Goal: Task Accomplishment & Management: Use online tool/utility

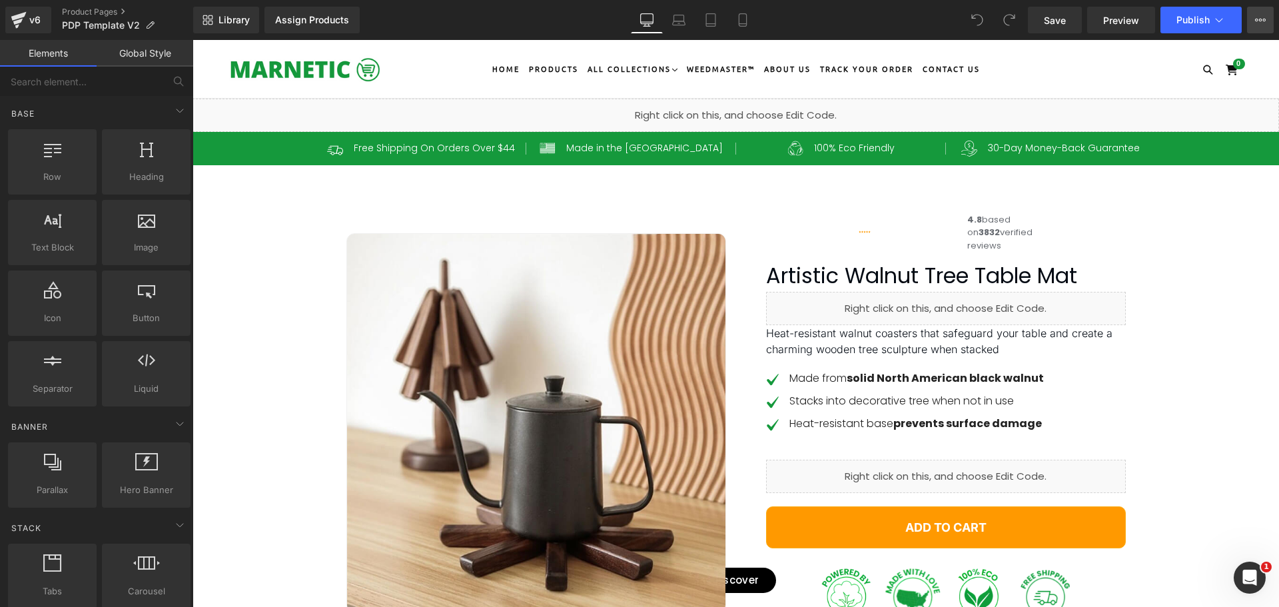
click at [1263, 16] on icon at bounding box center [1260, 20] width 11 height 11
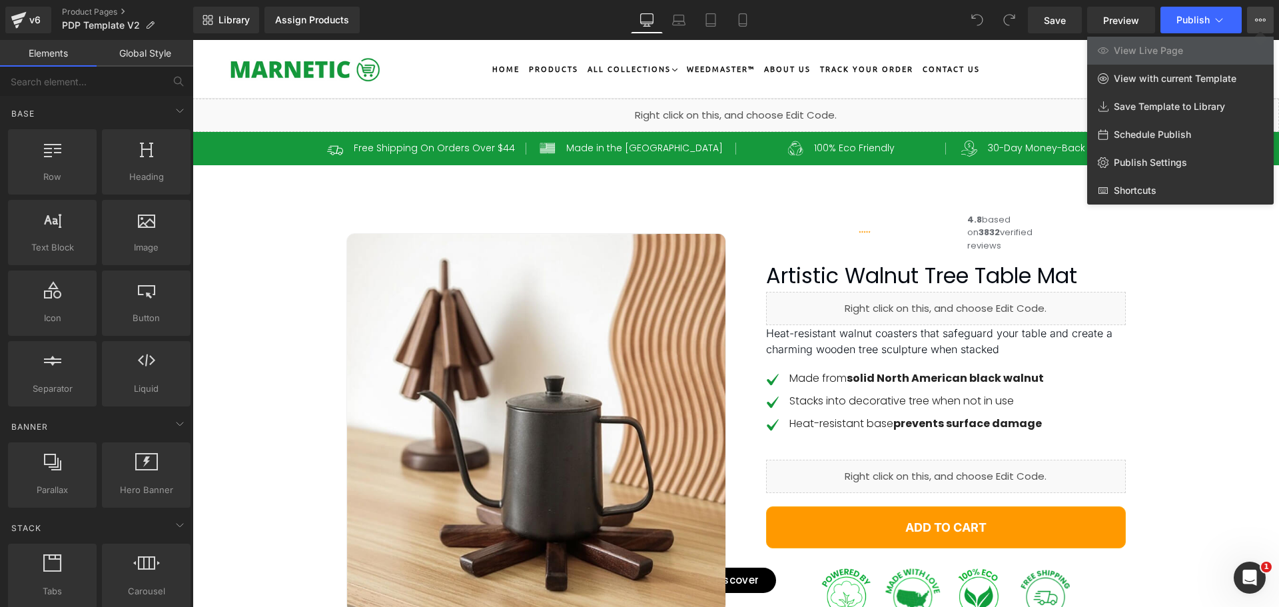
click at [1263, 16] on icon at bounding box center [1260, 20] width 11 height 11
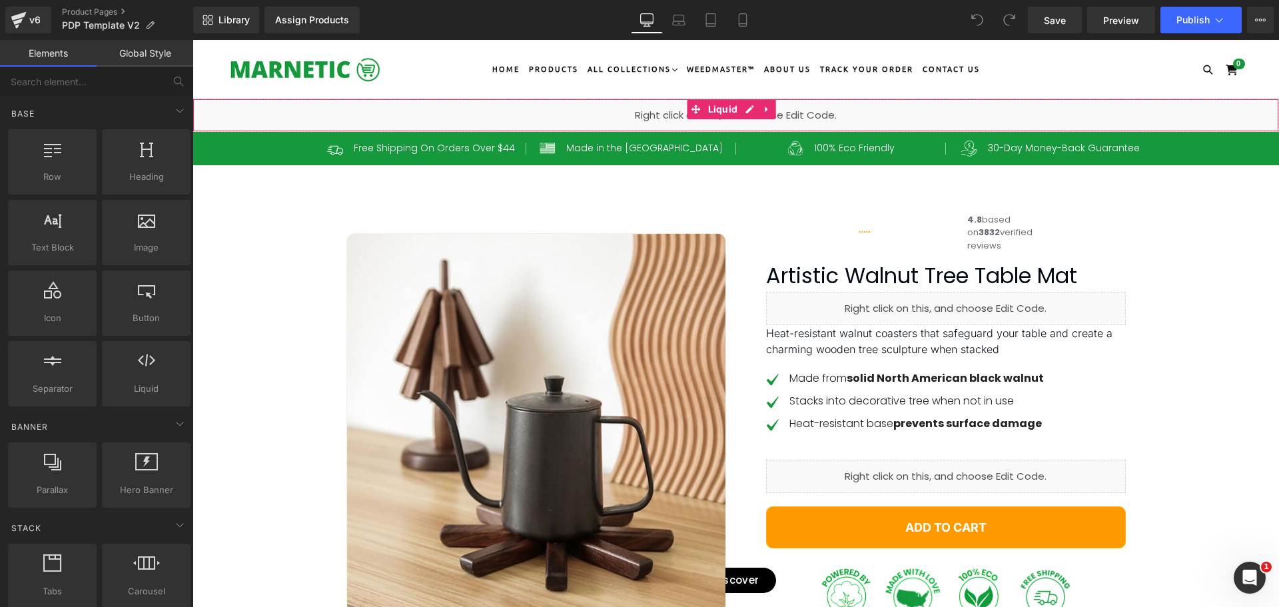
click at [746, 109] on div "Liquid" at bounding box center [736, 115] width 1087 height 33
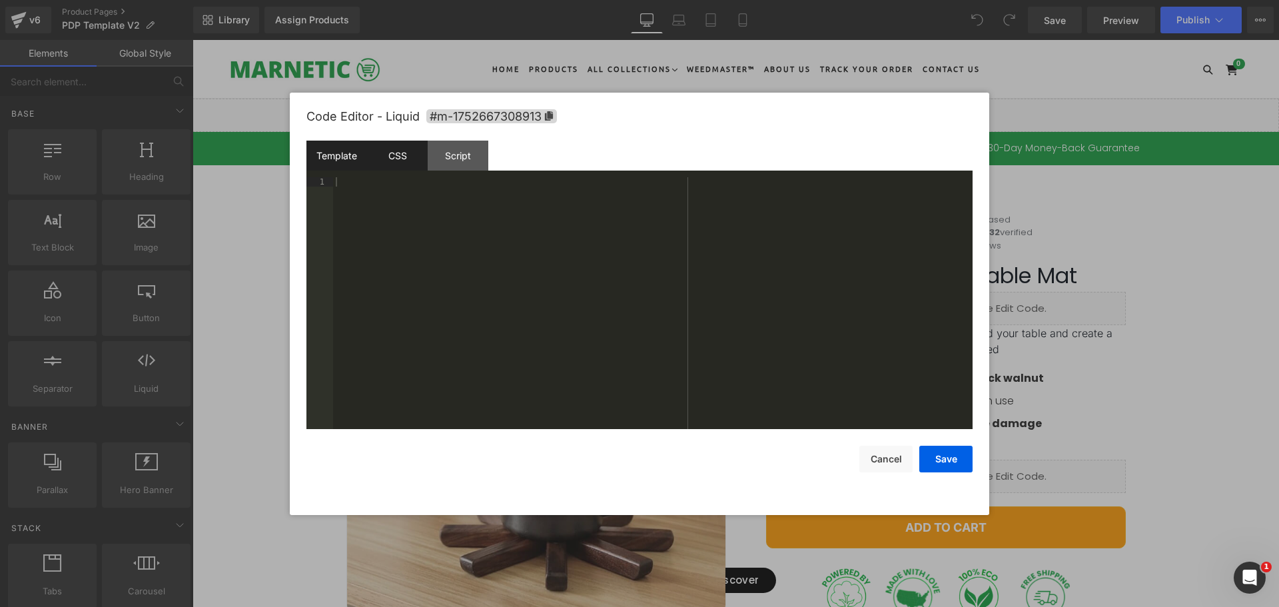
click at [410, 152] on div "CSS" at bounding box center [397, 156] width 61 height 30
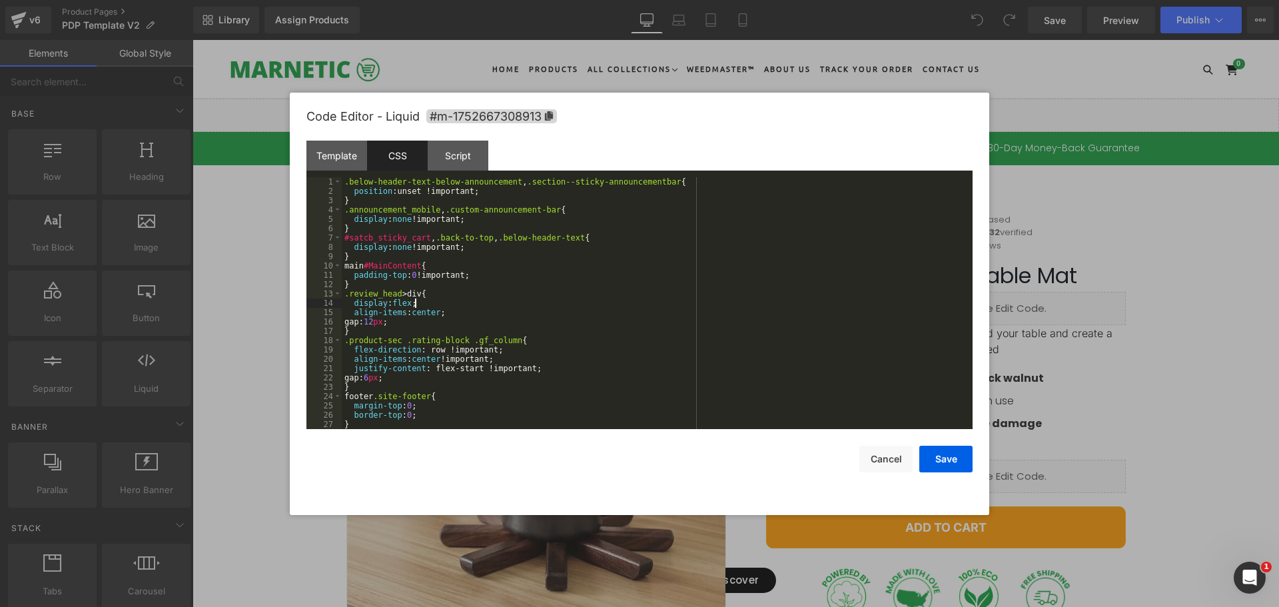
click at [666, 301] on div ".below-header-text-below-announcement , .section--sticky-announcementbar { posi…" at bounding box center [655, 312] width 626 height 271
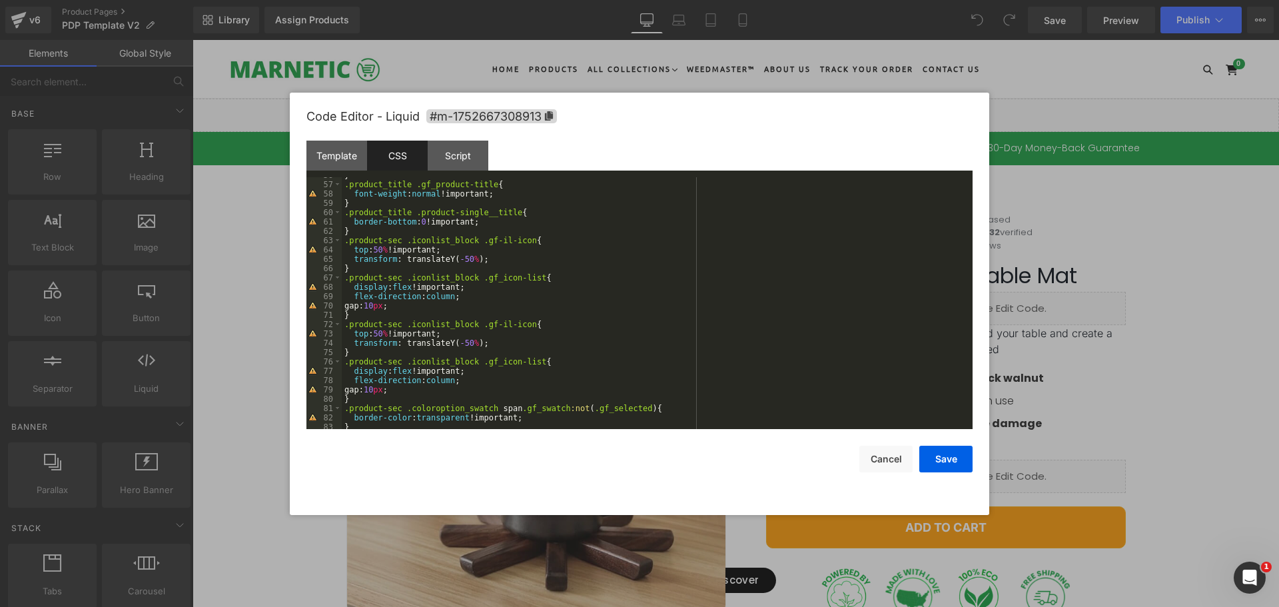
scroll to position [600, 0]
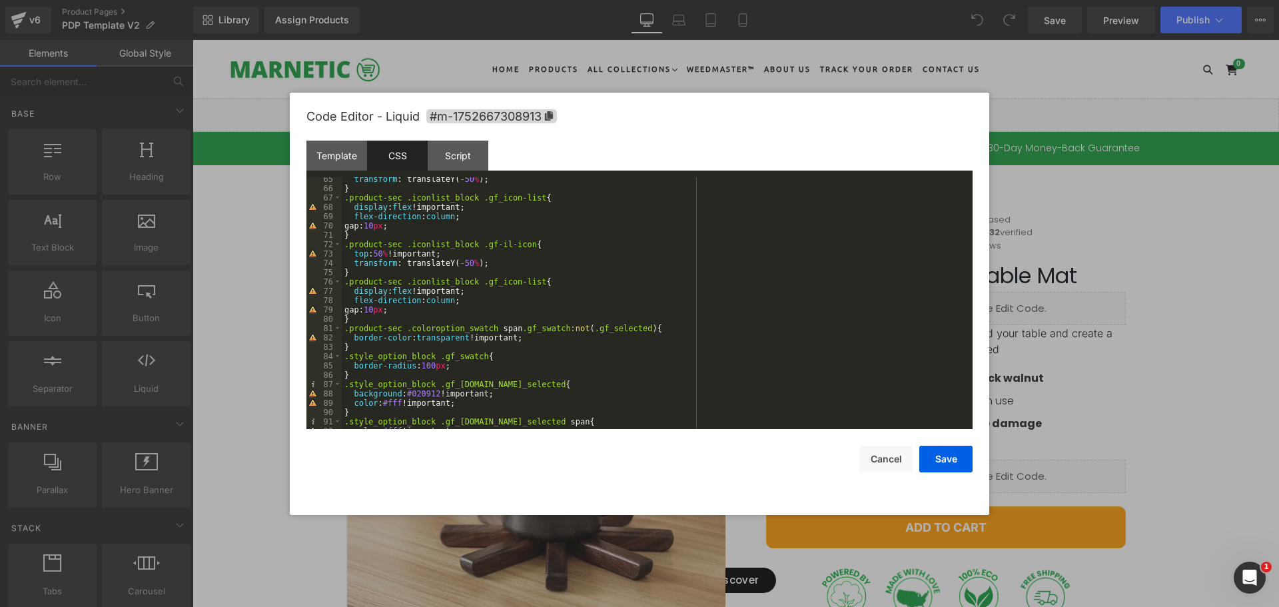
click at [657, 291] on div "transform : translateY( -50 % ); } .product-sec .iconlist_block .gf_icon-list {…" at bounding box center [655, 310] width 626 height 271
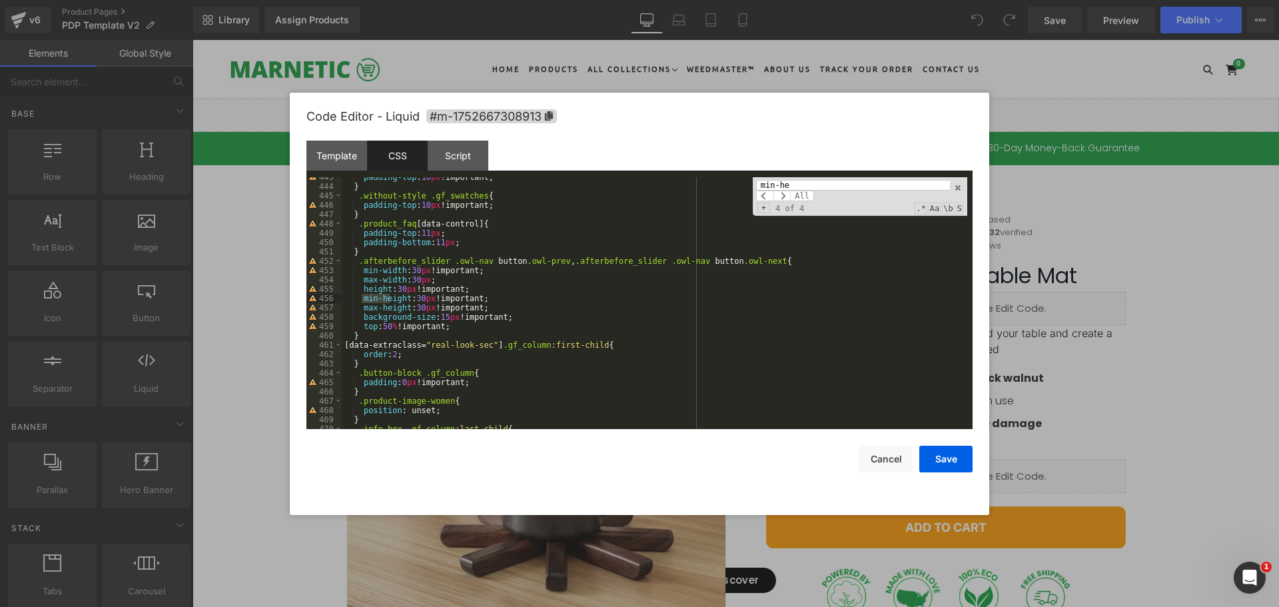
scroll to position [2887, 0]
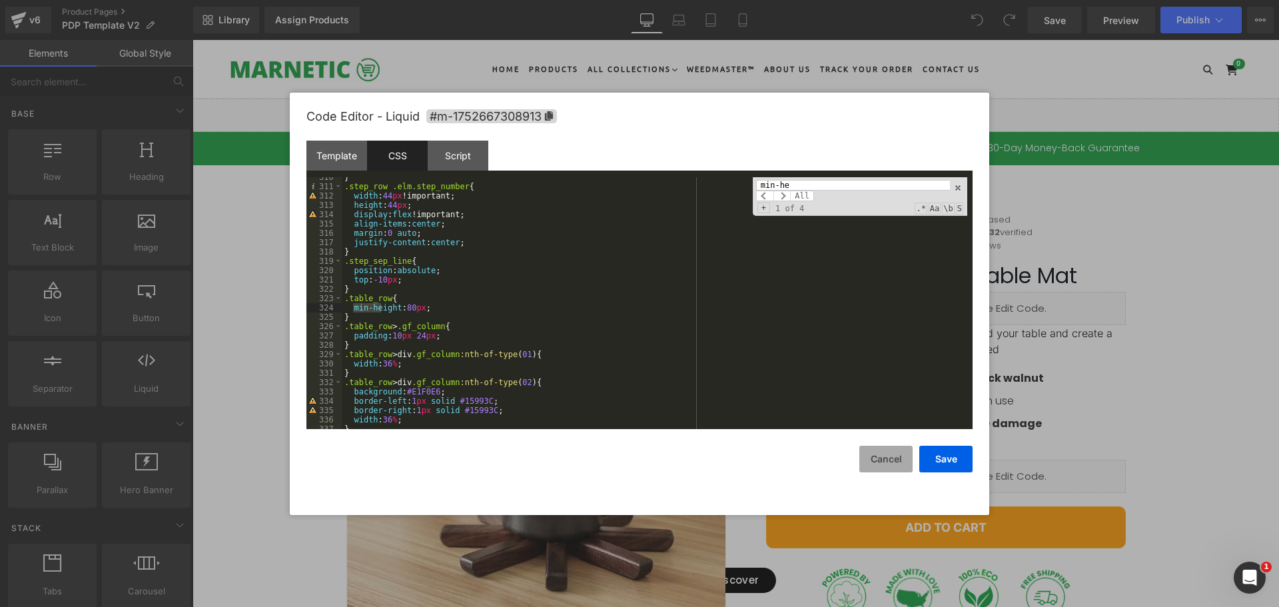
type input "min-he"
click at [876, 456] on button "Cancel" at bounding box center [886, 459] width 53 height 27
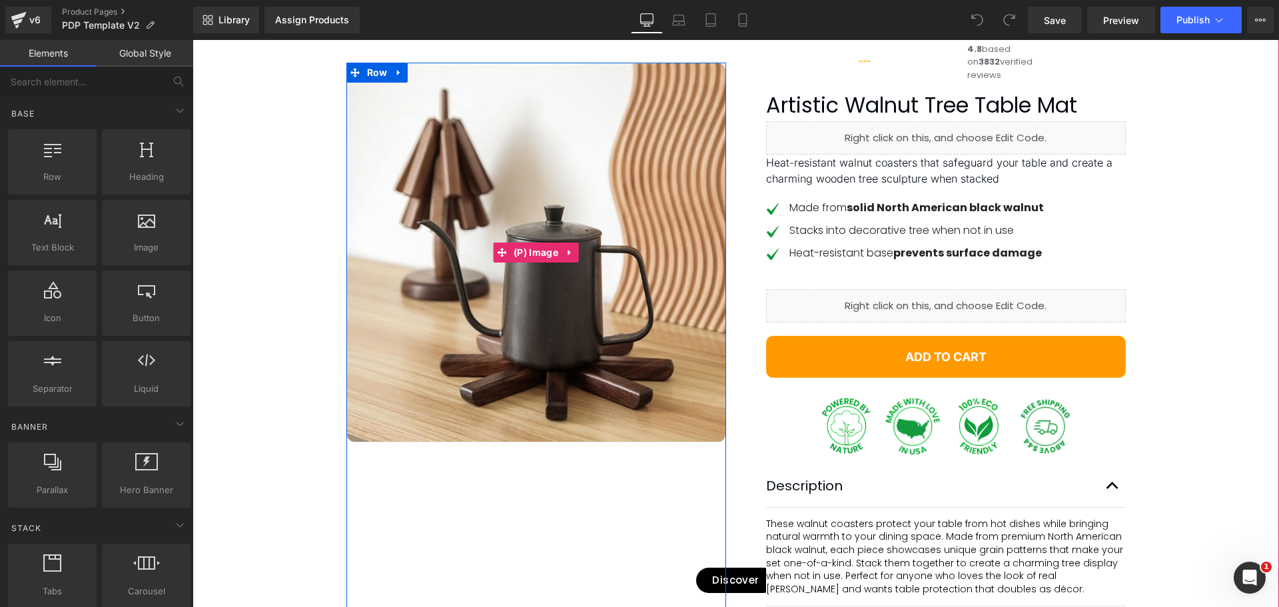
scroll to position [200, 0]
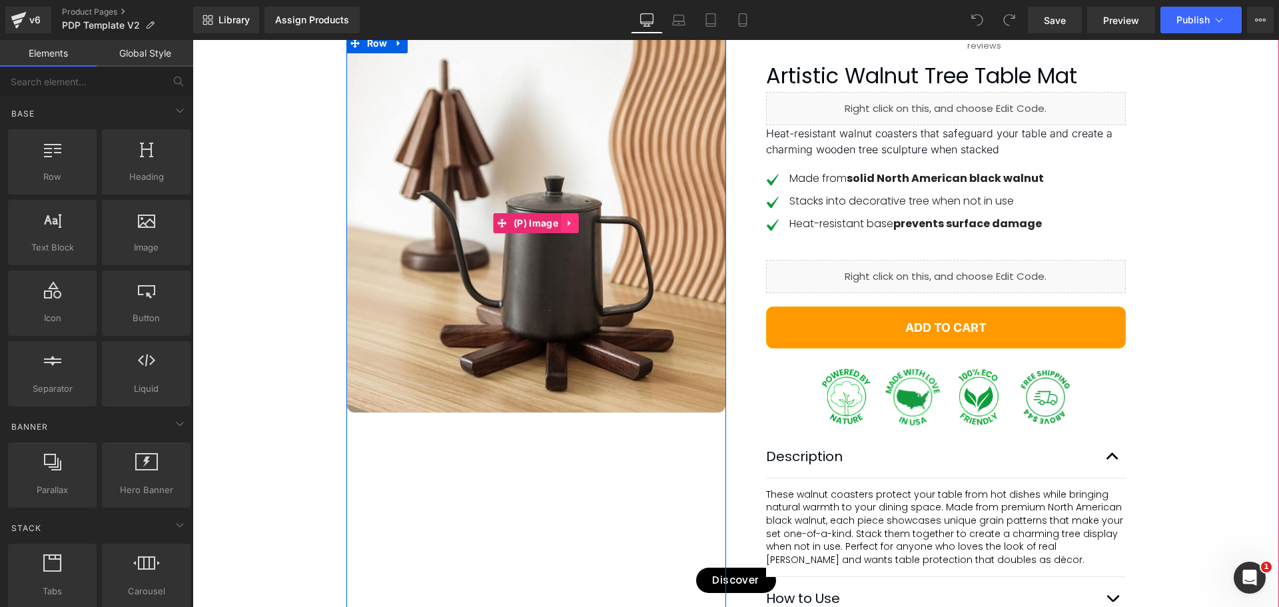
click at [567, 222] on icon at bounding box center [570, 223] width 9 height 10
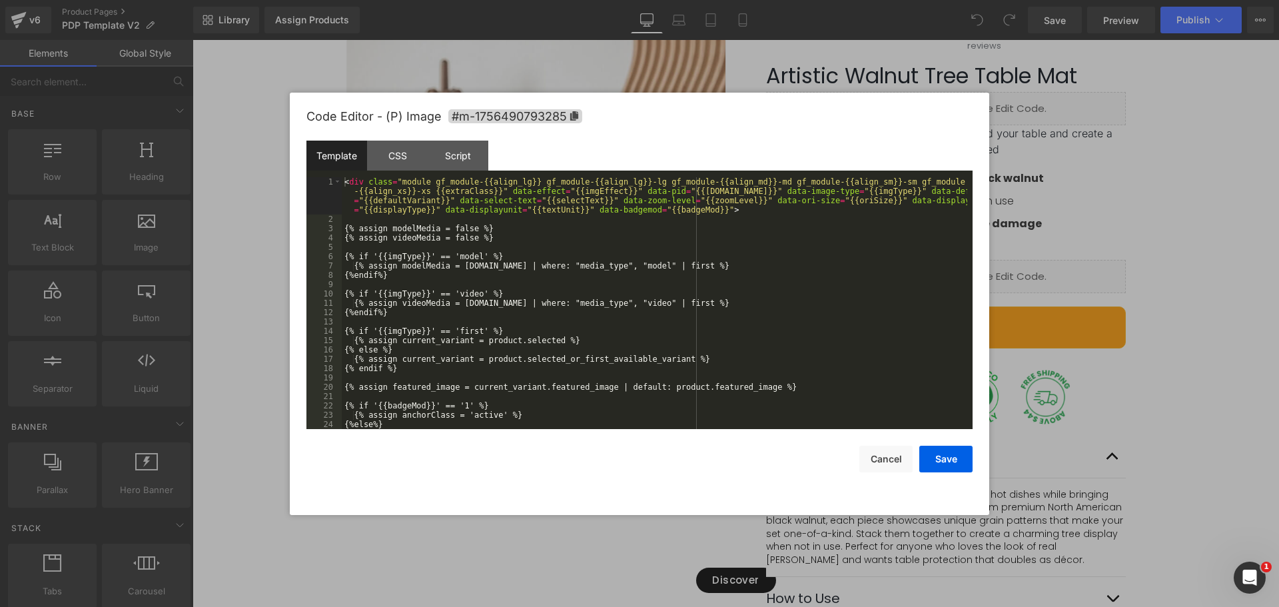
click at [474, 0] on div "You are previewing how the will restyle your page. You can not edit Elements in…" at bounding box center [639, 0] width 1279 height 0
click at [414, 153] on div "CSS" at bounding box center [397, 156] width 61 height 30
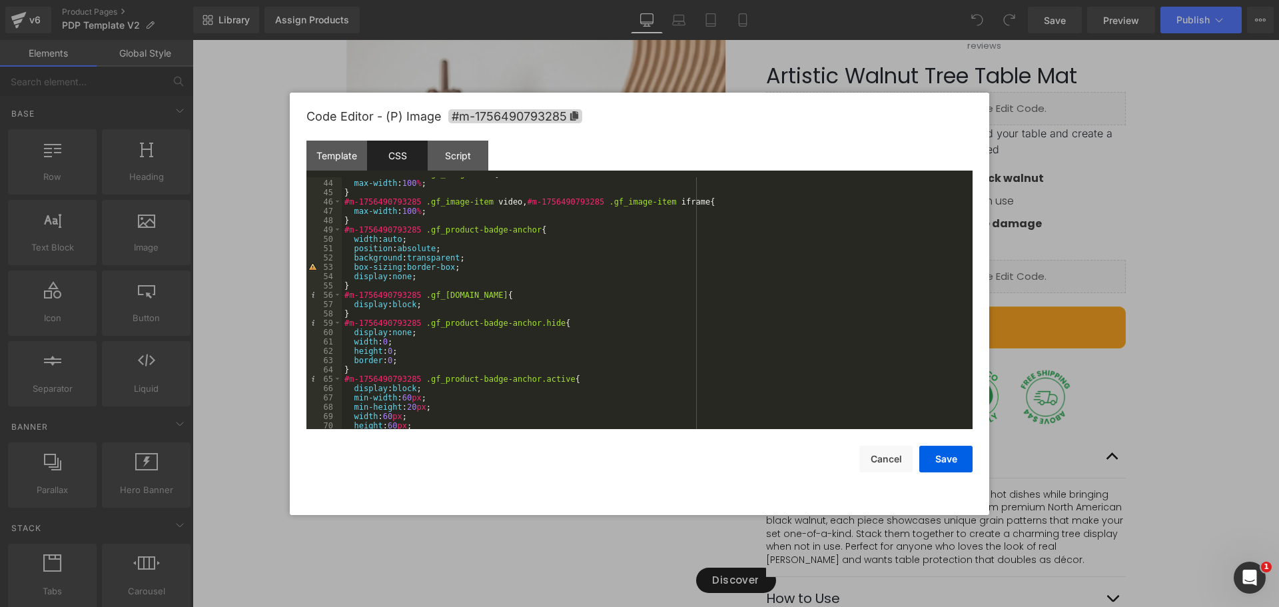
scroll to position [400, 0]
click at [568, 293] on div "#m-1756490793285 .gf_image-item { max-width : 100 % ; } #m-1756490793285 .gf_im…" at bounding box center [655, 304] width 626 height 271
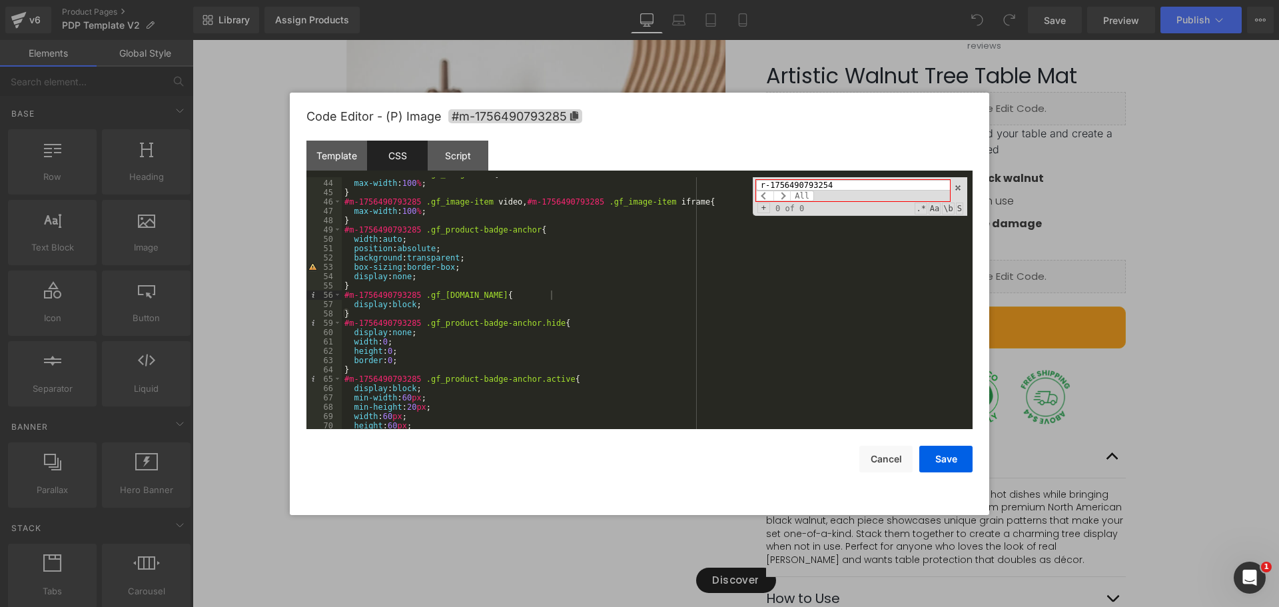
type input "r-1756490793254"
click at [896, 460] on button "Cancel" at bounding box center [886, 459] width 53 height 27
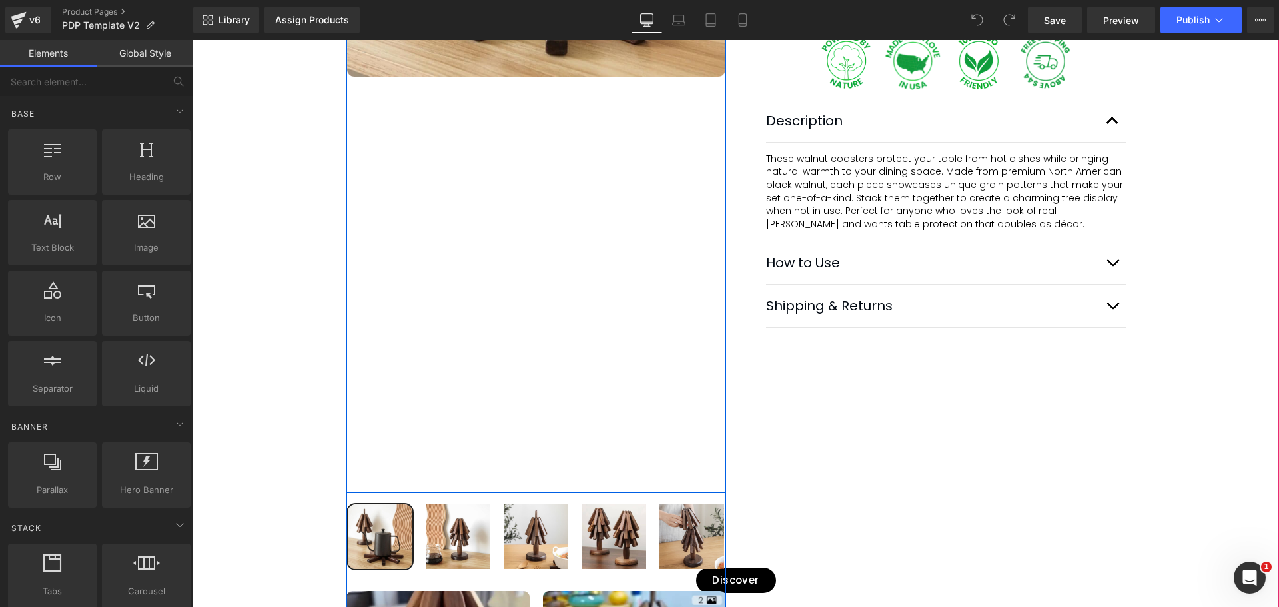
scroll to position [533, 0]
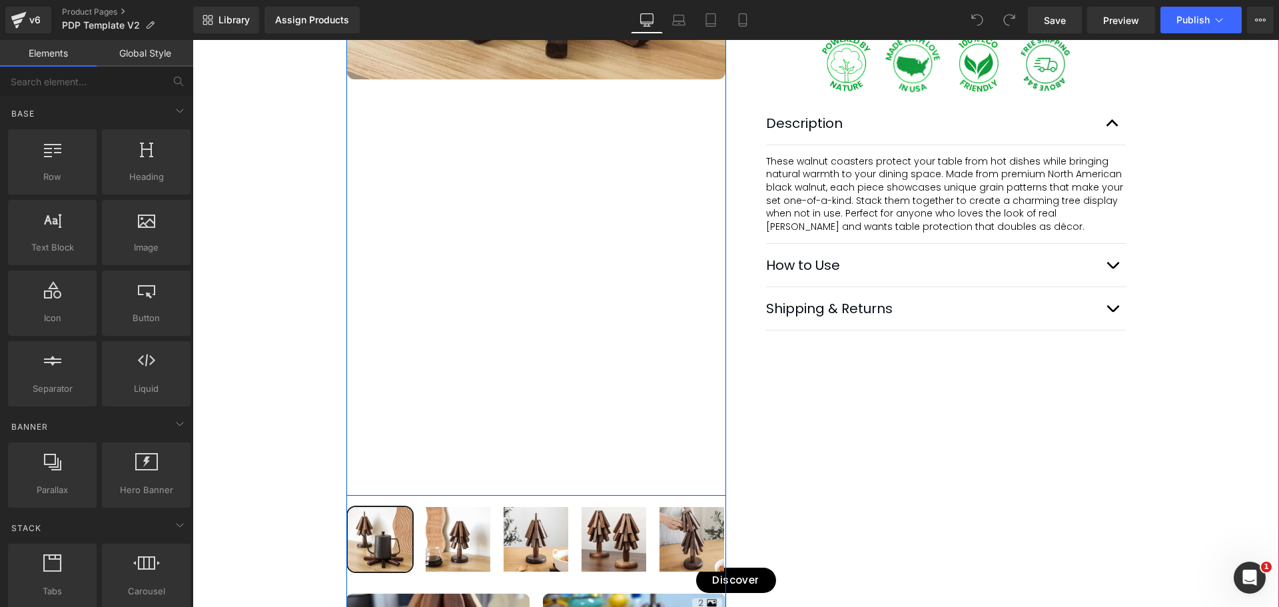
click at [397, 341] on div "Best Seller (P) Image Row" at bounding box center [537, 98] width 380 height 796
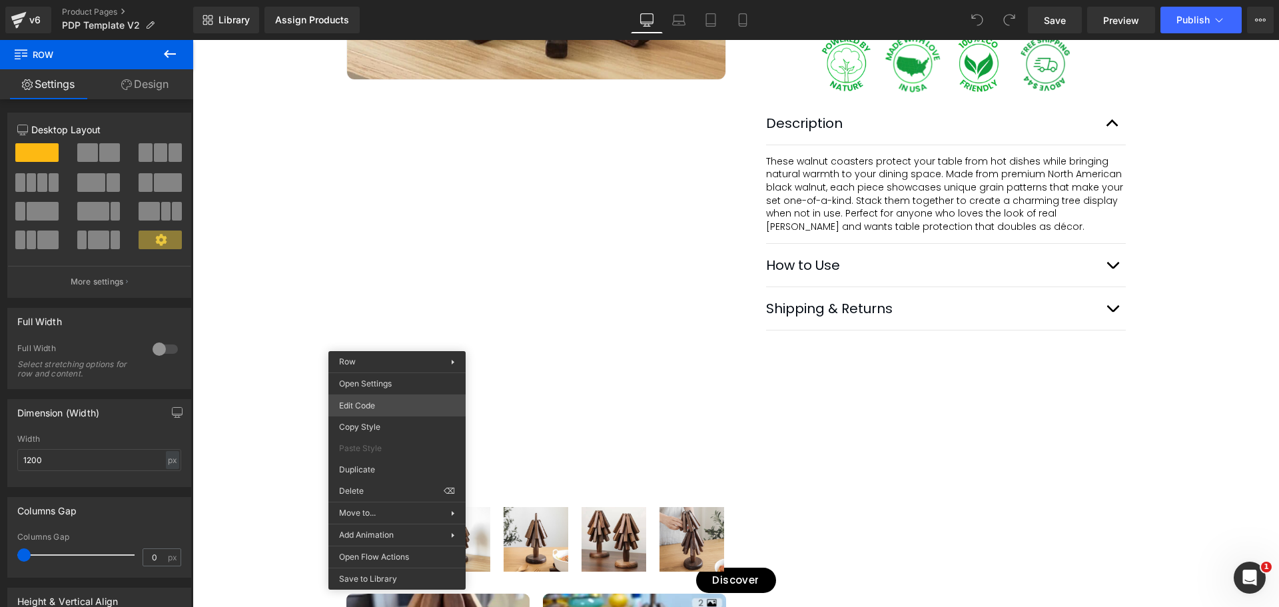
click at [367, 0] on div "You are previewing how the will restyle your page. You can not edit Elements in…" at bounding box center [639, 0] width 1279 height 0
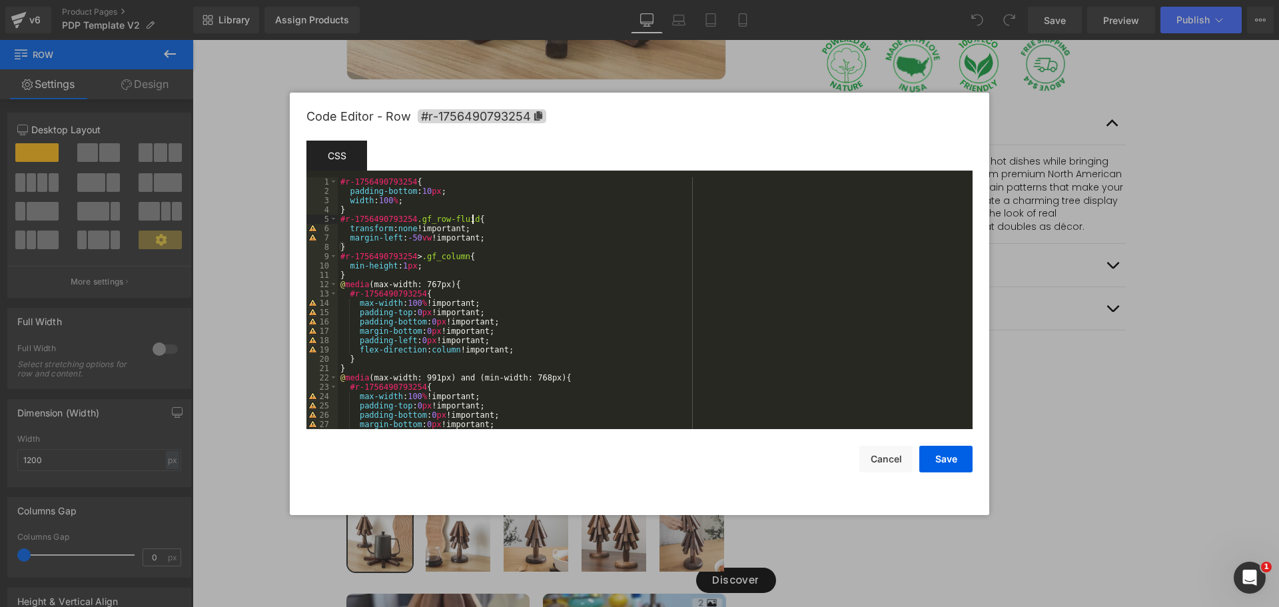
click at [672, 218] on div "#r-1756490793254 { padding-bottom : 10 px ; width : 100 % ; } #r-1756490793254 …" at bounding box center [653, 312] width 630 height 271
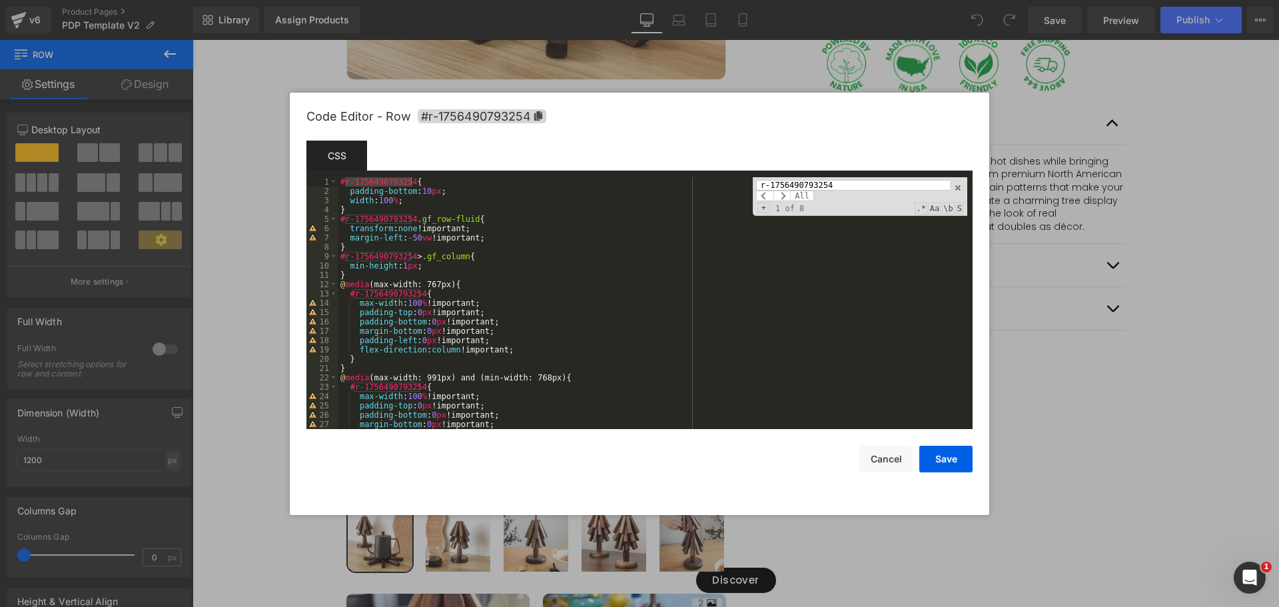
scroll to position [0, 0]
type input "r-1756490793254"
click at [884, 454] on button "Cancel" at bounding box center [886, 459] width 53 height 27
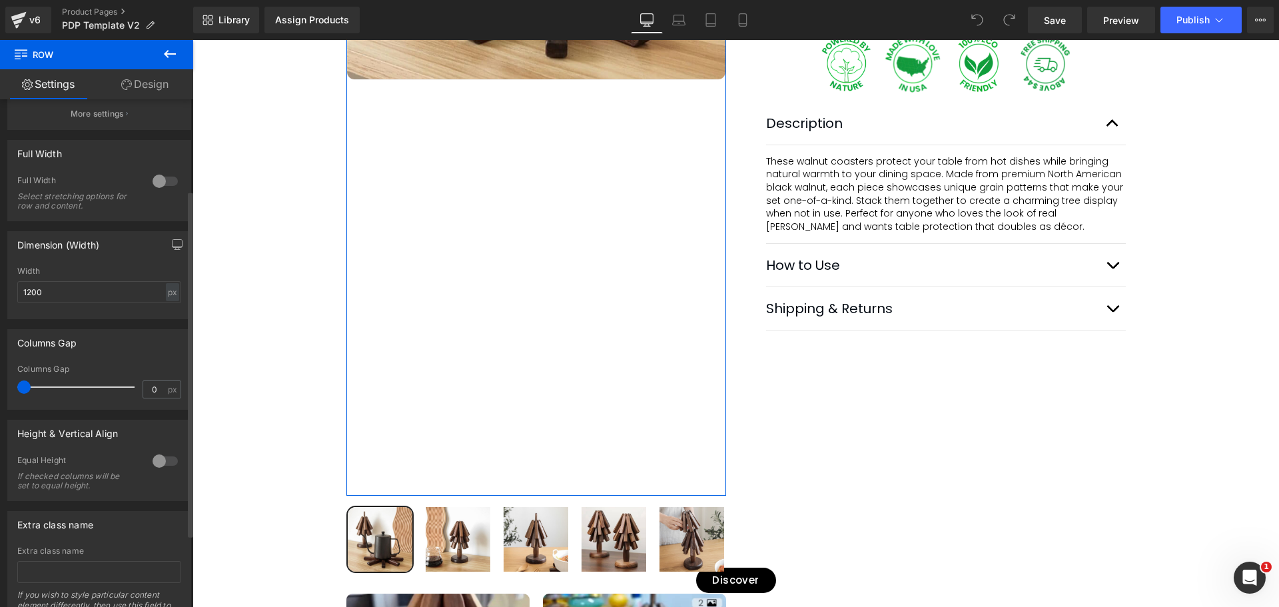
scroll to position [200, 0]
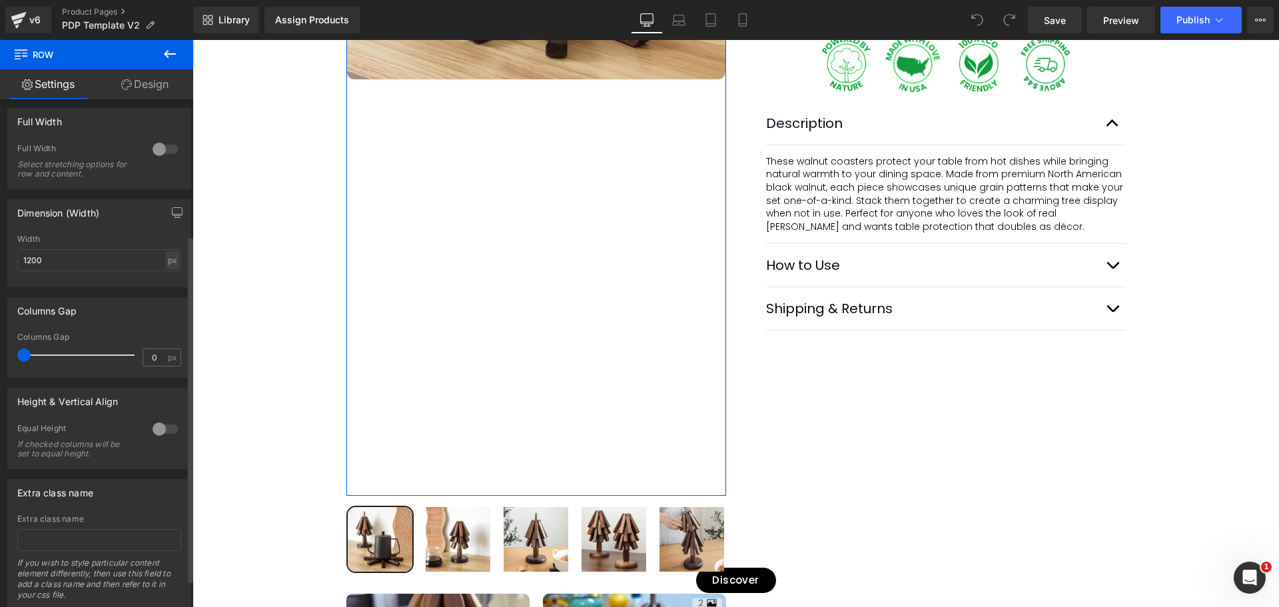
click at [169, 429] on div at bounding box center [165, 428] width 32 height 21
click at [81, 495] on span "Top" at bounding box center [99, 494] width 164 height 23
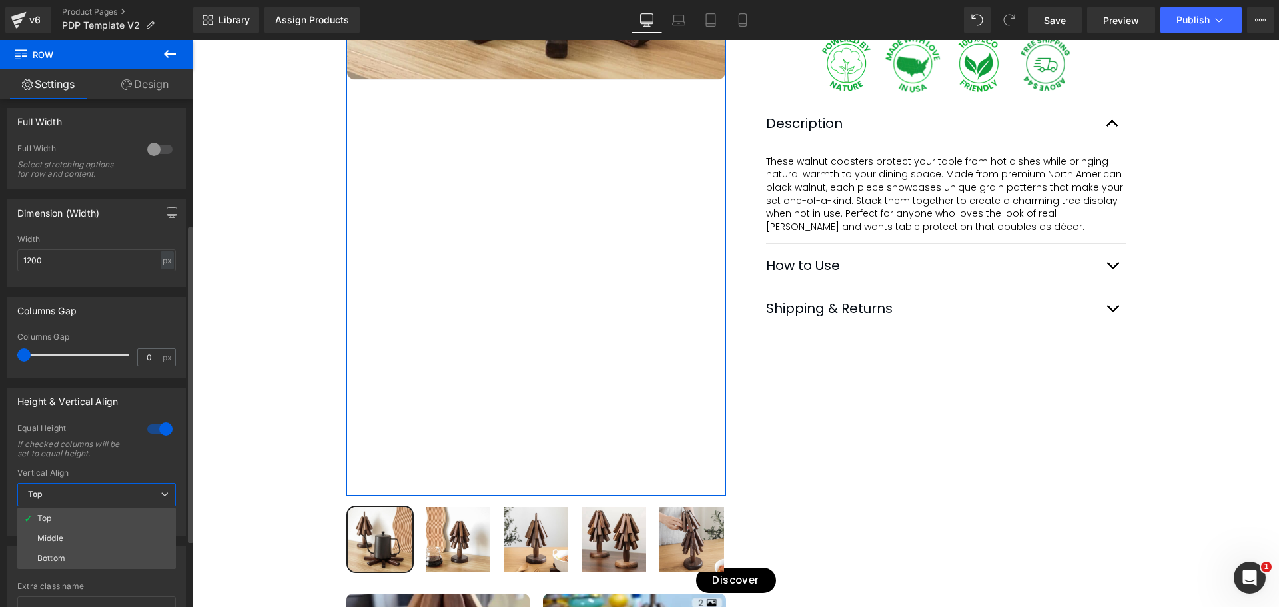
drag, startPoint x: 72, startPoint y: 532, endPoint x: 70, endPoint y: 524, distance: 8.2
click at [71, 532] on li "Middle" at bounding box center [96, 538] width 159 height 20
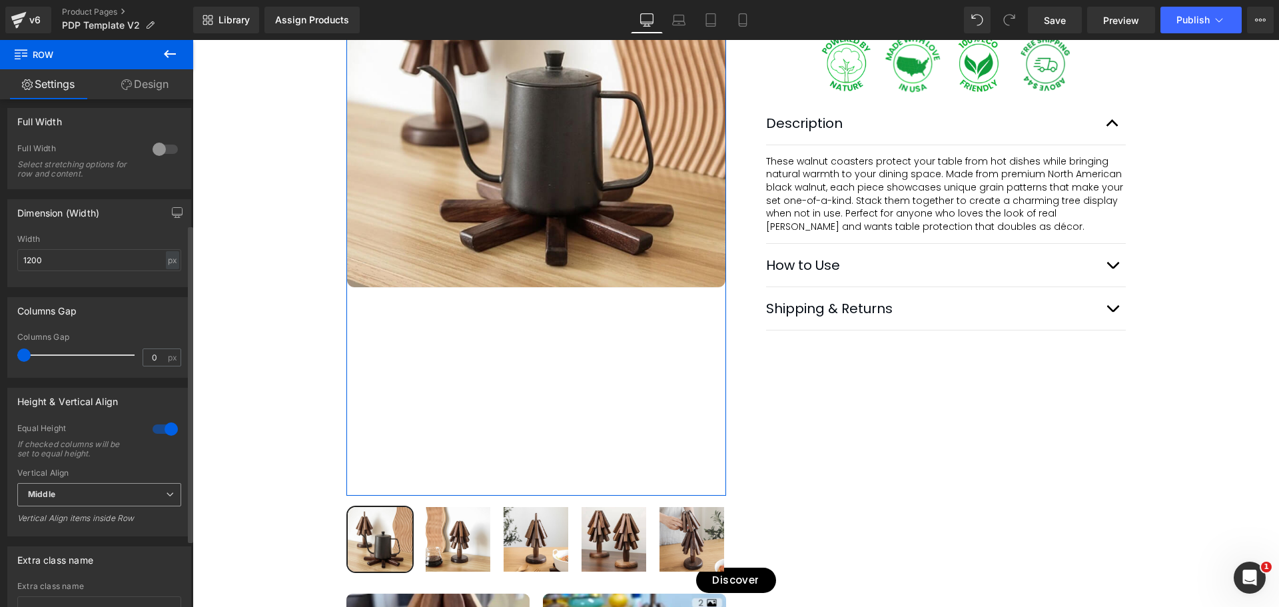
click at [81, 498] on span "Middle" at bounding box center [99, 494] width 164 height 23
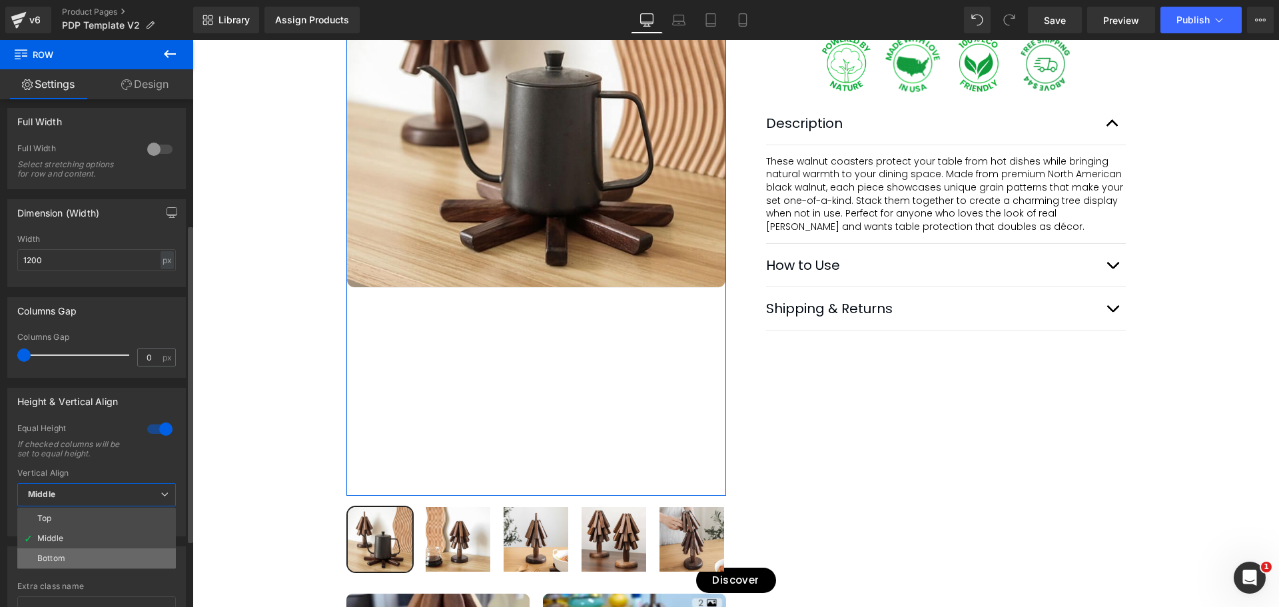
click at [61, 554] on div "Bottom" at bounding box center [51, 558] width 28 height 9
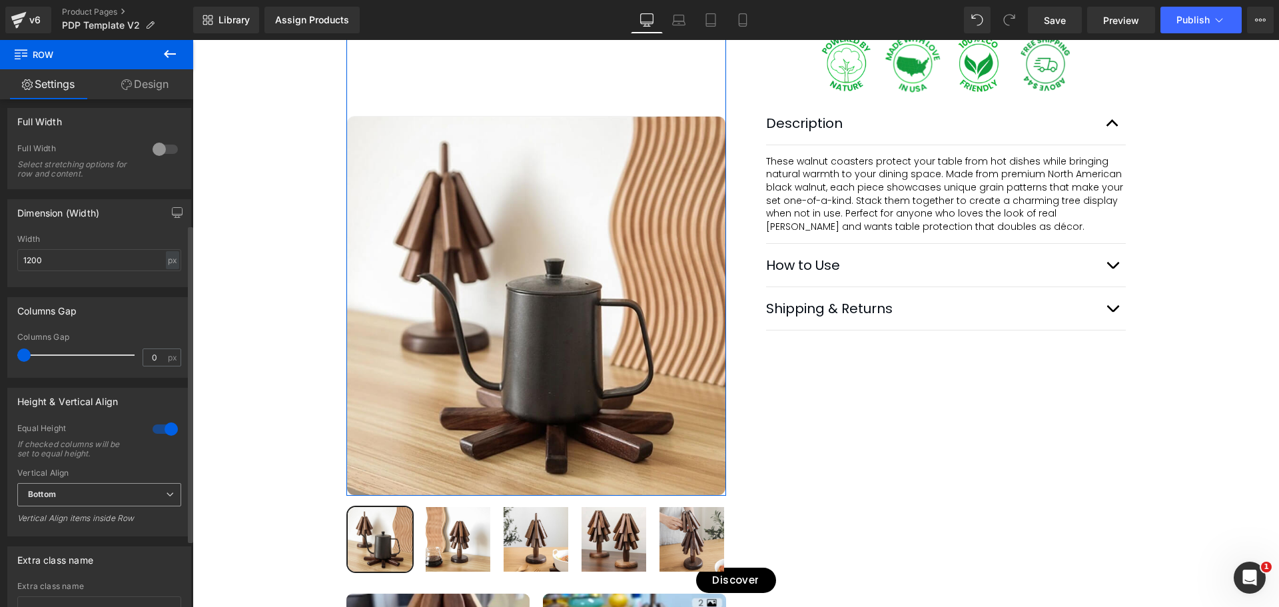
drag, startPoint x: 81, startPoint y: 494, endPoint x: 91, endPoint y: 504, distance: 14.6
click at [81, 494] on span "Bottom" at bounding box center [99, 494] width 164 height 23
click at [81, 515] on li "Top" at bounding box center [96, 518] width 159 height 20
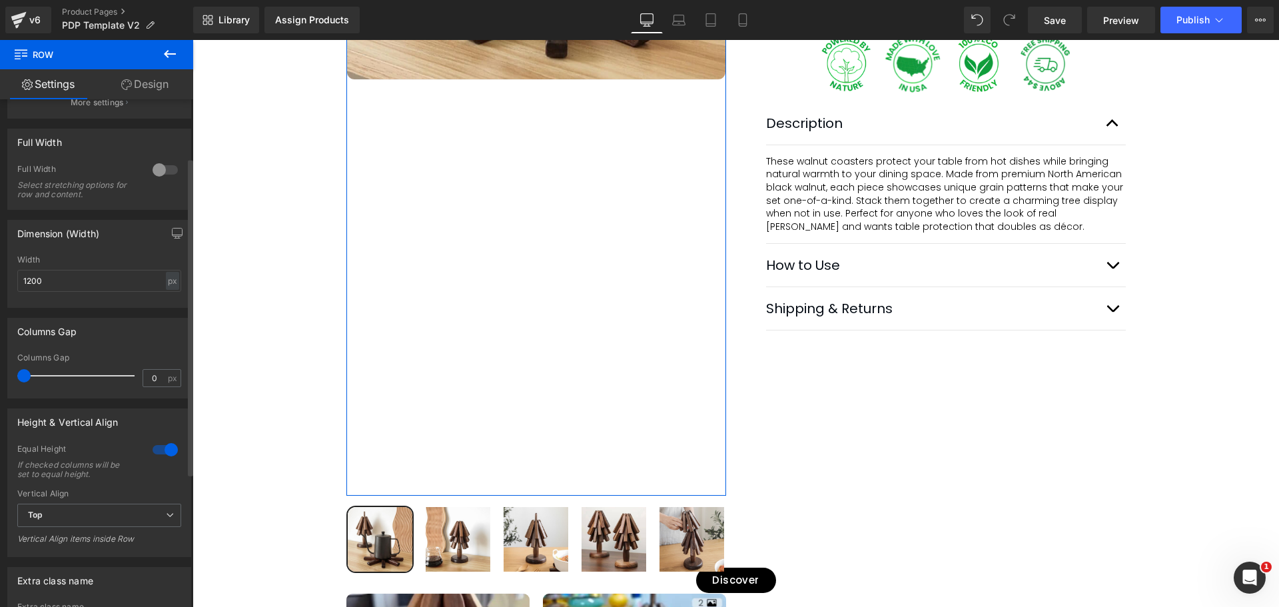
scroll to position [41, 0]
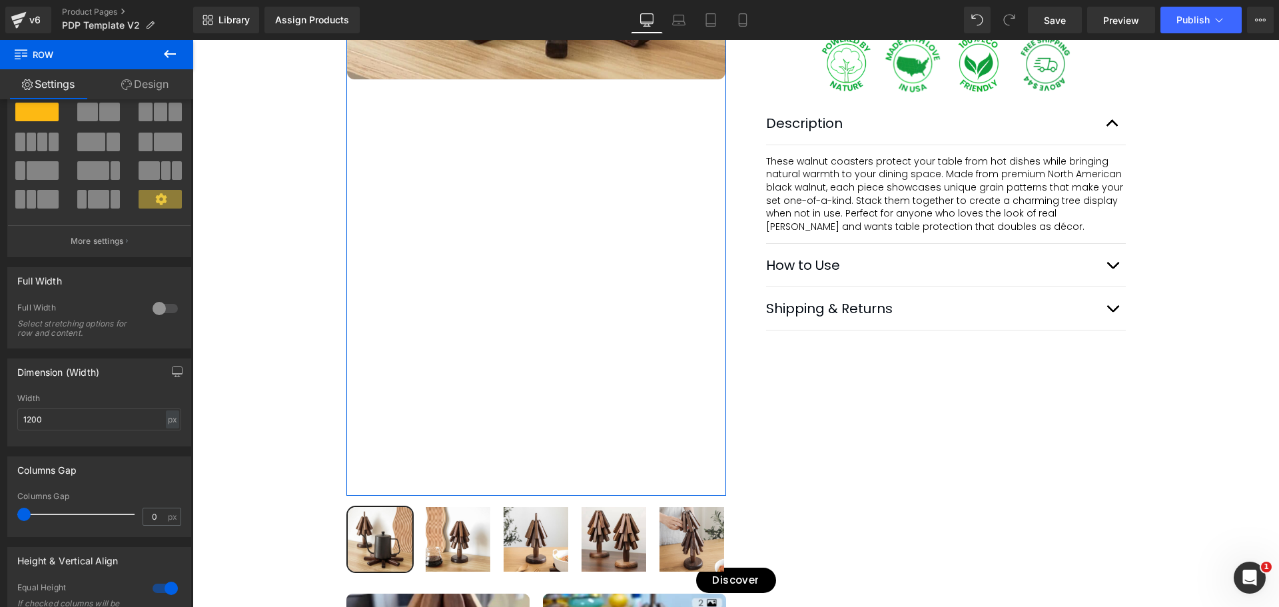
drag, startPoint x: 164, startPoint y: 91, endPoint x: 64, endPoint y: 181, distance: 134.5
click at [164, 91] on link "Design" at bounding box center [145, 84] width 97 height 30
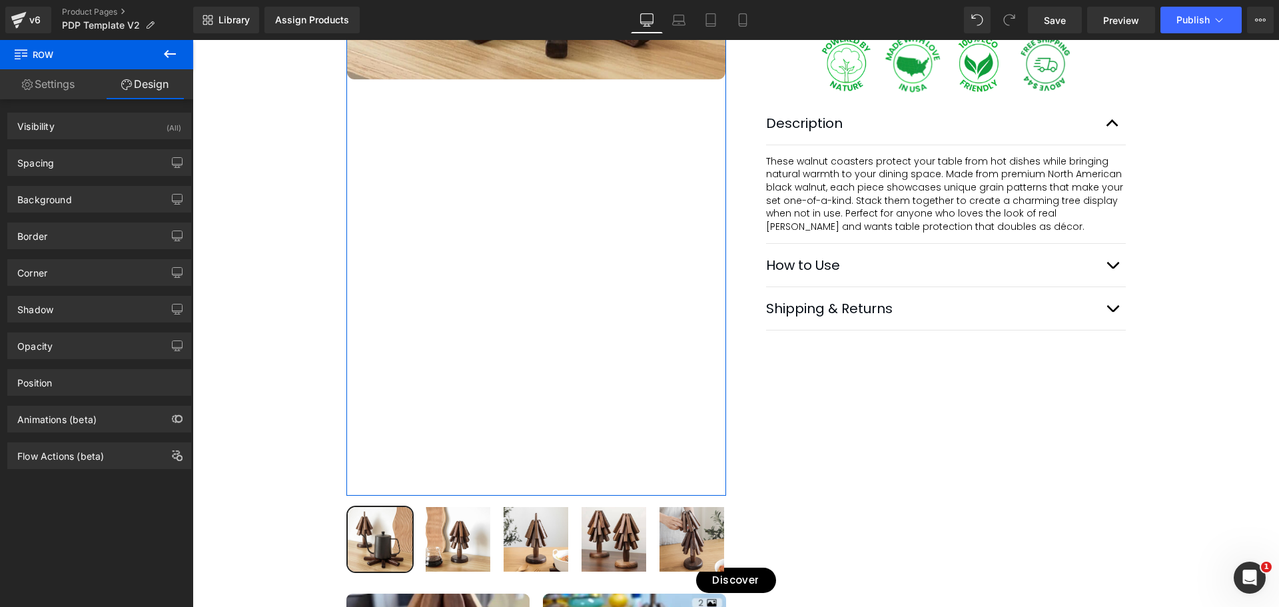
click at [33, 92] on link "Settings" at bounding box center [48, 84] width 97 height 30
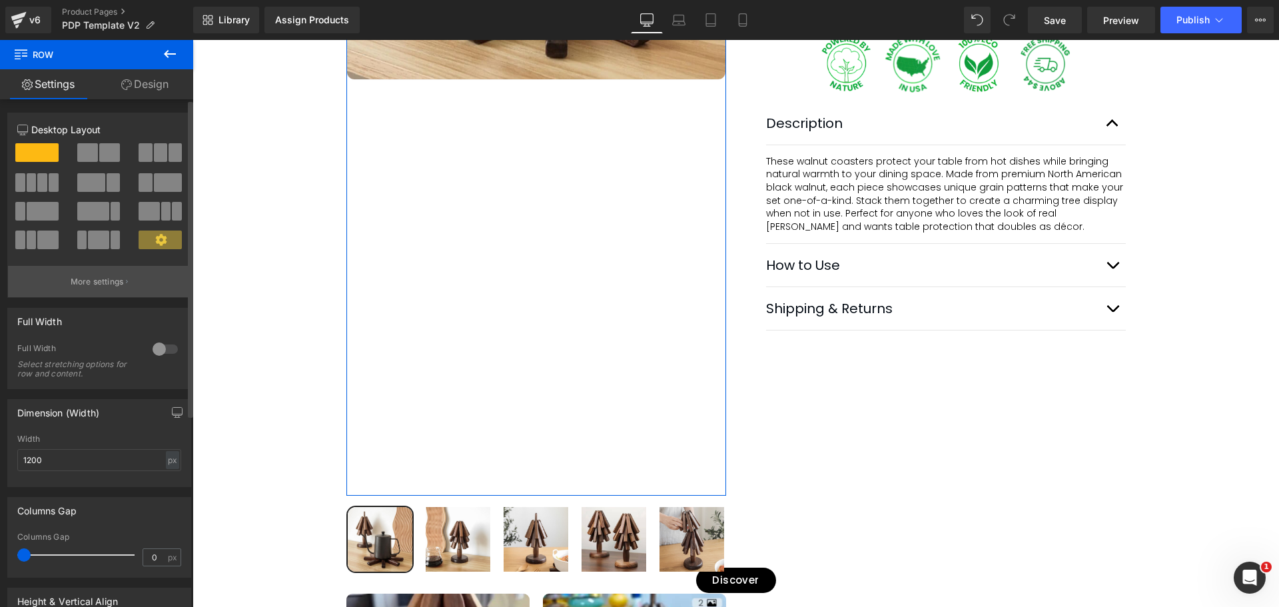
click at [112, 287] on p "More settings" at bounding box center [97, 282] width 53 height 12
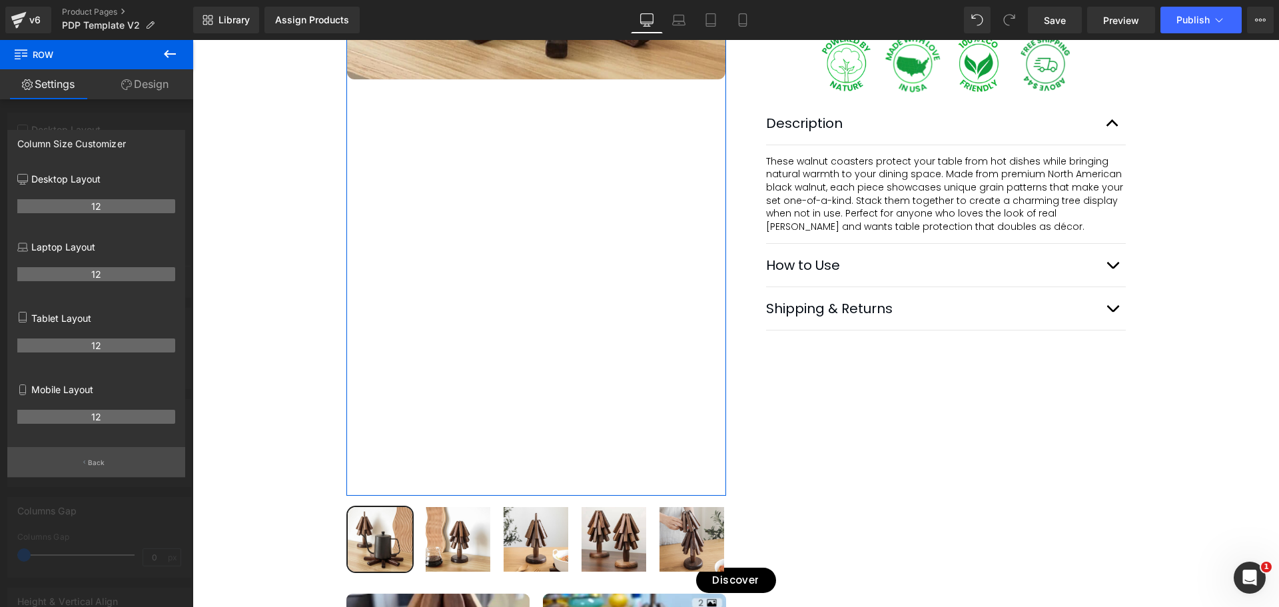
click at [110, 470] on button "Back" at bounding box center [96, 462] width 178 height 30
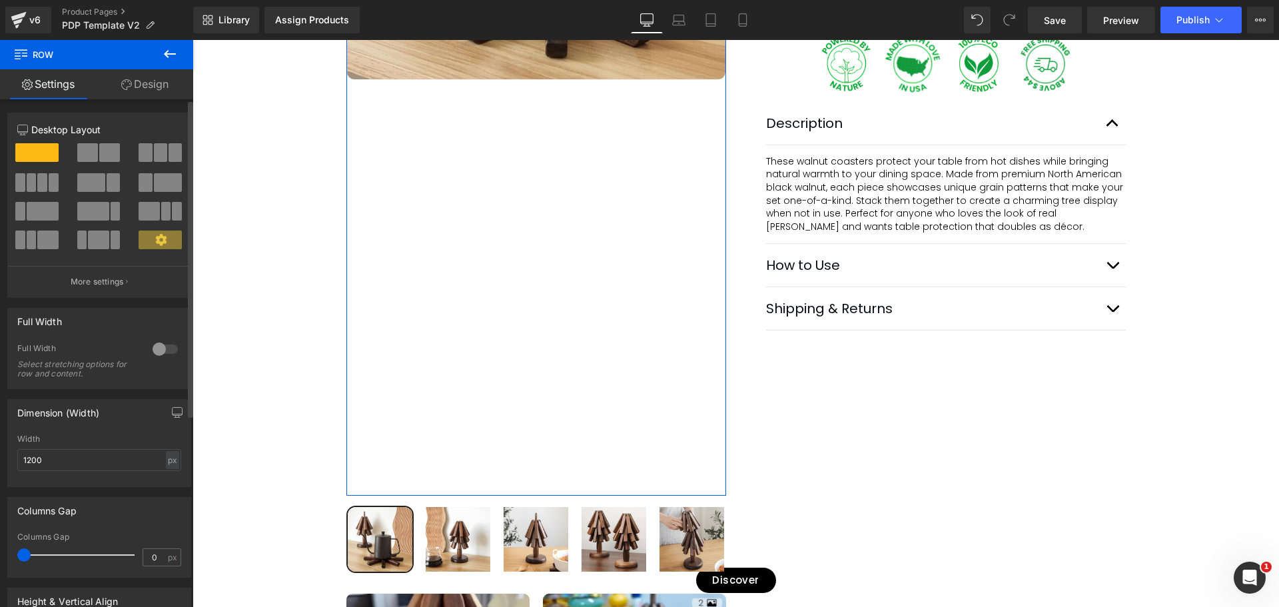
click at [162, 355] on div at bounding box center [165, 349] width 32 height 21
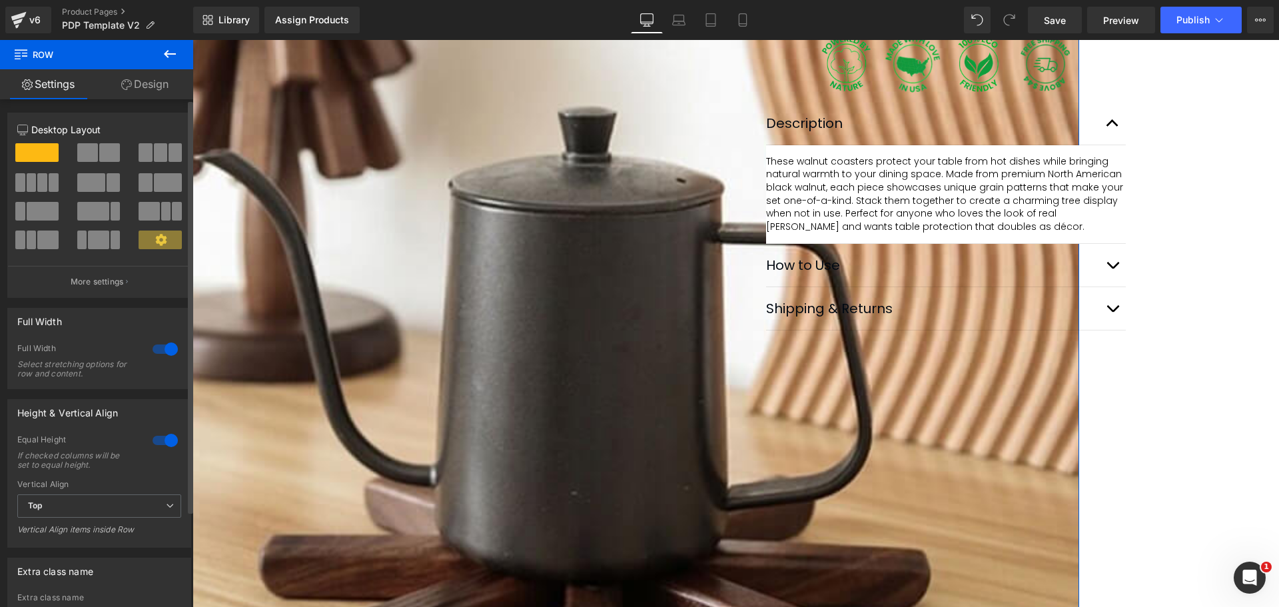
click at [161, 352] on div at bounding box center [165, 349] width 32 height 21
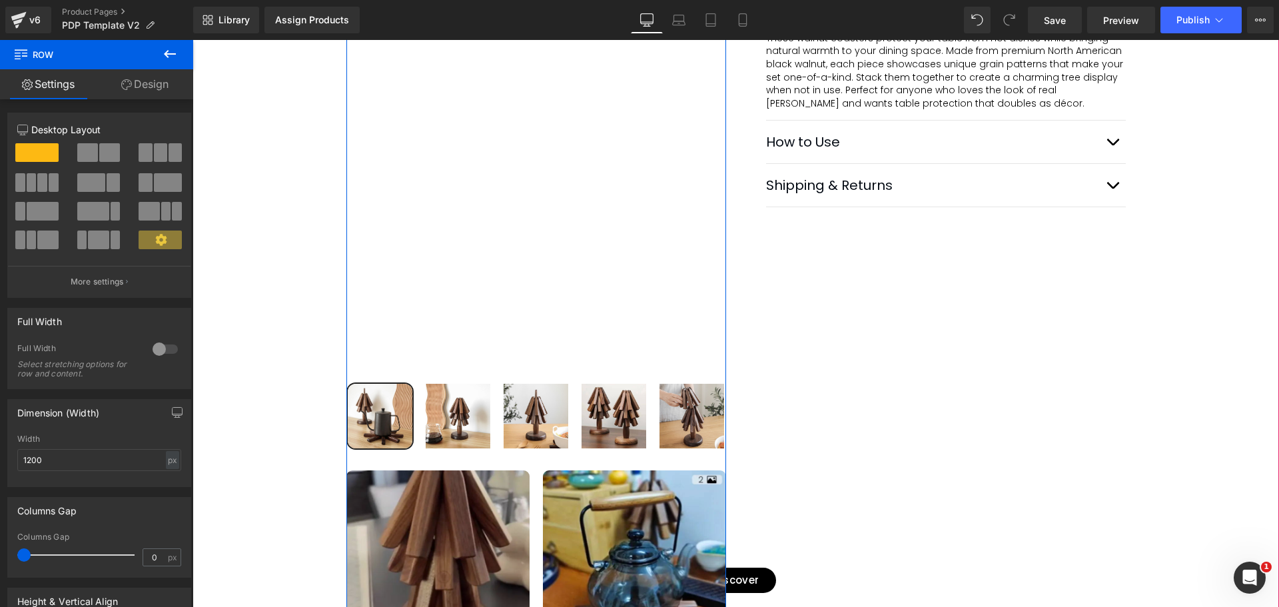
scroll to position [666, 0]
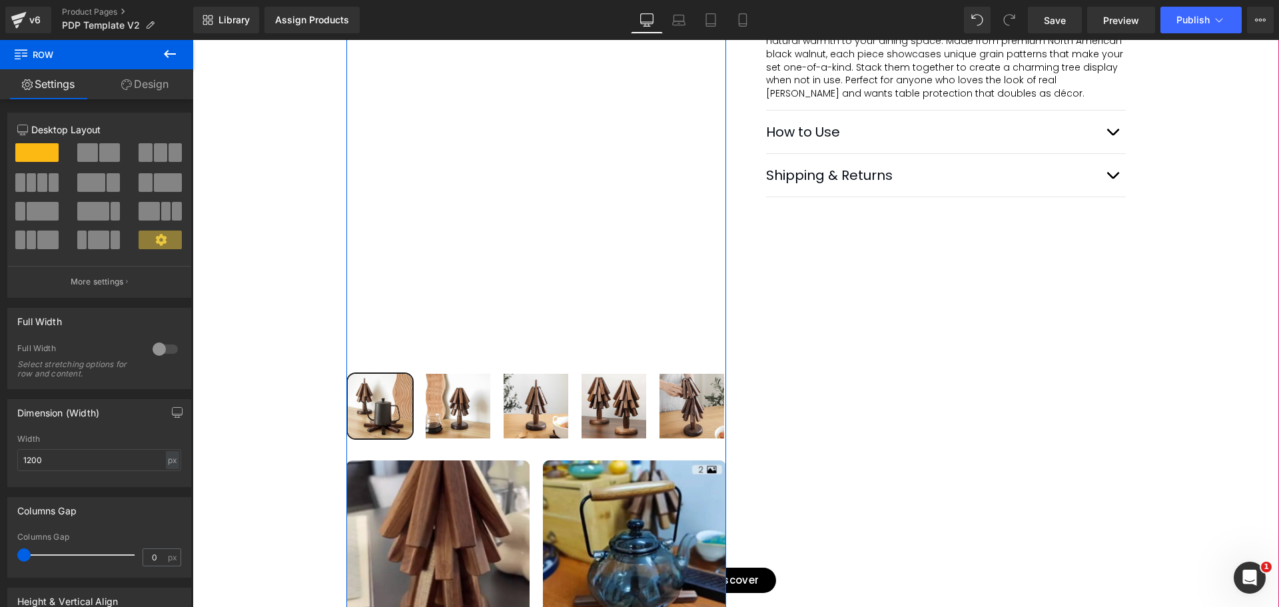
click at [480, 454] on div "Image Image Row Image [PERSON_NAME] Text Block Image Row This was a gift and my…" at bounding box center [537, 591] width 380 height 303
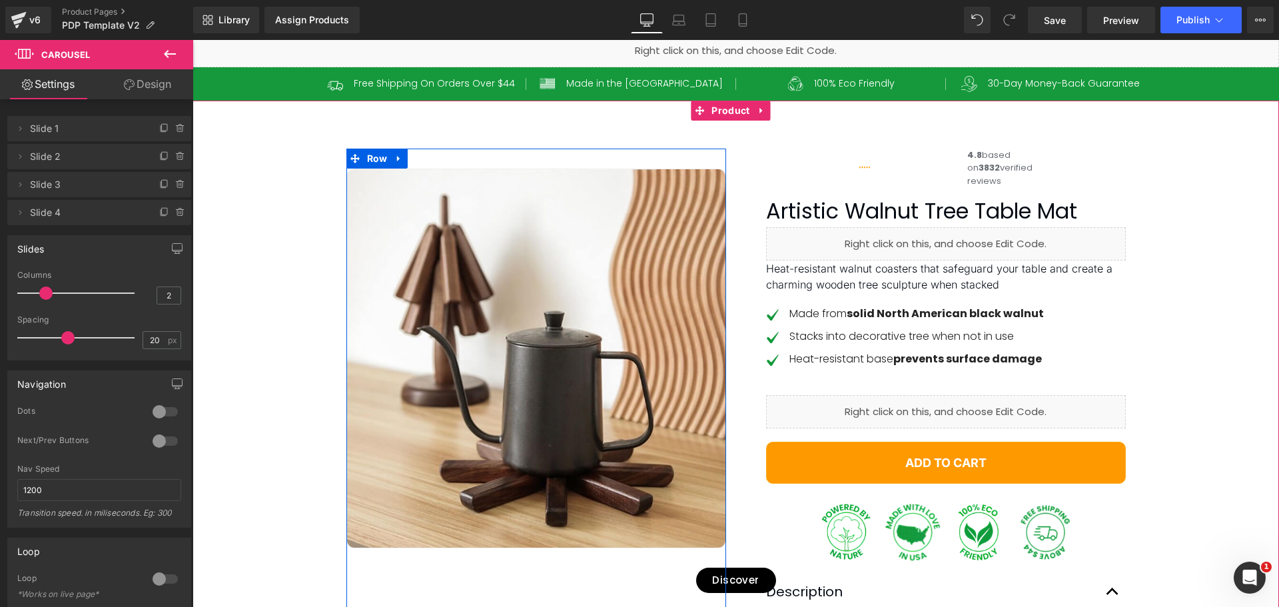
scroll to position [0, 0]
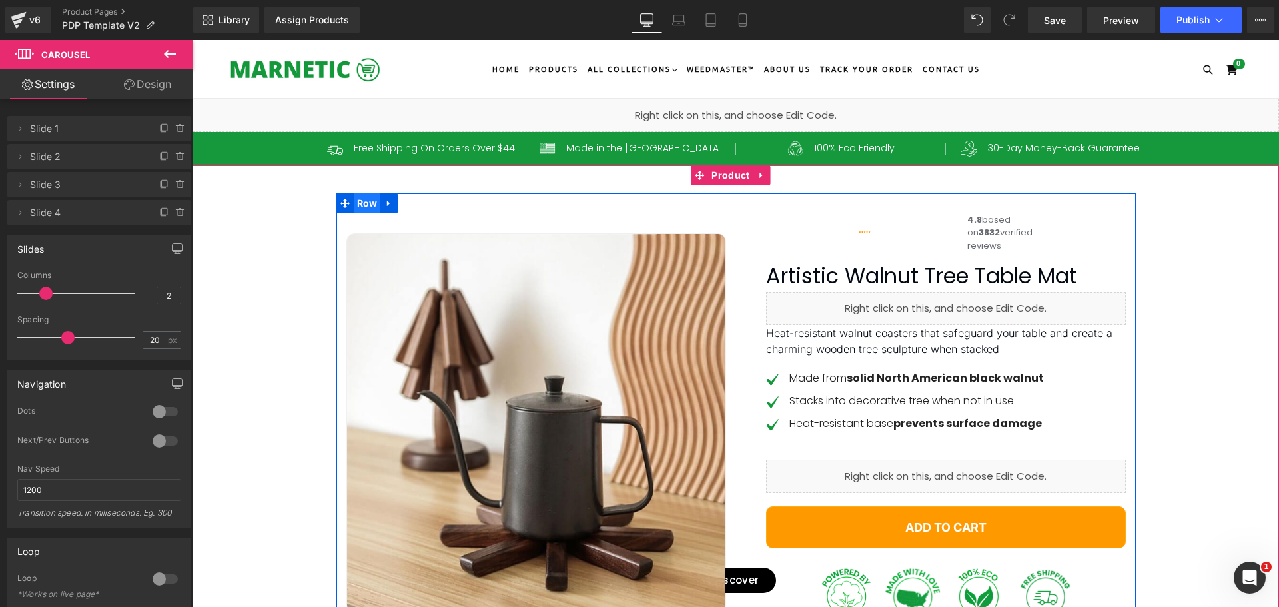
click at [361, 205] on span "Row" at bounding box center [367, 203] width 27 height 20
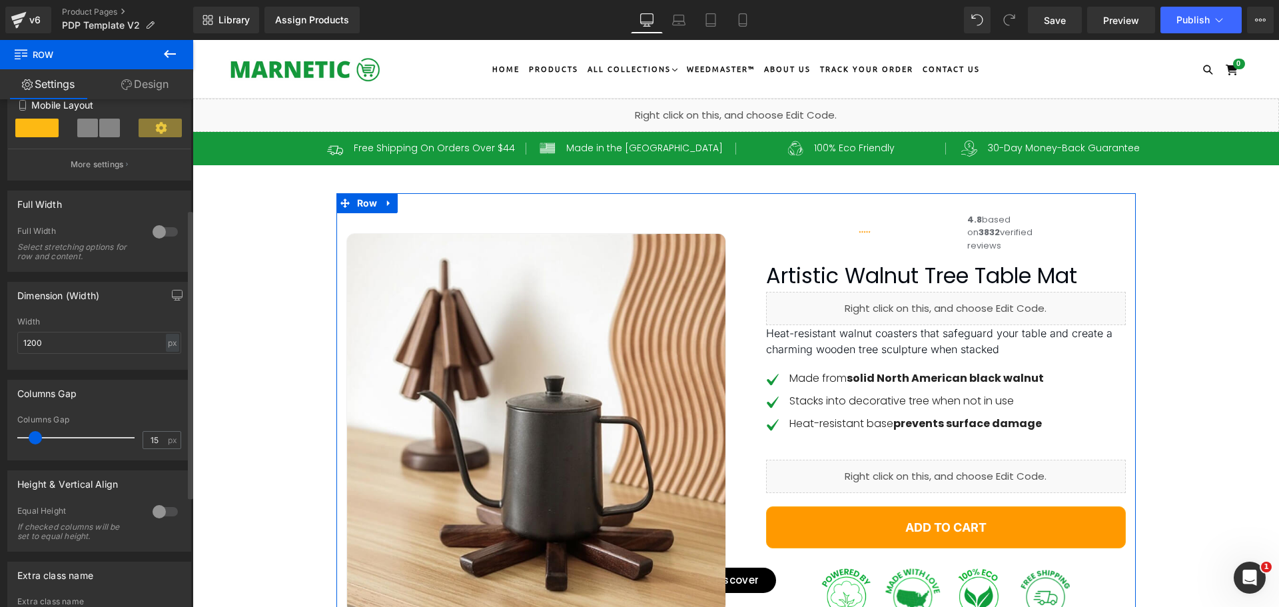
scroll to position [267, 0]
click at [164, 508] on div at bounding box center [165, 510] width 32 height 21
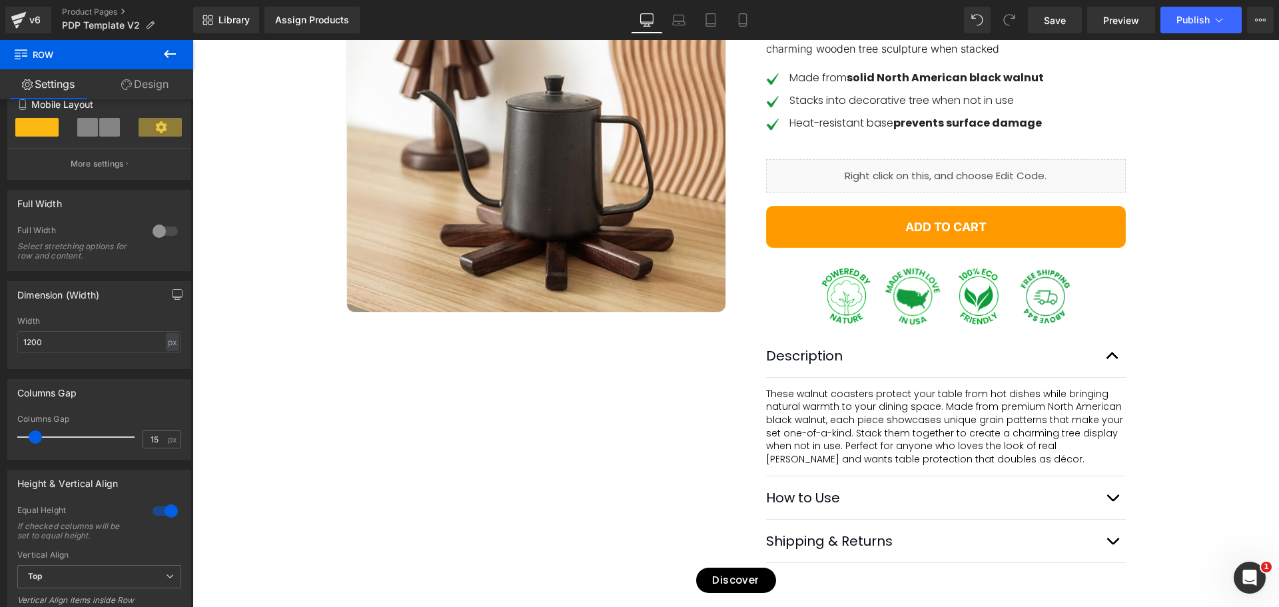
scroll to position [333, 0]
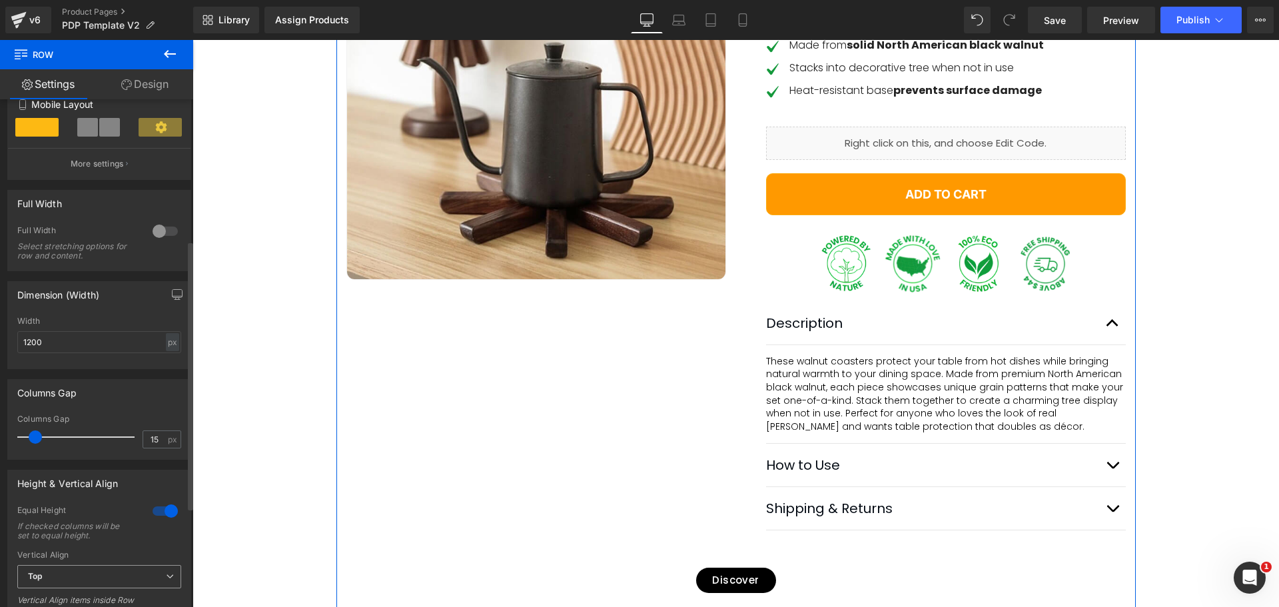
click at [121, 567] on span "Top" at bounding box center [99, 576] width 164 height 23
click at [69, 600] on li "Top" at bounding box center [96, 600] width 159 height 20
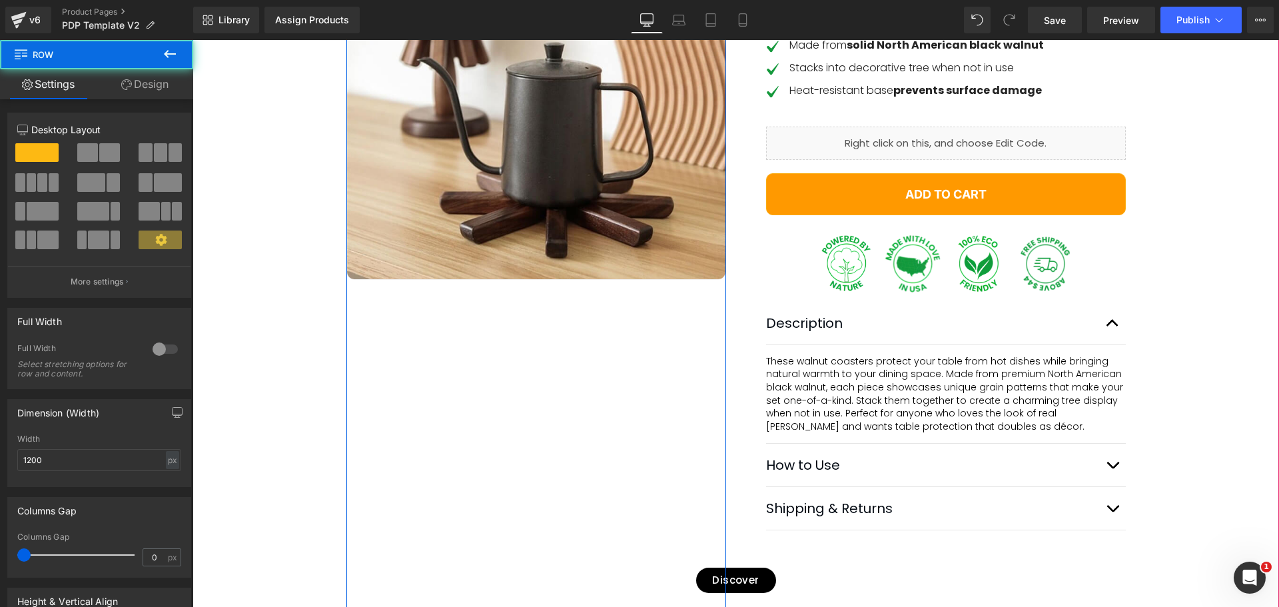
click at [424, 350] on div "Best Seller (P) Image" at bounding box center [537, 298] width 380 height 796
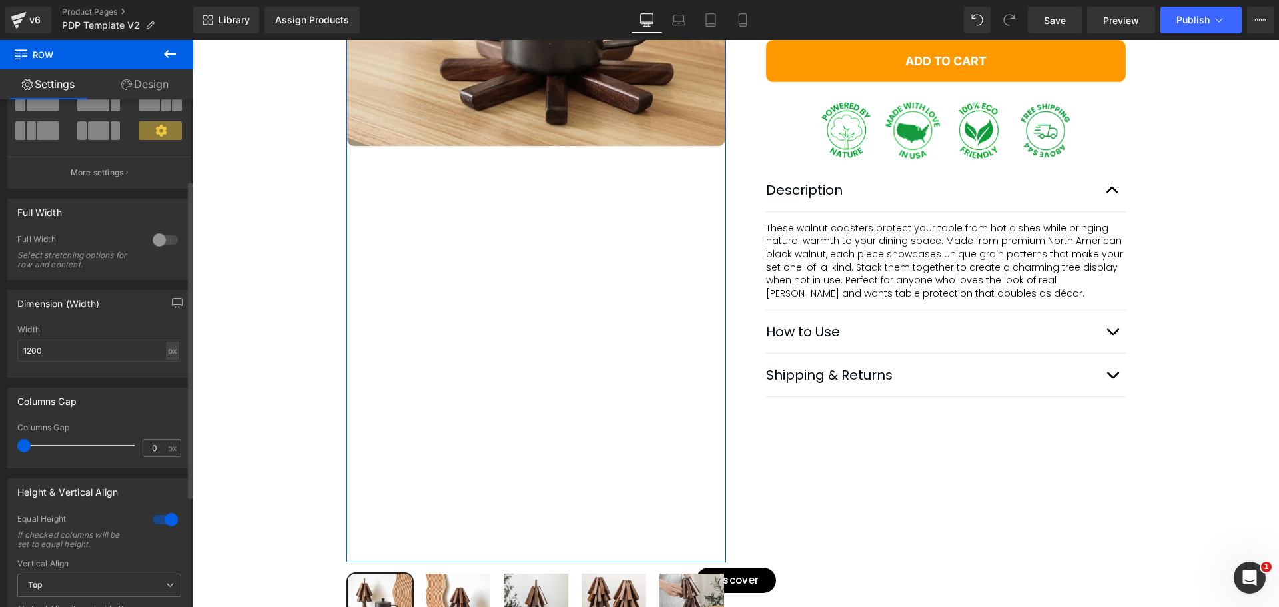
scroll to position [133, 0]
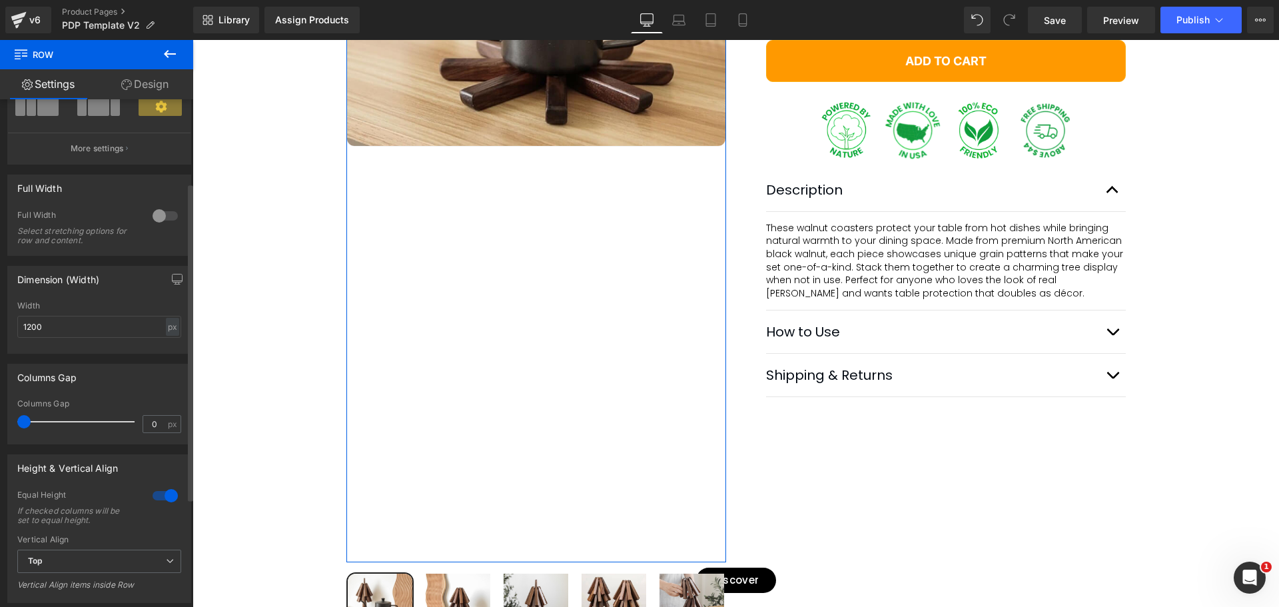
click at [158, 491] on div at bounding box center [165, 495] width 32 height 21
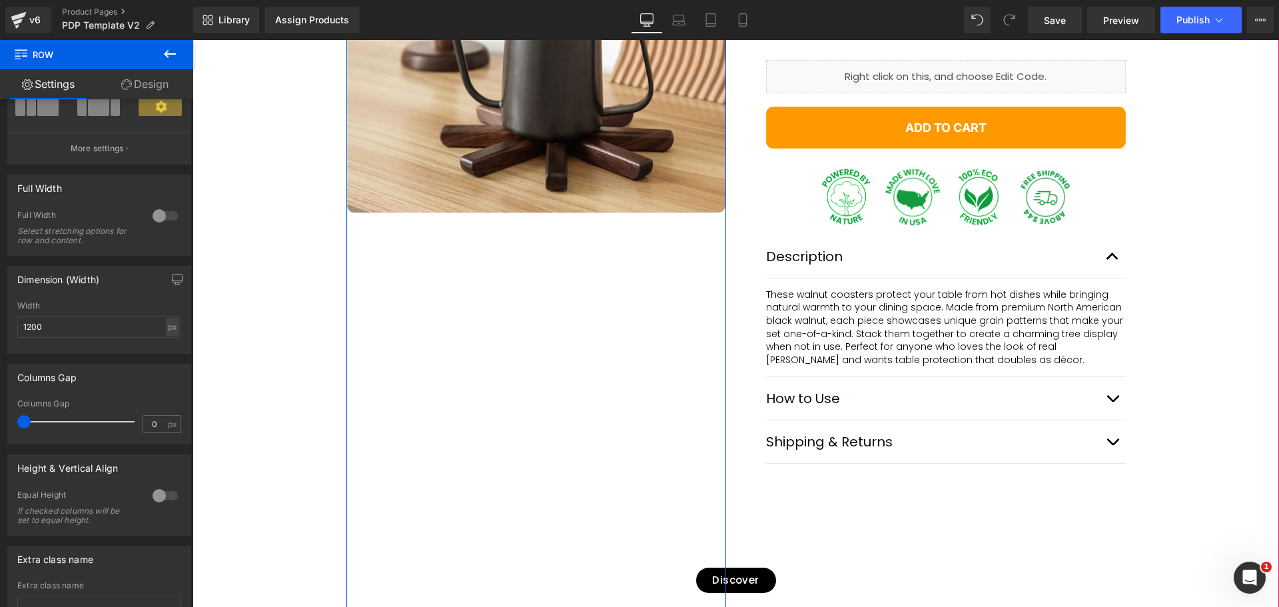
click at [446, 395] on div "Best Seller (P) Image Row" at bounding box center [537, 231] width 380 height 796
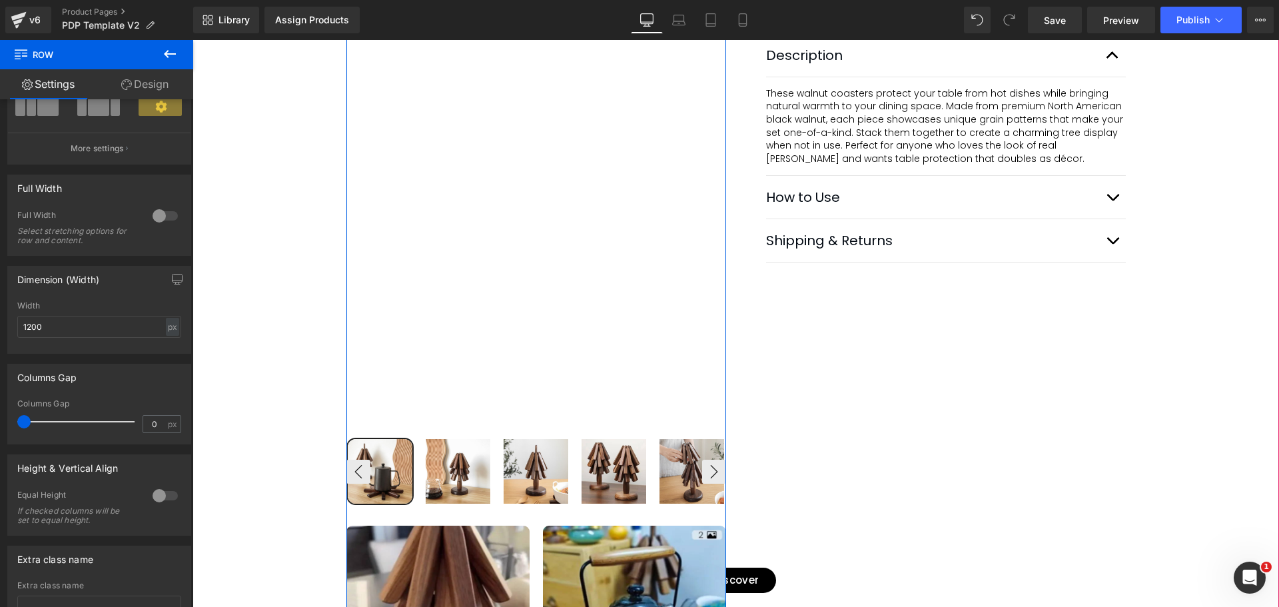
scroll to position [666, 0]
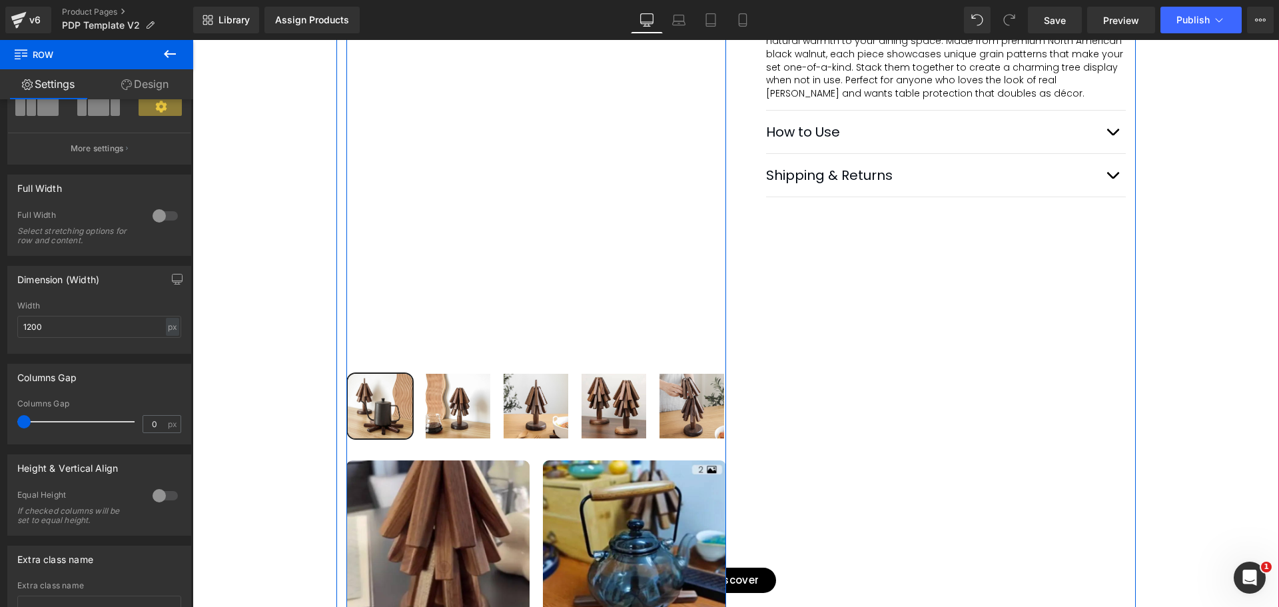
click at [412, 367] on div "Best Seller (P) Image Row" at bounding box center [537, 155] width 380 height 1176
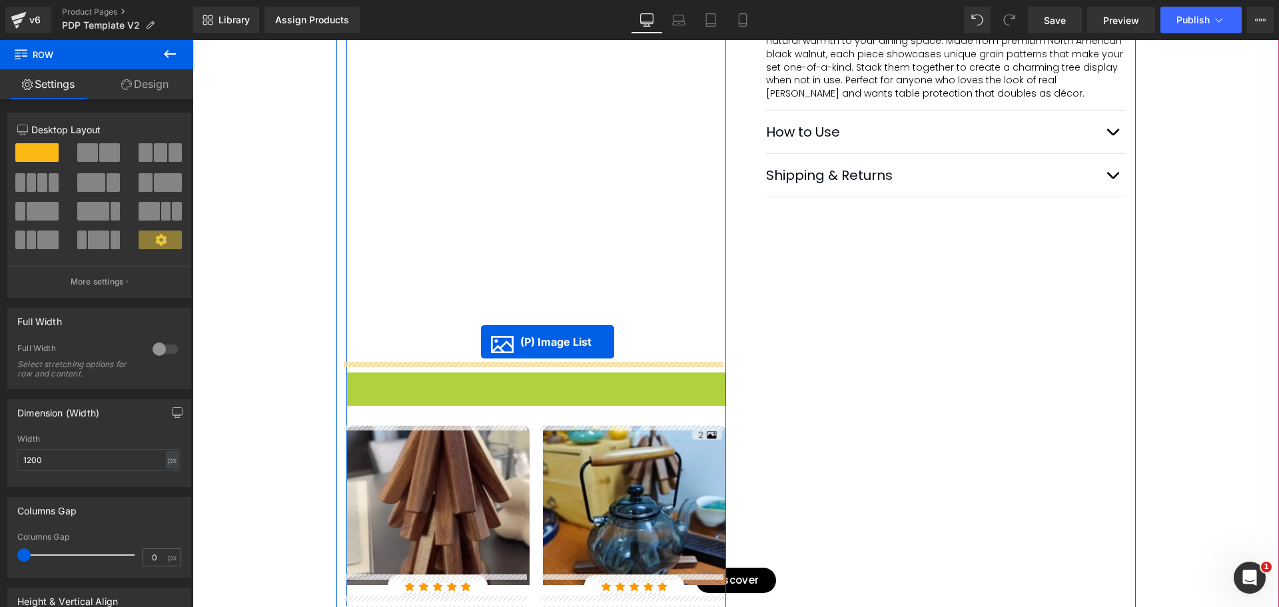
drag, startPoint x: 484, startPoint y: 402, endPoint x: 481, endPoint y: 342, distance: 60.0
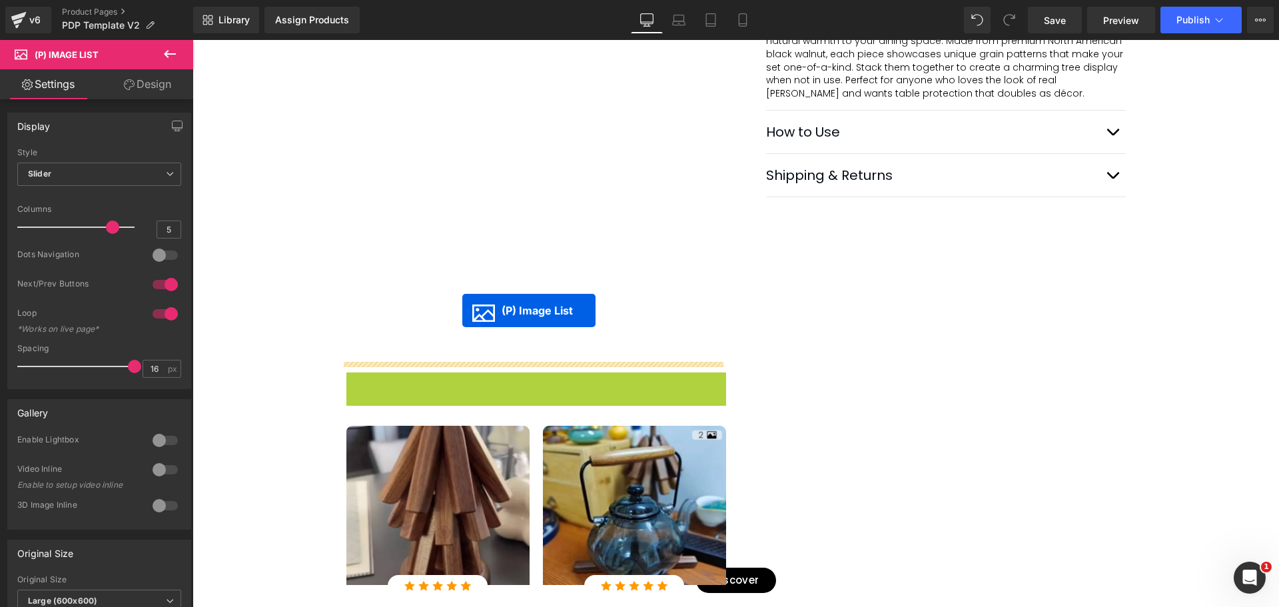
drag, startPoint x: 488, startPoint y: 404, endPoint x: 462, endPoint y: 311, distance: 96.8
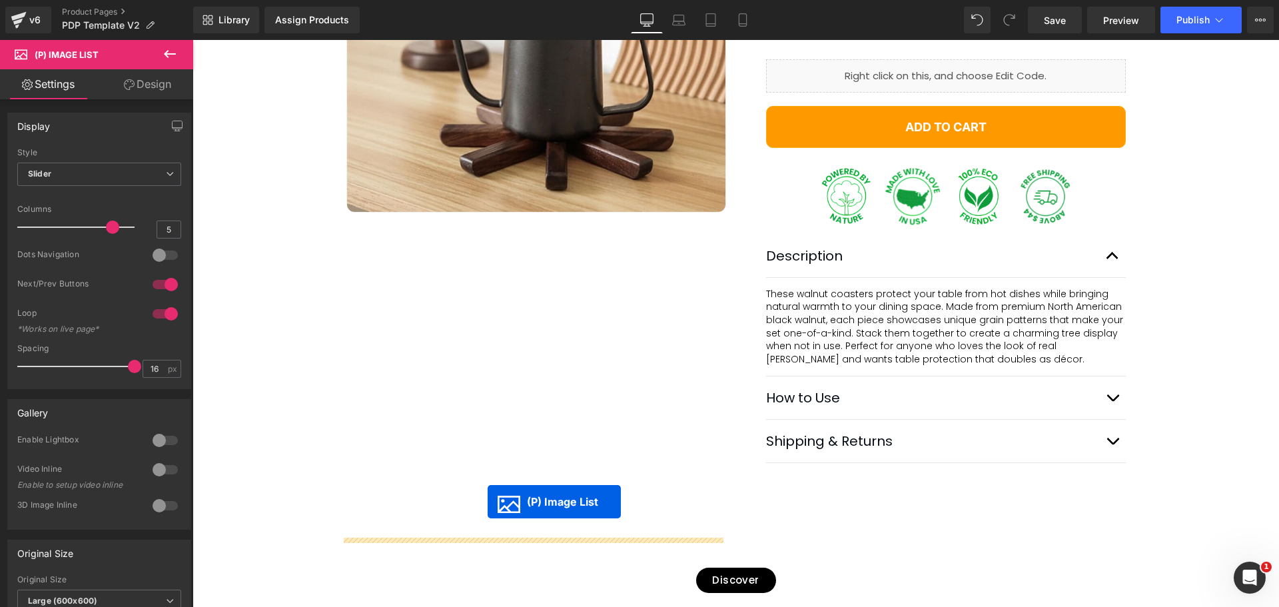
scroll to position [400, 0]
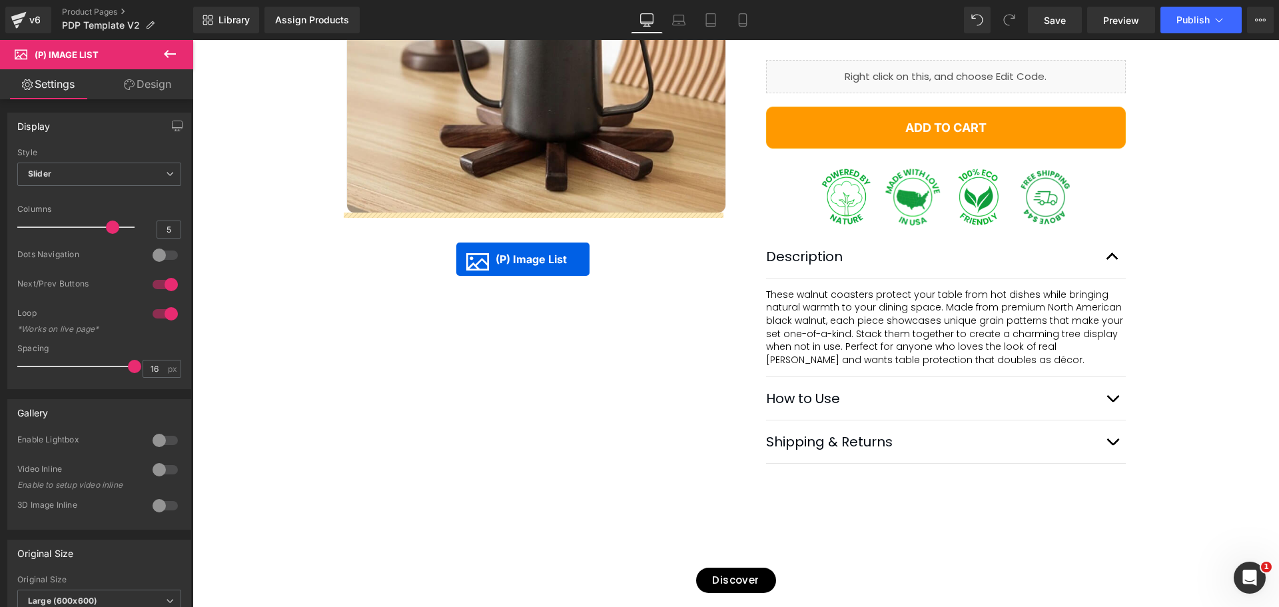
drag, startPoint x: 486, startPoint y: 407, endPoint x: 454, endPoint y: 262, distance: 148.9
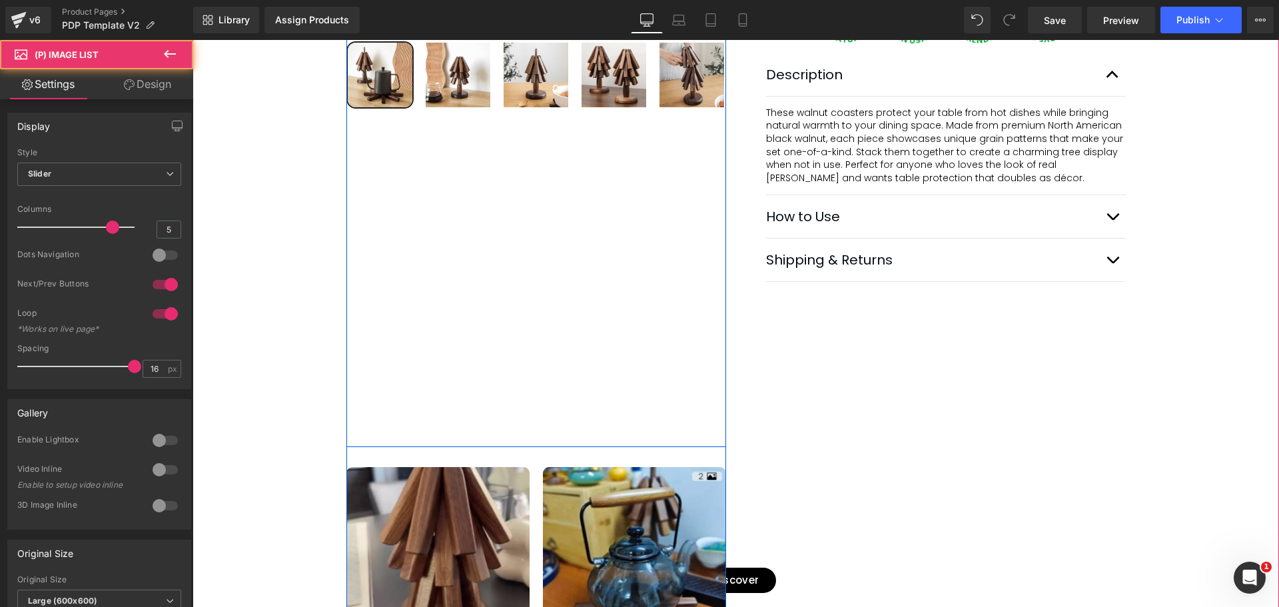
scroll to position [666, 0]
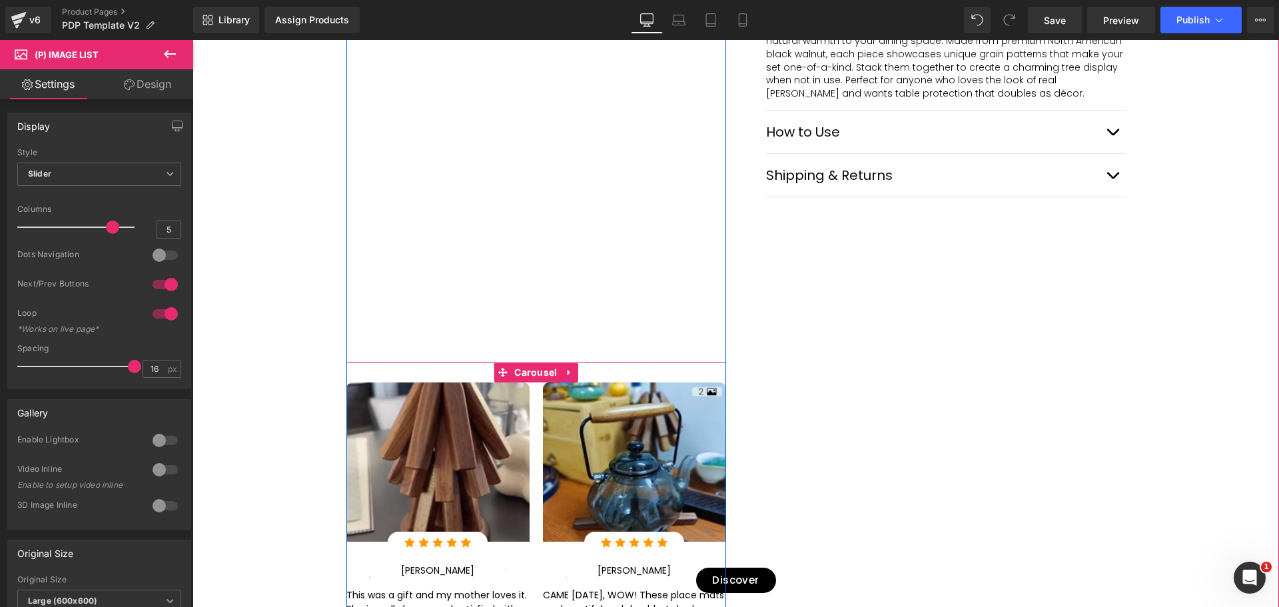
click at [532, 394] on div "Image Image Row Image [PERSON_NAME] Text Block Image Row This was a gift and my…" at bounding box center [740, 524] width 786 height 283
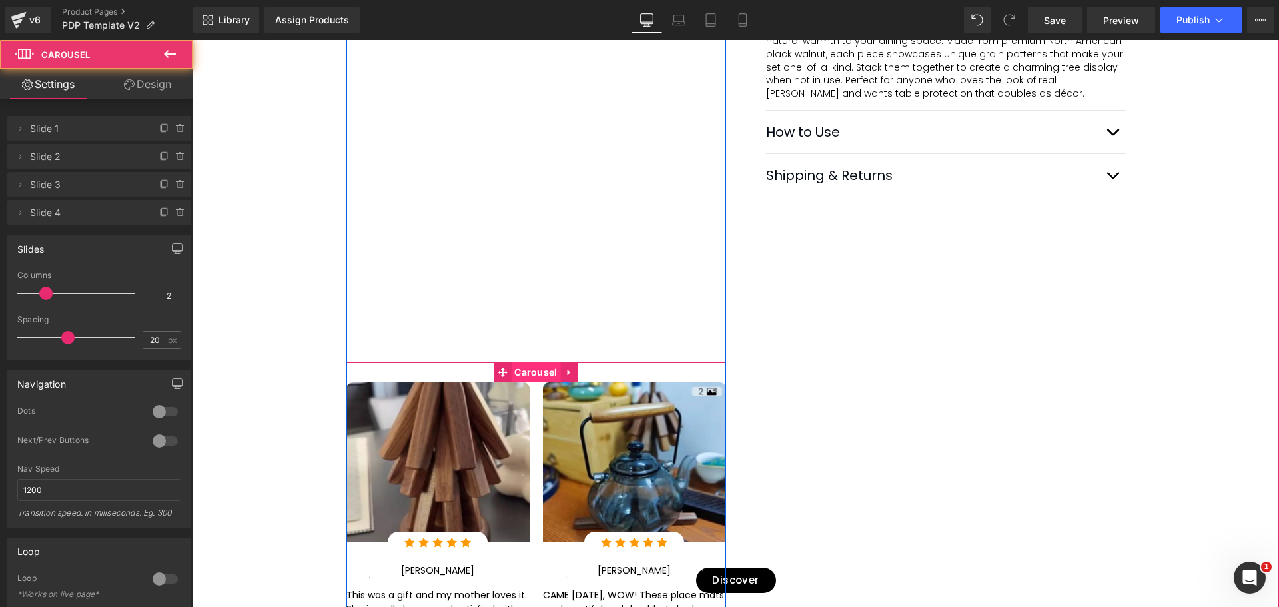
click at [519, 373] on span "Carousel" at bounding box center [535, 373] width 49 height 20
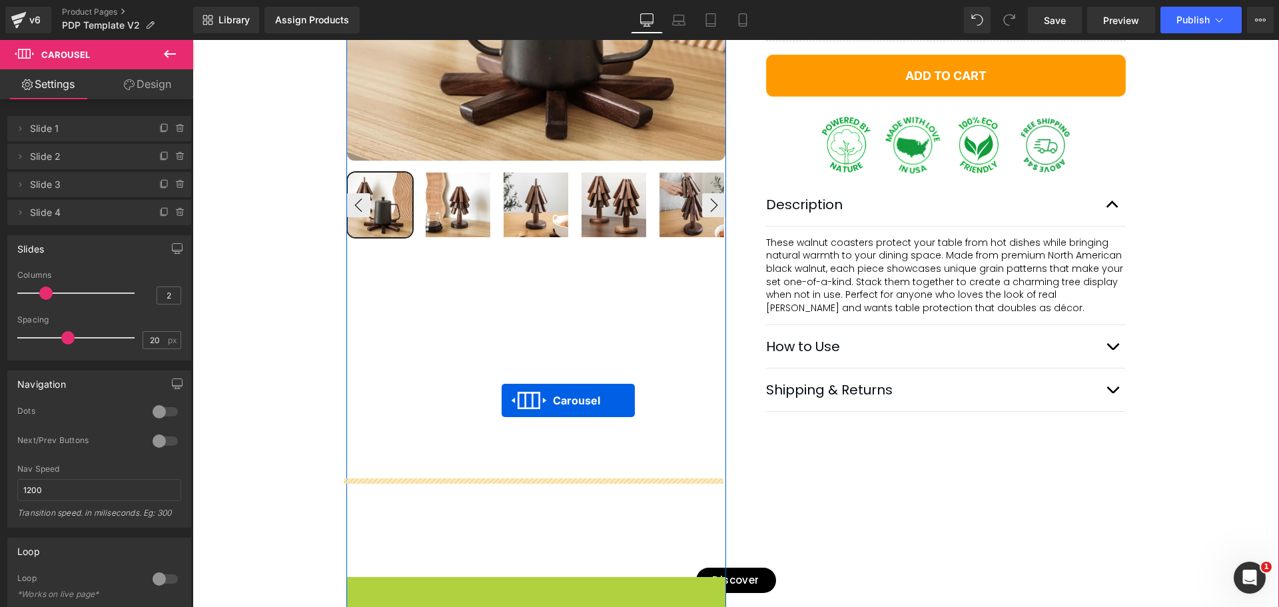
scroll to position [400, 0]
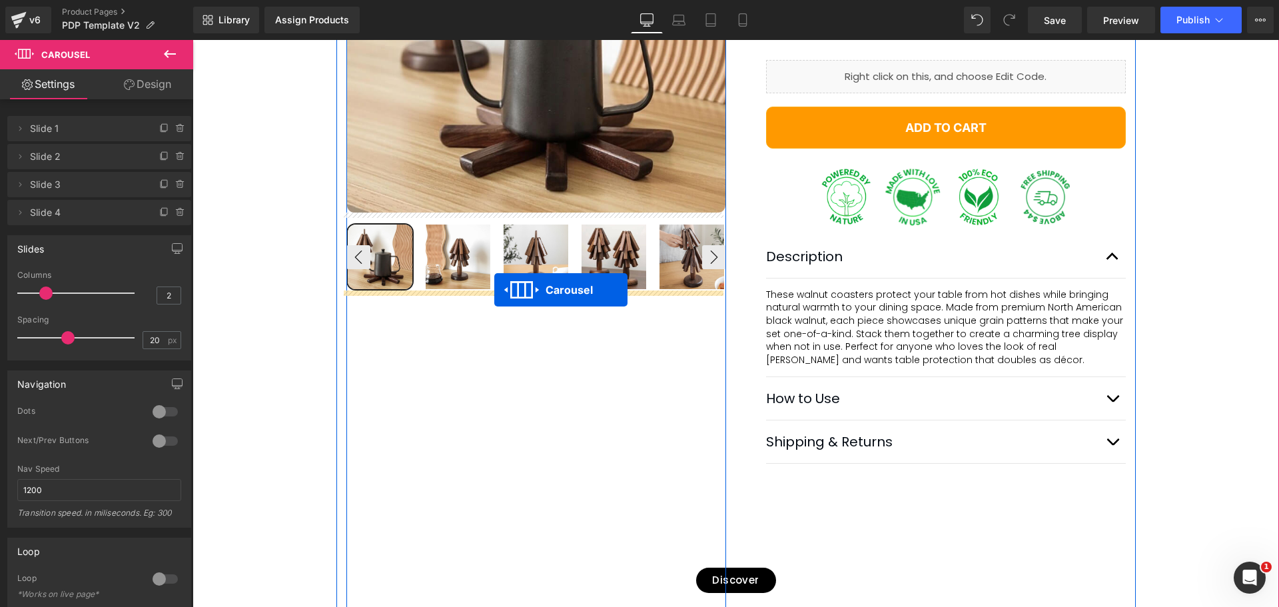
drag, startPoint x: 501, startPoint y: 373, endPoint x: 494, endPoint y: 290, distance: 83.6
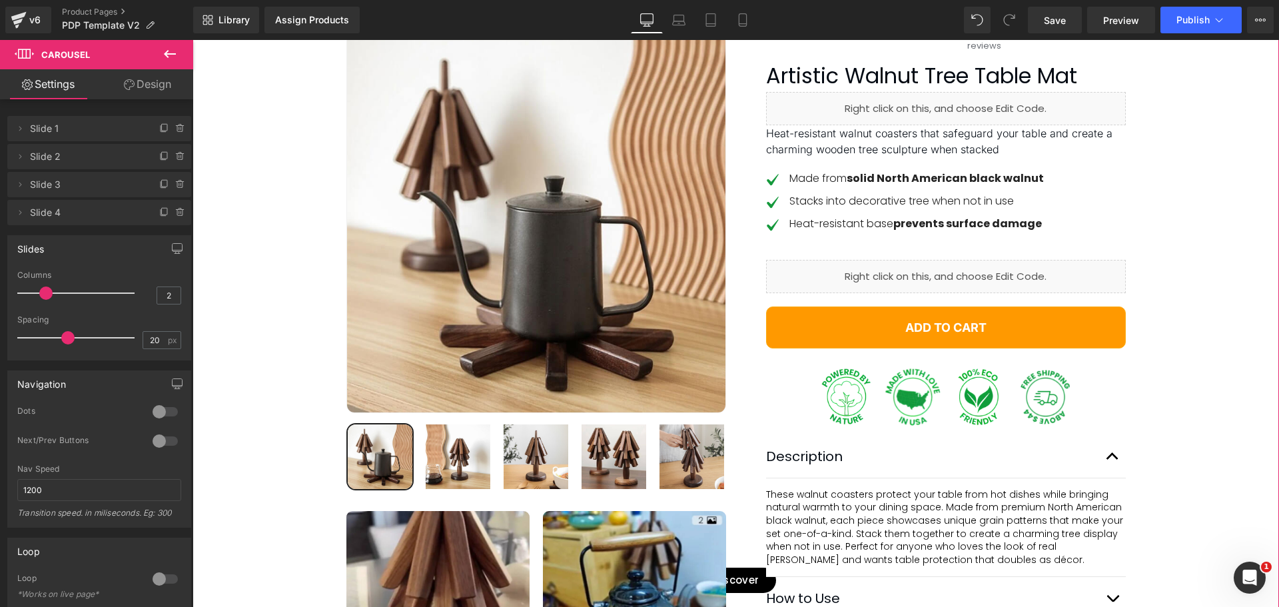
scroll to position [0, 0]
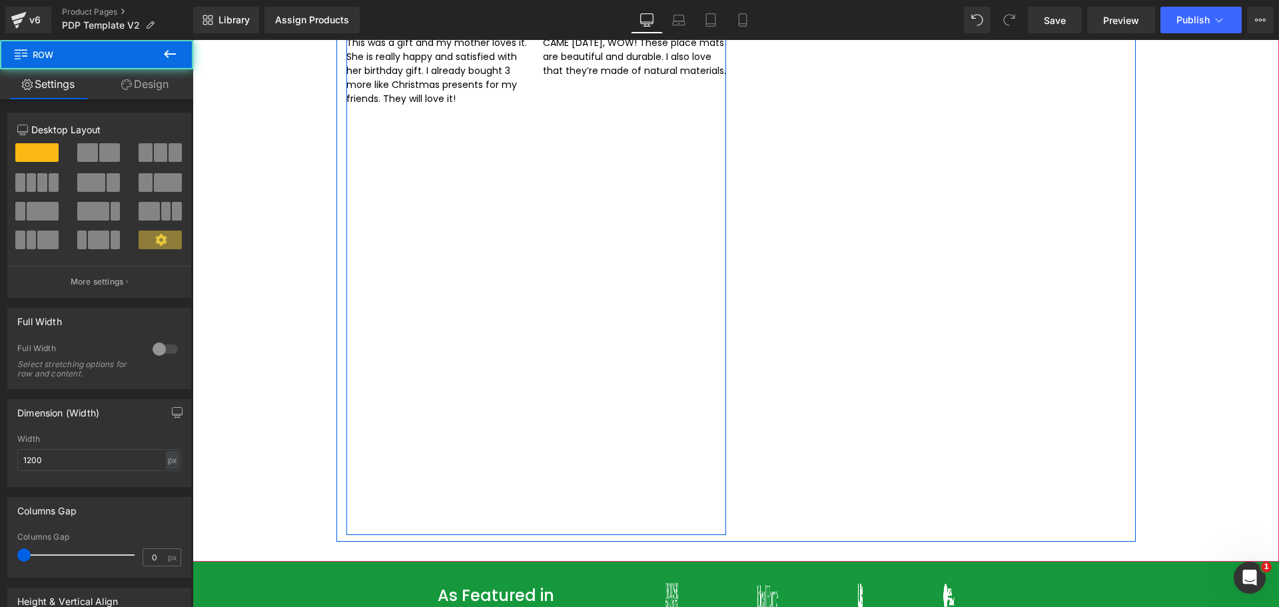
scroll to position [866, 0]
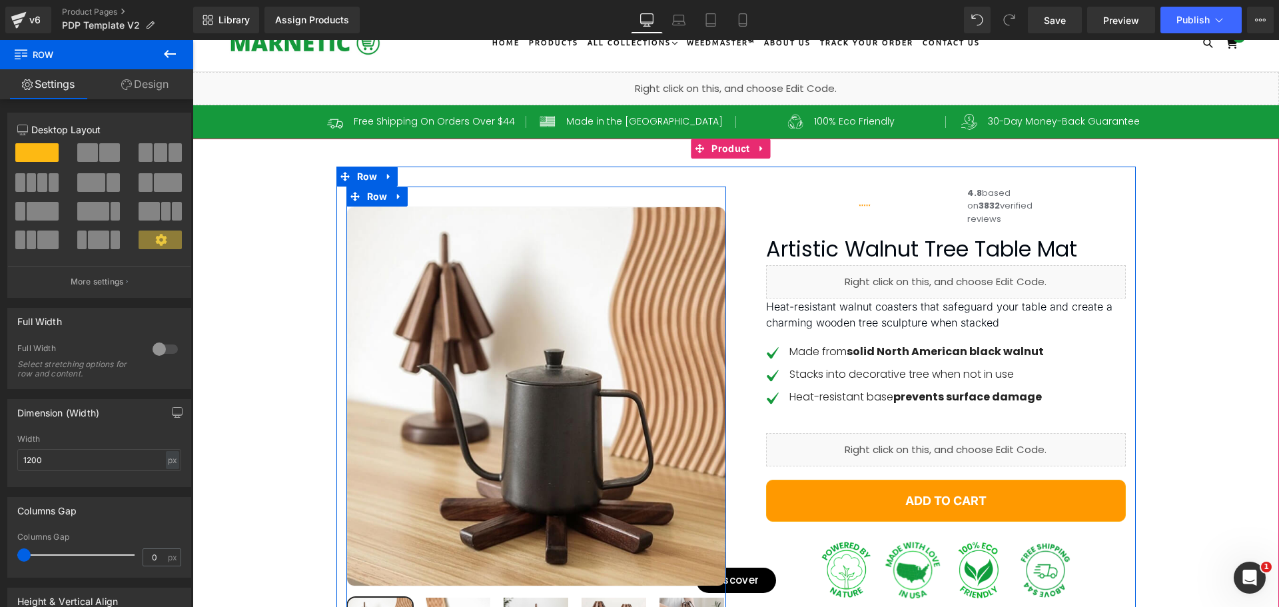
scroll to position [0, 0]
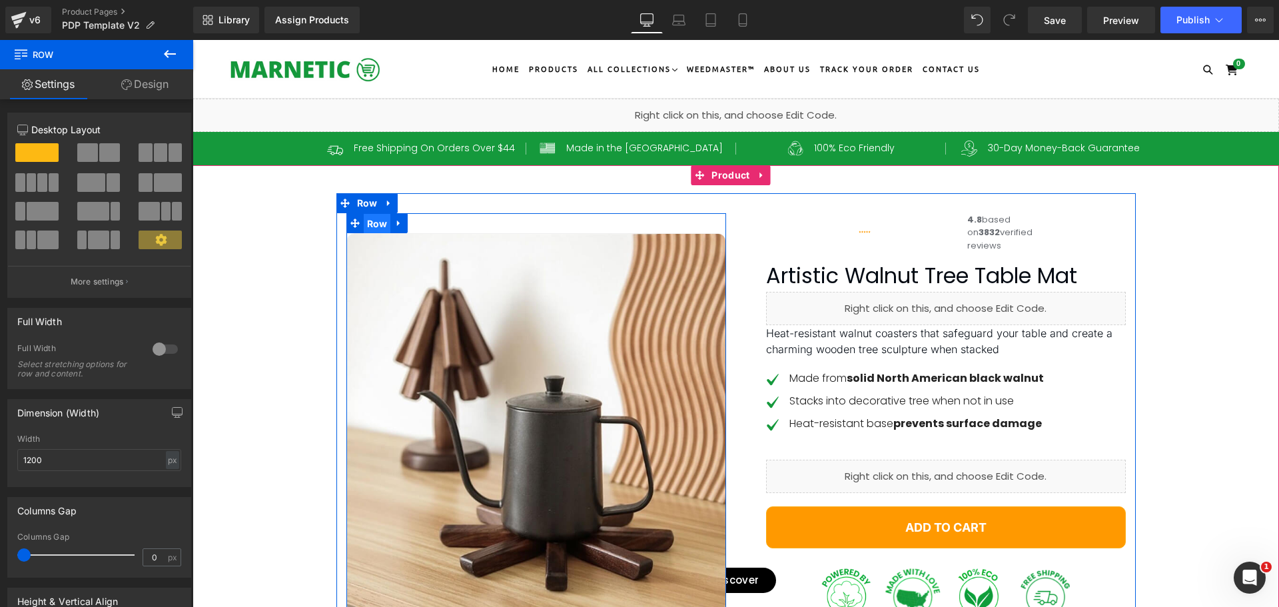
click at [374, 225] on span "Row" at bounding box center [377, 224] width 27 height 20
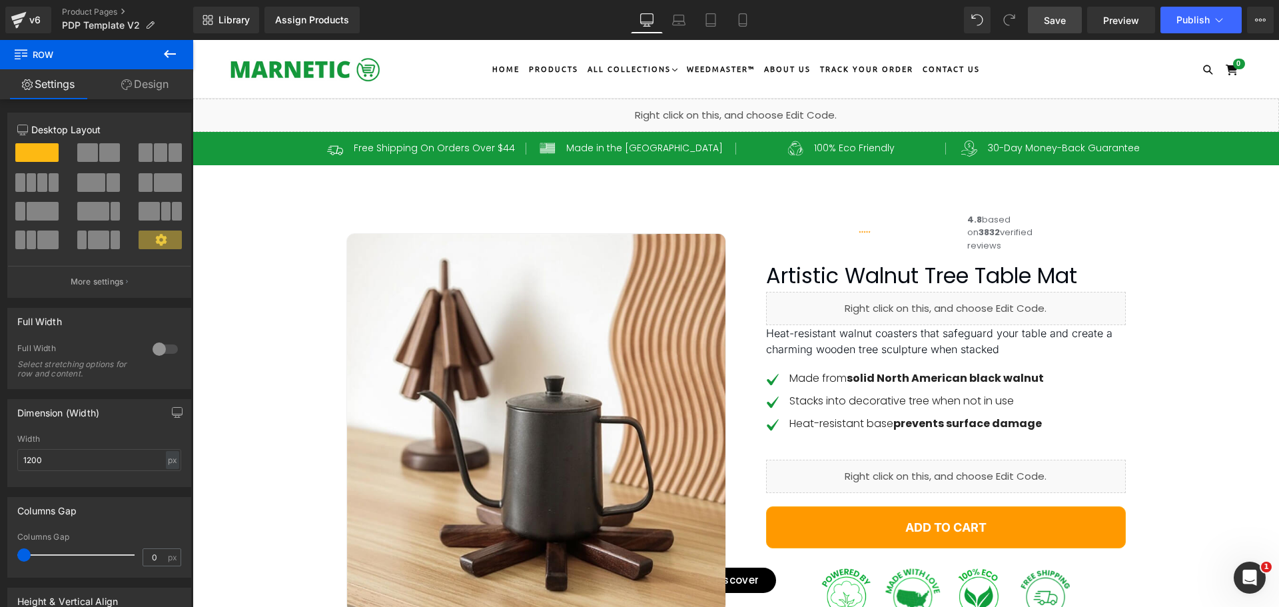
click at [1044, 24] on link "Save" at bounding box center [1055, 20] width 54 height 27
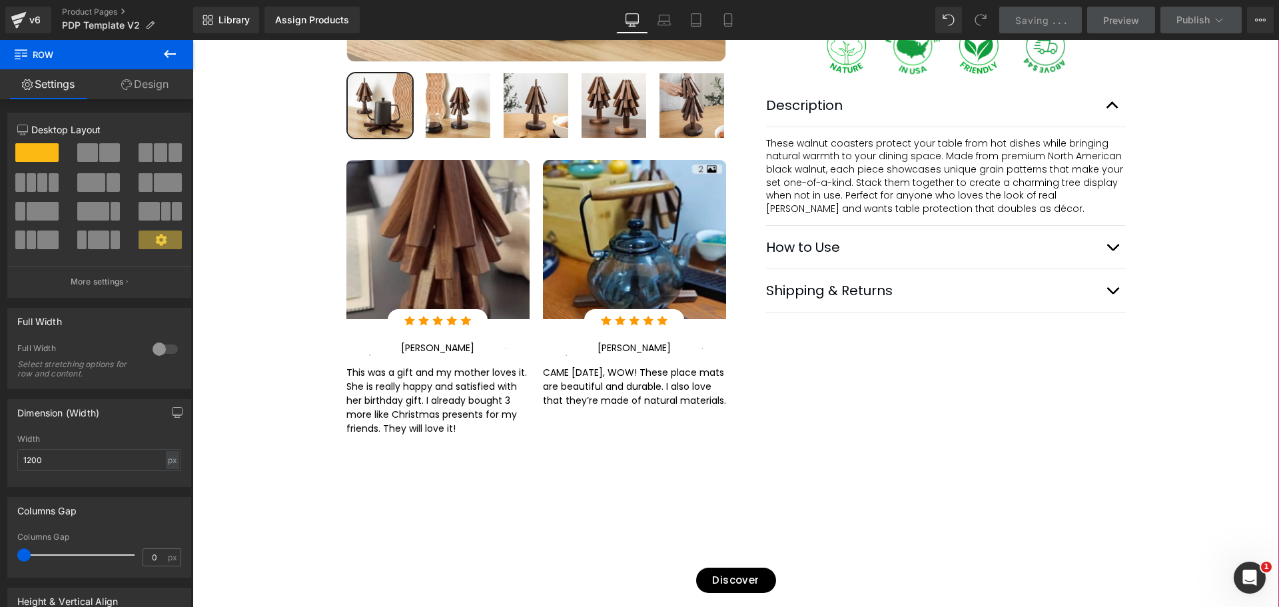
scroll to position [600, 0]
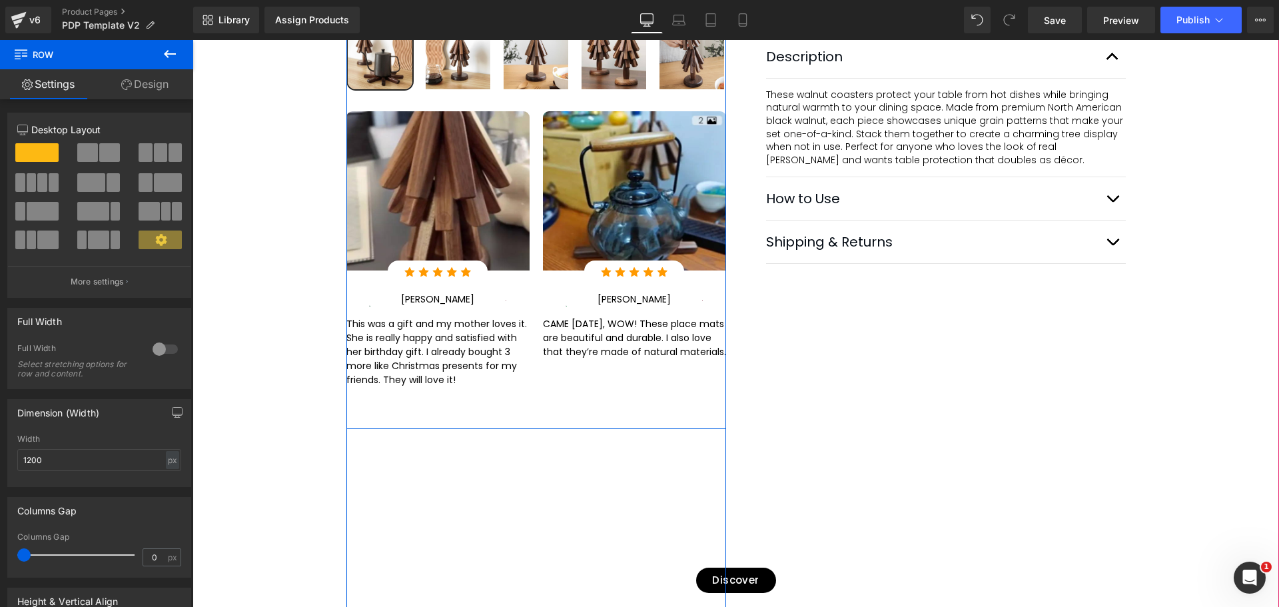
click at [516, 409] on div "Best Seller (P) Image" at bounding box center [537, 31] width 380 height 796
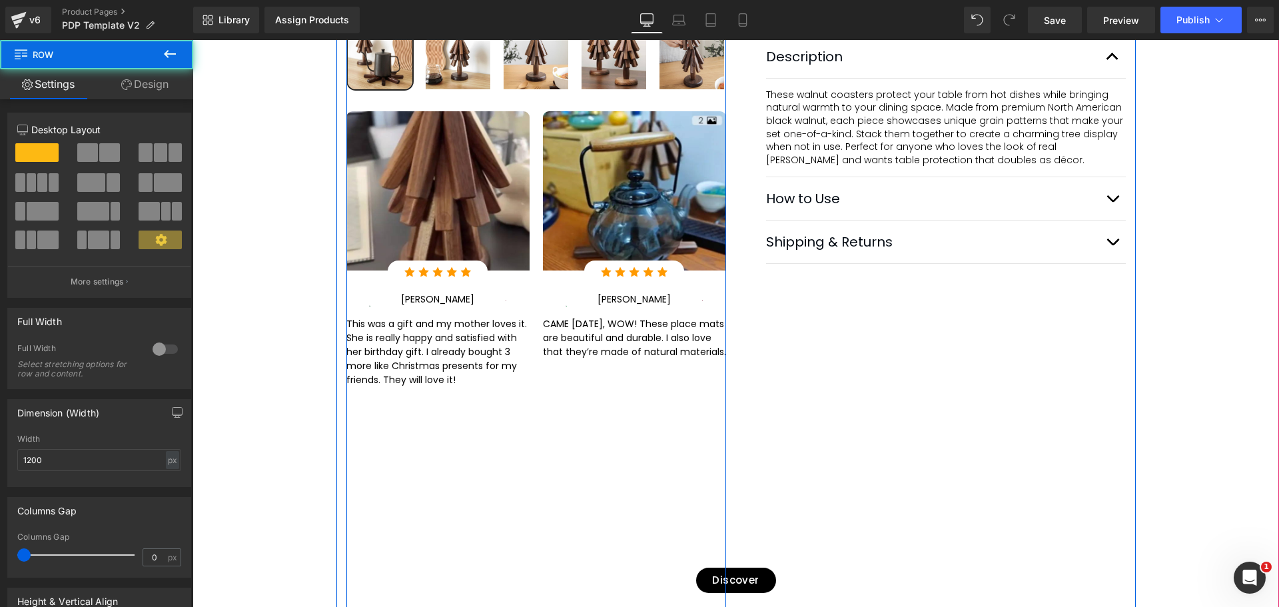
click at [511, 485] on div "Best Seller (P) Image" at bounding box center [537, 214] width 380 height 1203
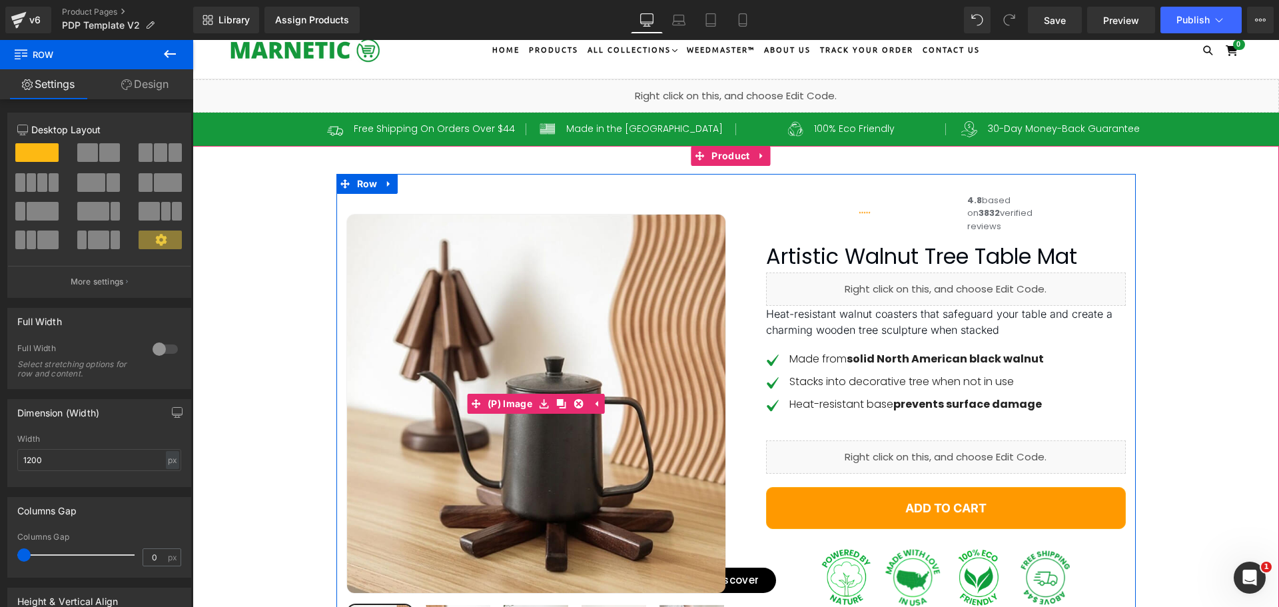
scroll to position [0, 0]
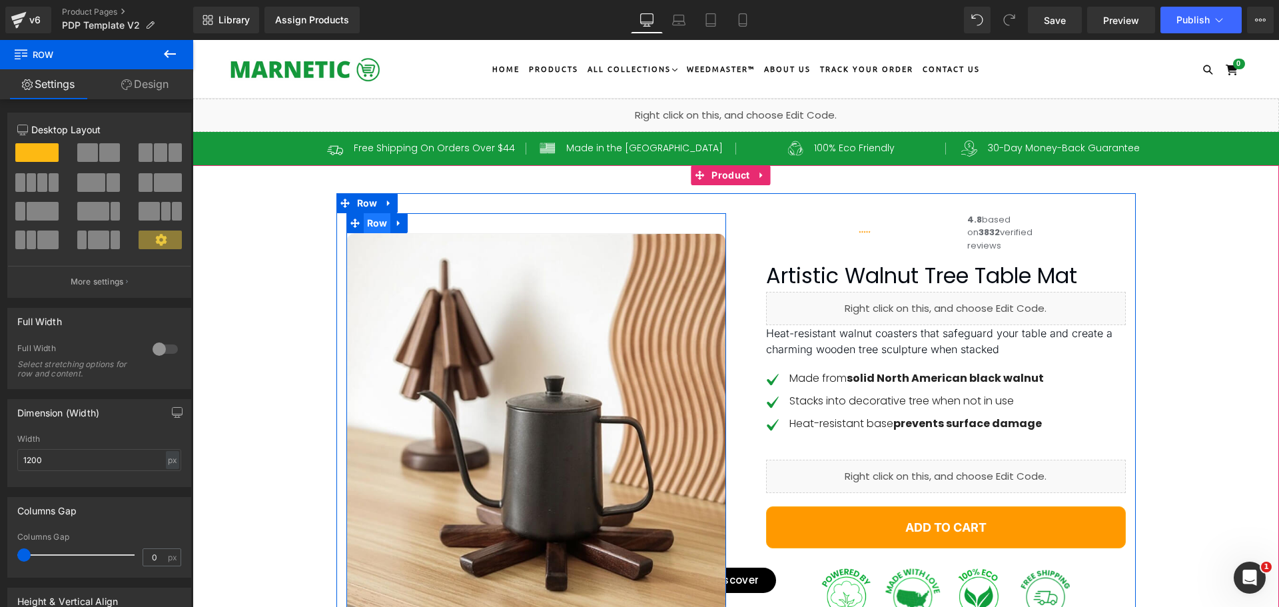
click at [377, 224] on span "Row" at bounding box center [377, 223] width 27 height 20
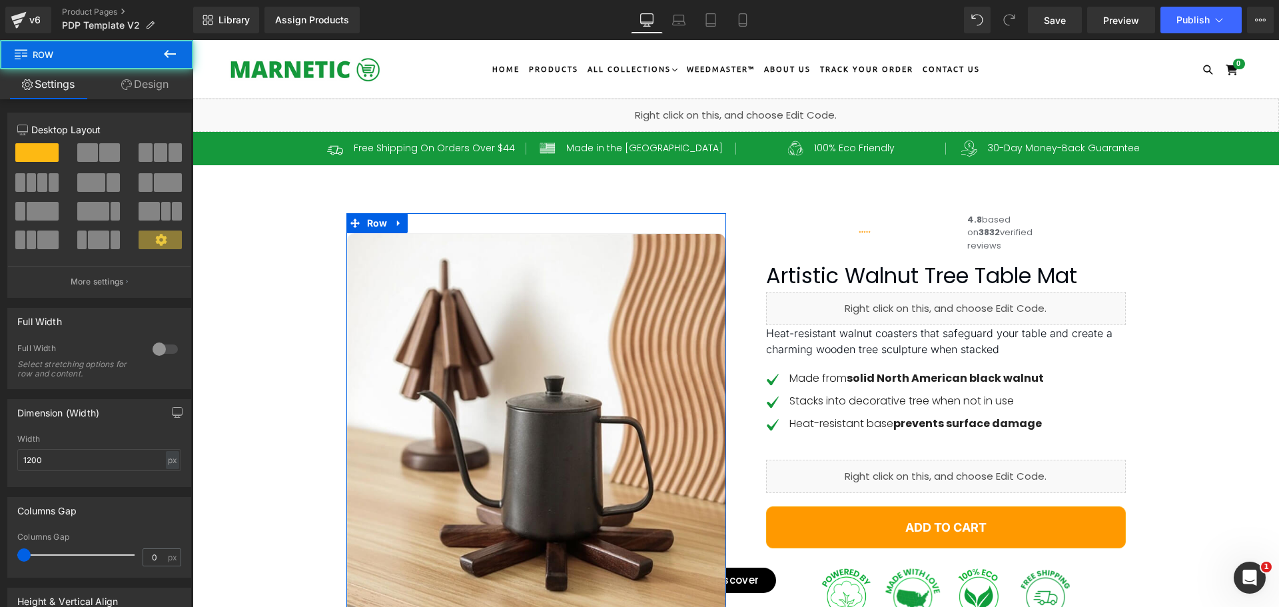
click at [149, 87] on link "Design" at bounding box center [145, 84] width 97 height 30
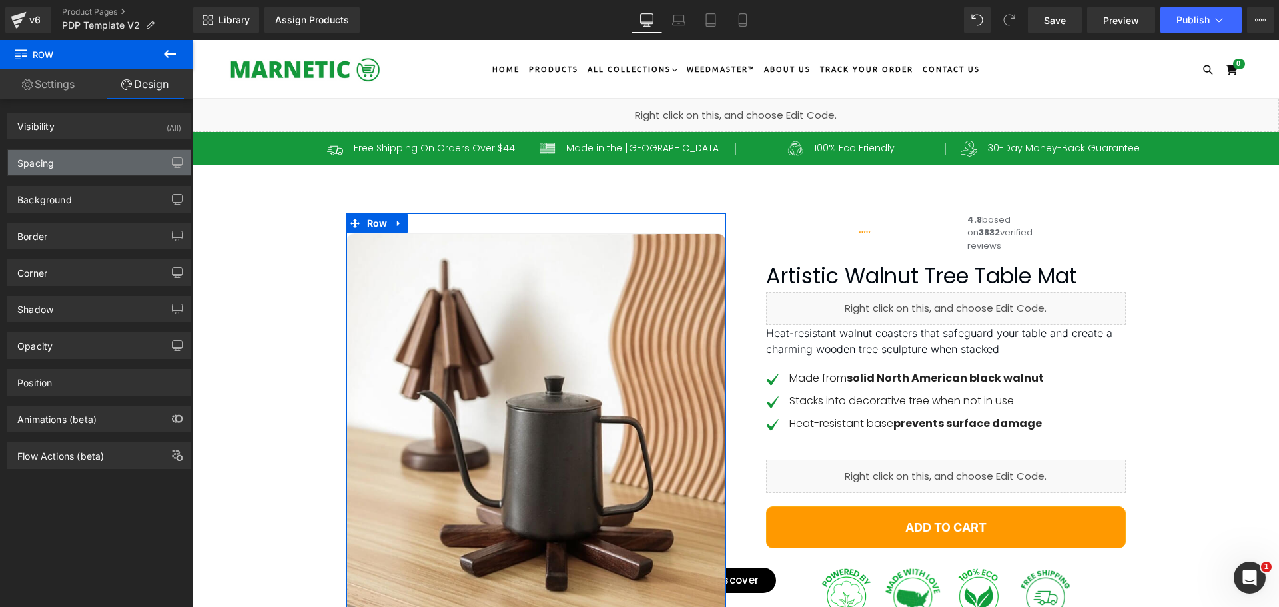
click at [47, 160] on div "Spacing" at bounding box center [35, 159] width 37 height 19
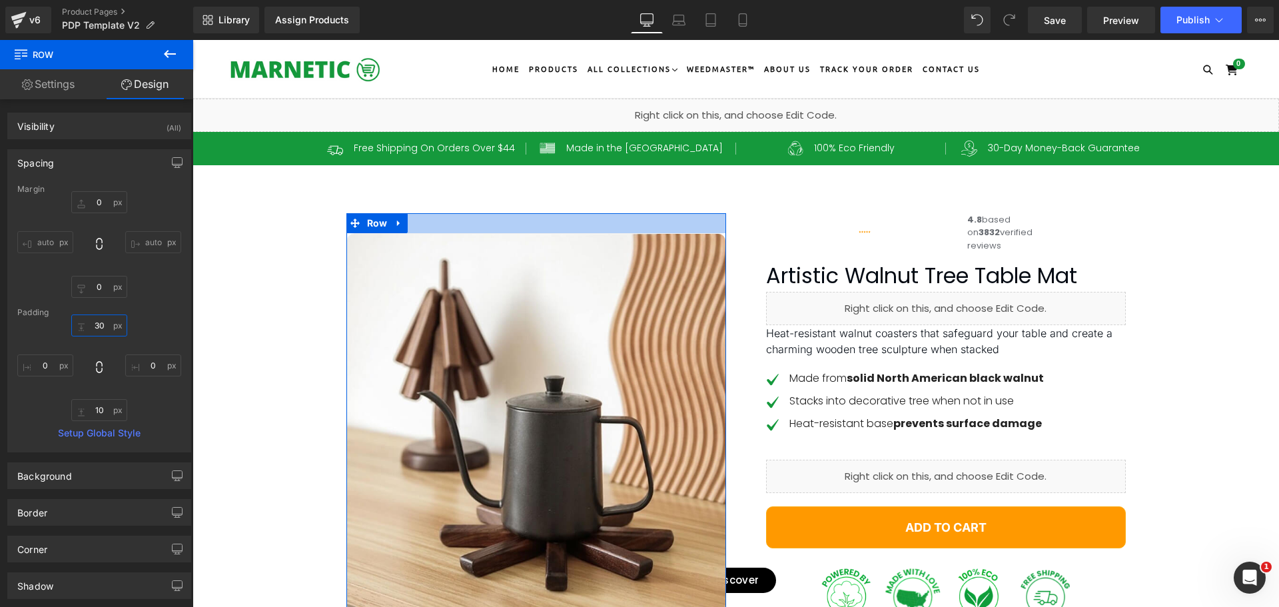
click at [99, 325] on input "30" at bounding box center [99, 326] width 56 height 22
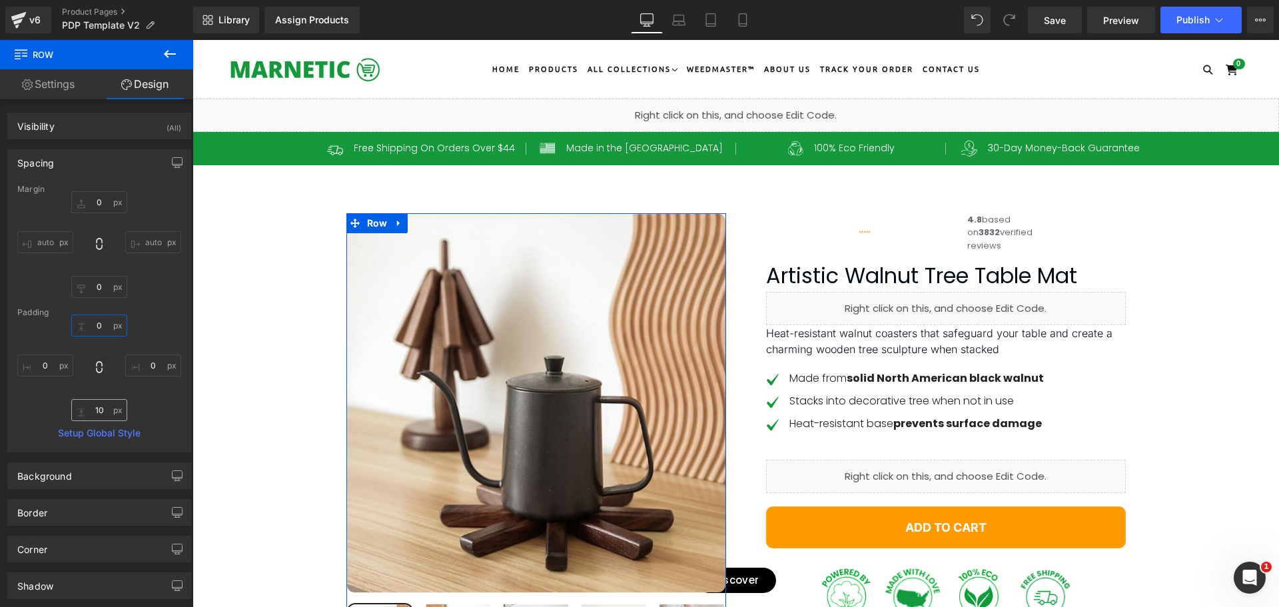
type input "0"
click at [99, 408] on input "10" at bounding box center [99, 410] width 56 height 22
type input "0"
click at [45, 87] on link "Settings" at bounding box center [48, 84] width 97 height 30
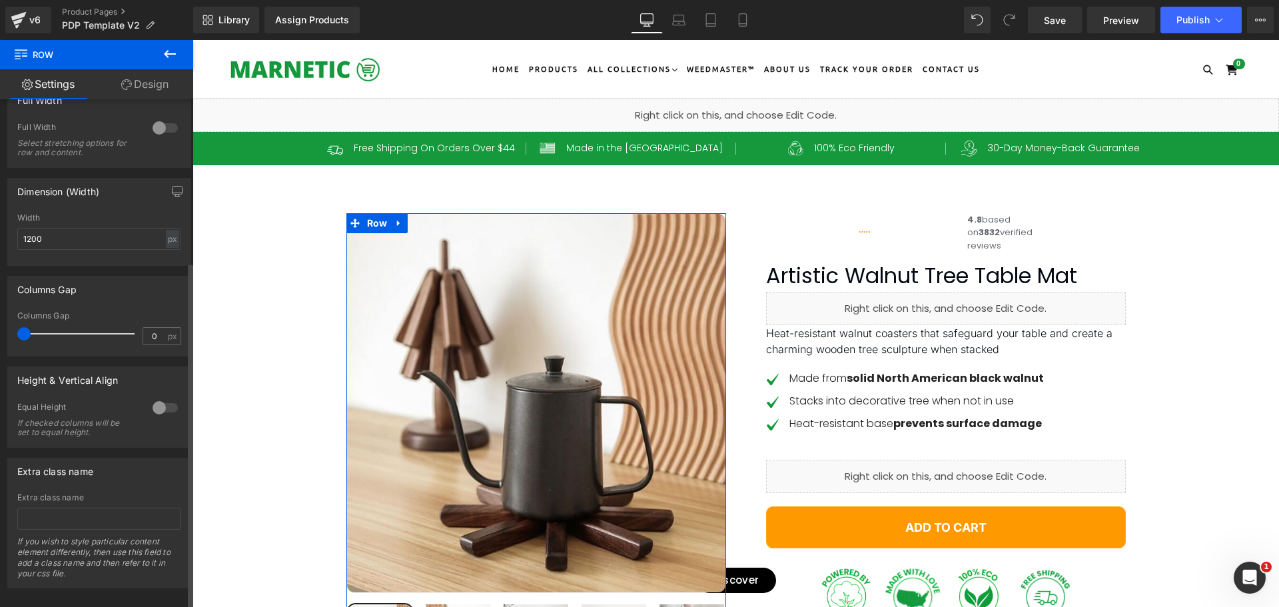
scroll to position [240, 0]
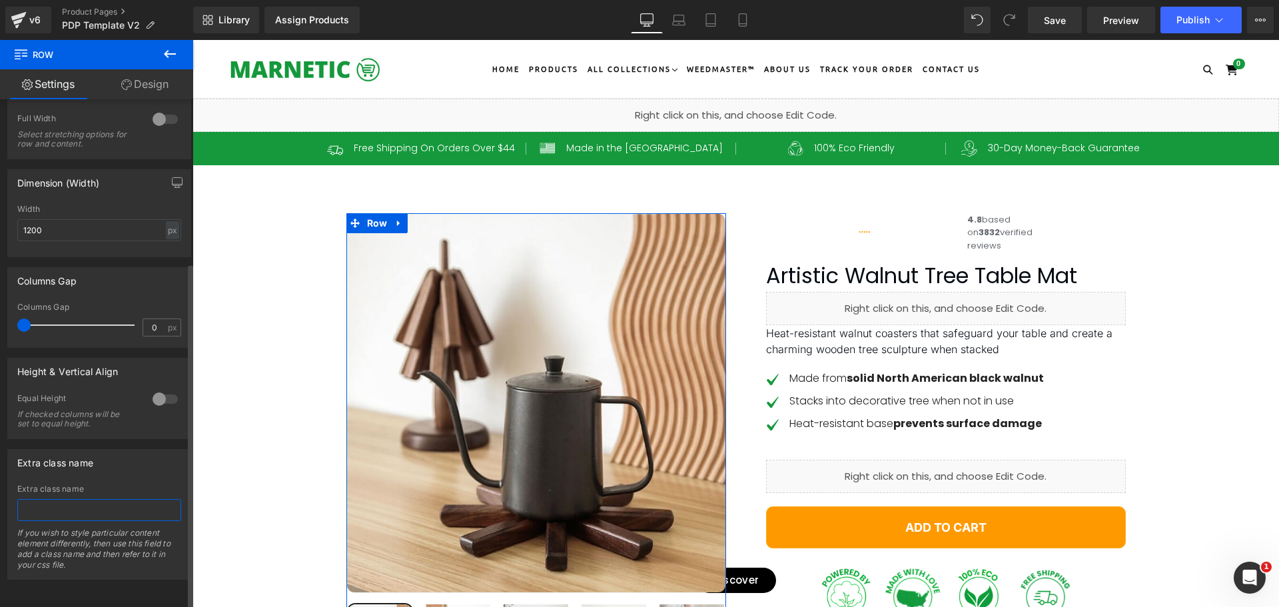
click at [81, 503] on input "text" at bounding box center [99, 510] width 164 height 22
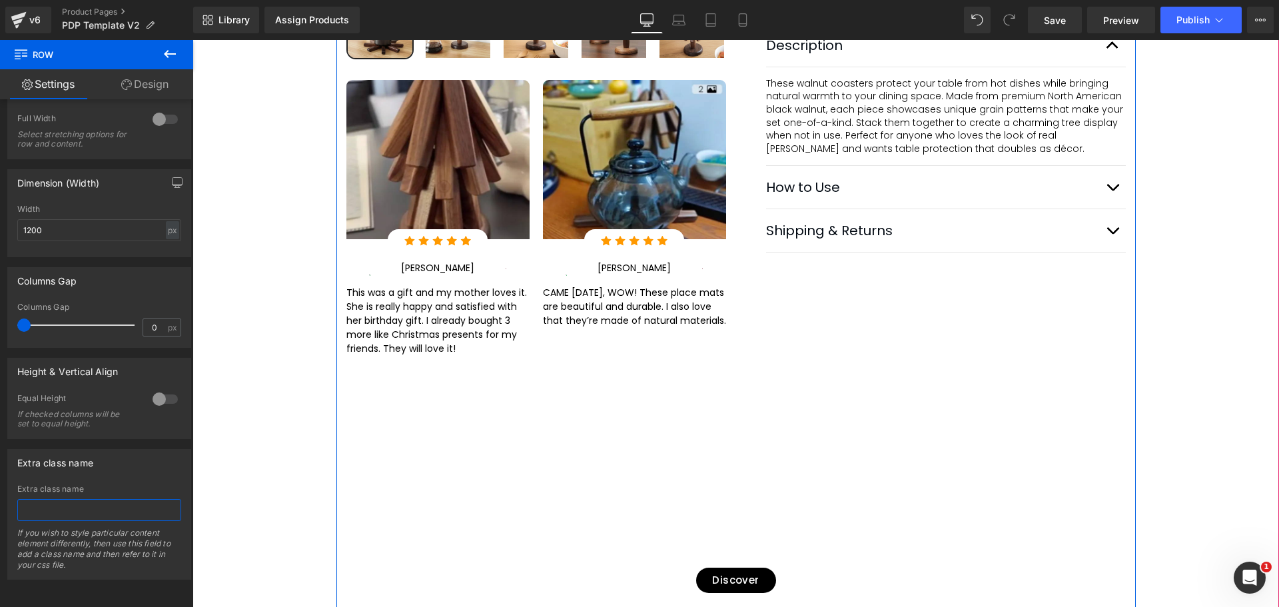
scroll to position [600, 0]
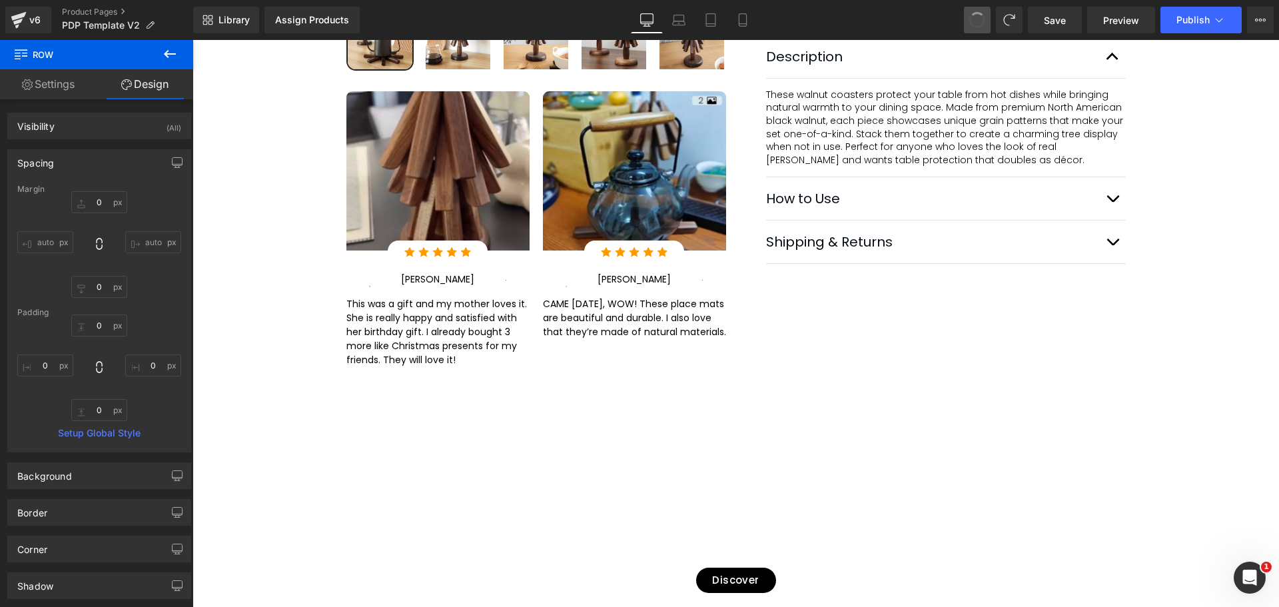
type input "0"
type input "10"
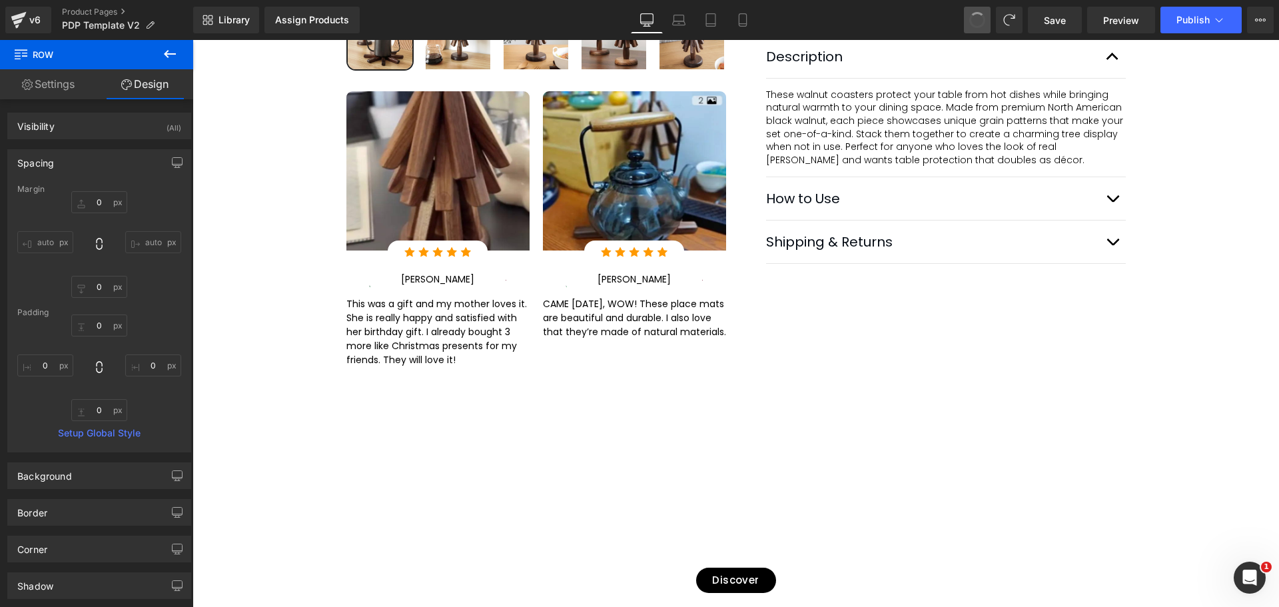
type input "0"
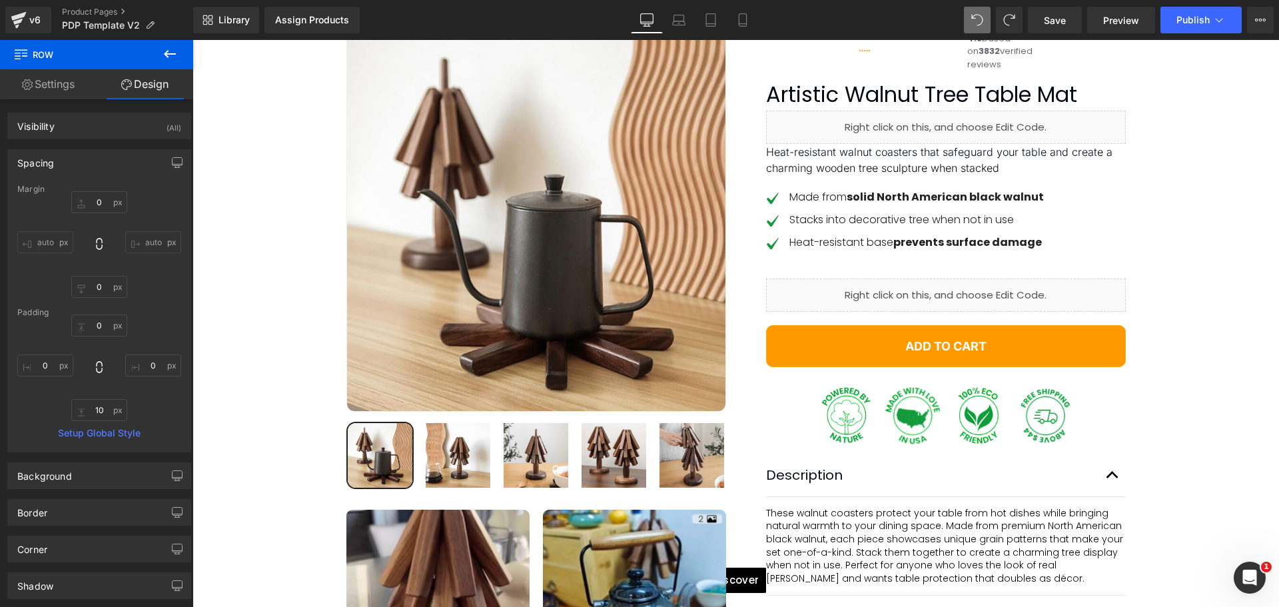
scroll to position [0, 0]
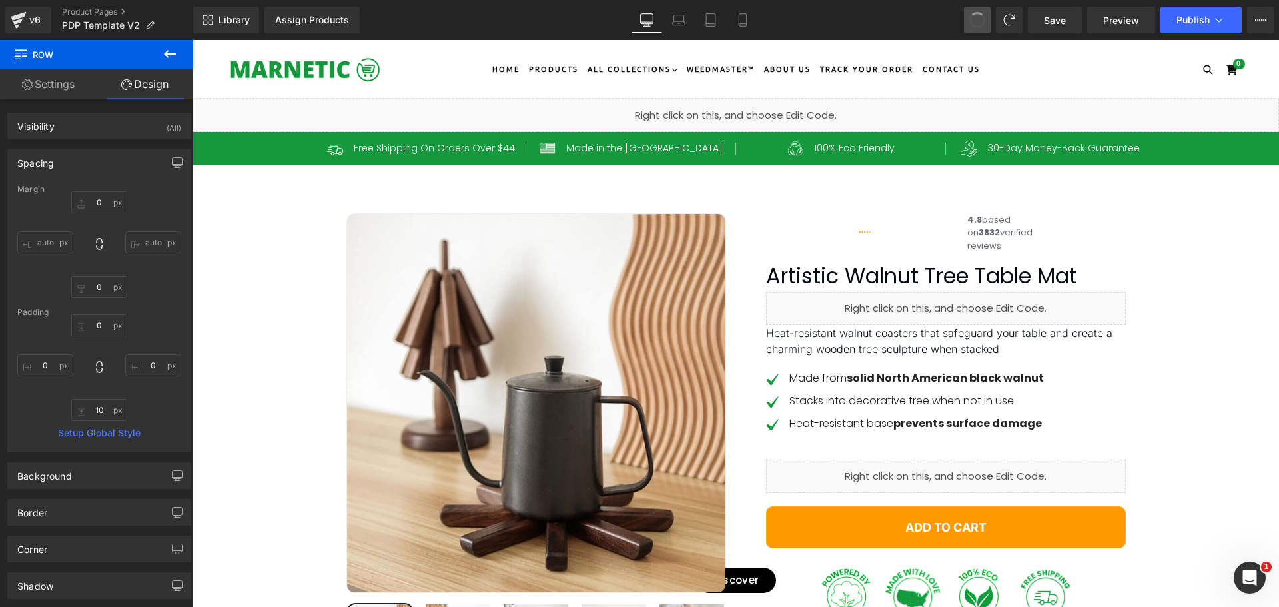
type input "0"
type input "30"
type input "0"
type input "10"
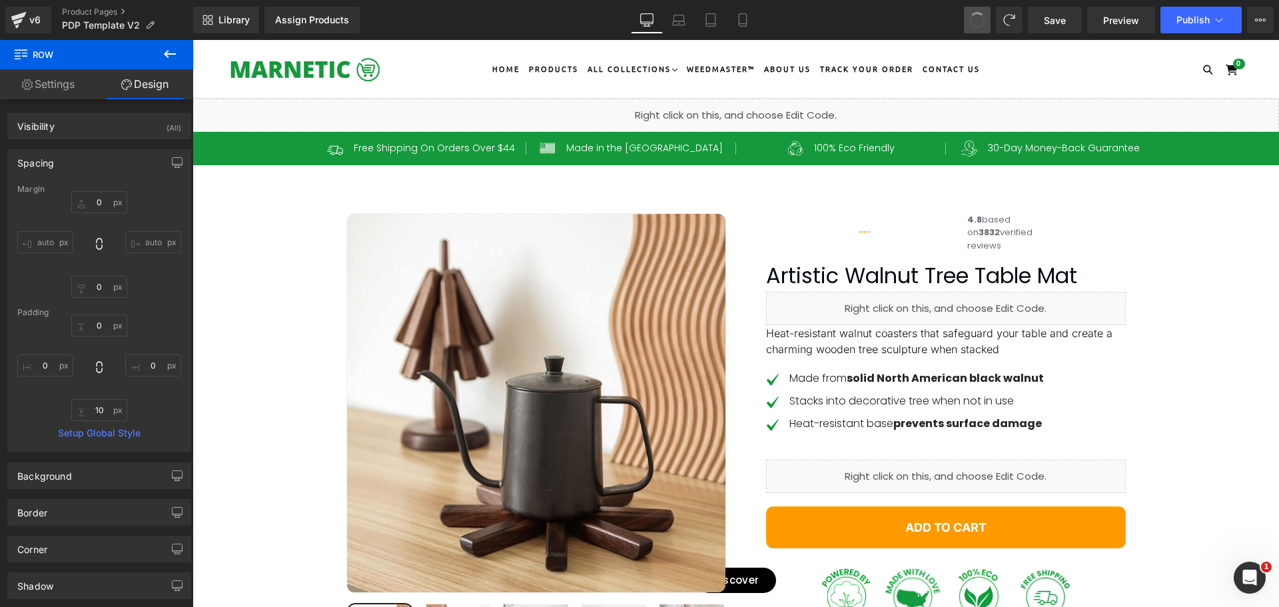
type input "0"
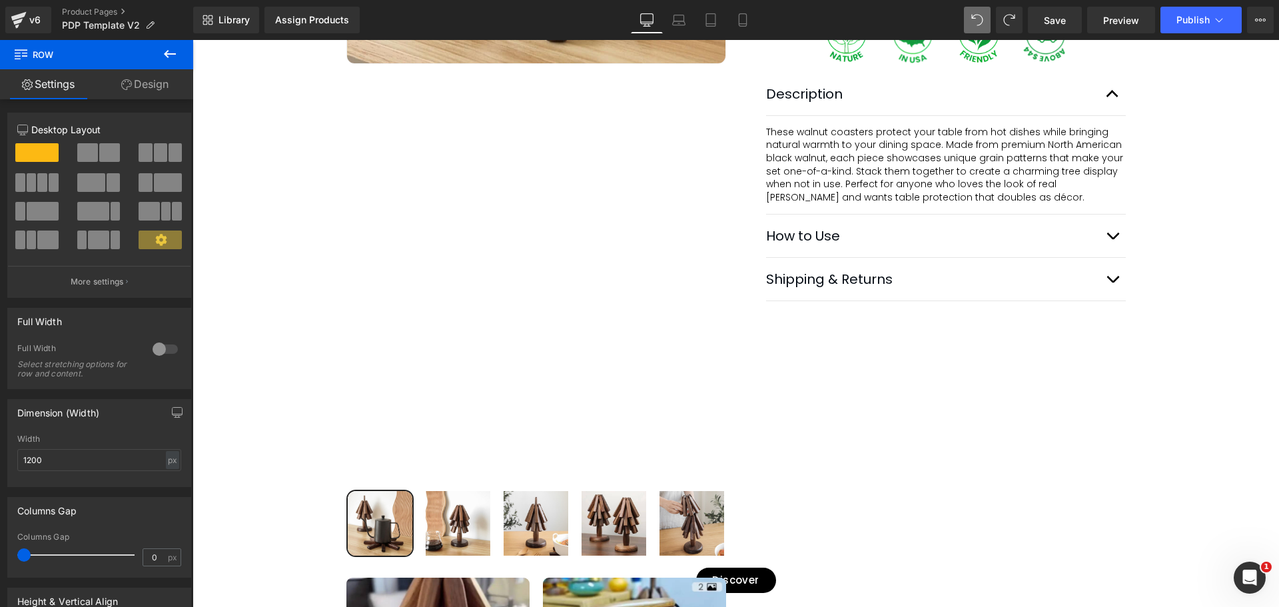
scroll to position [666, 0]
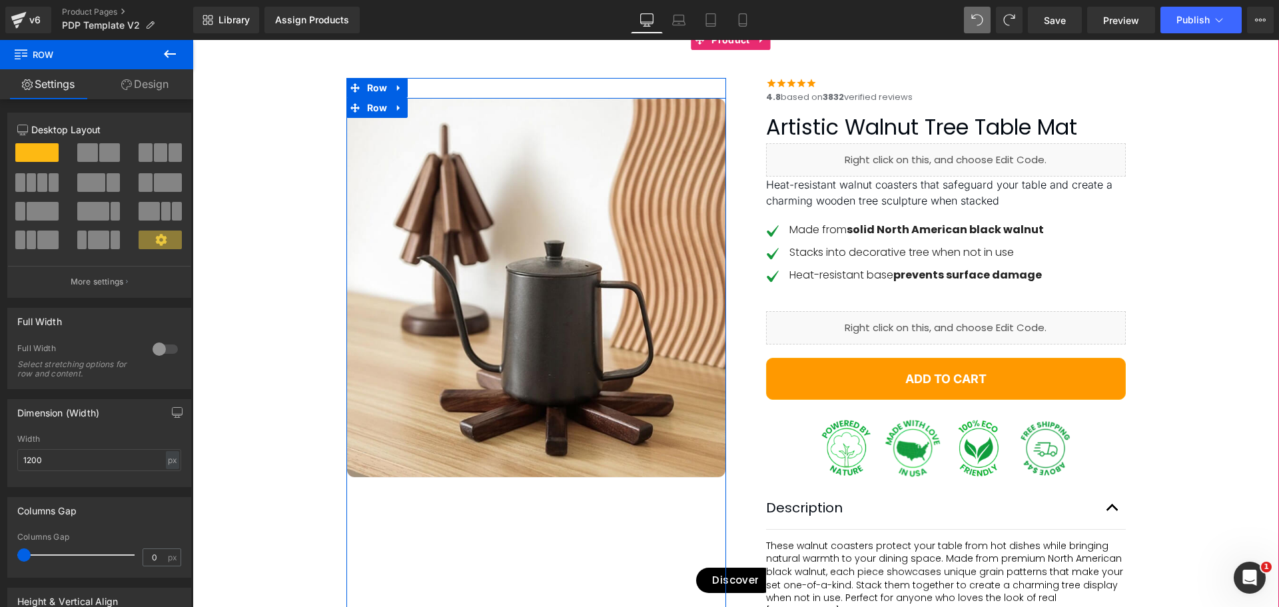
scroll to position [133, 0]
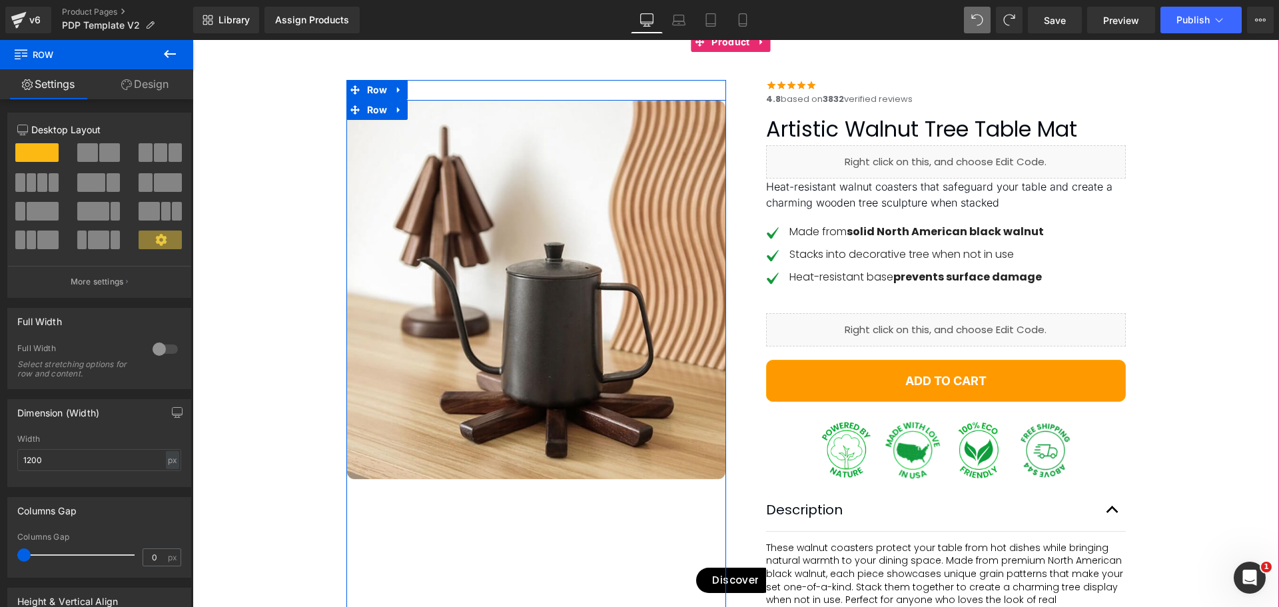
click at [507, 404] on img at bounding box center [537, 290] width 380 height 380
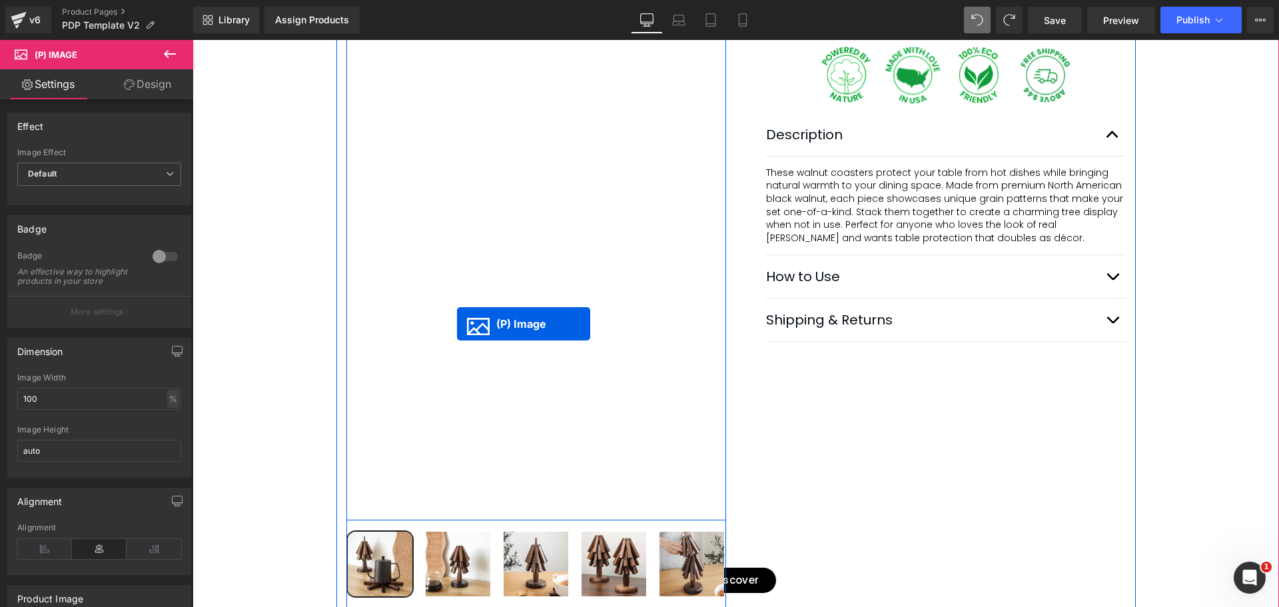
scroll to position [533, 0]
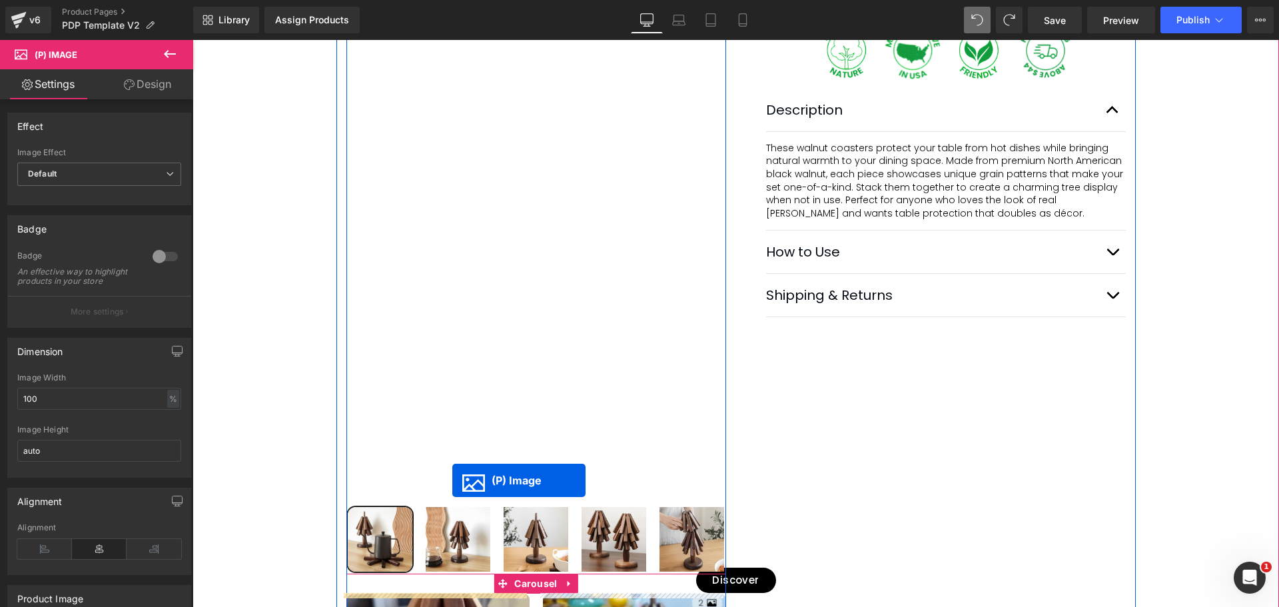
drag, startPoint x: 468, startPoint y: 293, endPoint x: 452, endPoint y: 480, distance: 188.6
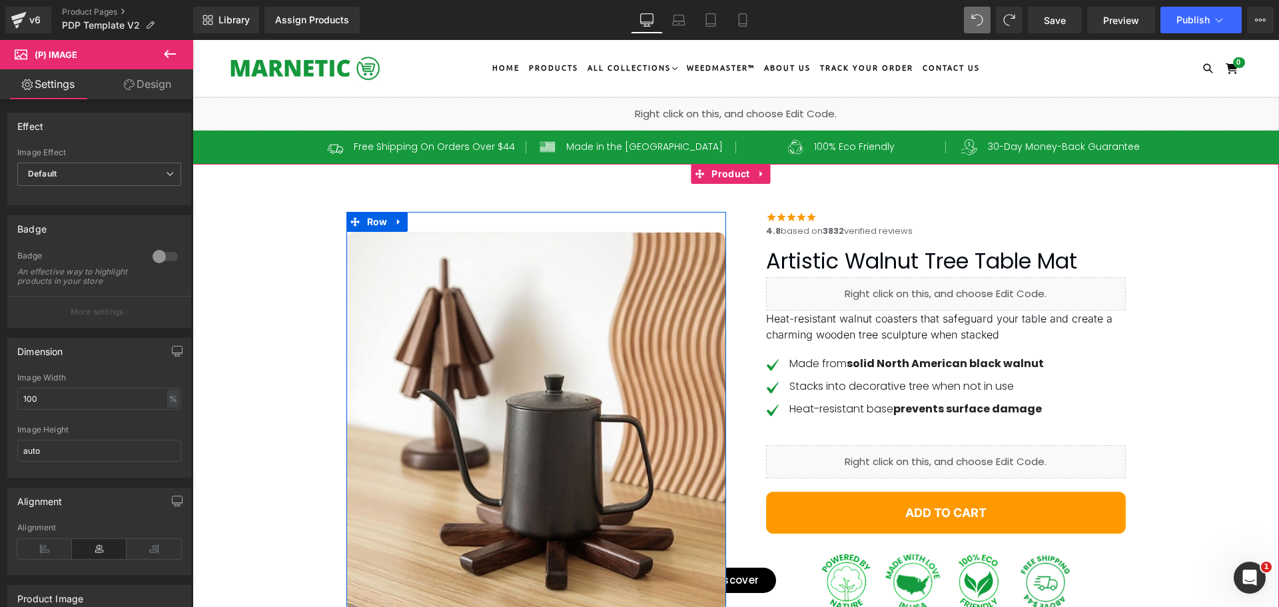
scroll to position [0, 0]
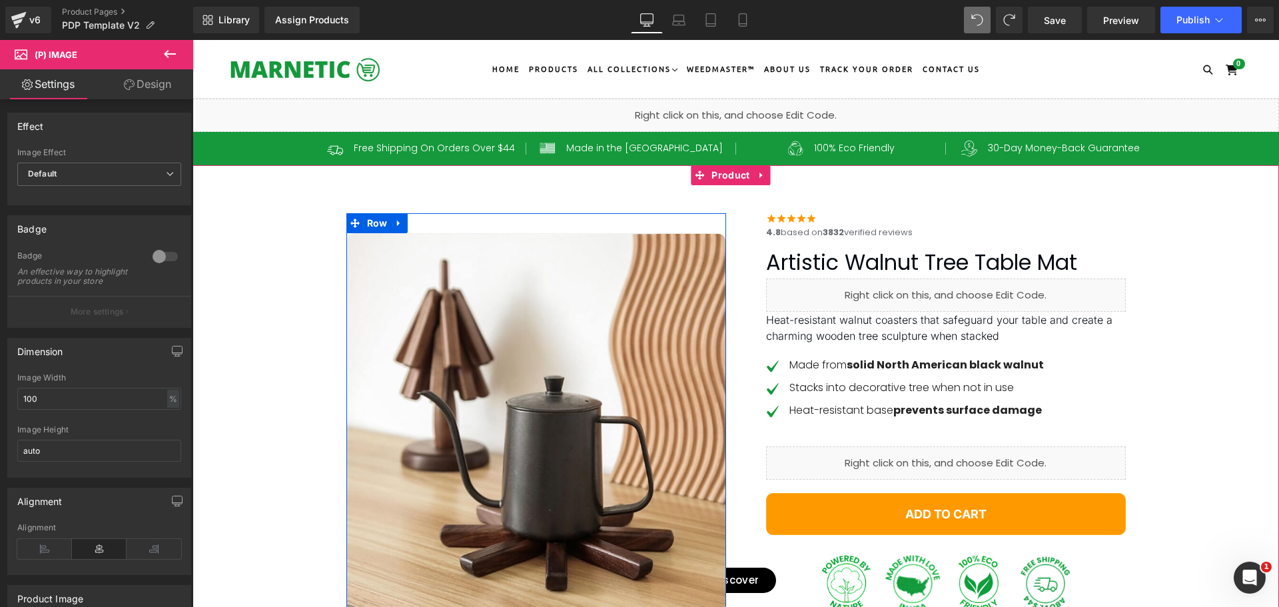
click at [542, 285] on img at bounding box center [537, 423] width 380 height 380
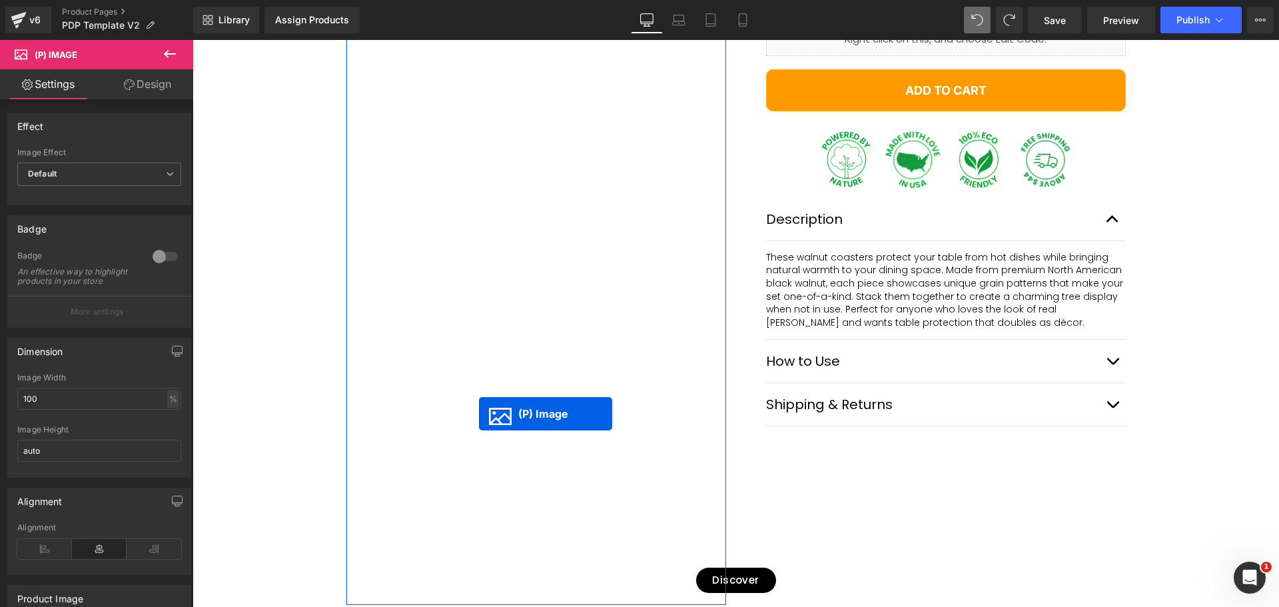
scroll to position [666, 0]
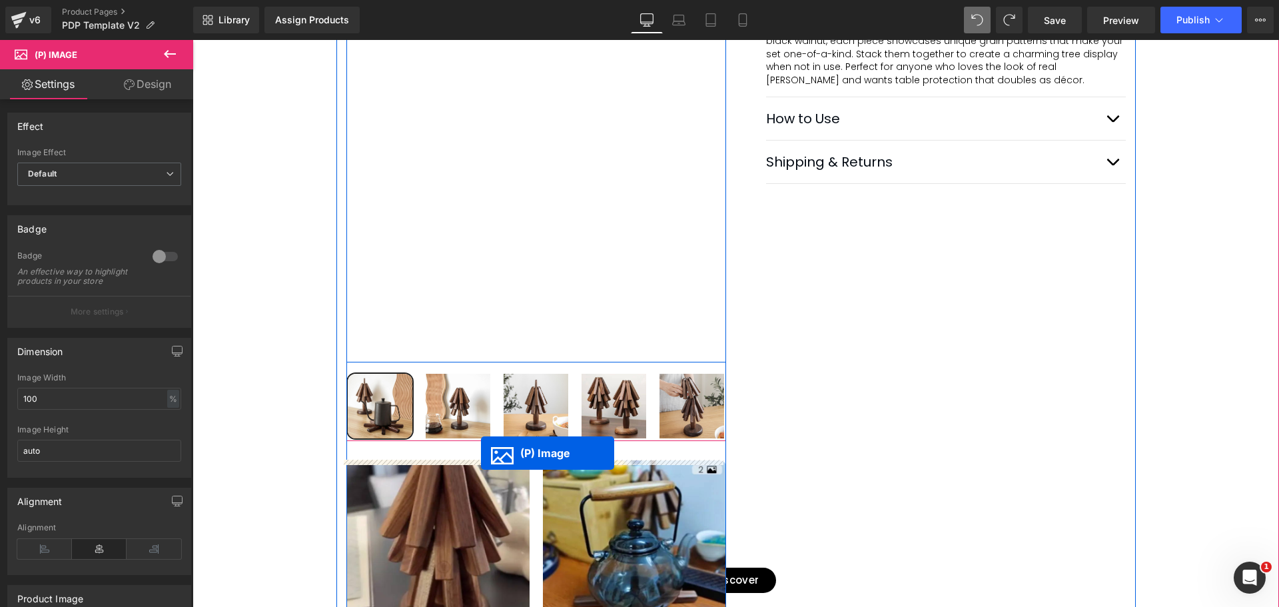
drag, startPoint x: 491, startPoint y: 418, endPoint x: 481, endPoint y: 453, distance: 36.1
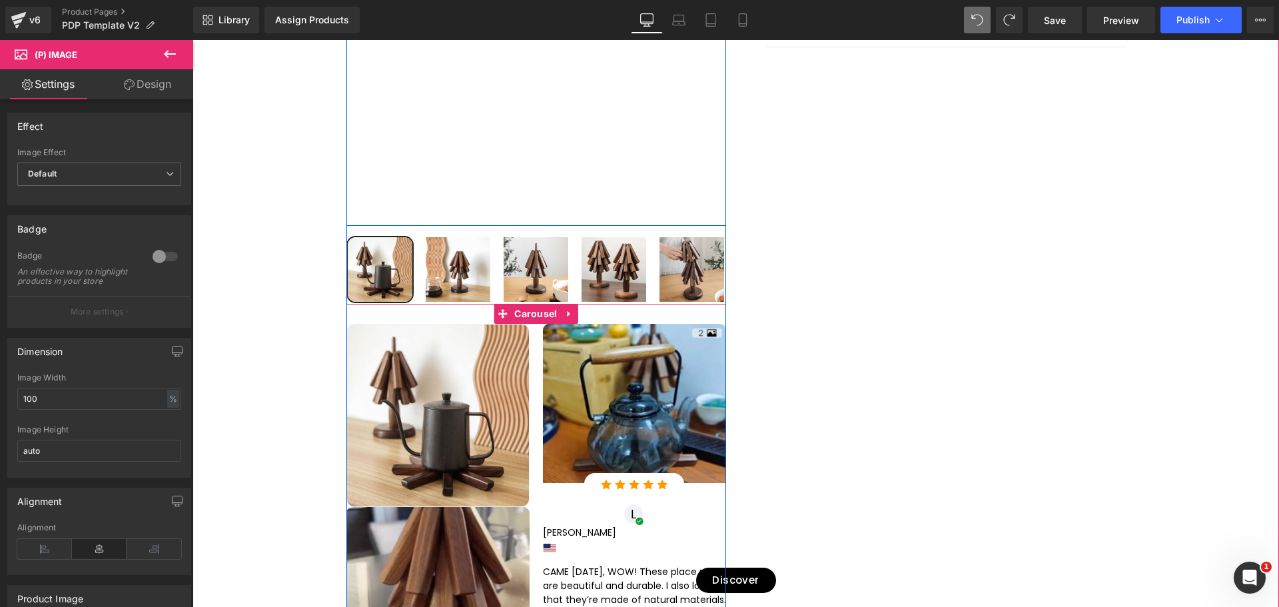
scroll to position [800, 0]
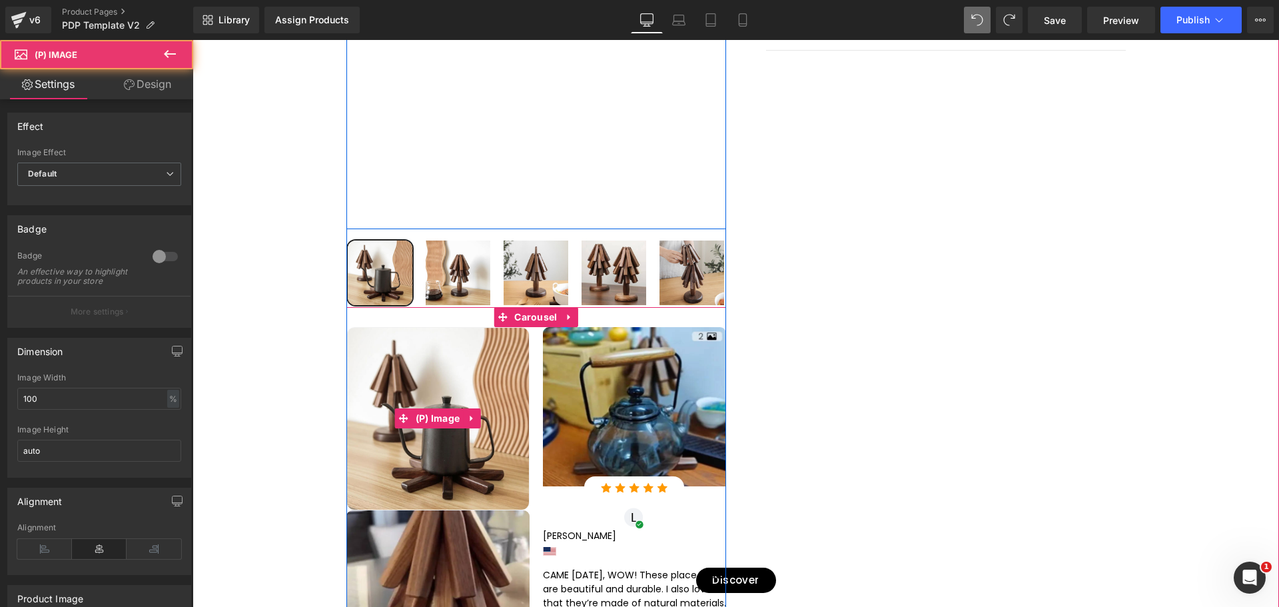
click at [444, 362] on img at bounding box center [438, 418] width 183 height 183
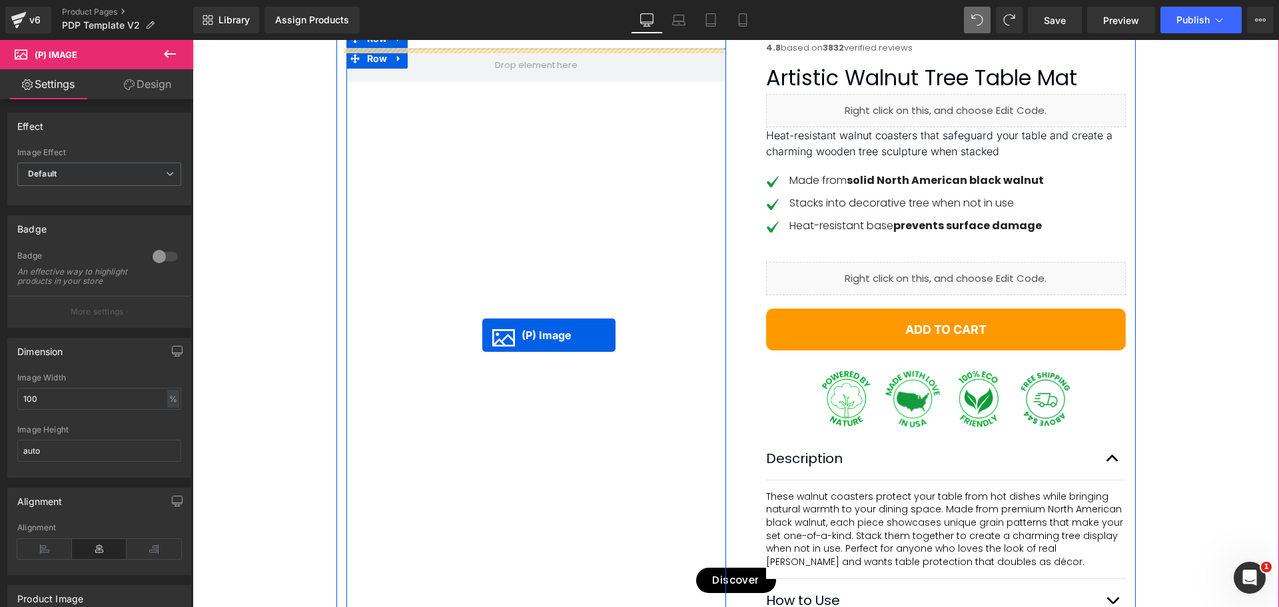
scroll to position [0, 0]
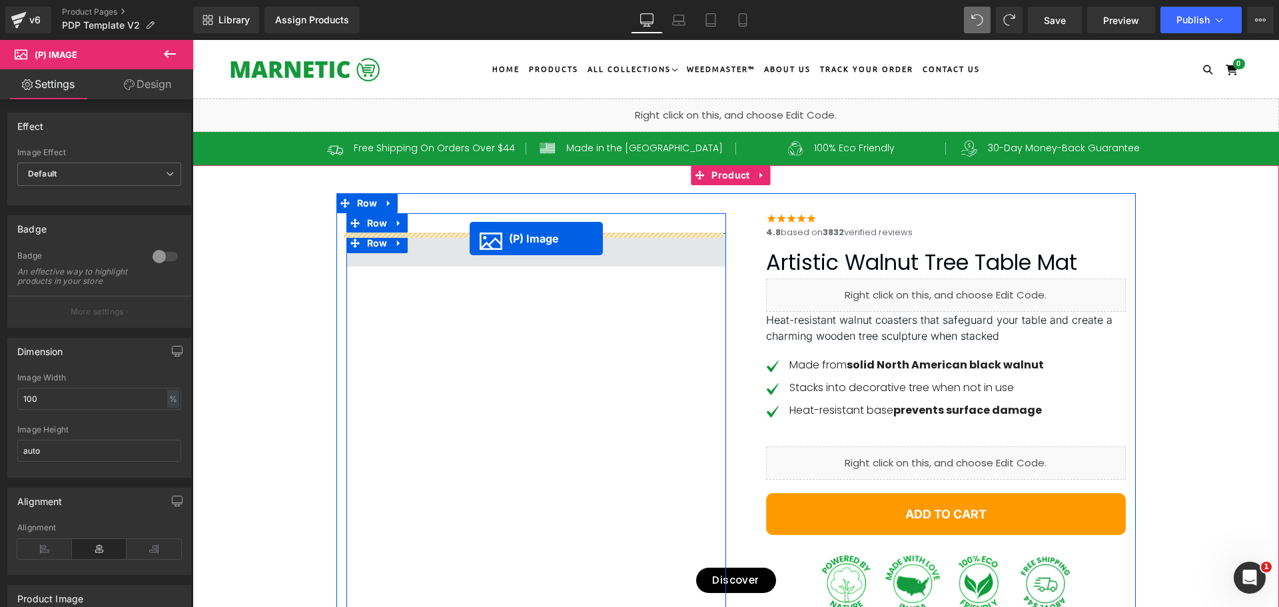
drag, startPoint x: 399, startPoint y: 418, endPoint x: 464, endPoint y: 240, distance: 189.9
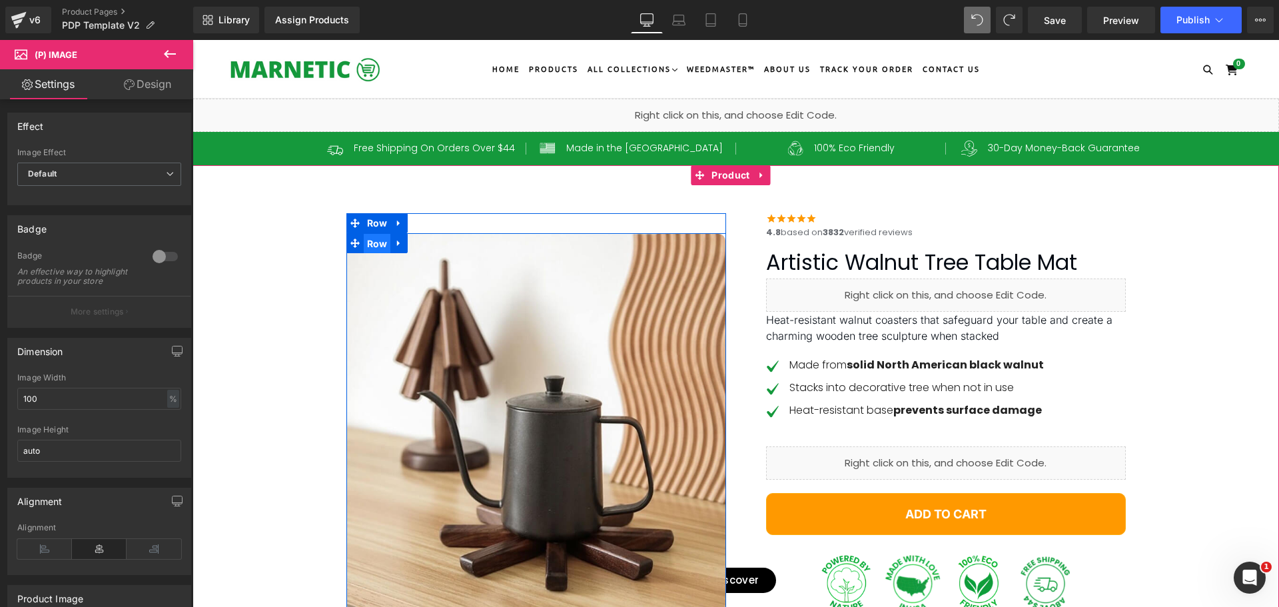
click at [373, 243] on span "Row" at bounding box center [377, 244] width 27 height 20
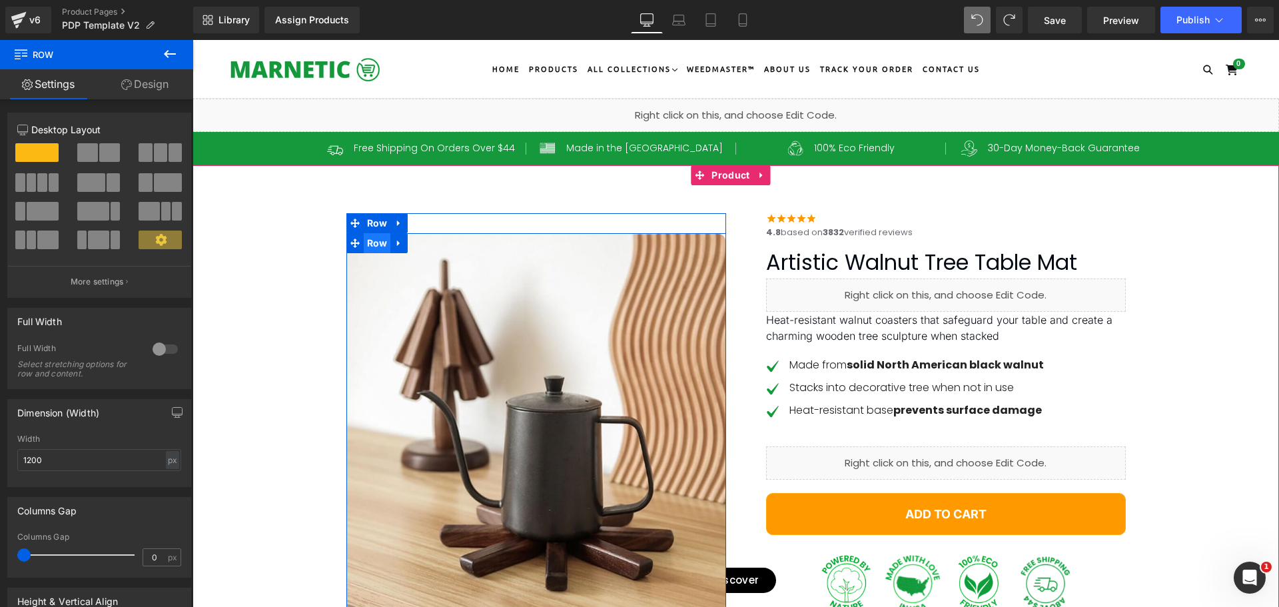
click at [381, 247] on span "Row" at bounding box center [377, 243] width 27 height 20
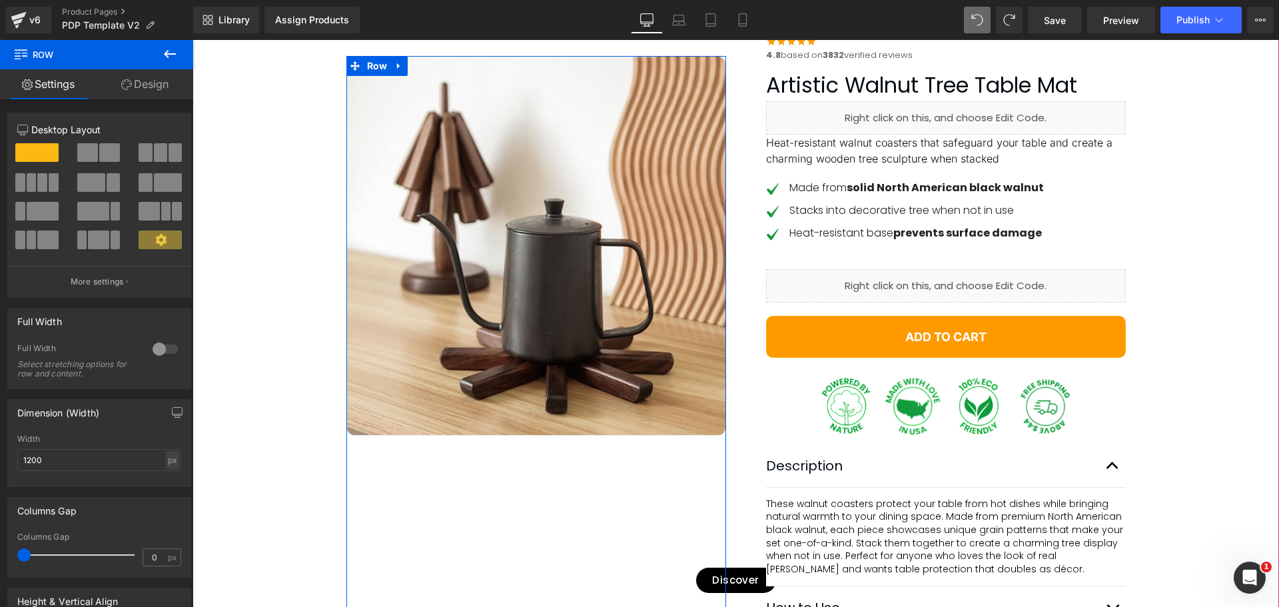
scroll to position [67, 0]
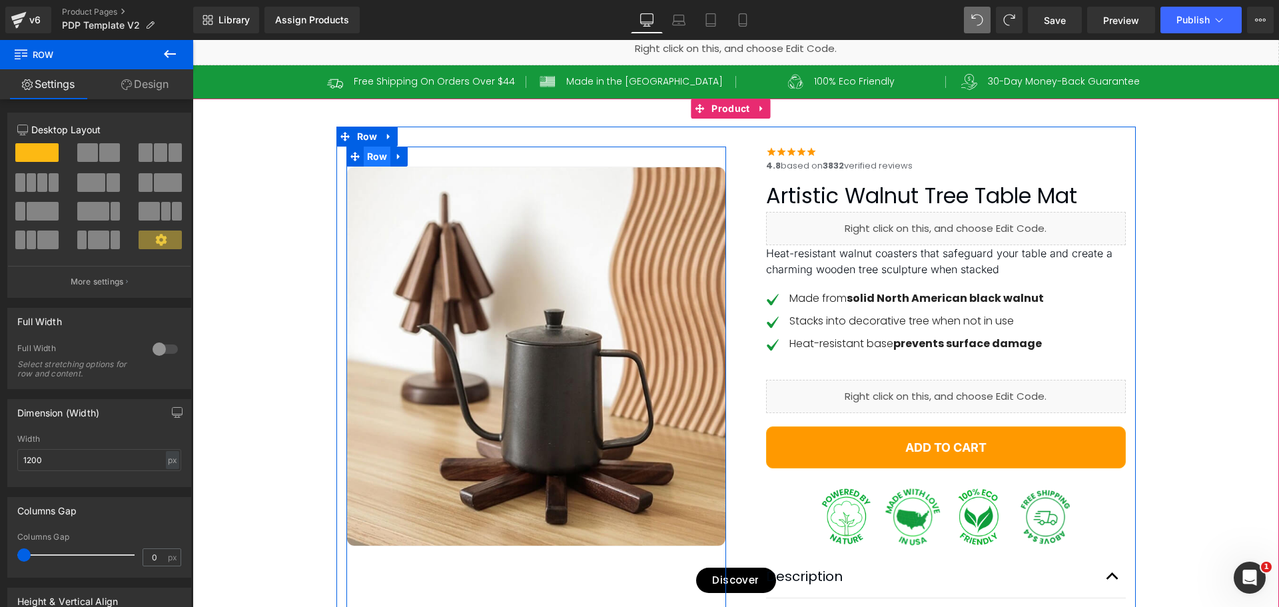
click at [373, 156] on span "Row" at bounding box center [377, 157] width 27 height 20
click at [369, 157] on span "Row" at bounding box center [377, 157] width 27 height 20
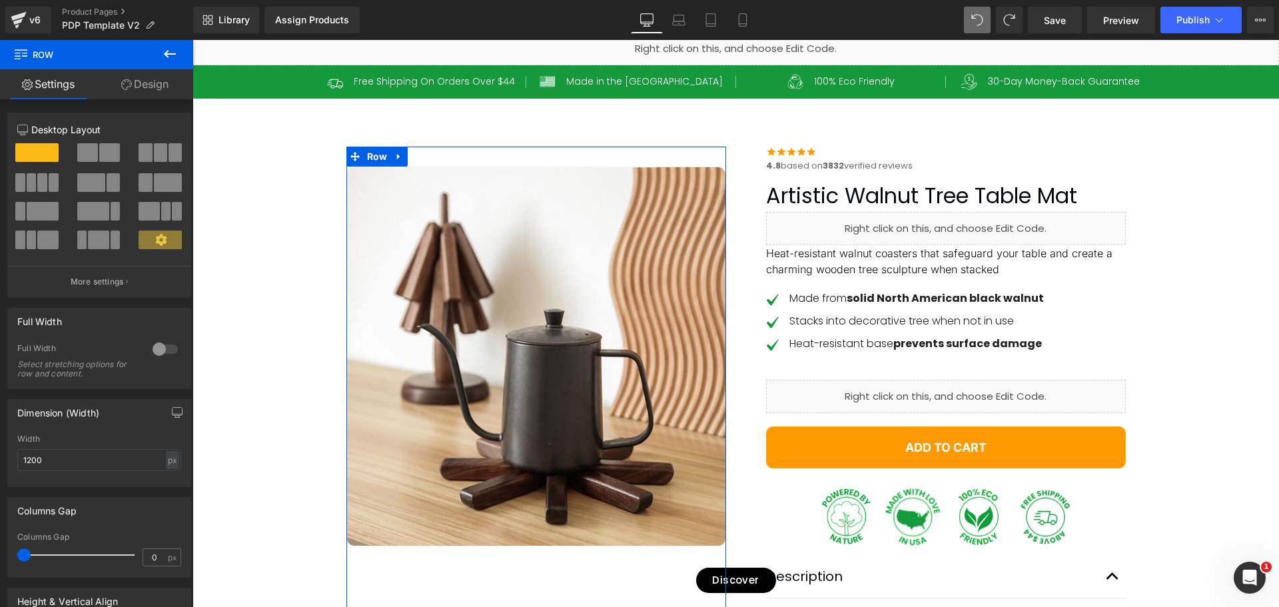
click at [141, 80] on link "Design" at bounding box center [145, 84] width 97 height 30
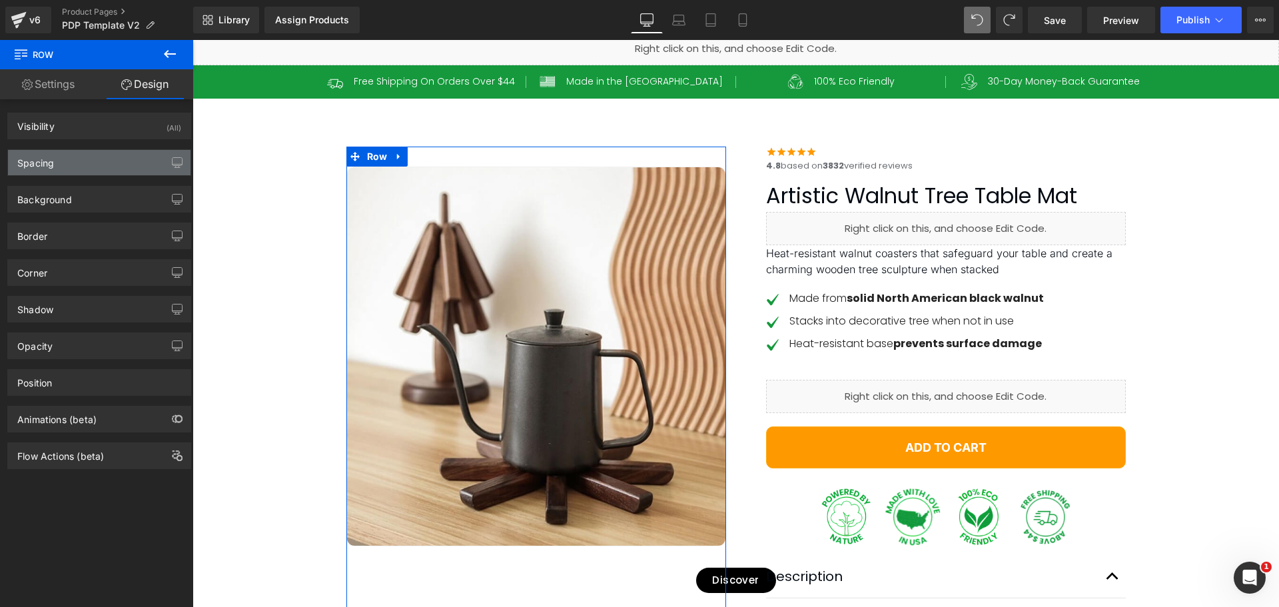
click at [87, 162] on div "Spacing" at bounding box center [99, 162] width 183 height 25
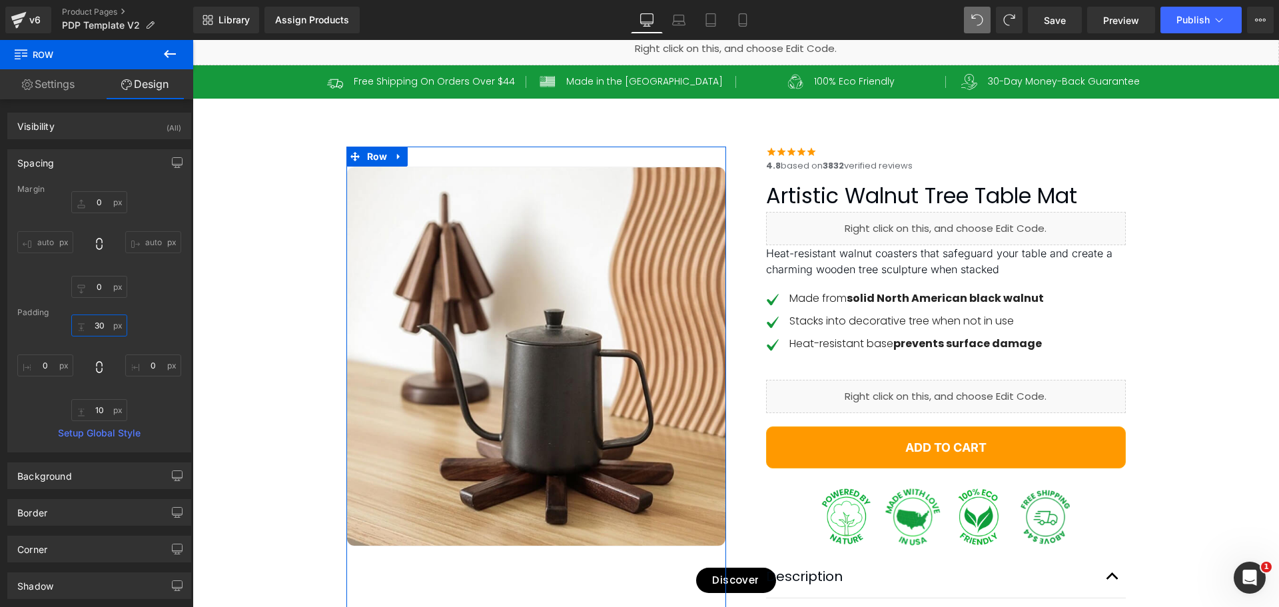
click at [96, 328] on input "30" at bounding box center [99, 326] width 56 height 22
type input "60"
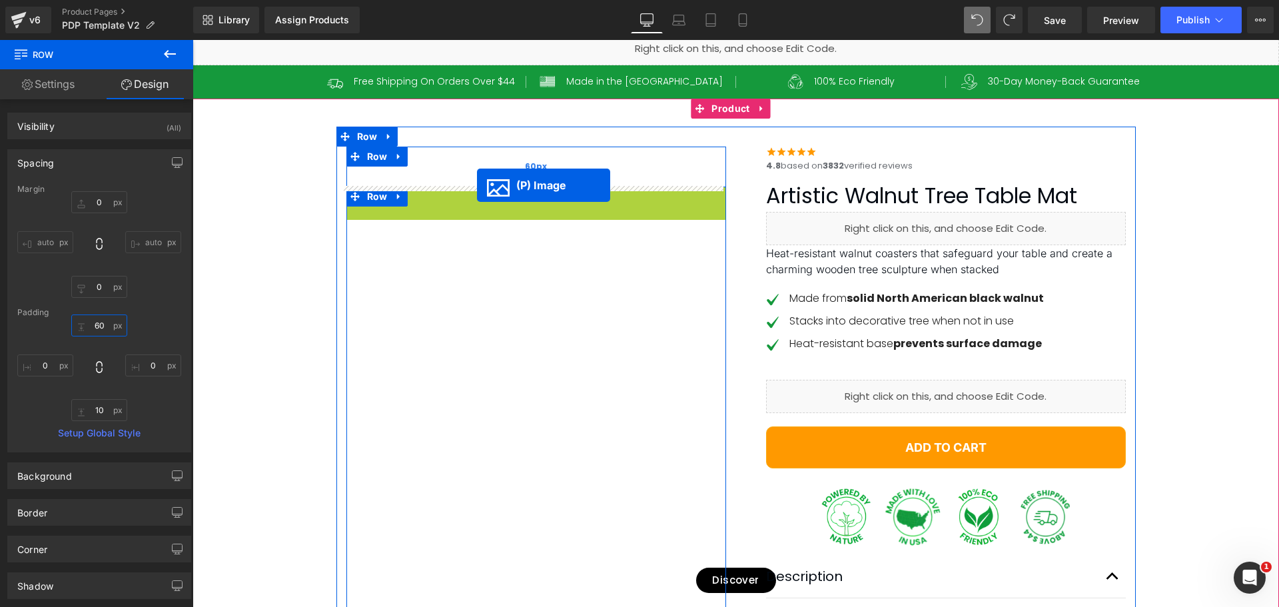
drag, startPoint x: 504, startPoint y: 267, endPoint x: 477, endPoint y: 185, distance: 85.8
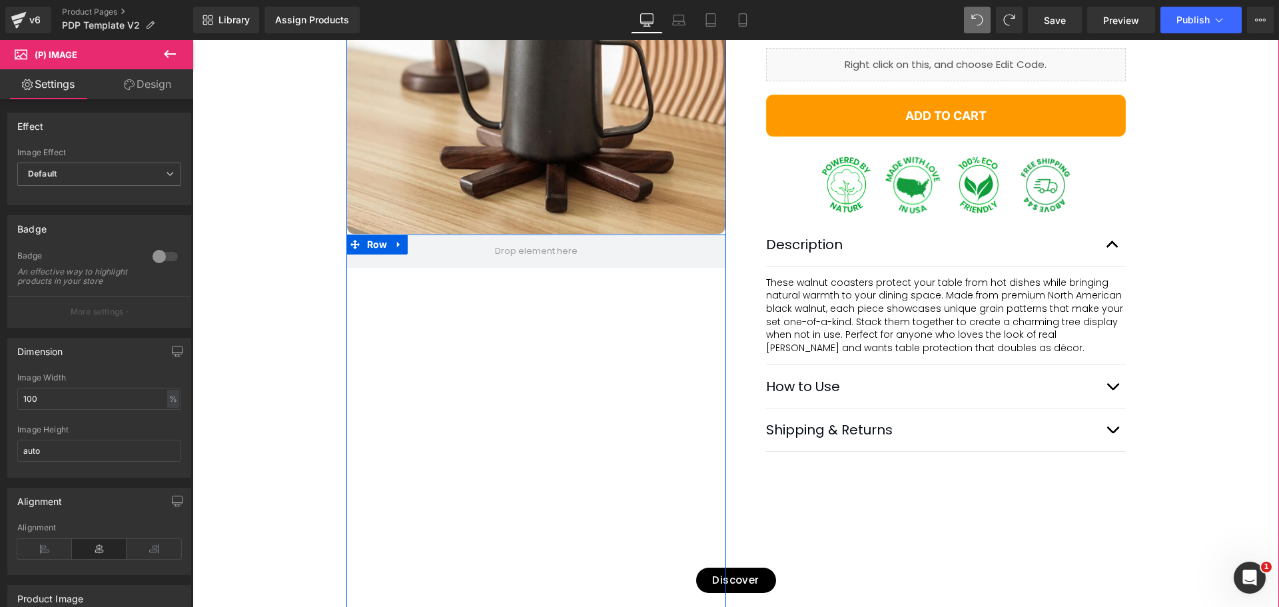
scroll to position [400, 0]
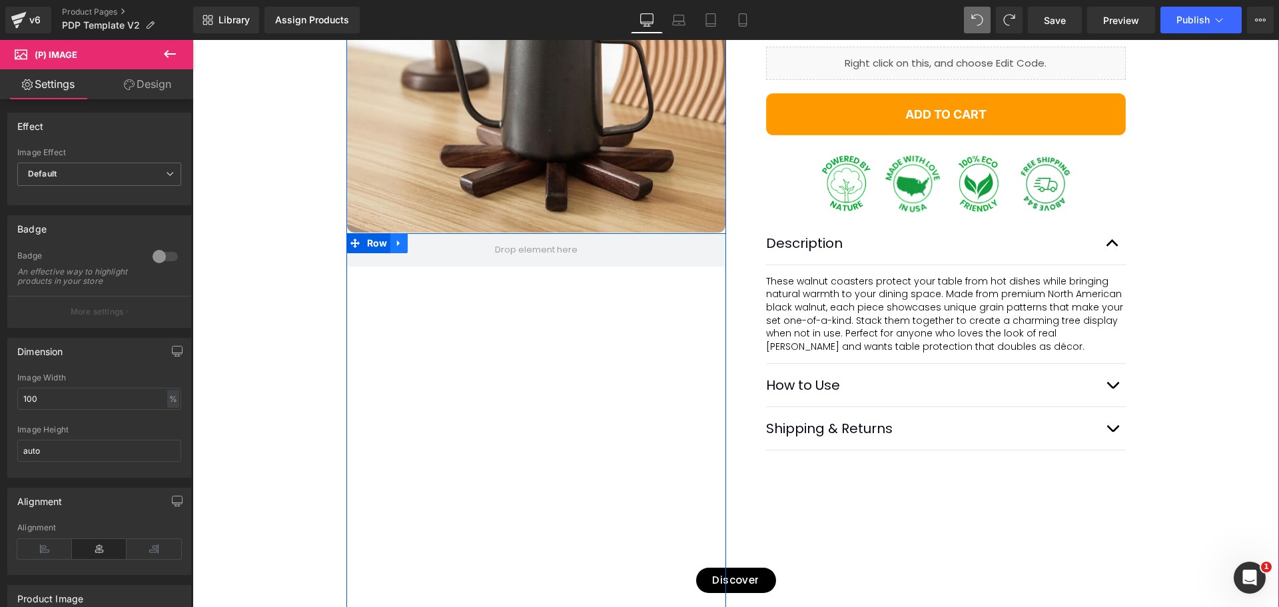
click at [396, 241] on icon at bounding box center [399, 243] width 9 height 10
click at [429, 241] on icon at bounding box center [433, 243] width 9 height 10
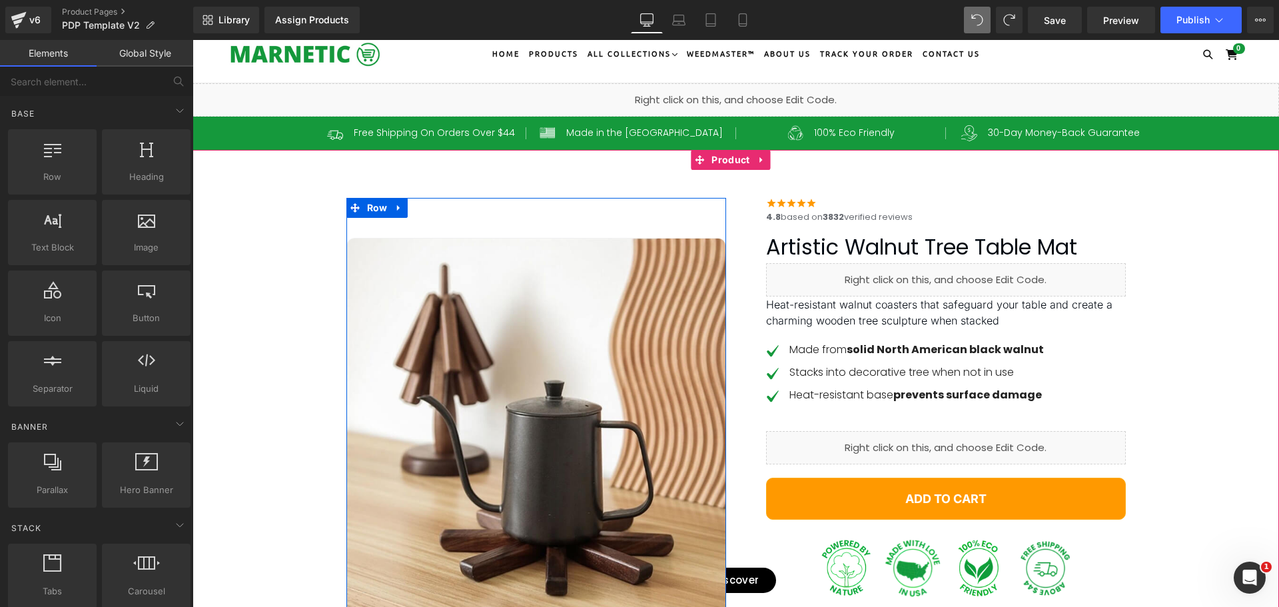
scroll to position [0, 0]
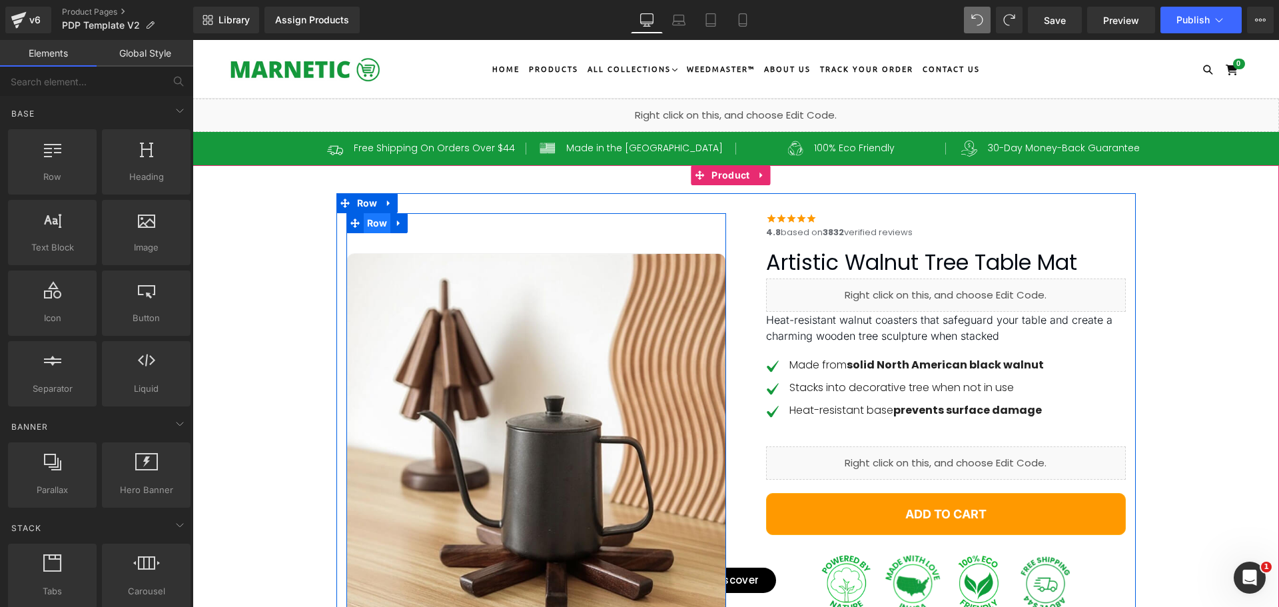
click at [371, 226] on span "Row" at bounding box center [377, 223] width 27 height 20
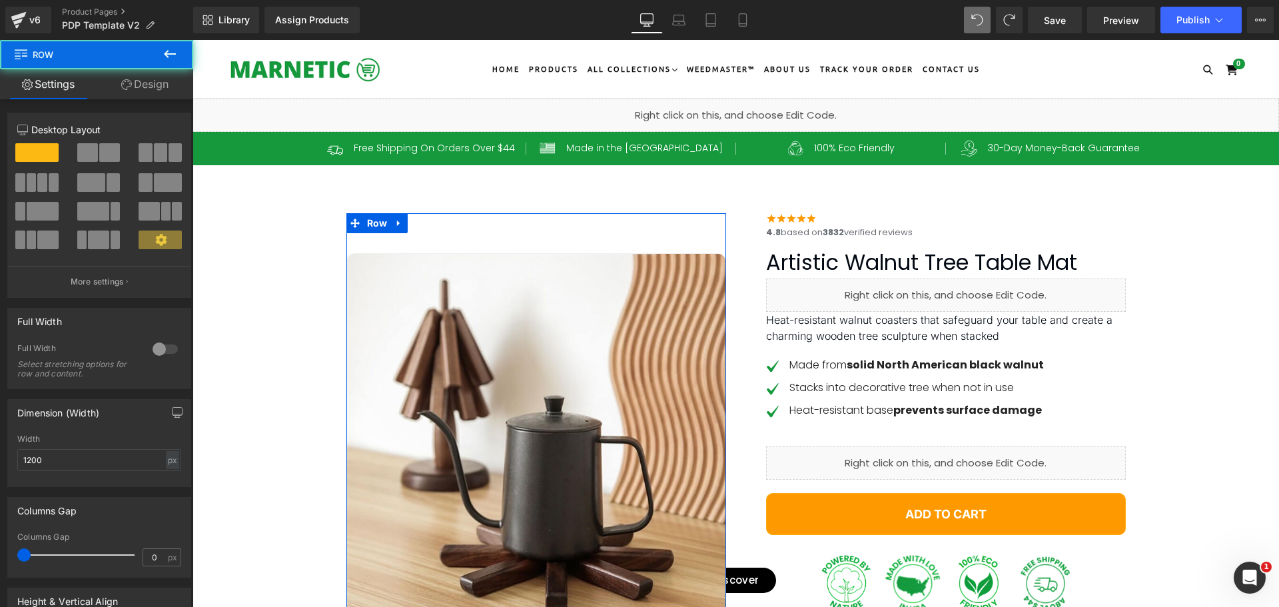
click at [162, 88] on link "Design" at bounding box center [145, 84] width 97 height 30
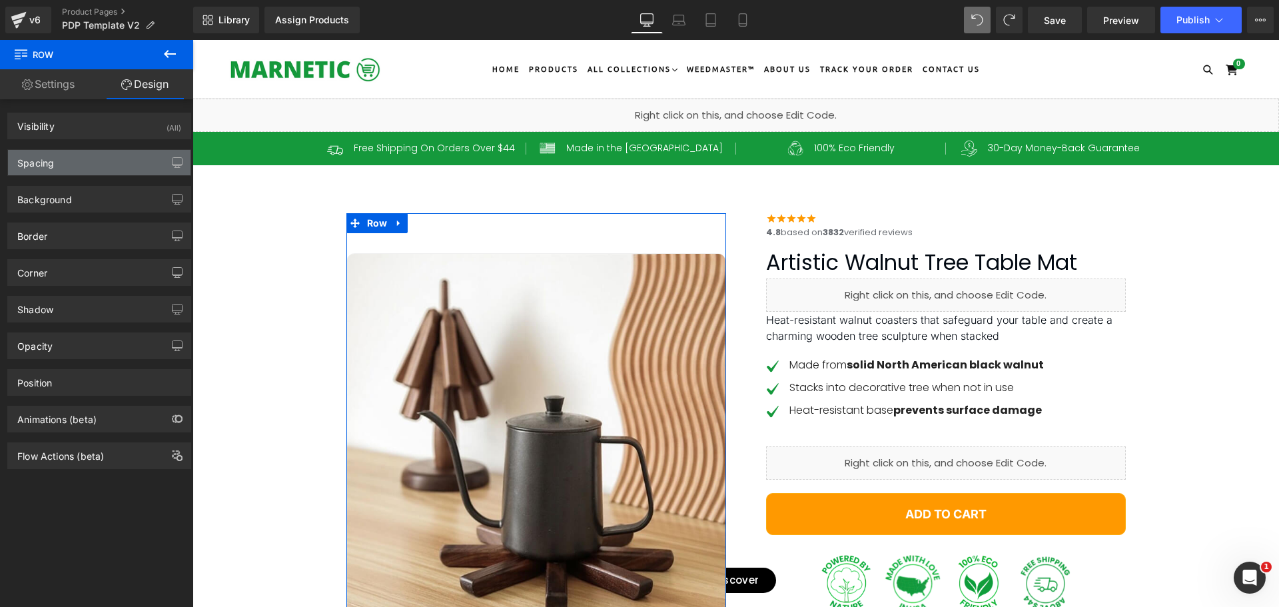
click at [46, 154] on div "Spacing" at bounding box center [35, 159] width 37 height 19
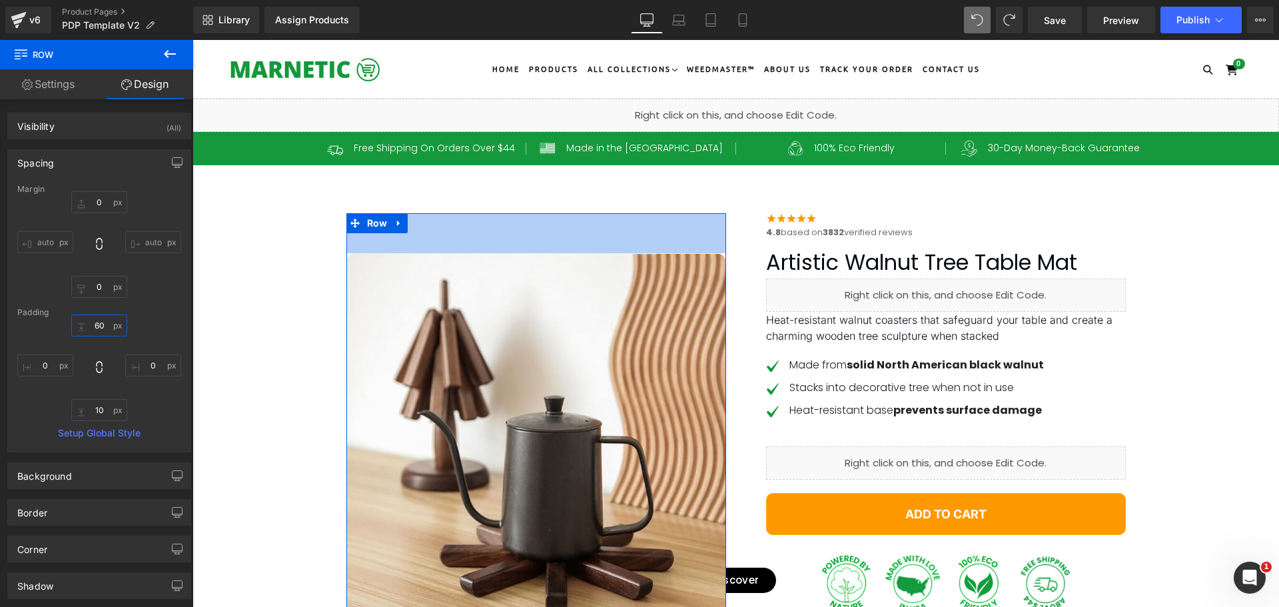
click at [95, 330] on input "60" at bounding box center [99, 326] width 56 height 22
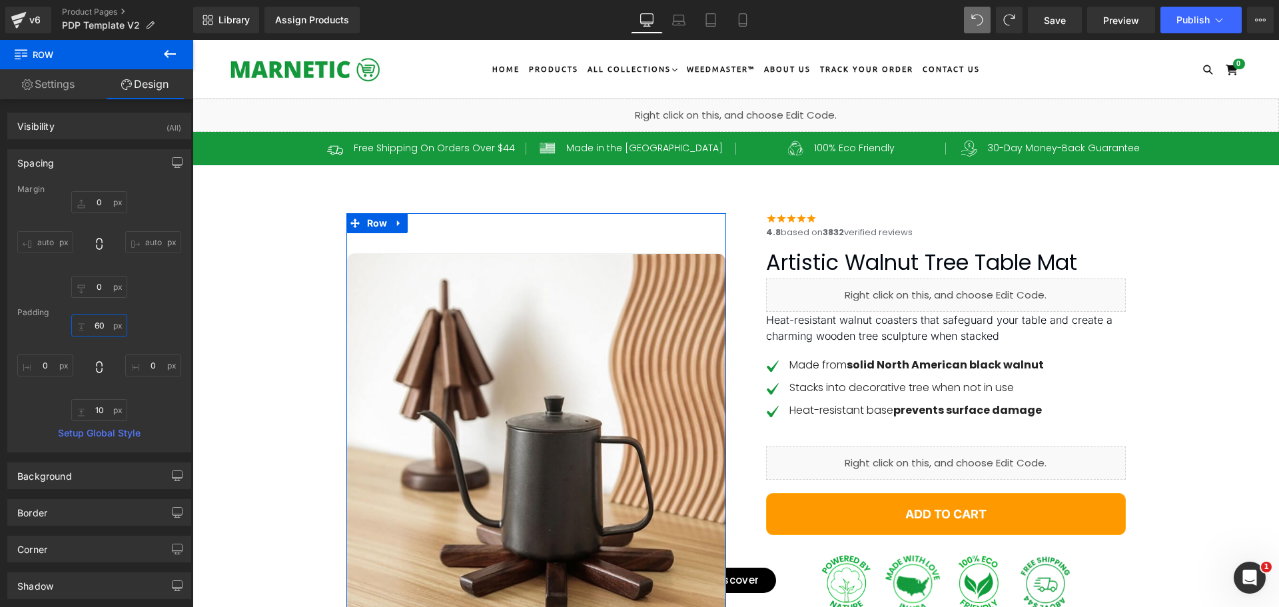
click at [95, 330] on input "60" at bounding box center [99, 326] width 56 height 22
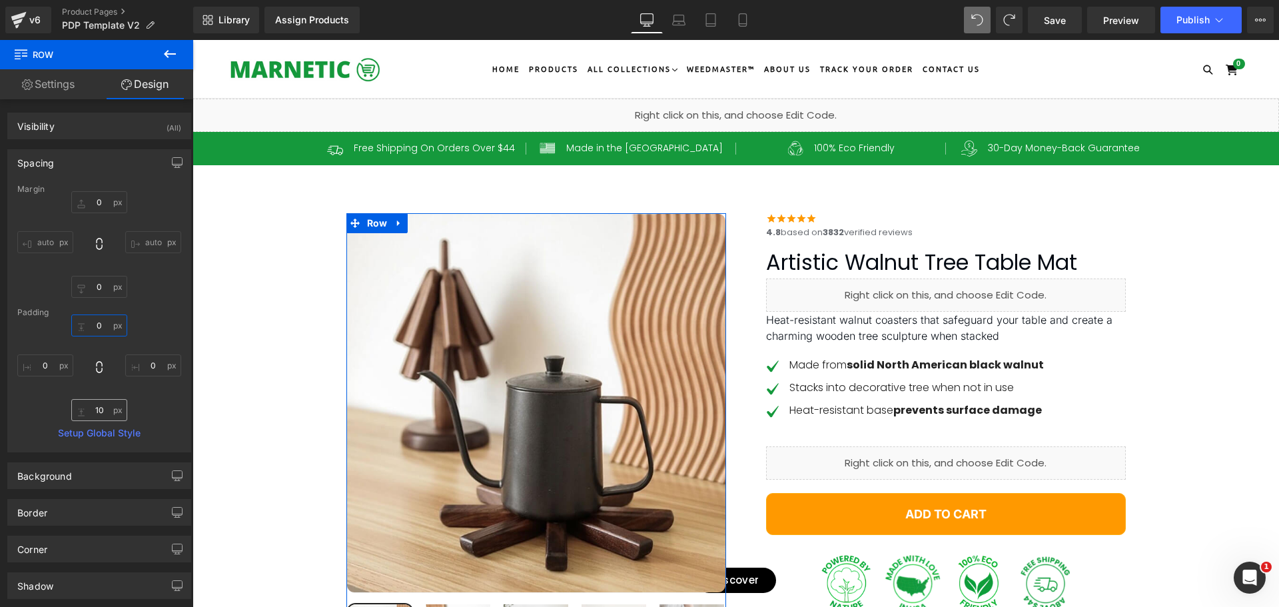
type input "0"
click at [97, 410] on input "10" at bounding box center [99, 410] width 56 height 22
type input "0"
click at [52, 83] on link "Settings" at bounding box center [48, 84] width 97 height 30
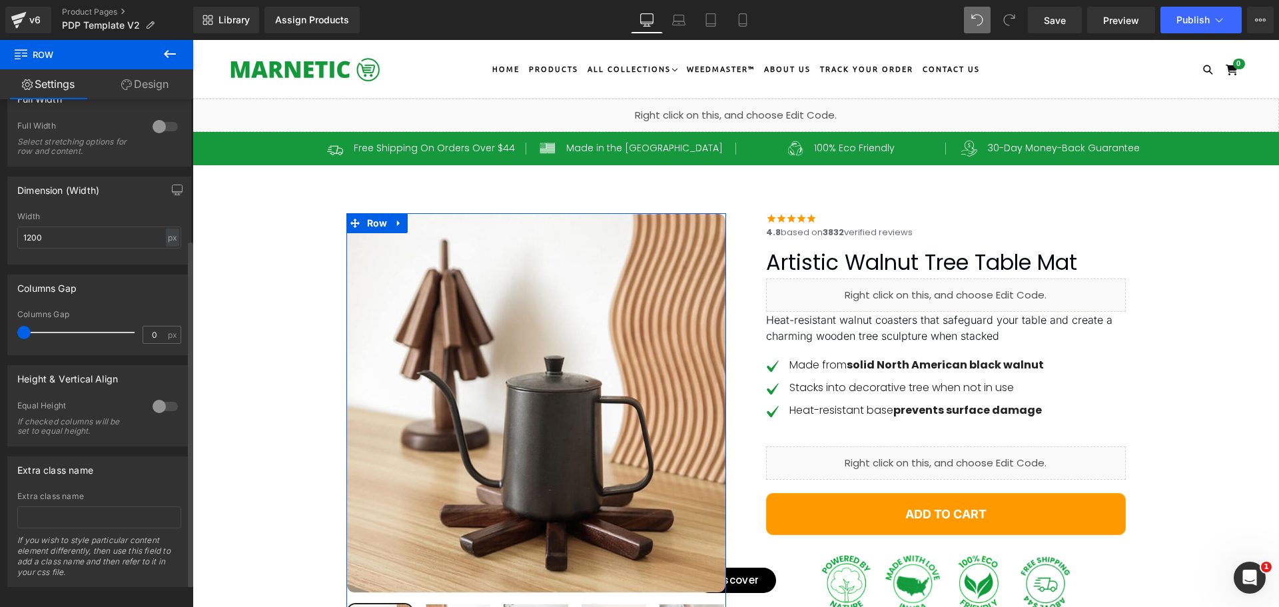
scroll to position [240, 0]
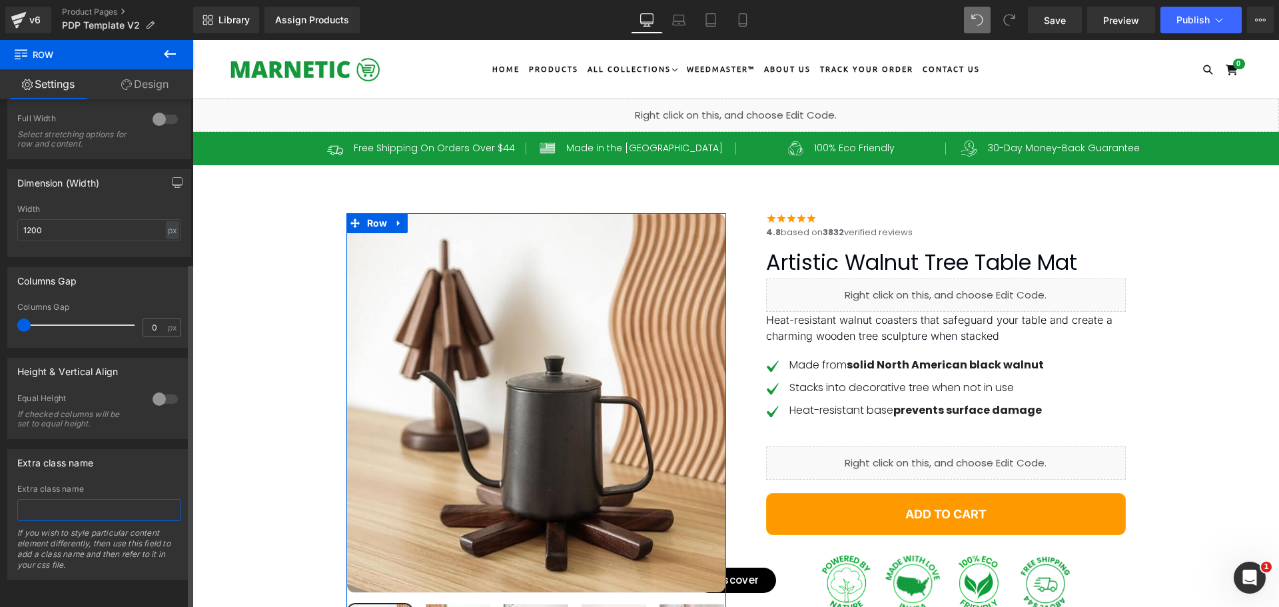
click at [64, 499] on input "text" at bounding box center [99, 510] width 164 height 22
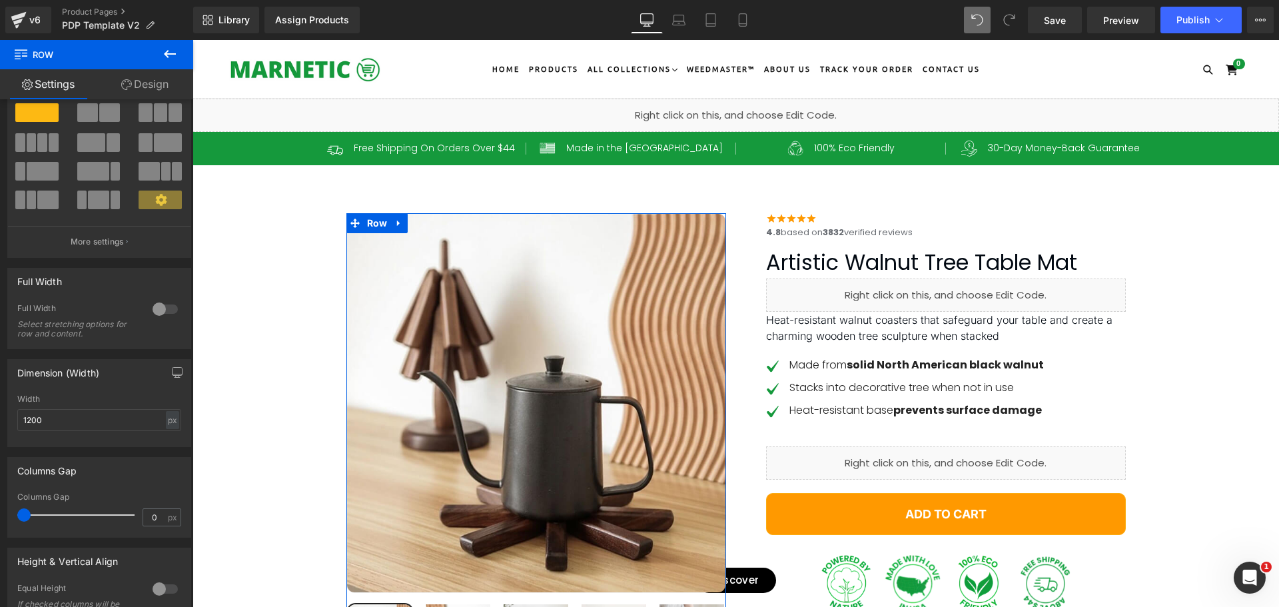
type input "stickyleftcol"
click at [151, 85] on link "Design" at bounding box center [145, 84] width 97 height 30
type input "0"
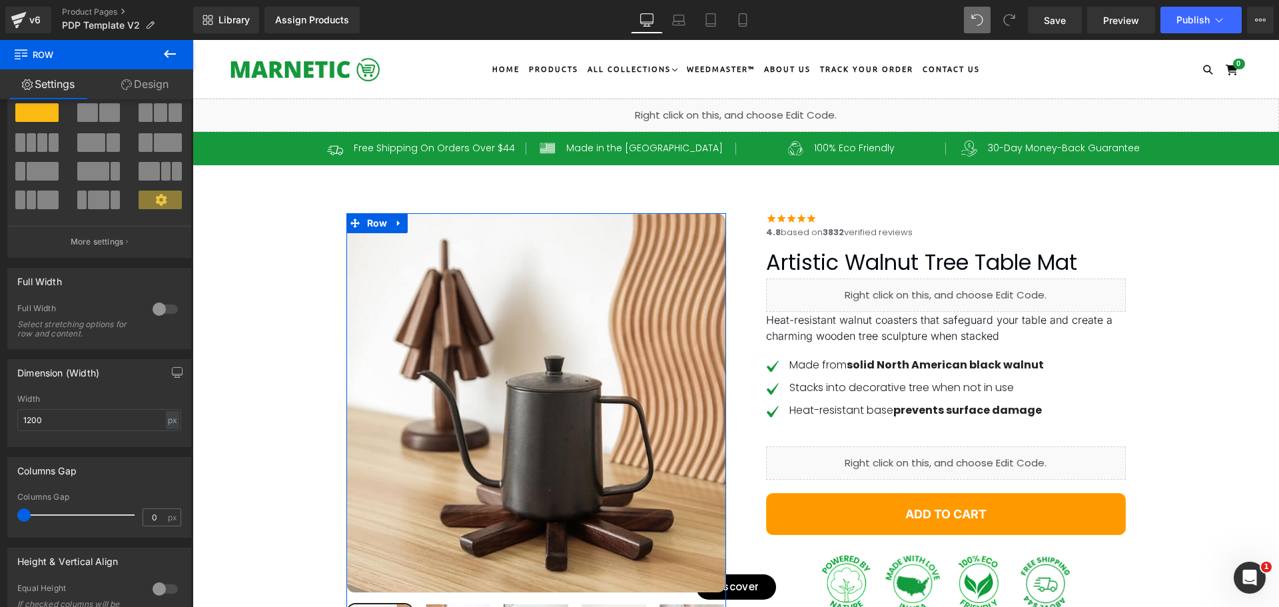
type input "0"
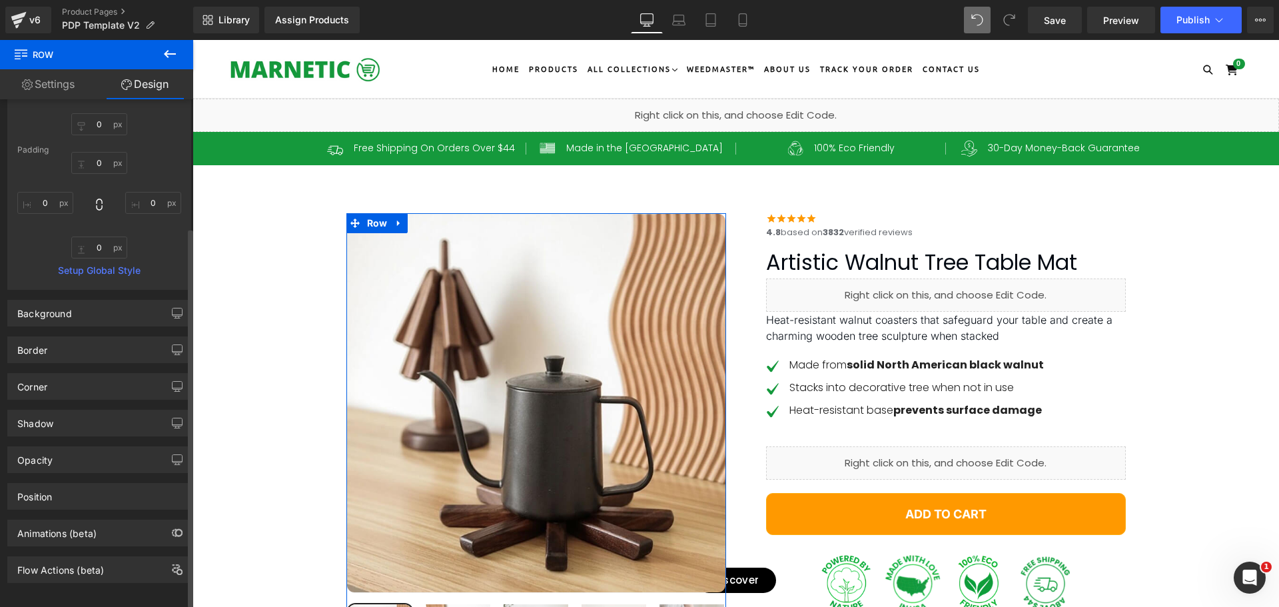
scroll to position [176, 0]
click at [47, 480] on div "Position" at bounding box center [34, 489] width 35 height 19
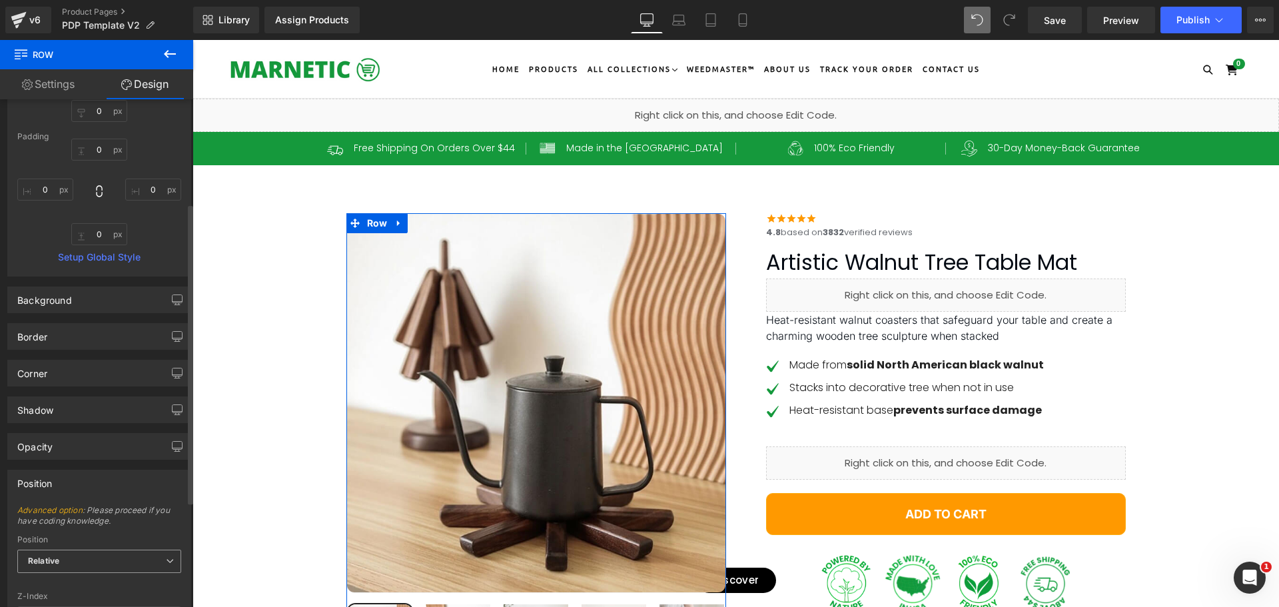
click at [60, 564] on span "Relative" at bounding box center [99, 561] width 164 height 23
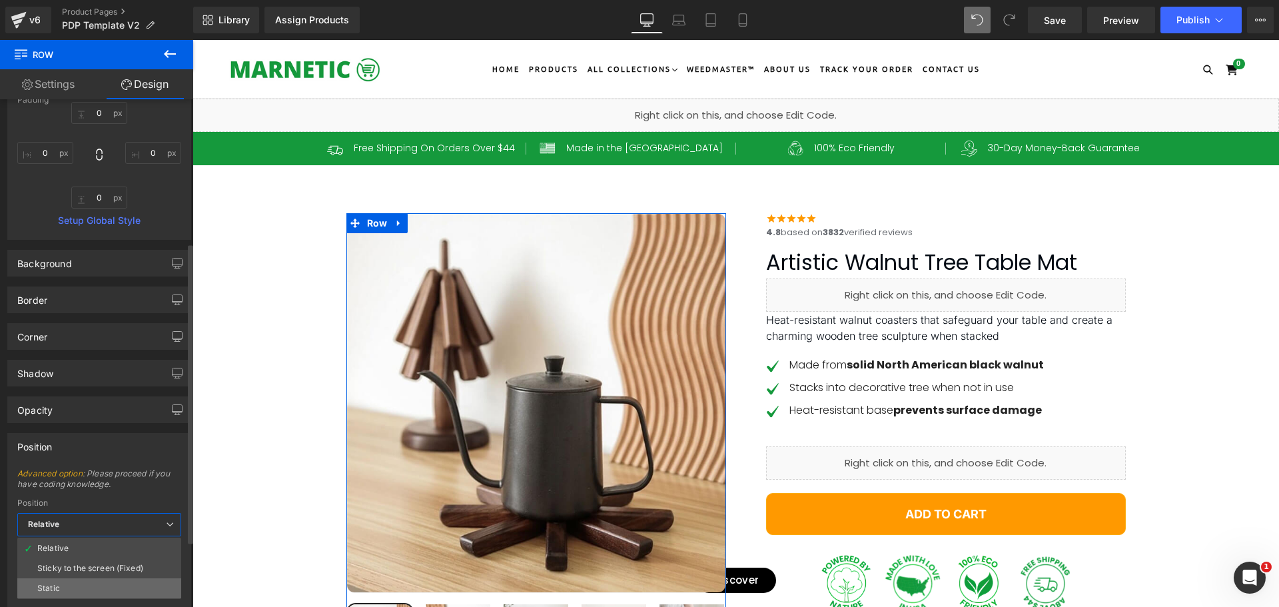
scroll to position [243, 0]
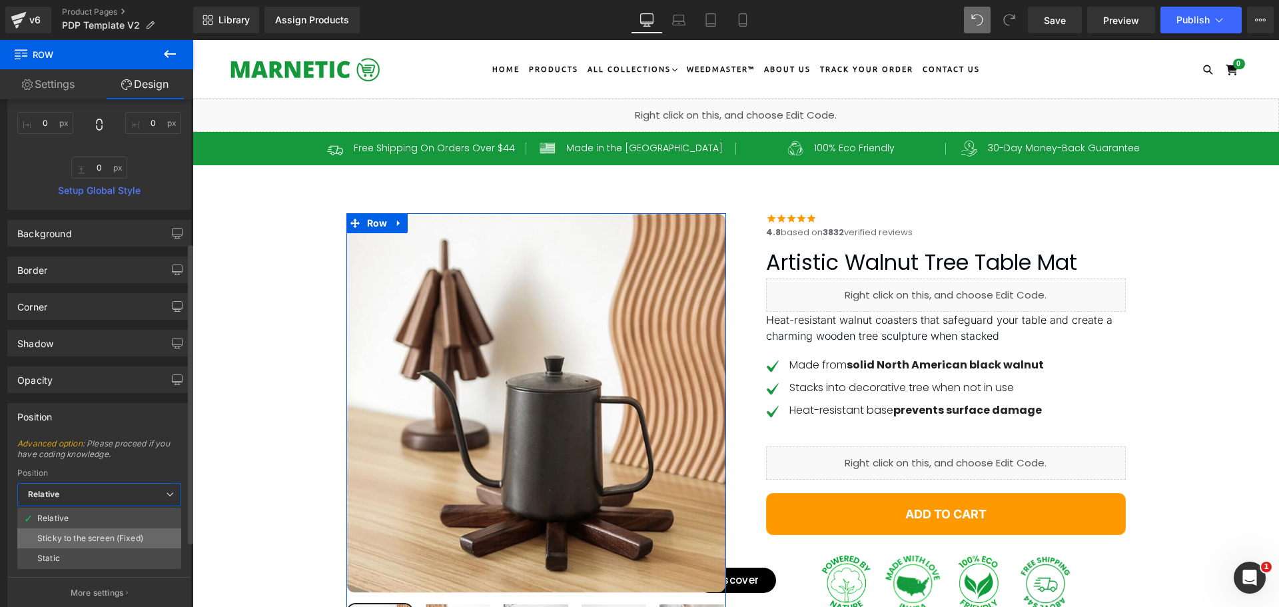
click at [84, 540] on div "Sticky to the screen (Fixed)" at bounding box center [90, 538] width 106 height 9
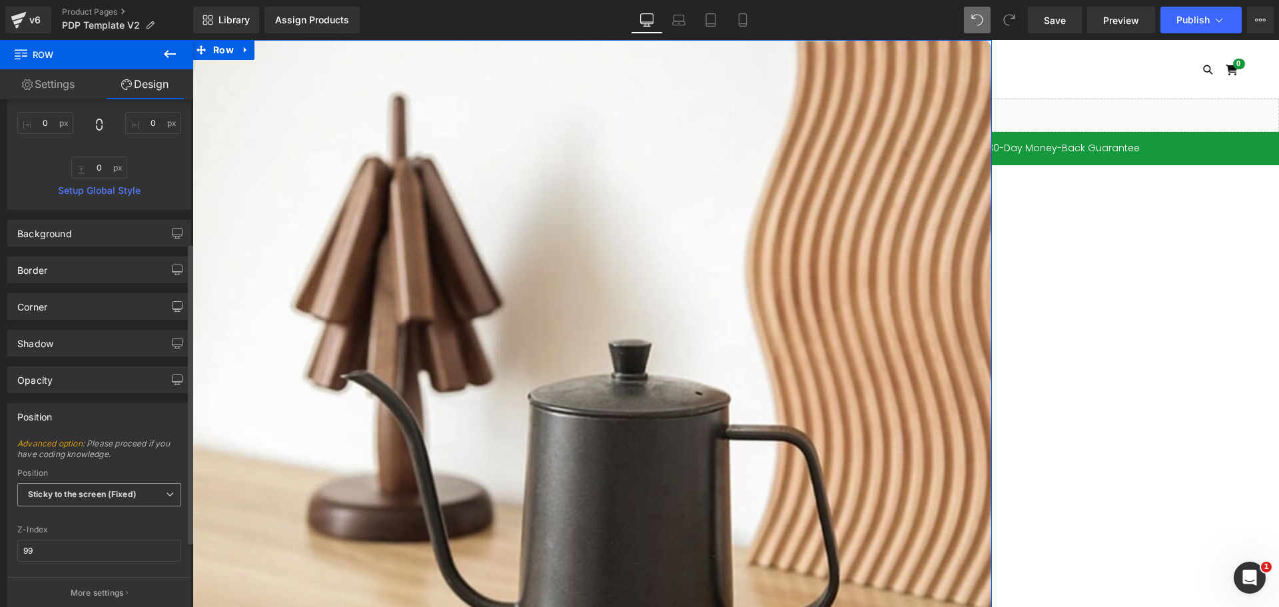
click at [85, 498] on b "Sticky to the screen (Fixed)" at bounding box center [82, 494] width 109 height 10
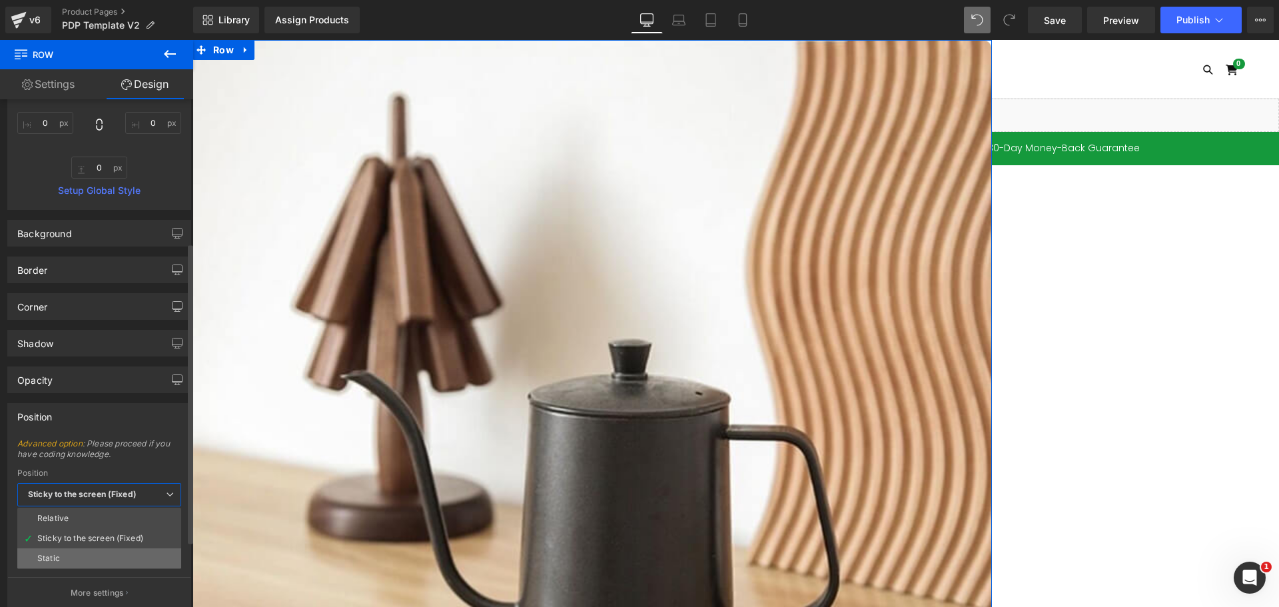
click at [80, 553] on li "Static" at bounding box center [99, 558] width 164 height 20
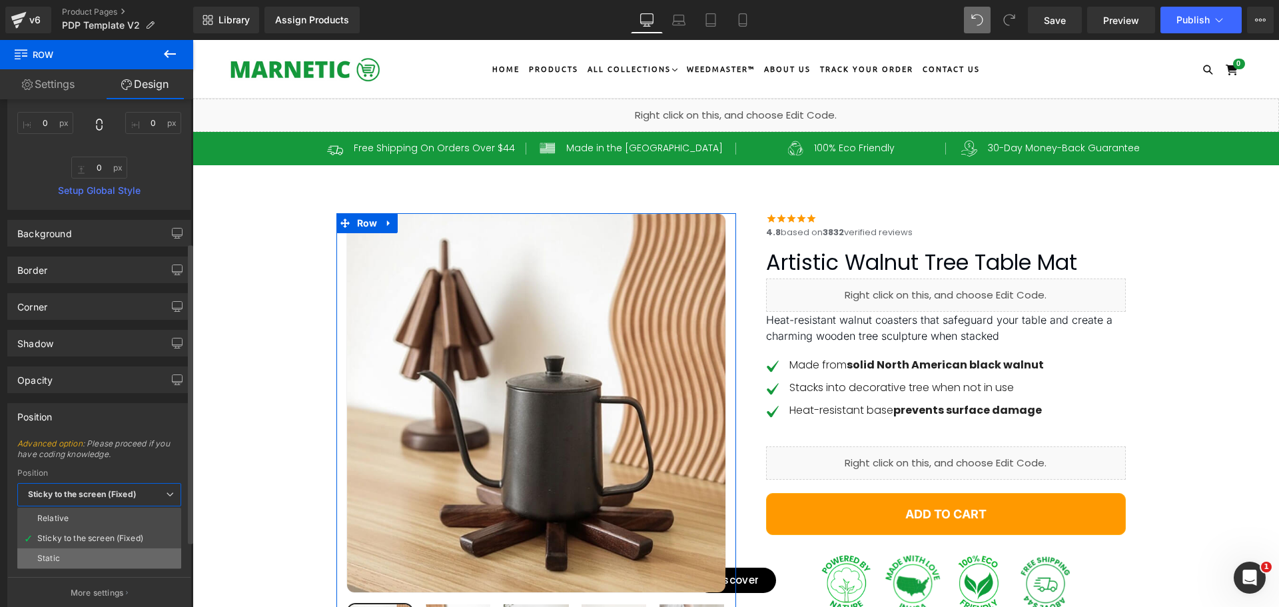
type input "1"
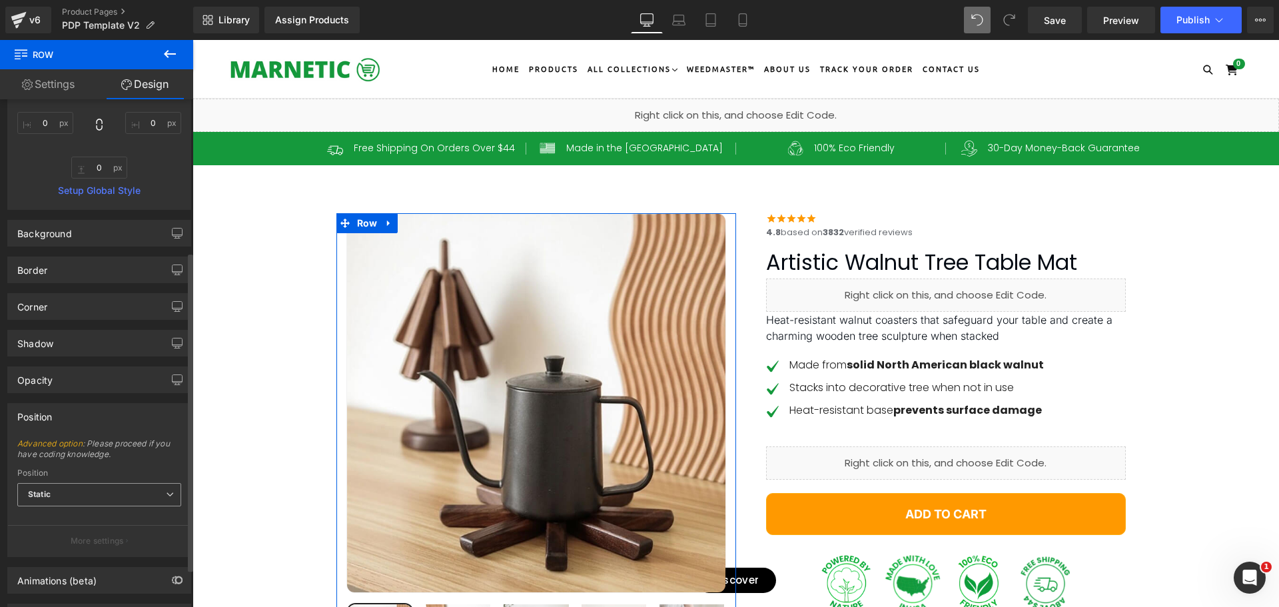
click at [81, 492] on span "Static" at bounding box center [99, 494] width 164 height 23
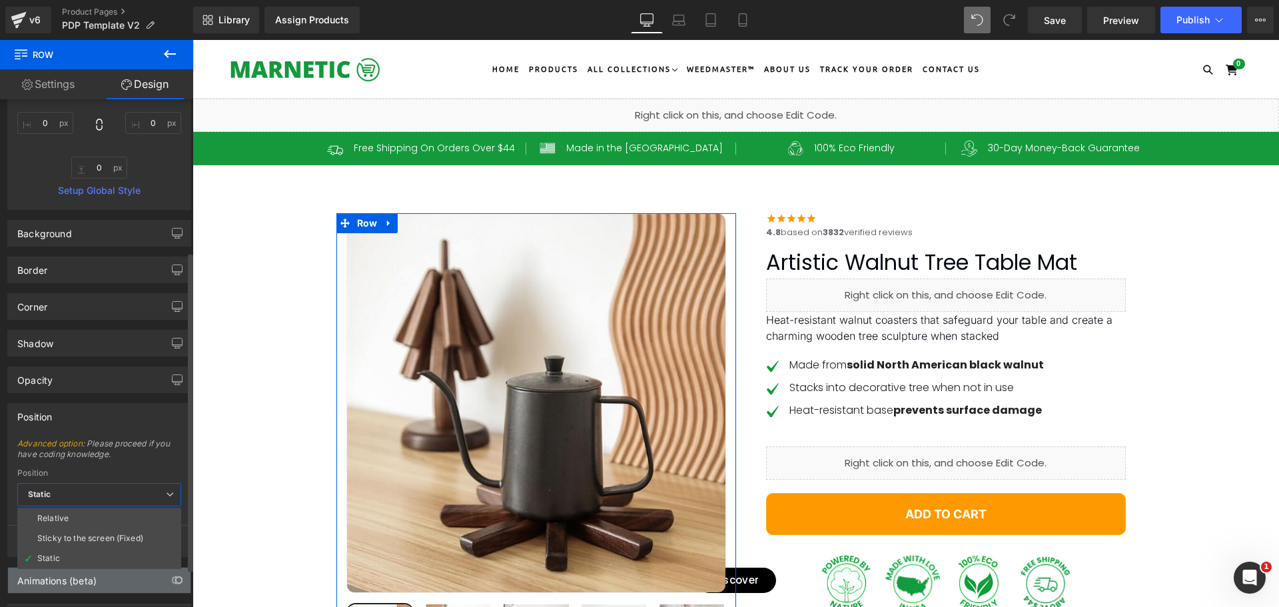
scroll to position [303, 0]
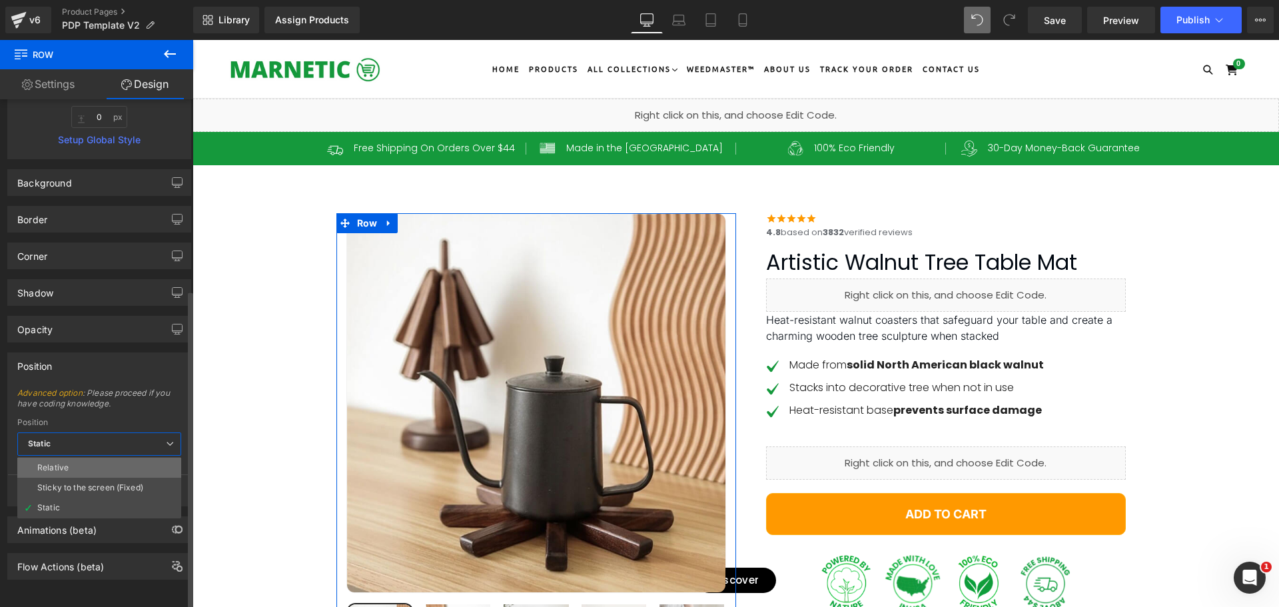
click at [75, 458] on li "Relative" at bounding box center [99, 468] width 164 height 20
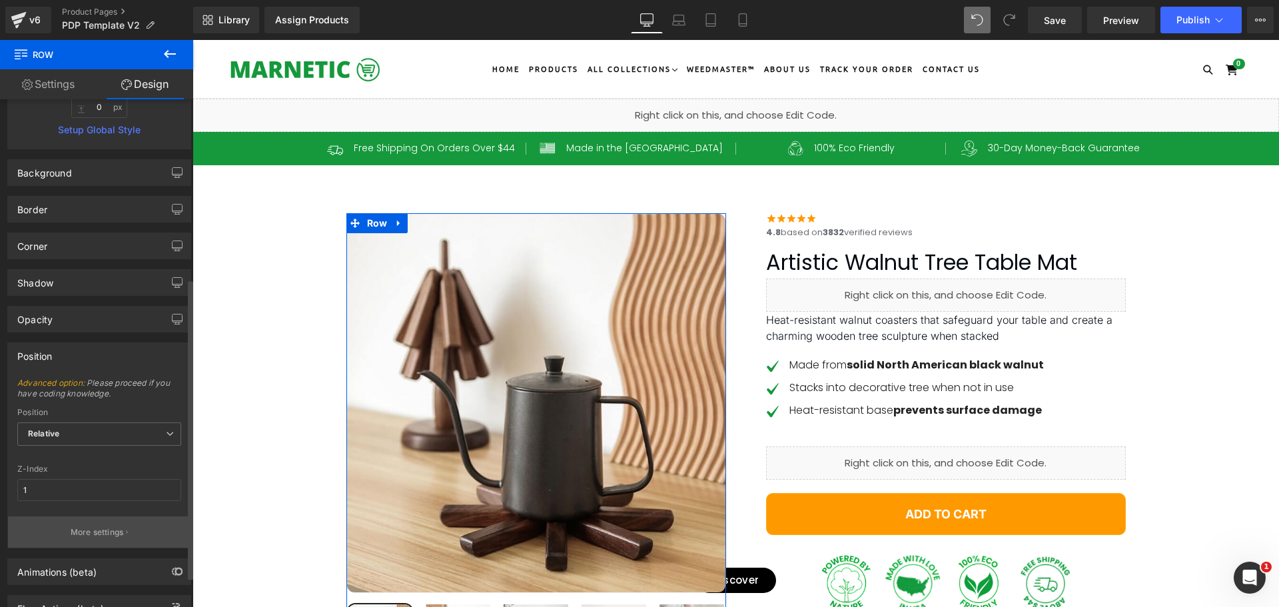
click at [84, 530] on p "More settings" at bounding box center [97, 532] width 53 height 12
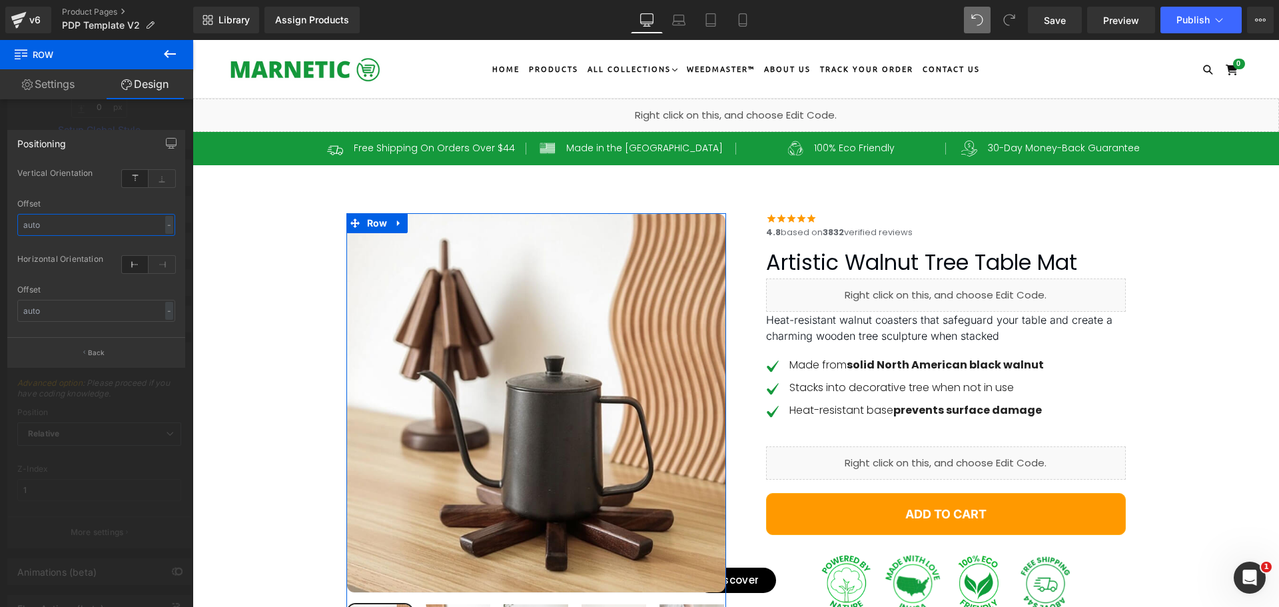
click at [58, 229] on input "text" at bounding box center [96, 225] width 158 height 22
type input "0"
click at [81, 454] on div at bounding box center [96, 327] width 193 height 574
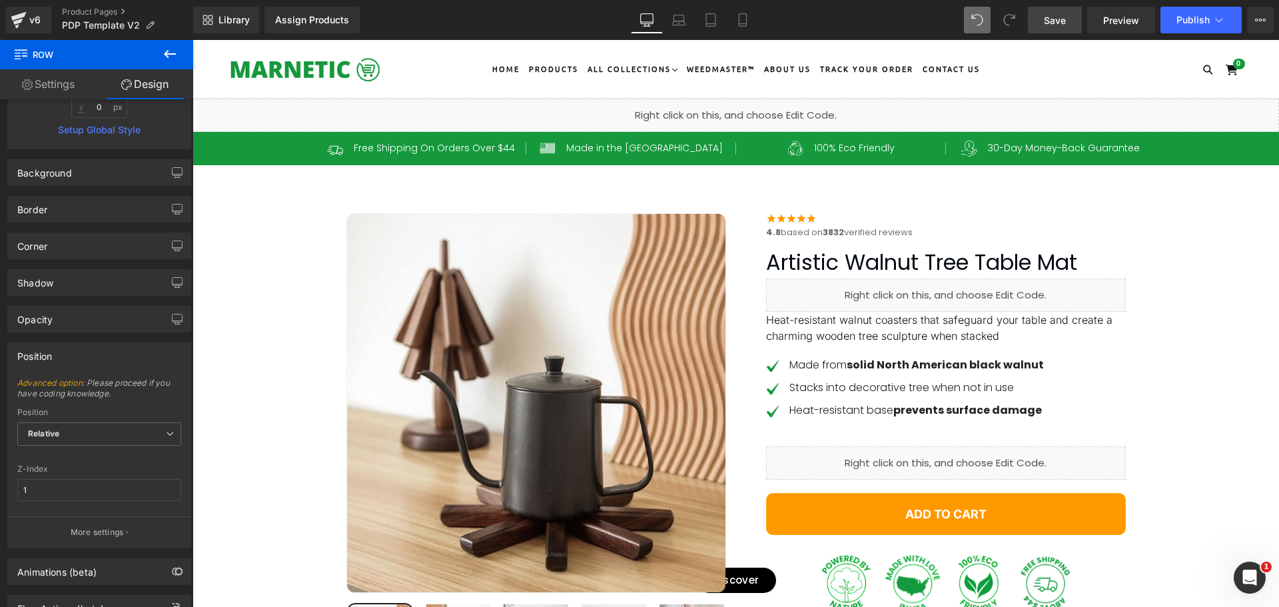
drag, startPoint x: 1068, startPoint y: 17, endPoint x: 17, endPoint y: 300, distance: 1088.4
click at [1068, 17] on link "Save" at bounding box center [1055, 20] width 54 height 27
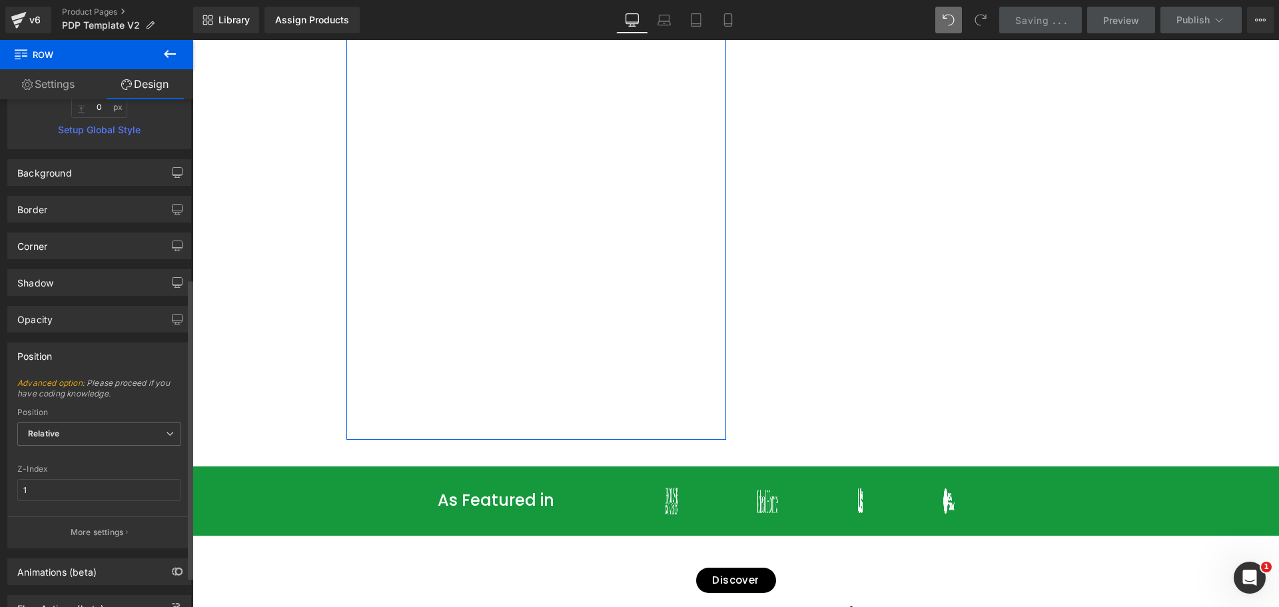
scroll to position [1000, 0]
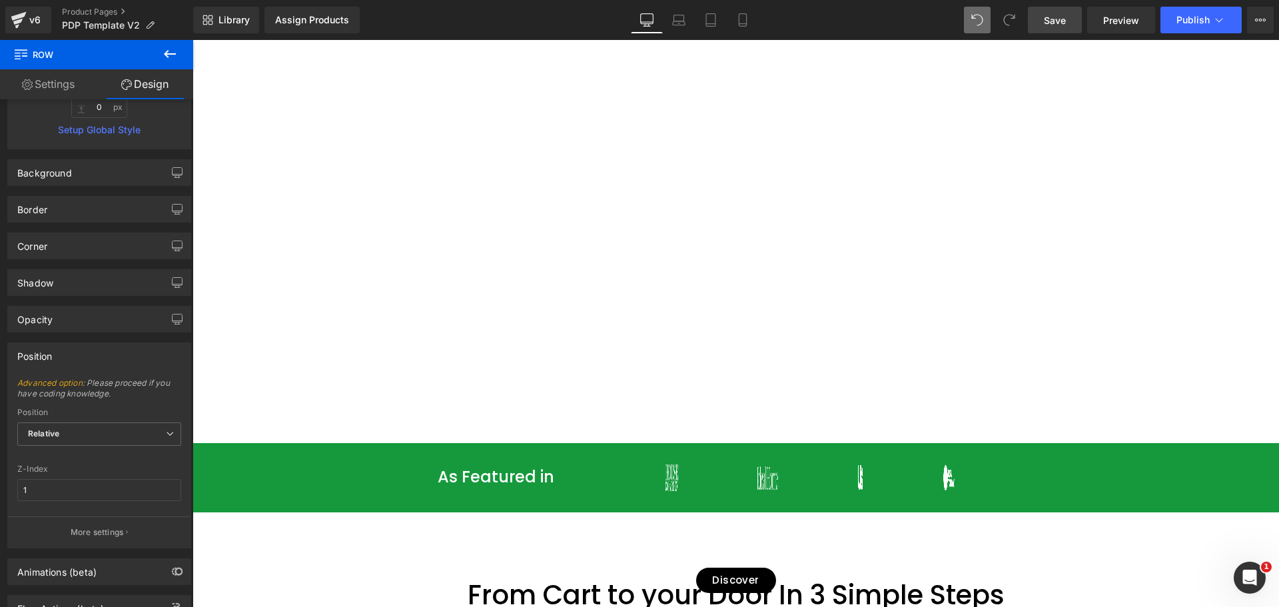
click at [1044, 21] on link "Save" at bounding box center [1055, 20] width 54 height 27
click at [1120, 18] on span "Preview" at bounding box center [1122, 20] width 36 height 14
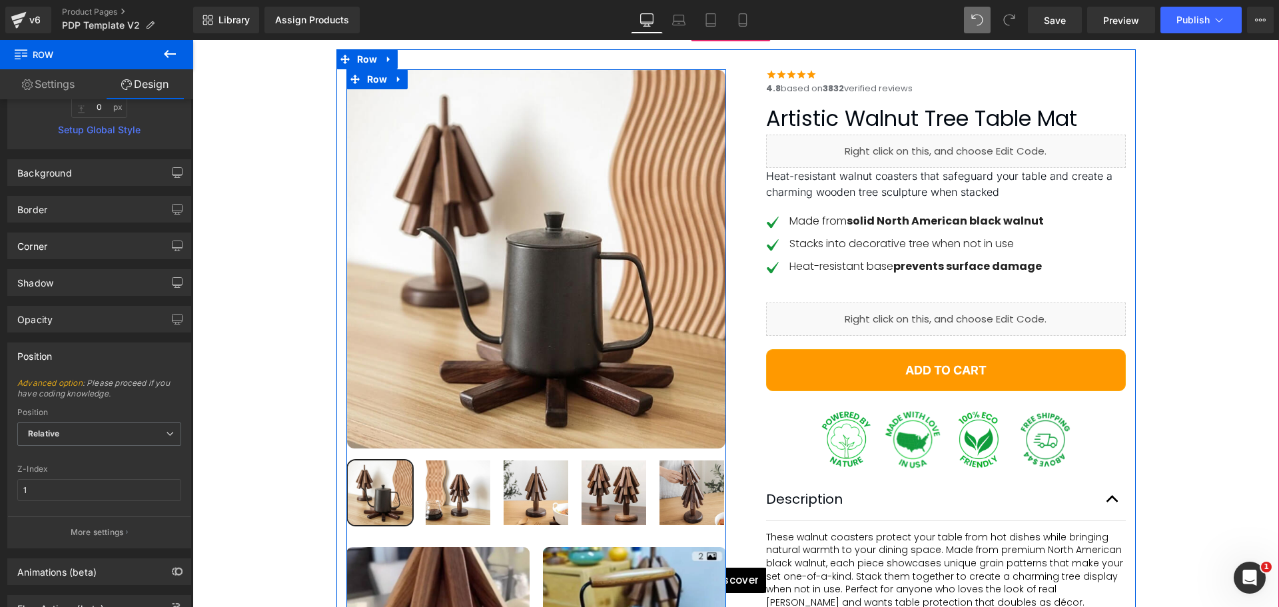
scroll to position [67, 0]
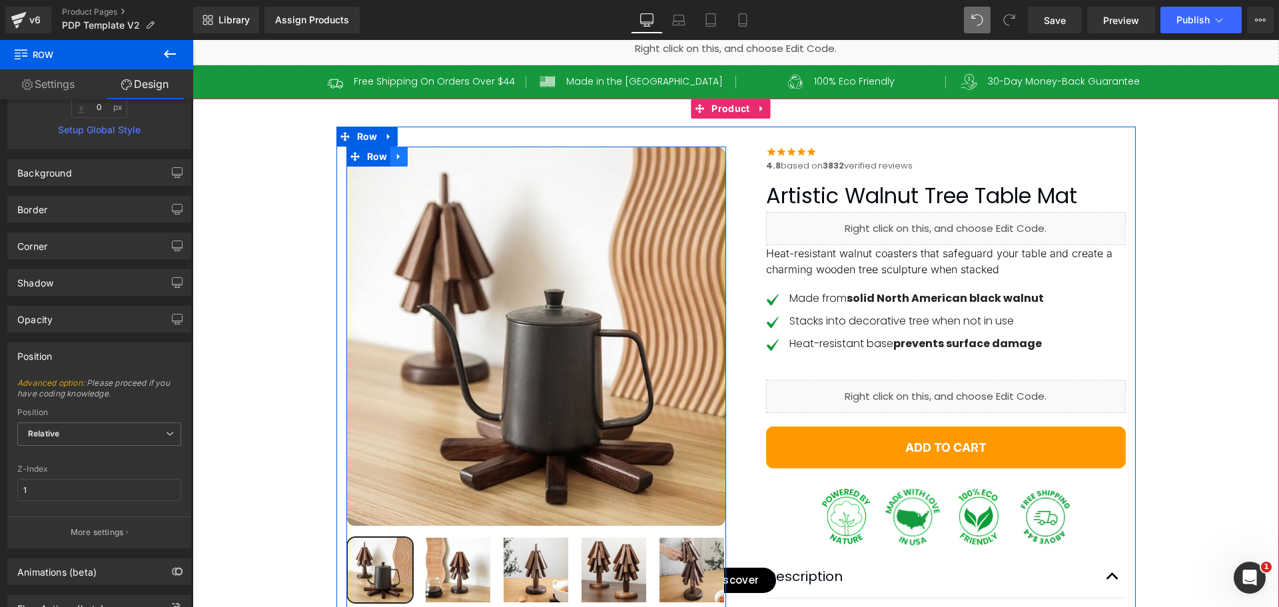
click at [395, 159] on icon at bounding box center [399, 156] width 9 height 10
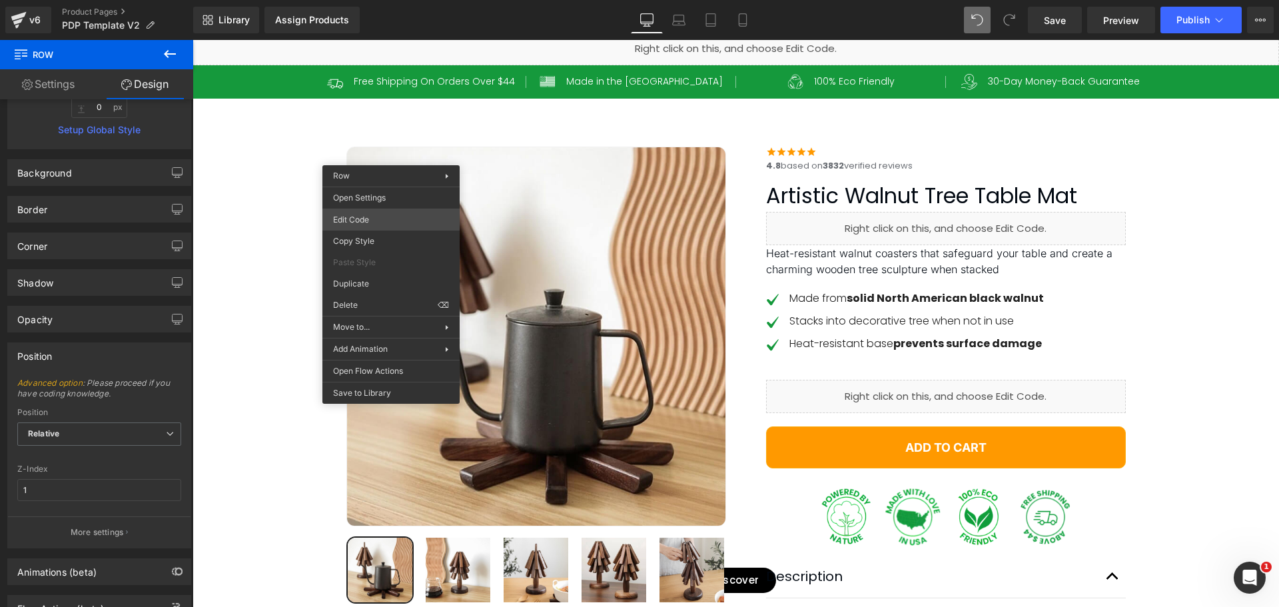
click at [366, 0] on div "Row You are previewing how the will restyle your page. You can not edit Element…" at bounding box center [639, 0] width 1279 height 0
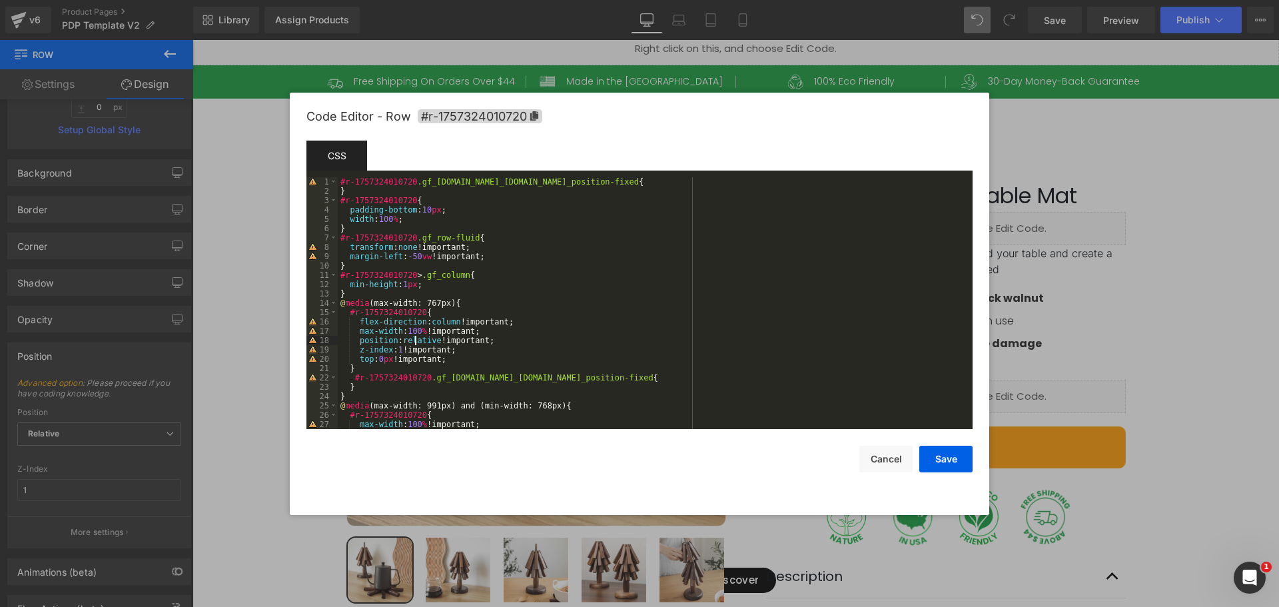
click at [414, 341] on div "#r-1757324010720 .gf_[DOMAIN_NAME]_[DOMAIN_NAME]_position-fixed { } #r-17573240…" at bounding box center [653, 312] width 630 height 271
click at [524, 313] on div "#r-1757324010720 .gf_[DOMAIN_NAME]_[DOMAIN_NAME]_position-fixed { } #r-17573240…" at bounding box center [653, 312] width 630 height 271
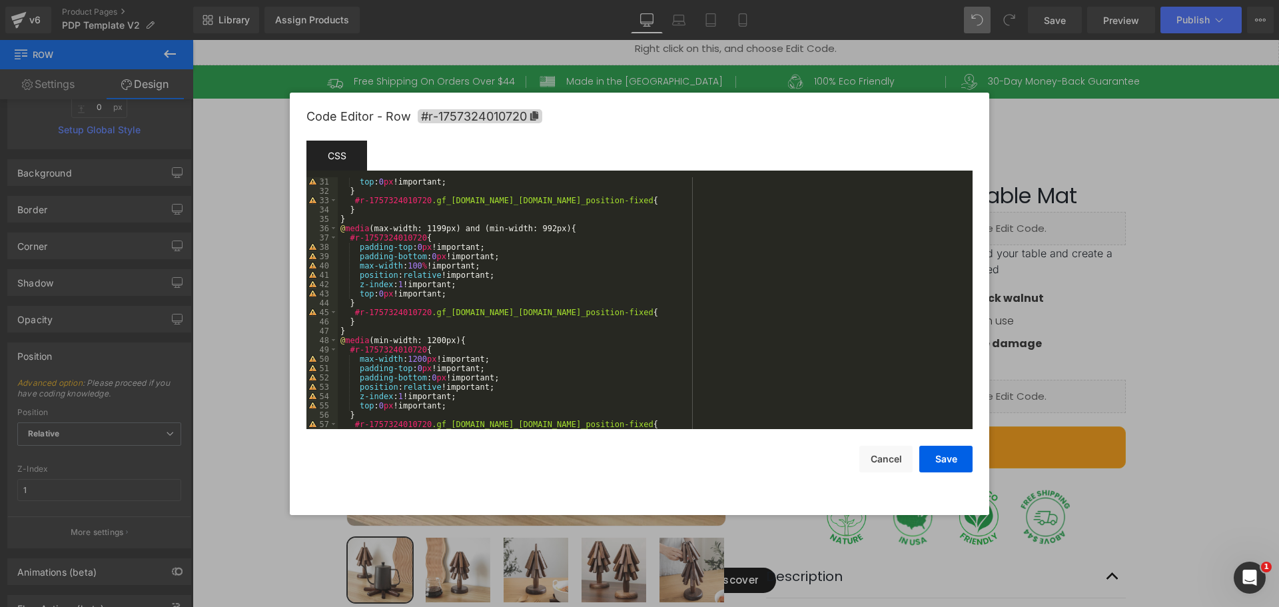
scroll to position [280, 0]
click at [474, 407] on div "top : 0 px !important; } #r-1757324010720 .gf_[DOMAIN_NAME]_[DOMAIN_NAME]_posit…" at bounding box center [653, 312] width 630 height 271
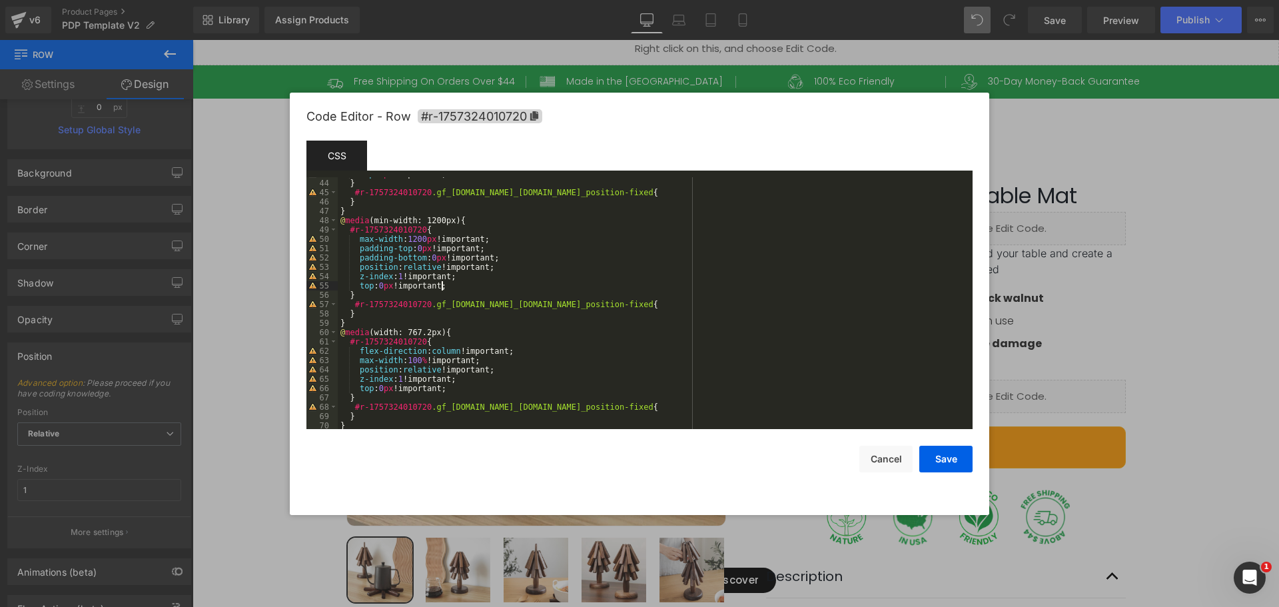
scroll to position [400, 0]
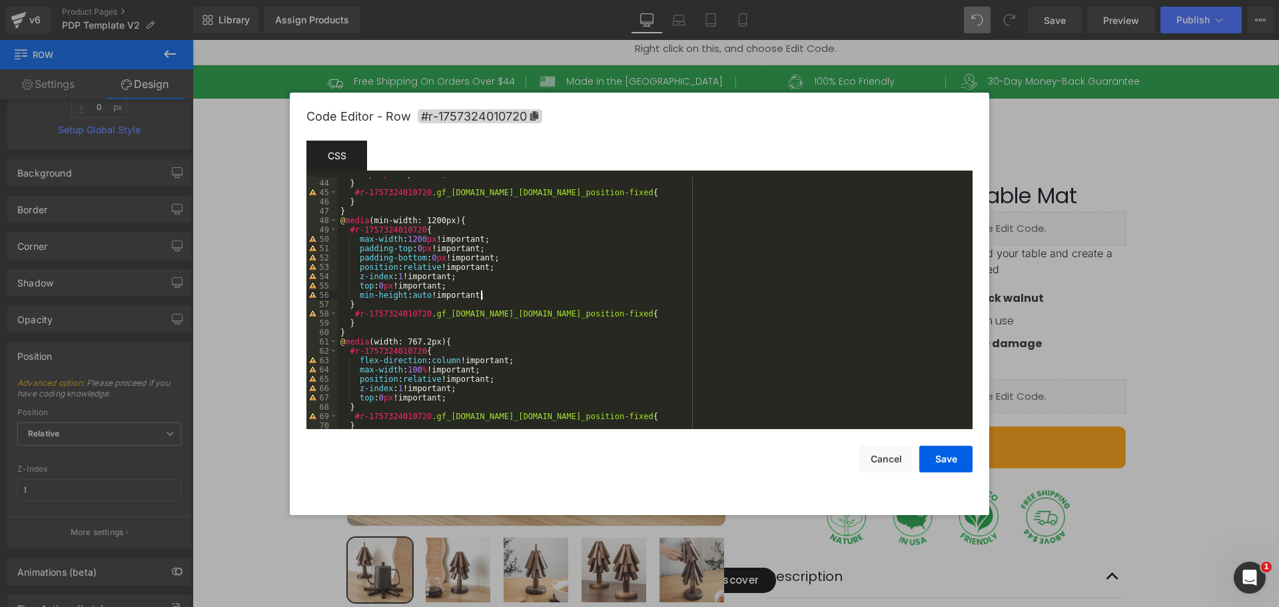
click at [423, 267] on div "top : 0 px !important; } #r-1757324010720 .gf_[DOMAIN_NAME]_[DOMAIN_NAME]_posit…" at bounding box center [653, 304] width 630 height 271
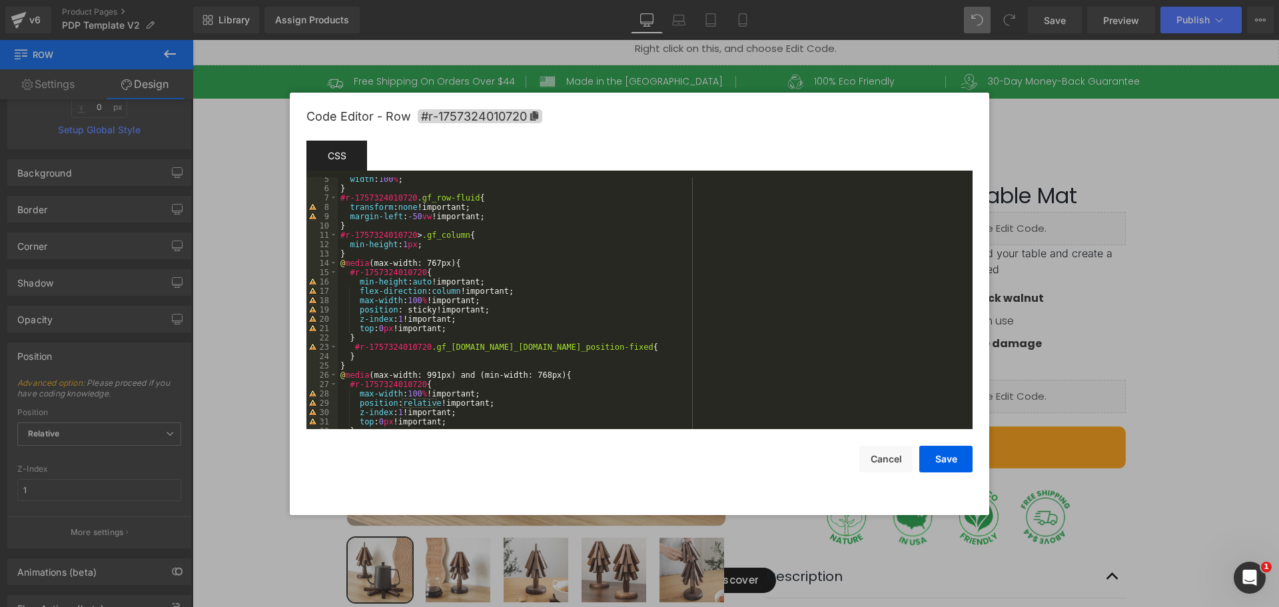
scroll to position [40, 0]
click at [414, 312] on div "width : 100 % ; } #r-1757324010720 .gf_row-fluid { transform : none !important;…" at bounding box center [653, 310] width 630 height 271
click at [412, 310] on div "width : 100 % ; } #r-1757324010720 .gf_row-fluid { transform : none !important;…" at bounding box center [653, 310] width 630 height 271
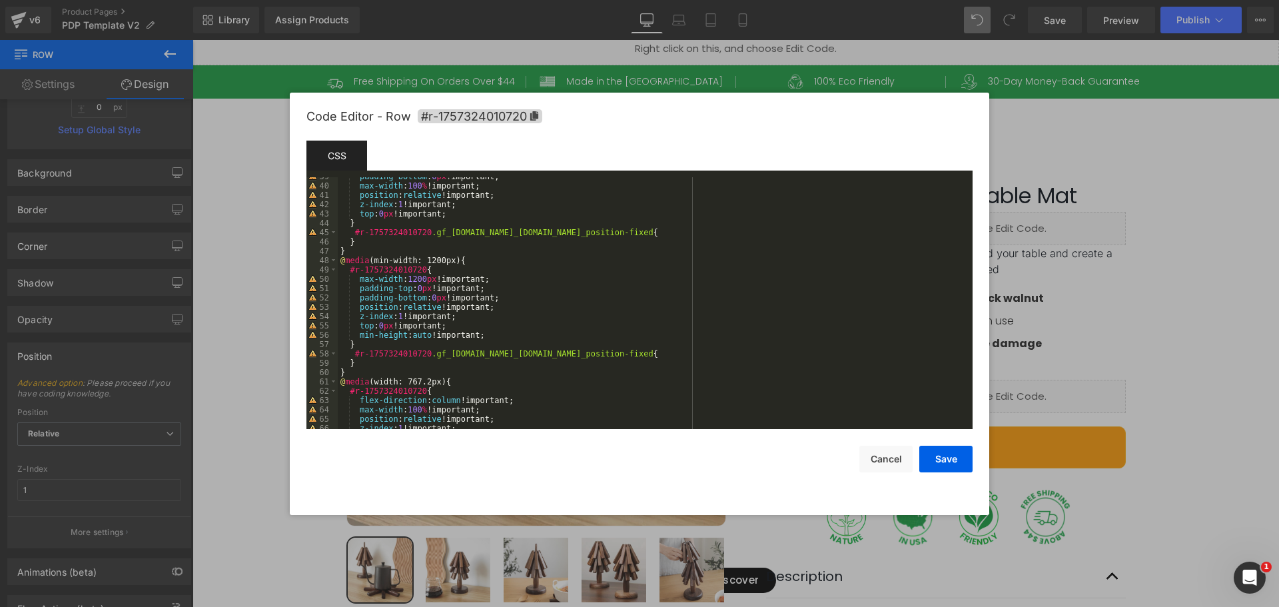
scroll to position [360, 0]
click at [432, 312] on div "padding-bottom : 0 px !important; max-width : 100 % !important; position : rela…" at bounding box center [653, 307] width 630 height 271
click at [426, 305] on div "padding-bottom : 0 px !important; max-width : 100 % !important; position : rela…" at bounding box center [653, 307] width 630 height 271
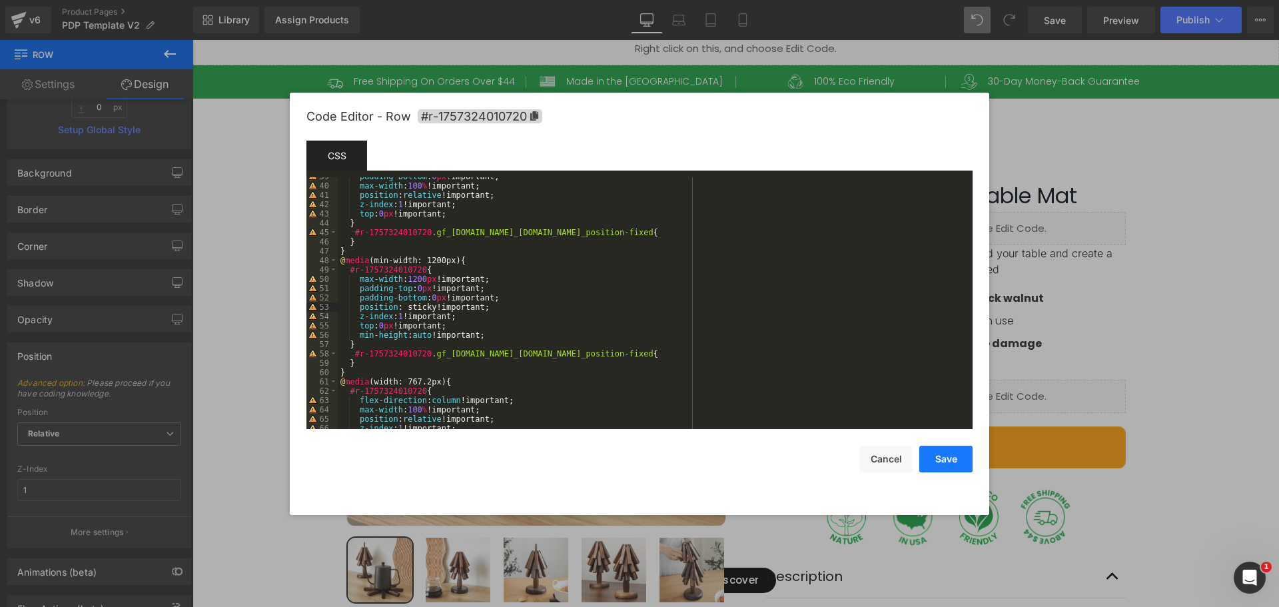
click at [954, 459] on button "Save" at bounding box center [946, 459] width 53 height 27
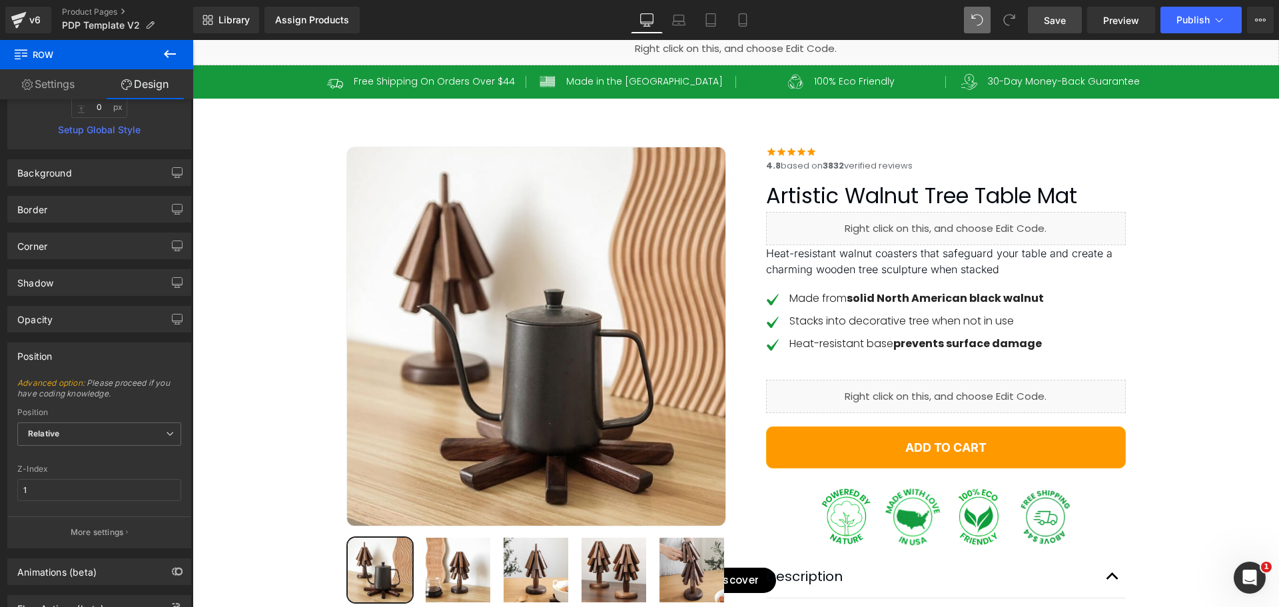
click at [1062, 15] on span "Save" at bounding box center [1055, 20] width 22 height 14
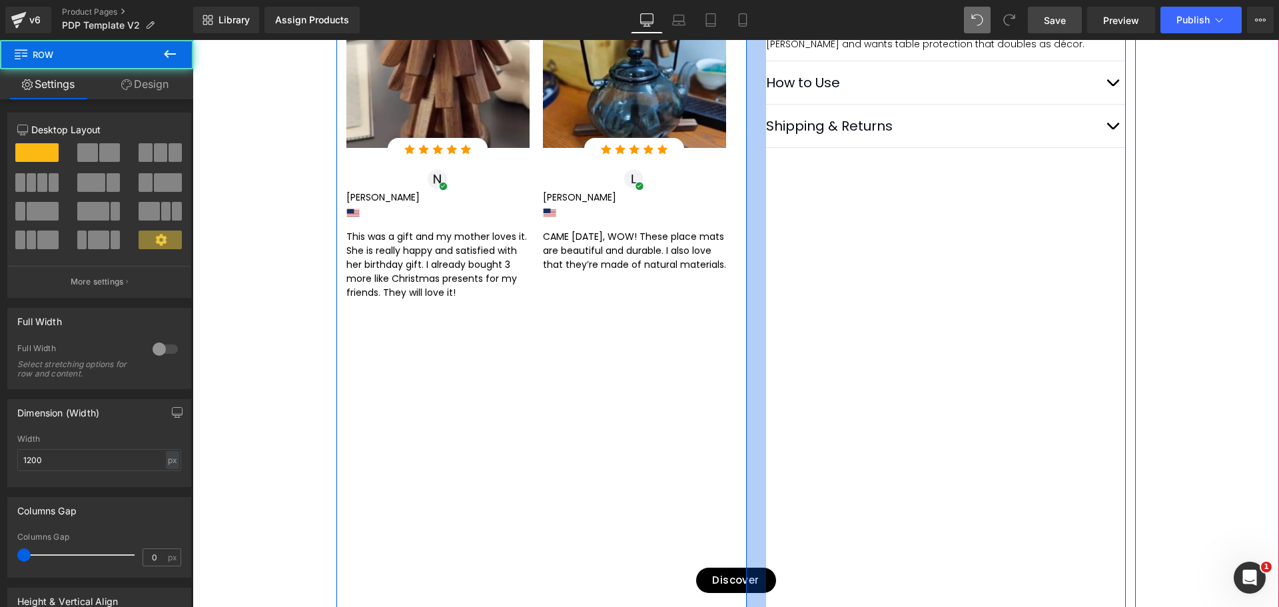
scroll to position [866, 0]
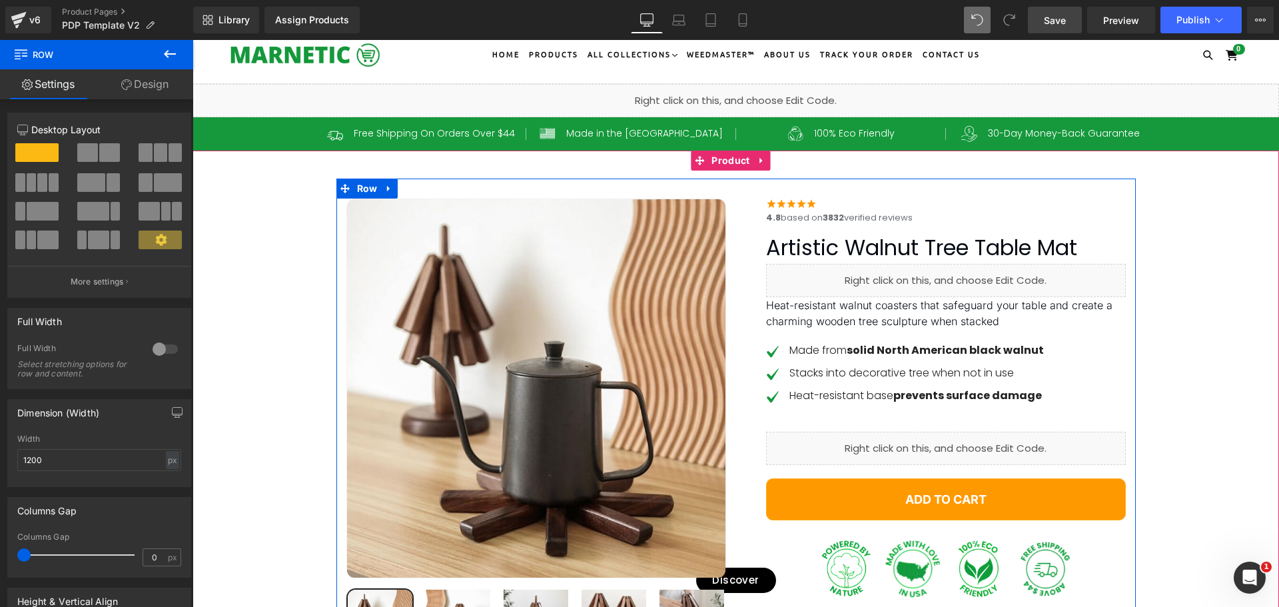
scroll to position [0, 0]
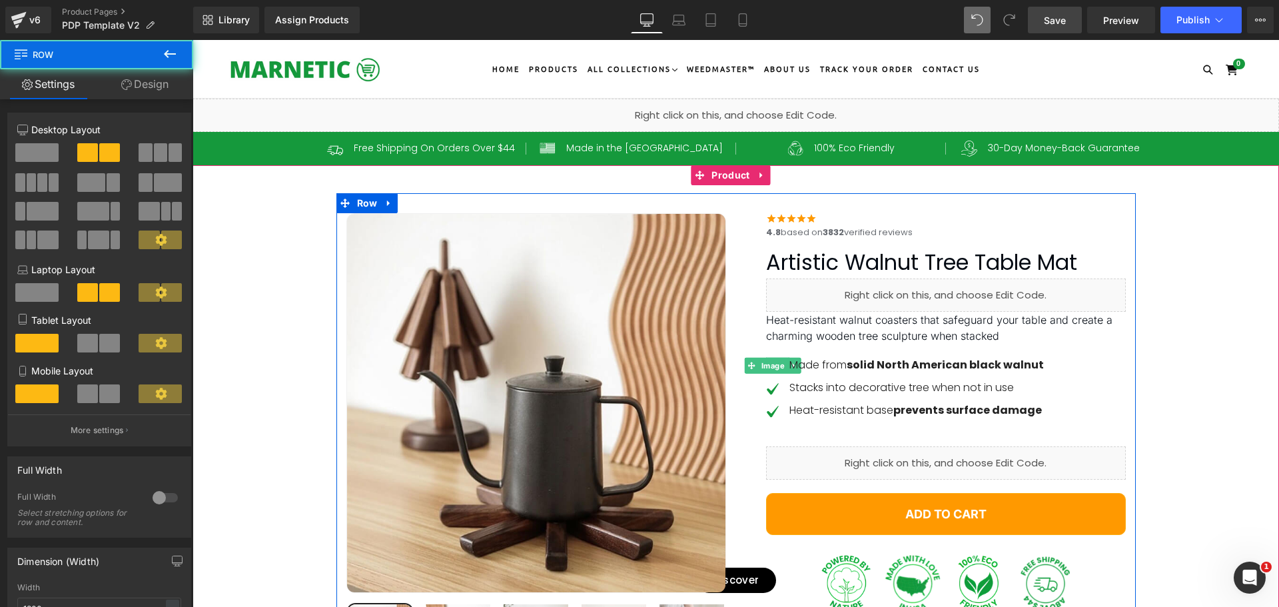
click at [727, 206] on div at bounding box center [737, 203] width 800 height 20
click at [367, 201] on span "Row" at bounding box center [367, 203] width 27 height 20
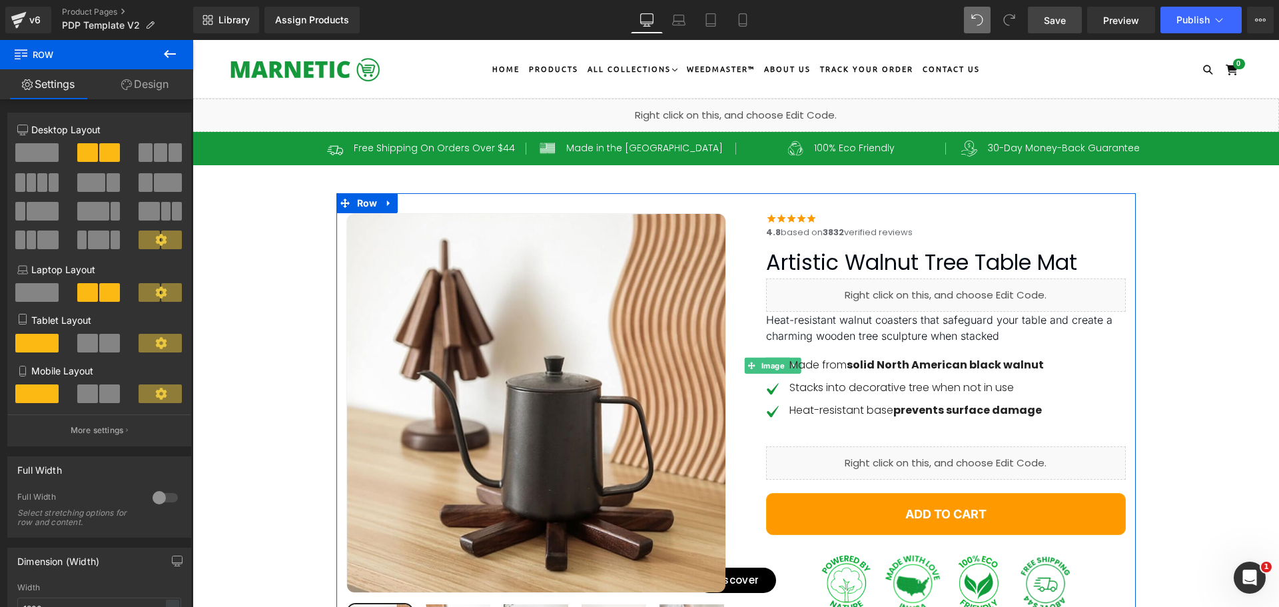
click at [137, 93] on link "Design" at bounding box center [145, 84] width 97 height 30
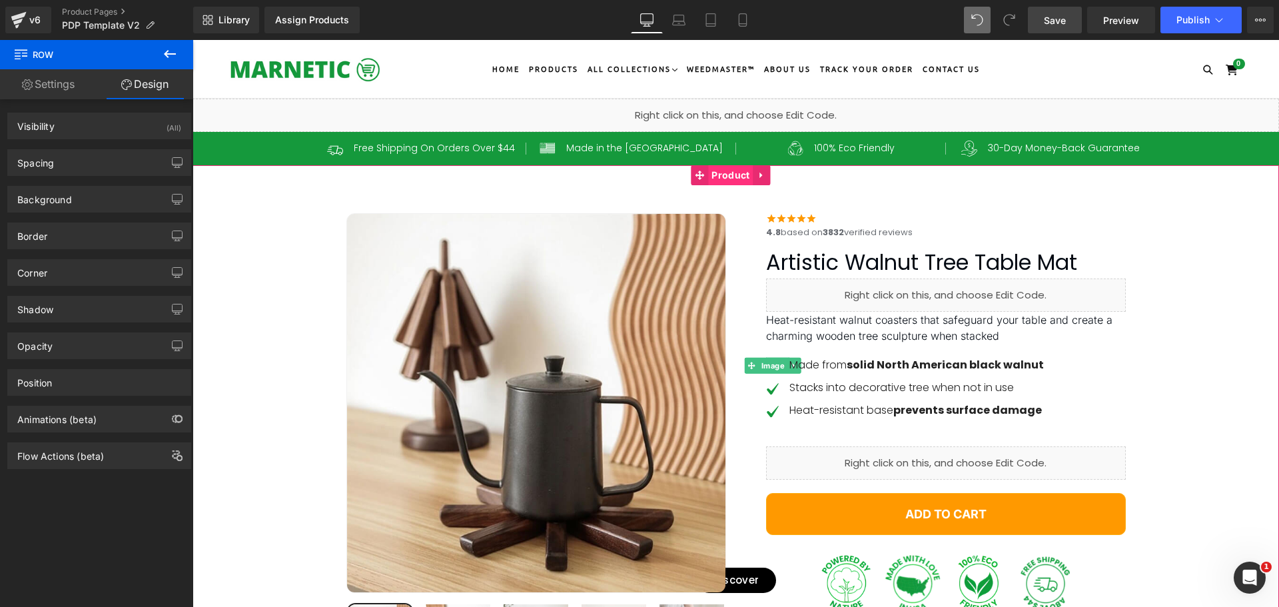
click at [740, 177] on span "Product" at bounding box center [730, 175] width 45 height 20
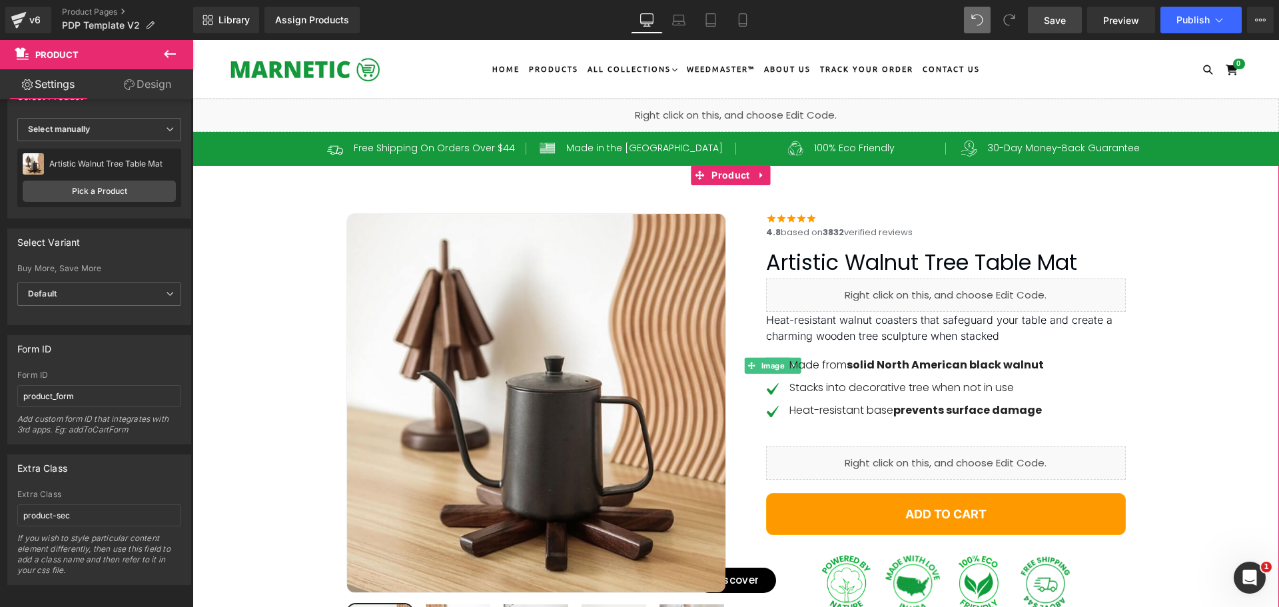
scroll to position [45, 0]
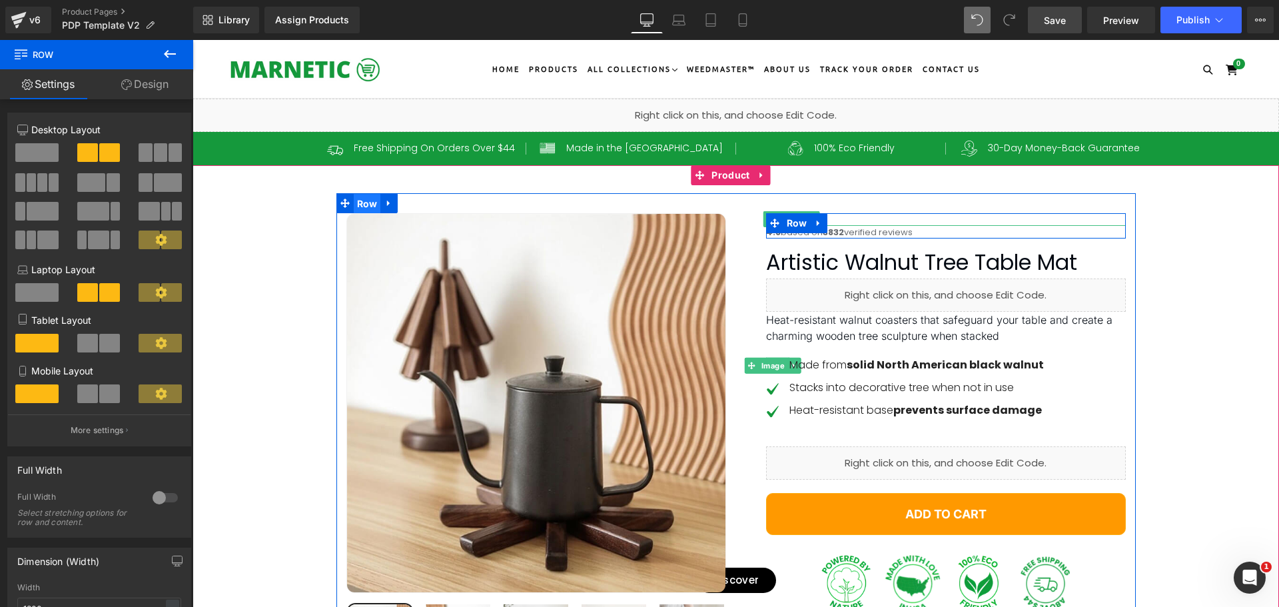
click at [367, 202] on span "Row" at bounding box center [367, 204] width 27 height 20
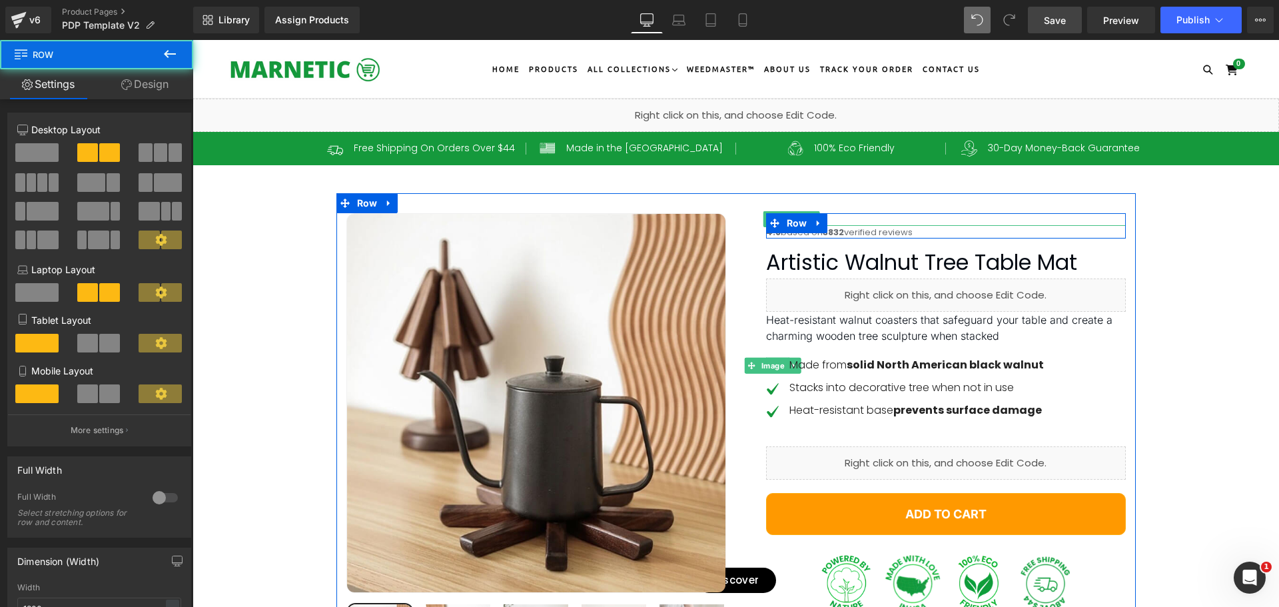
click at [153, 87] on link "Design" at bounding box center [145, 84] width 97 height 30
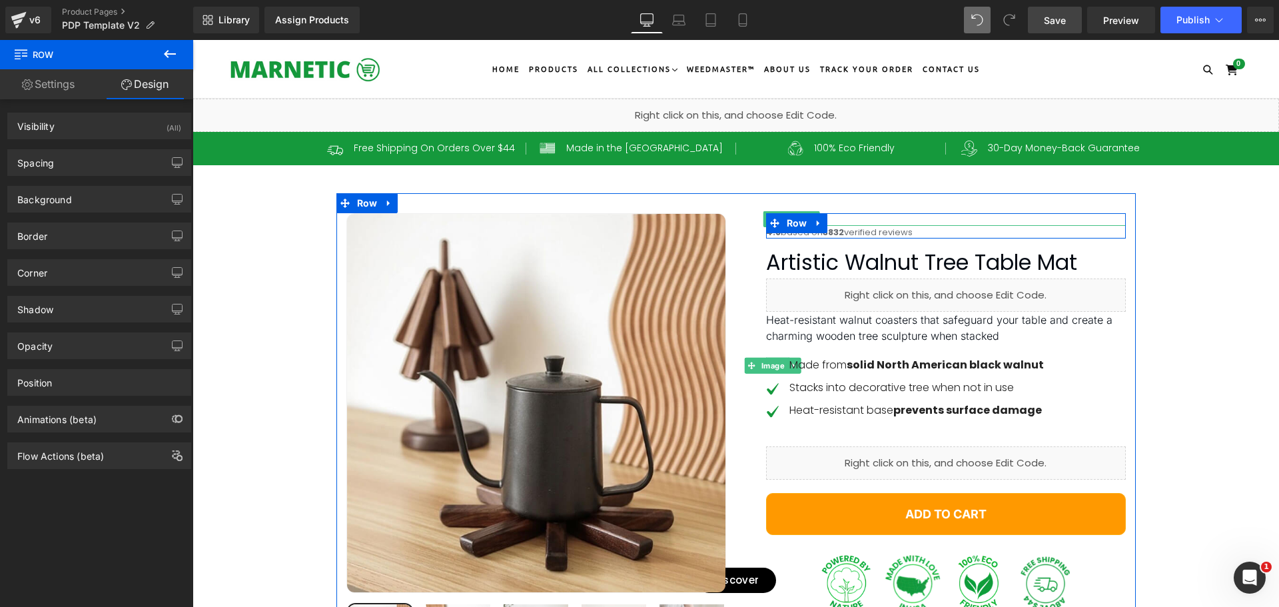
click at [37, 93] on link "Settings" at bounding box center [48, 84] width 97 height 30
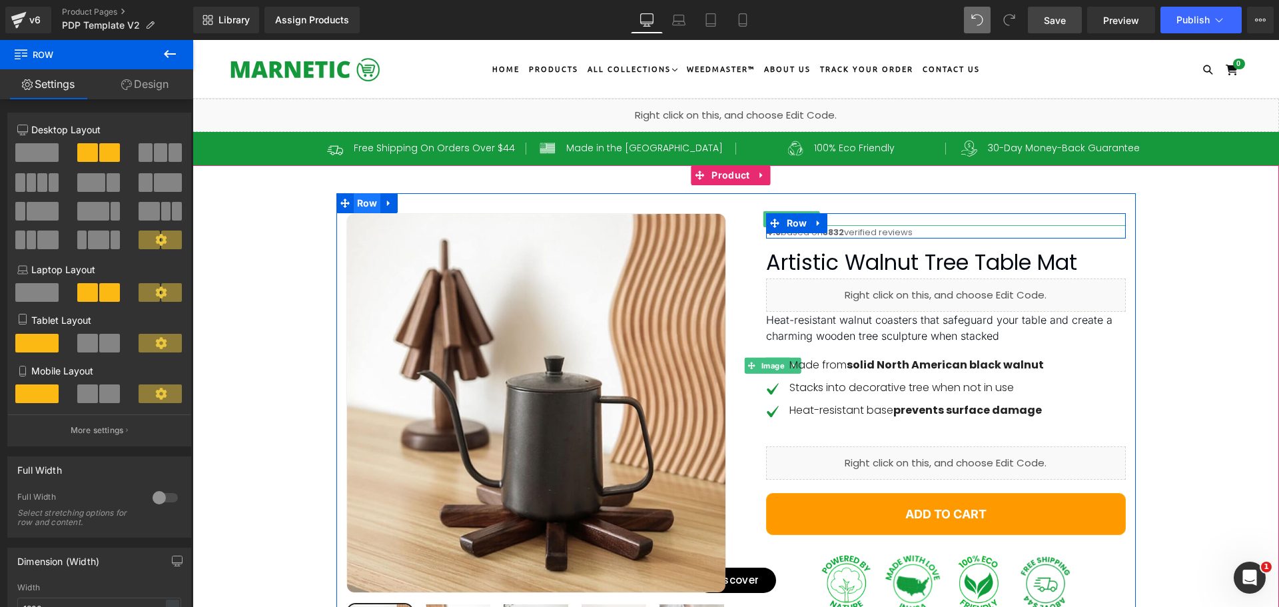
click at [363, 206] on span "Row" at bounding box center [367, 203] width 27 height 20
click at [385, 205] on icon at bounding box center [389, 203] width 9 height 10
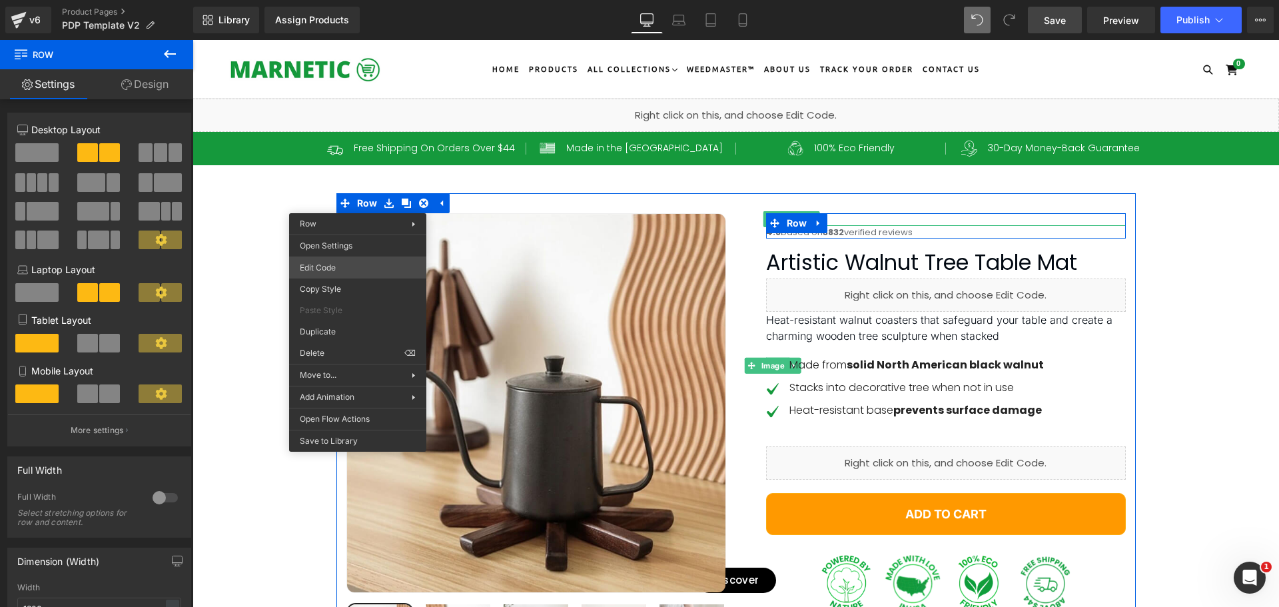
click at [322, 0] on div "Row You are previewing how the will restyle your page. You can not edit Element…" at bounding box center [639, 0] width 1279 height 0
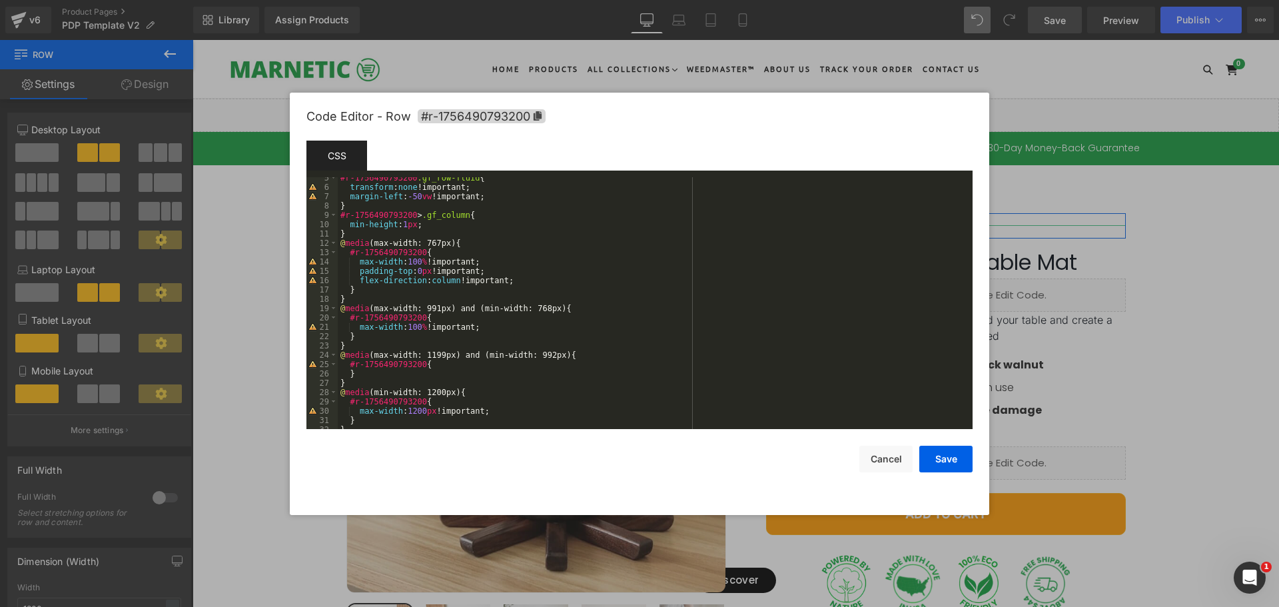
scroll to position [0, 0]
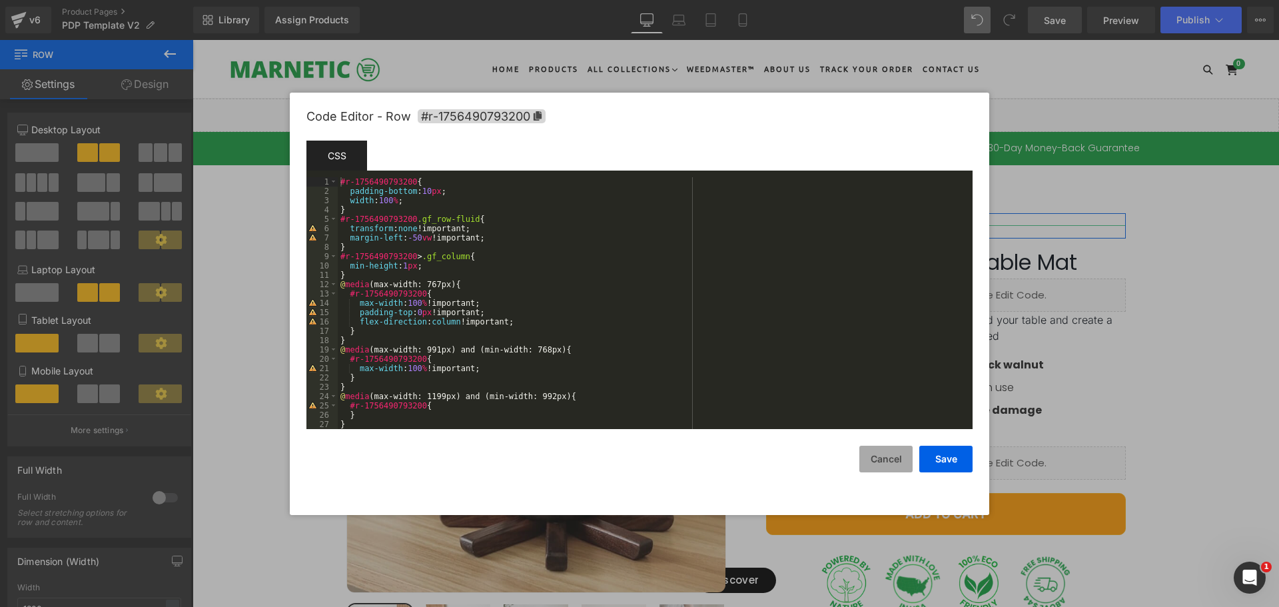
click at [891, 457] on button "Cancel" at bounding box center [886, 459] width 53 height 27
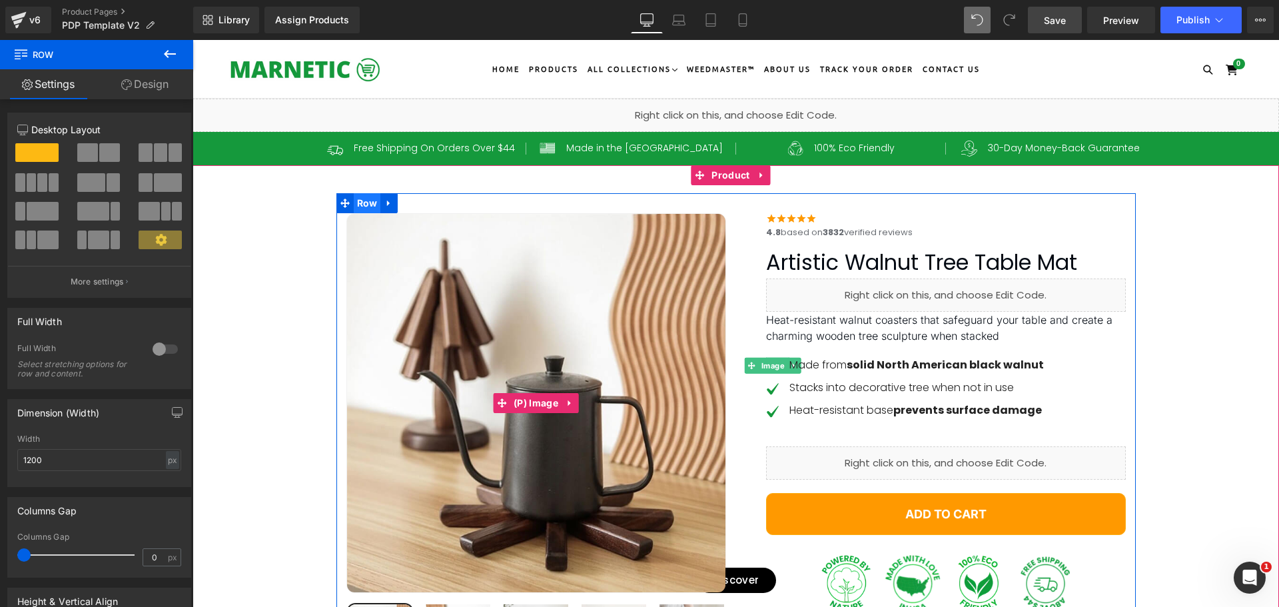
click at [363, 195] on span "Row" at bounding box center [367, 203] width 27 height 20
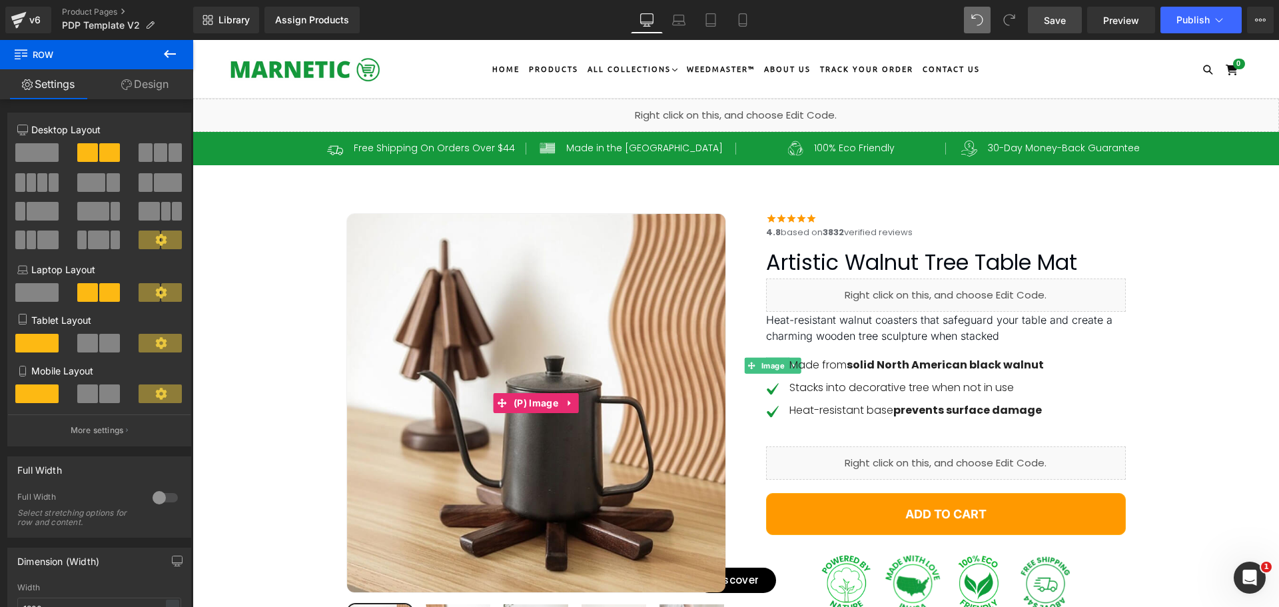
drag, startPoint x: 293, startPoint y: 192, endPoint x: 368, endPoint y: 196, distance: 74.7
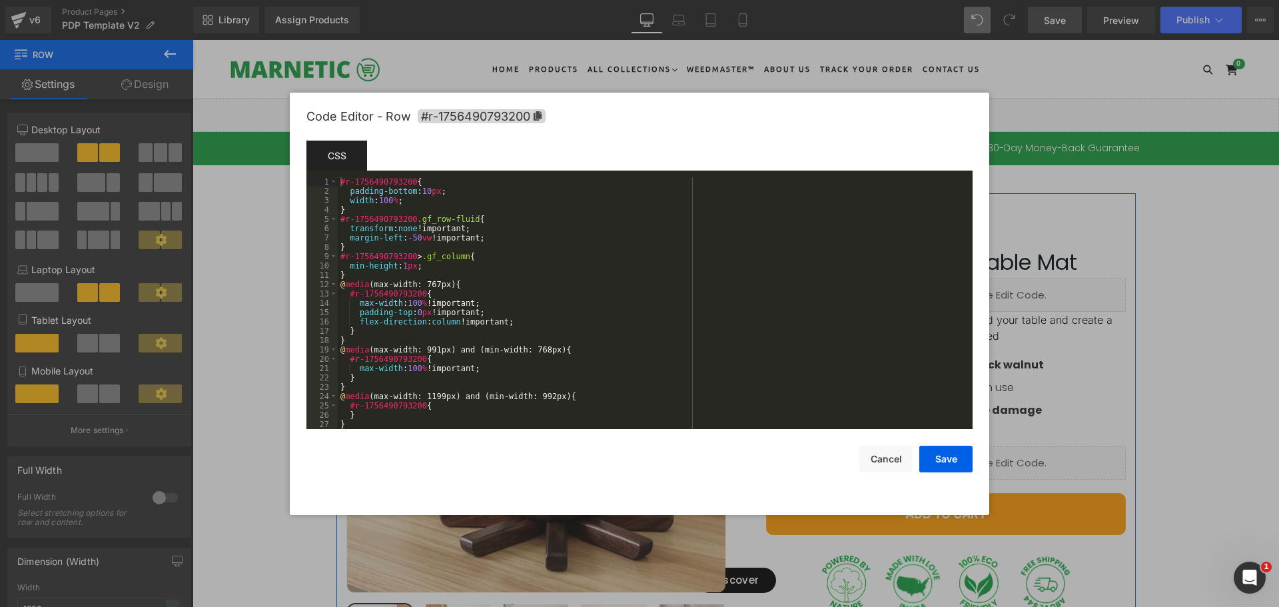
click at [338, 0] on div "Row You are previewing how the will restyle your page. You can not edit Element…" at bounding box center [639, 0] width 1279 height 0
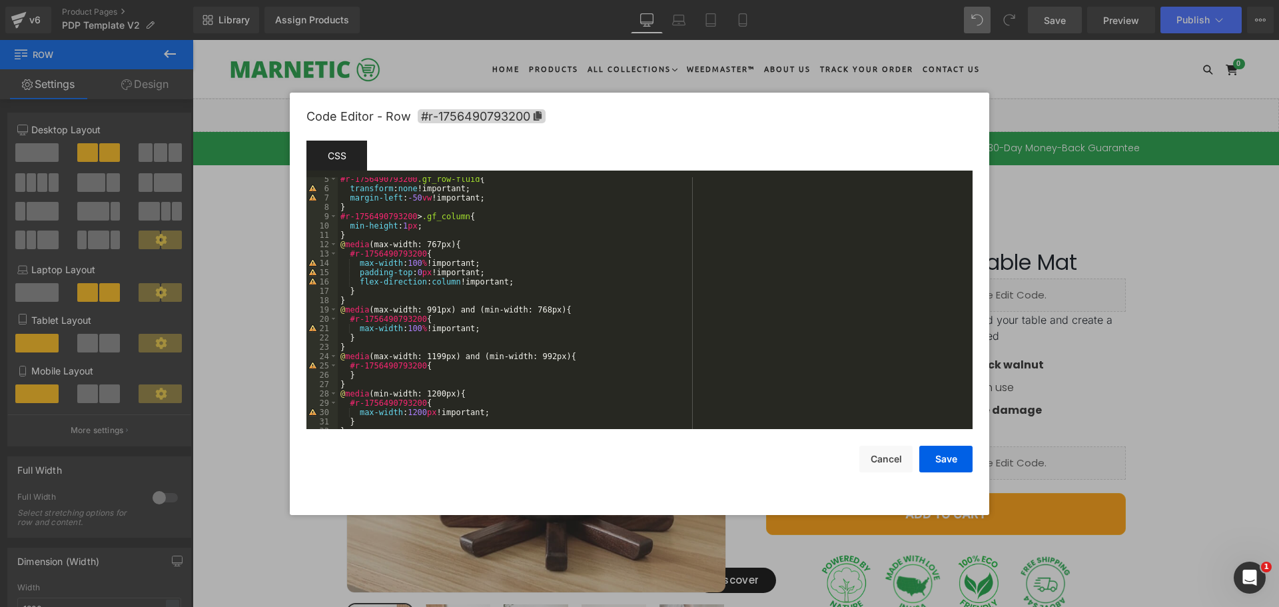
scroll to position [80, 0]
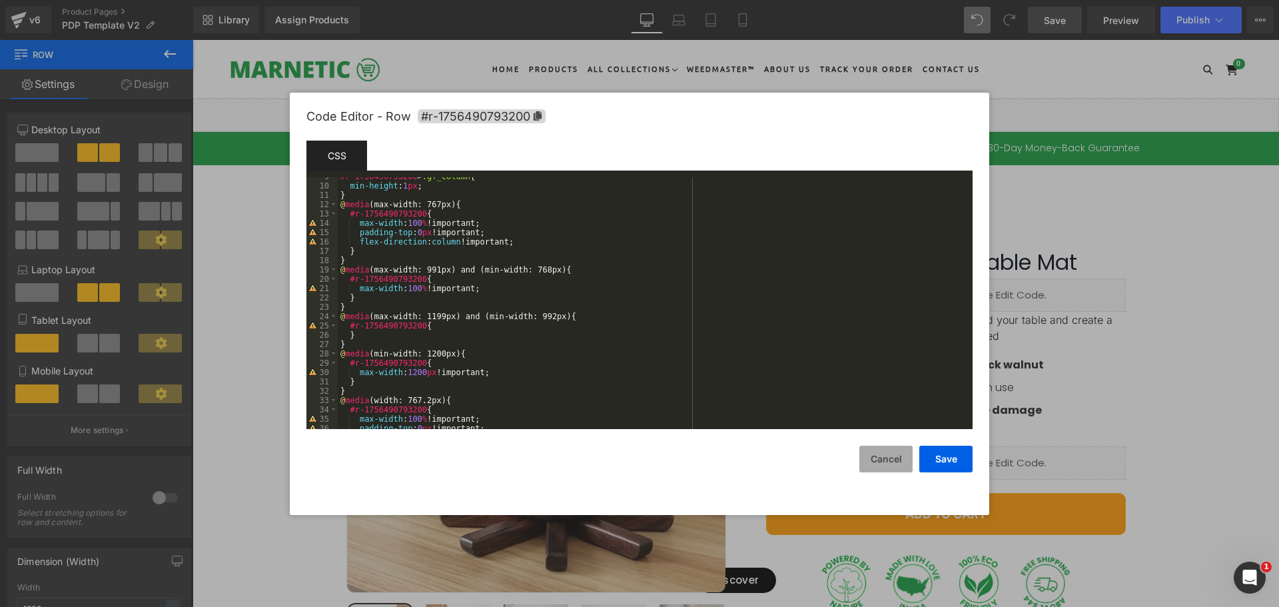
click at [888, 468] on button "Cancel" at bounding box center [886, 459] width 53 height 27
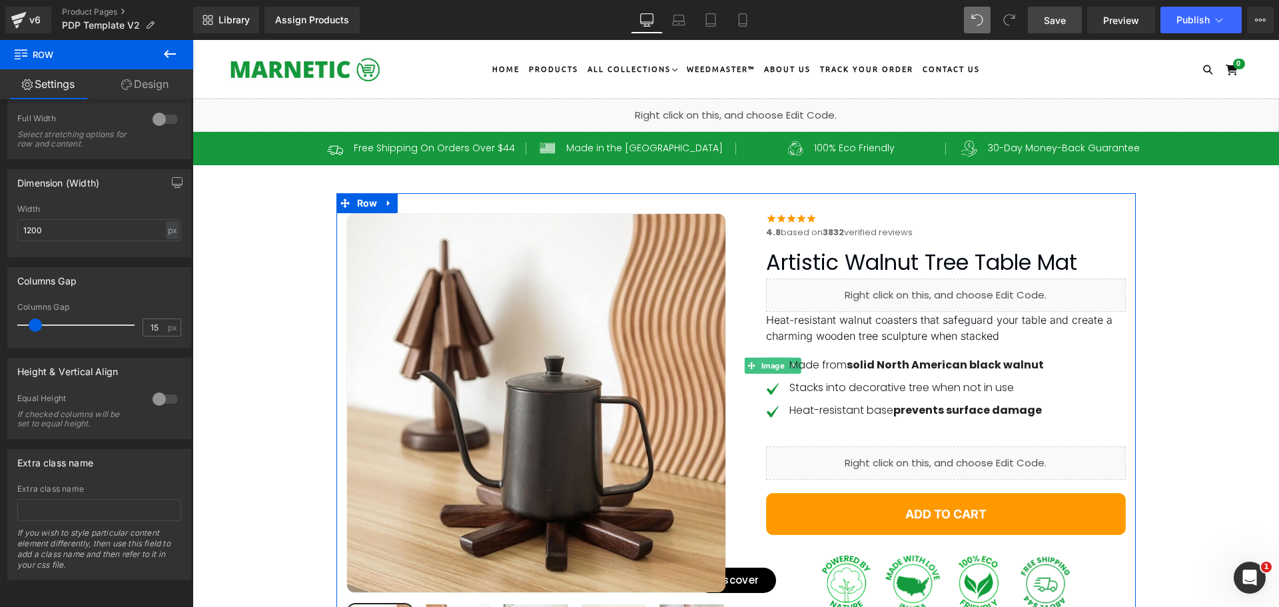
scroll to position [389, 0]
click at [173, 389] on div at bounding box center [165, 399] width 32 height 21
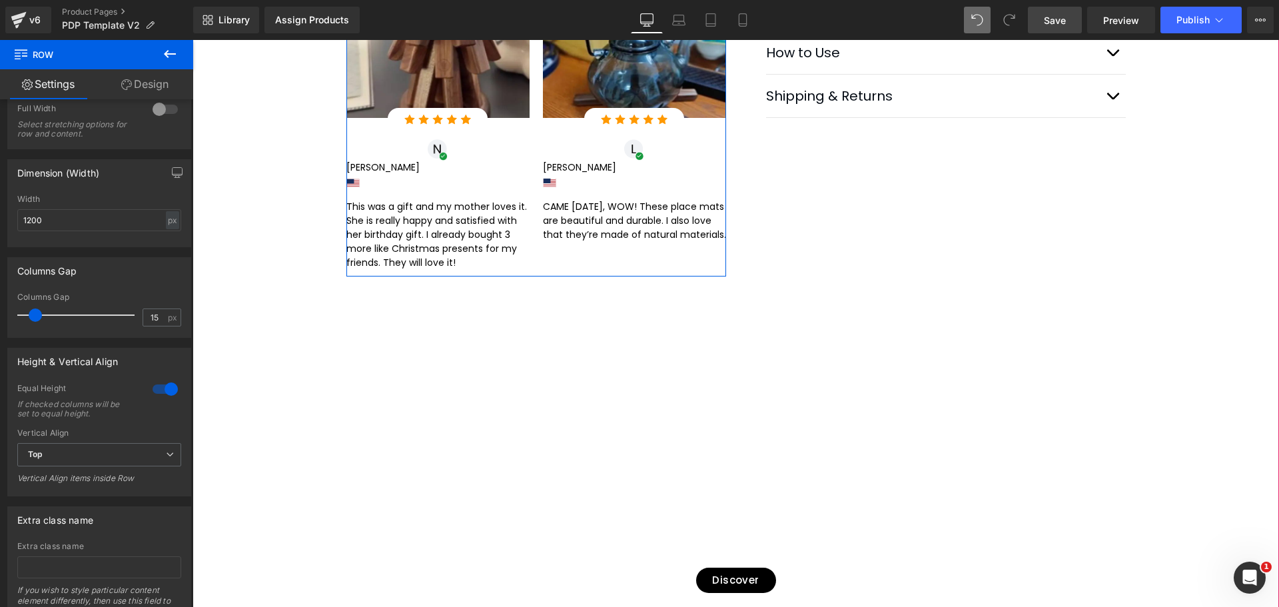
scroll to position [733, 0]
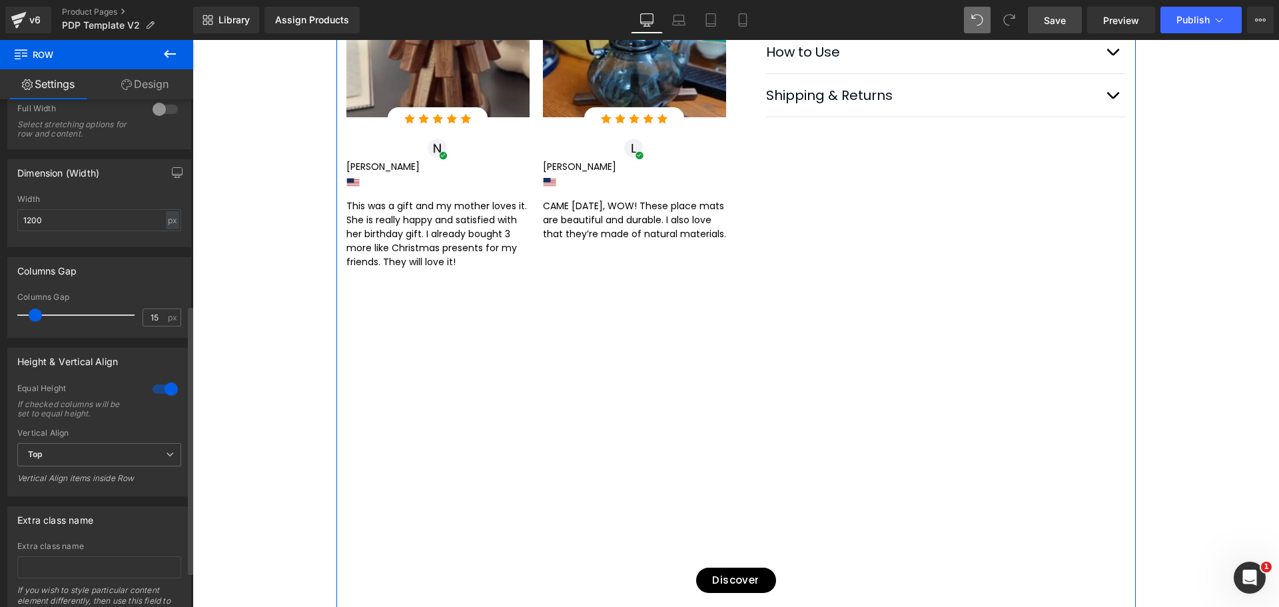
click at [163, 385] on div at bounding box center [165, 389] width 32 height 21
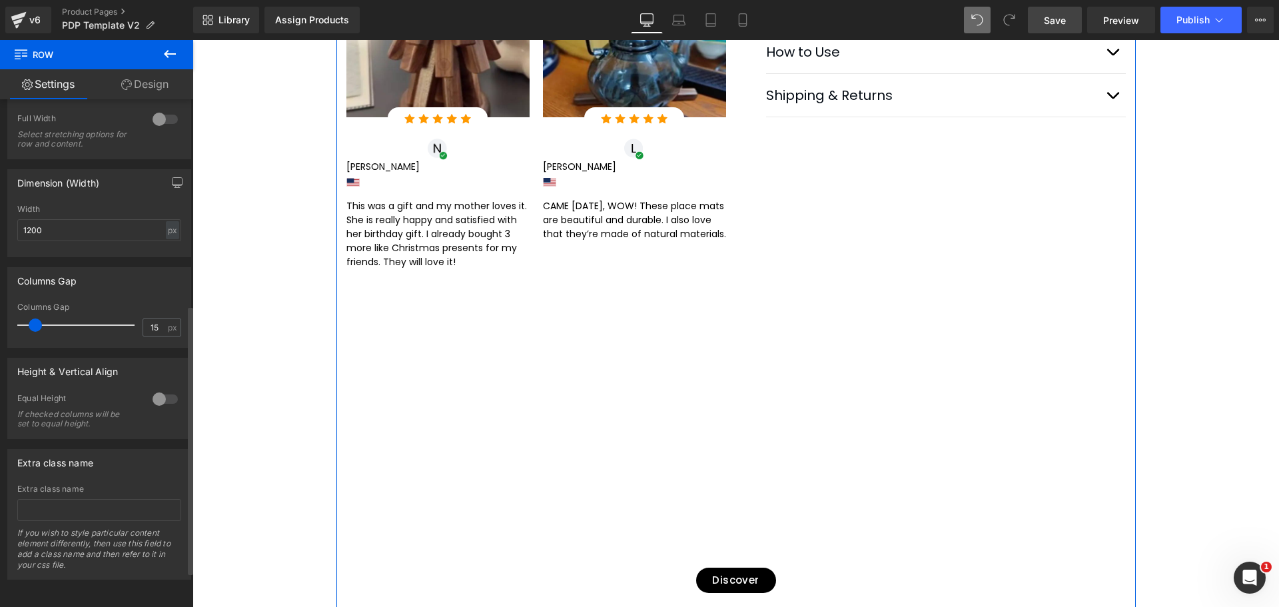
click at [161, 390] on div at bounding box center [165, 399] width 32 height 21
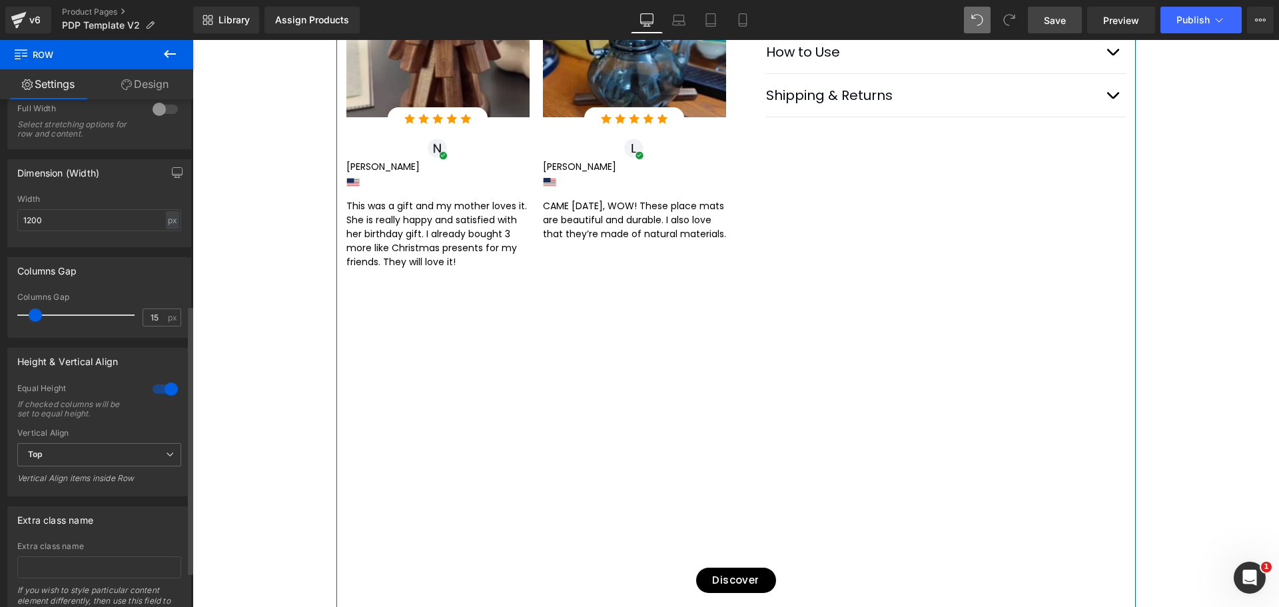
click at [164, 382] on div at bounding box center [165, 389] width 32 height 21
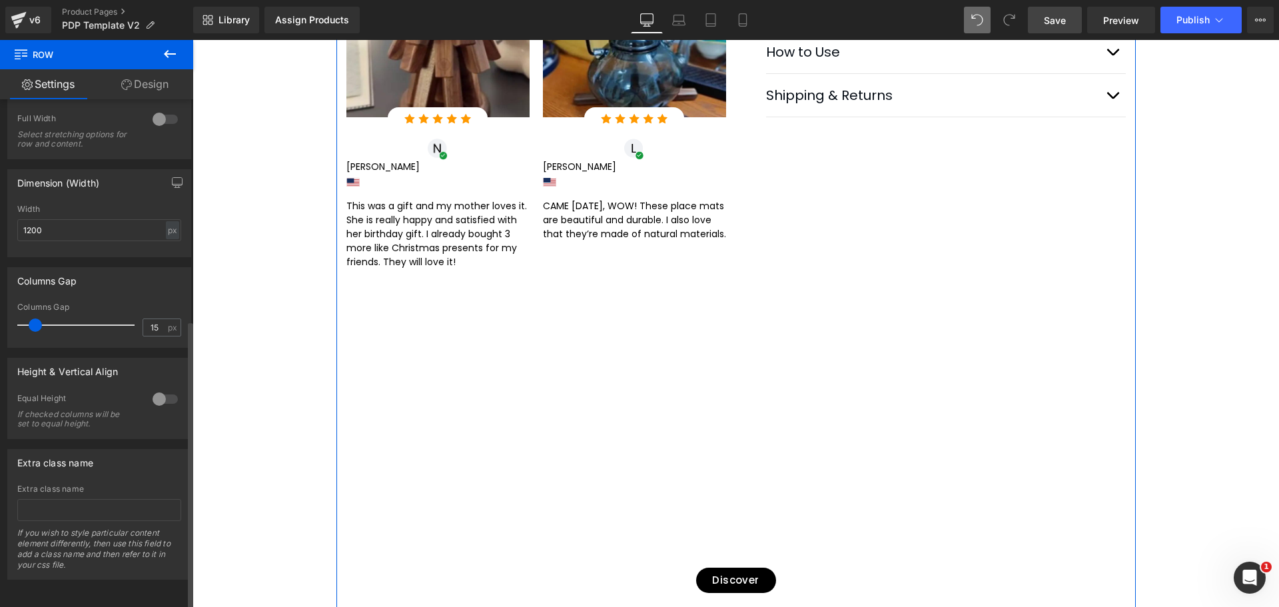
click at [162, 389] on div at bounding box center [165, 399] width 32 height 21
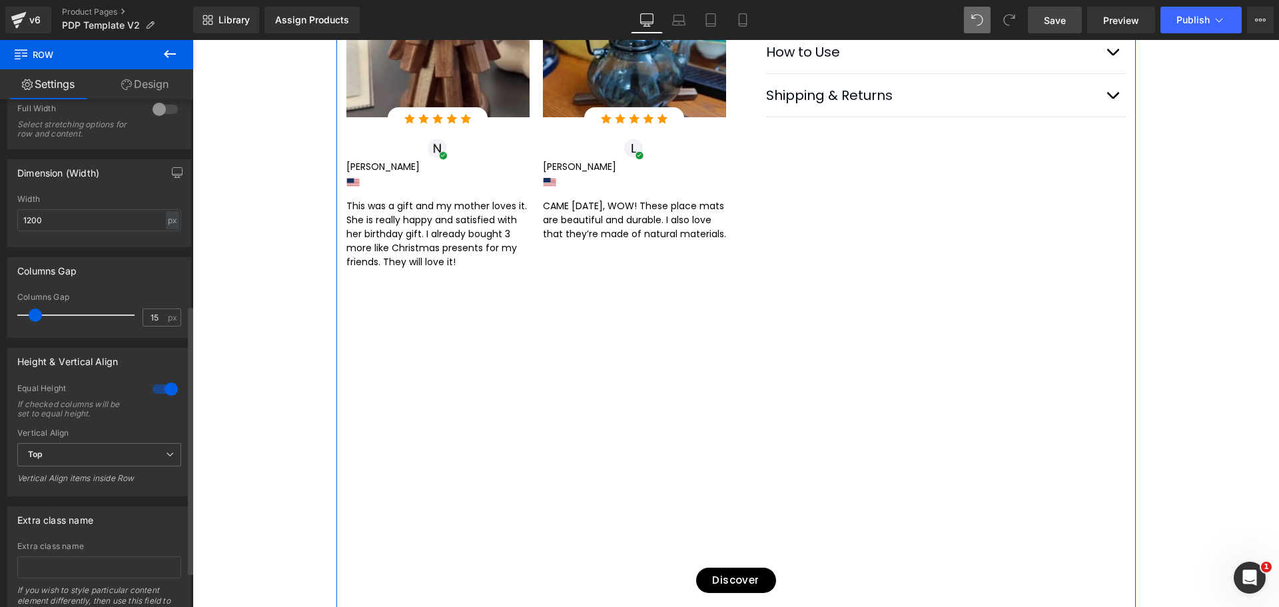
click at [162, 385] on div at bounding box center [165, 389] width 32 height 21
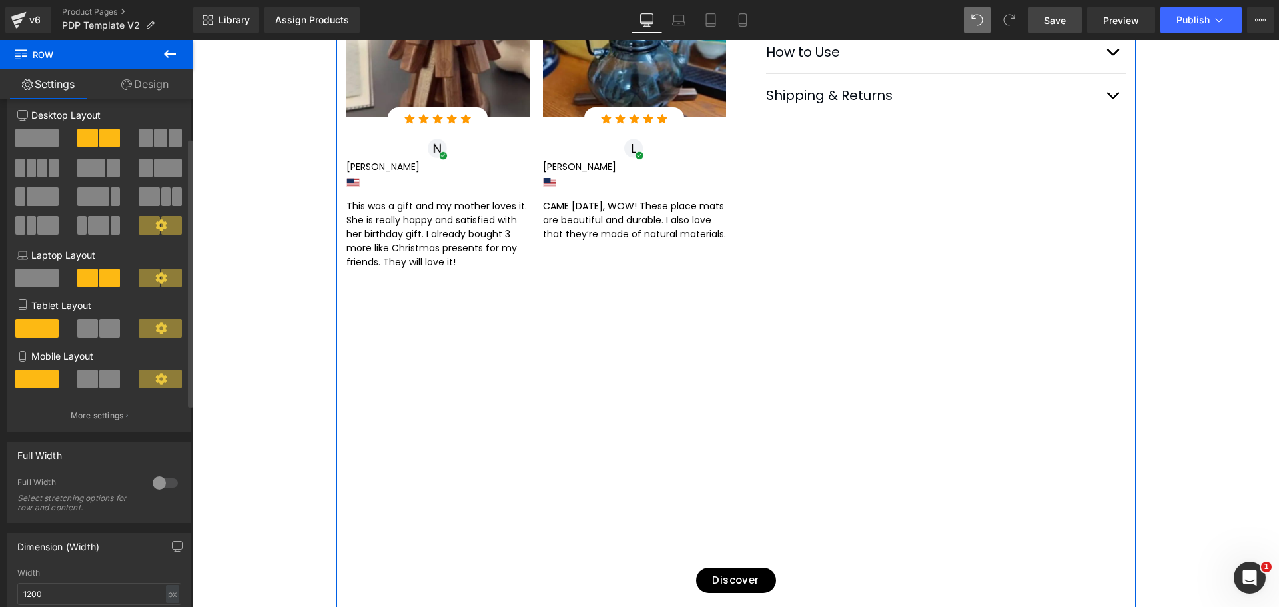
scroll to position [0, 0]
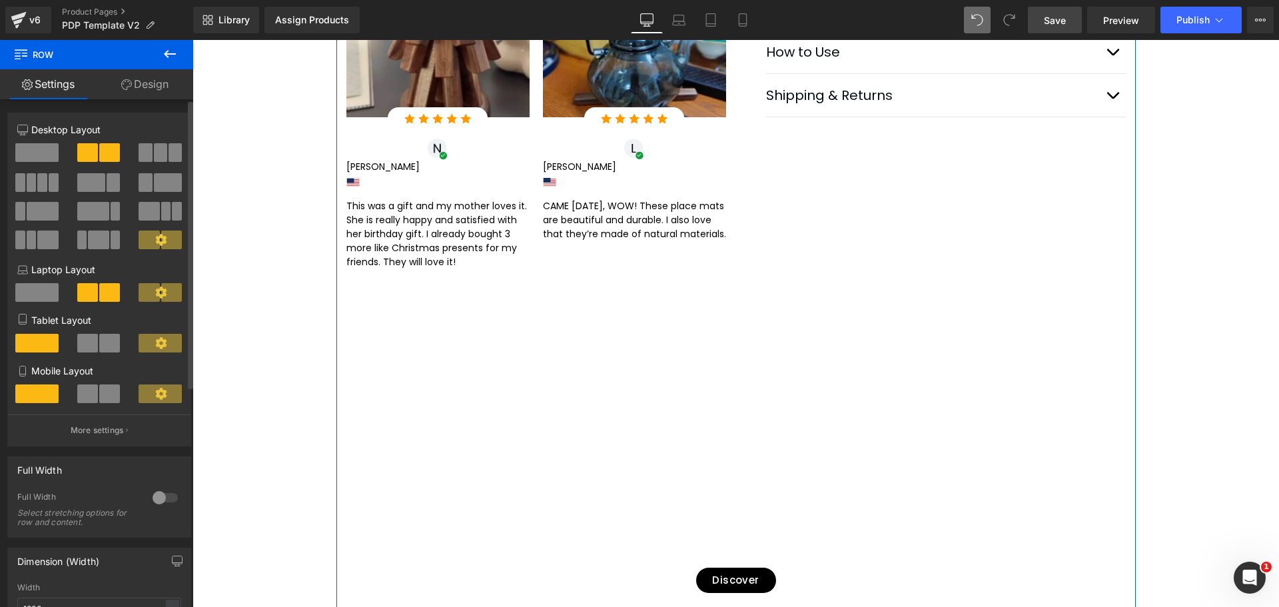
click at [40, 149] on span at bounding box center [36, 152] width 43 height 19
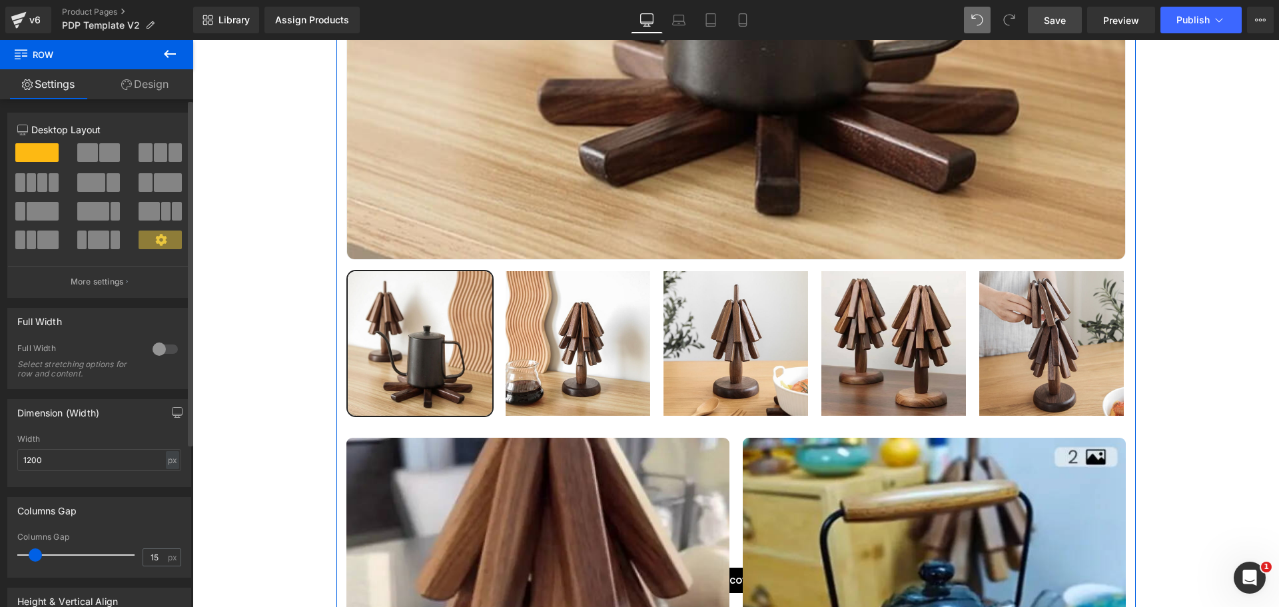
click at [99, 154] on span at bounding box center [109, 152] width 21 height 19
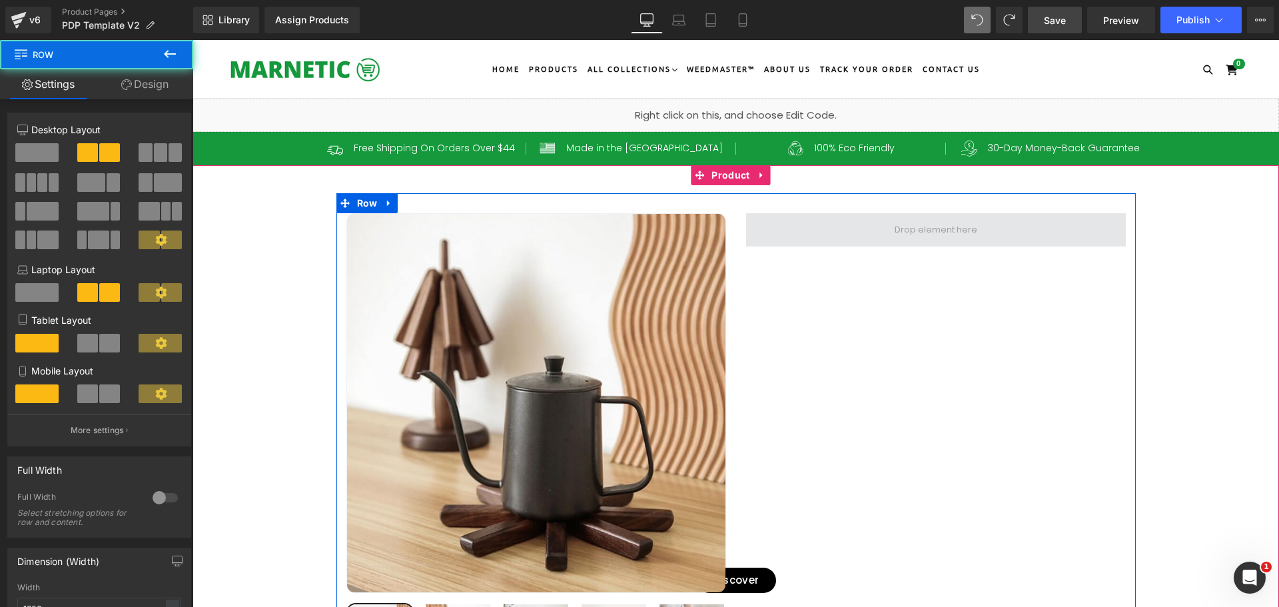
click at [763, 234] on span at bounding box center [936, 229] width 380 height 33
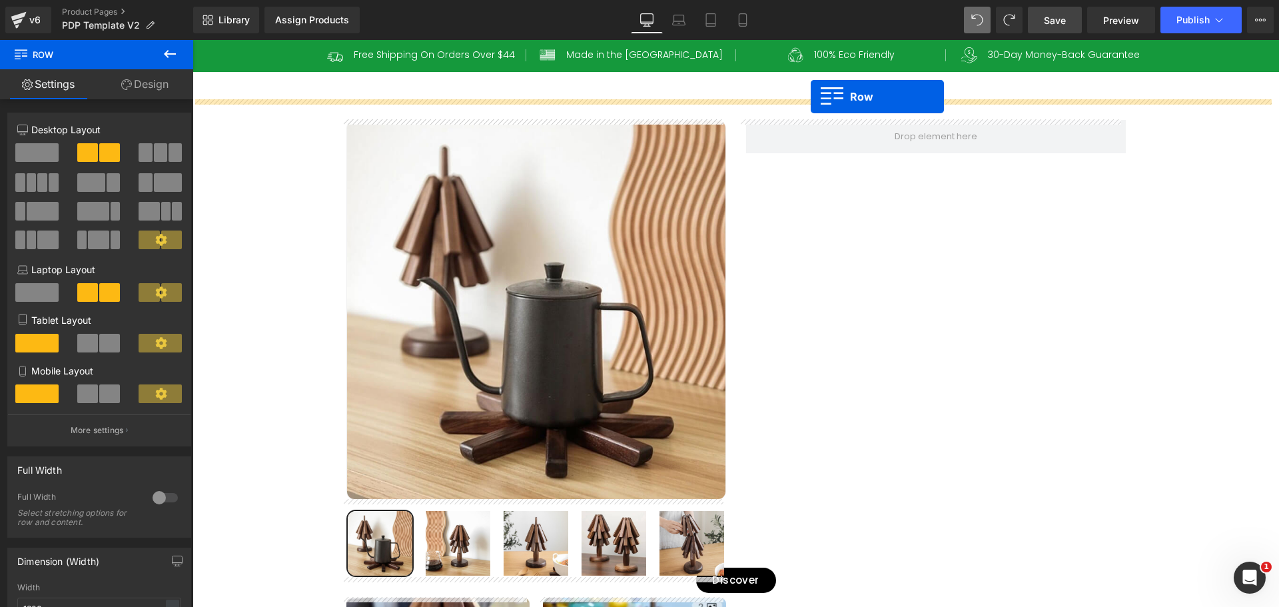
scroll to position [40, 0]
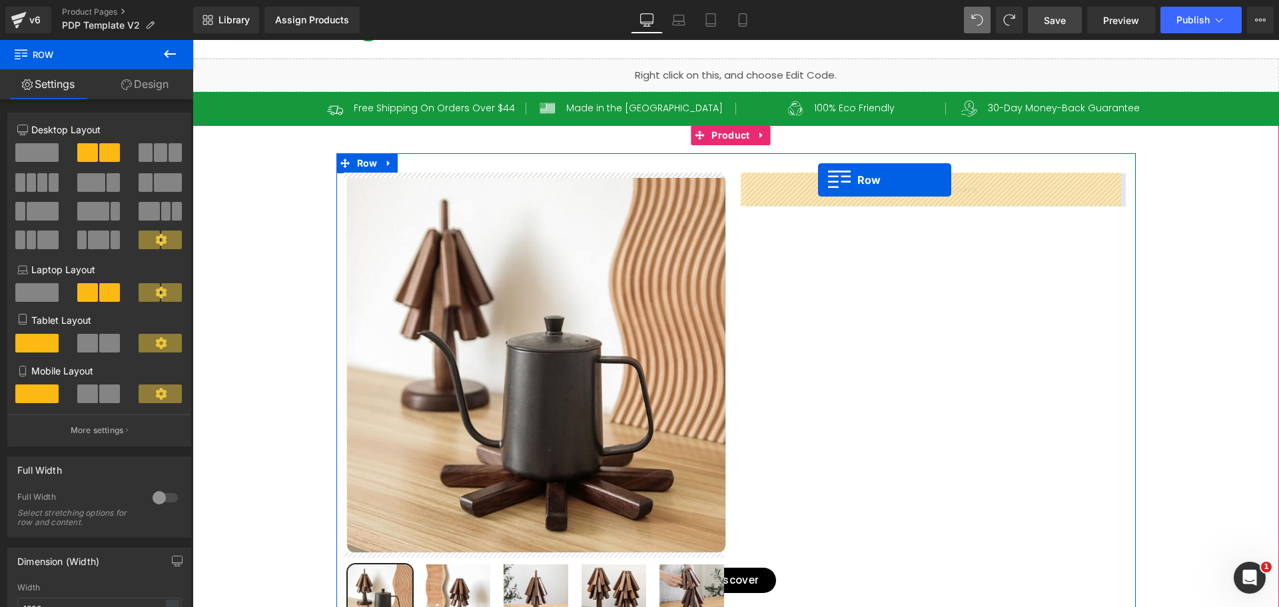
drag, startPoint x: 350, startPoint y: 286, endPoint x: 818, endPoint y: 180, distance: 480.3
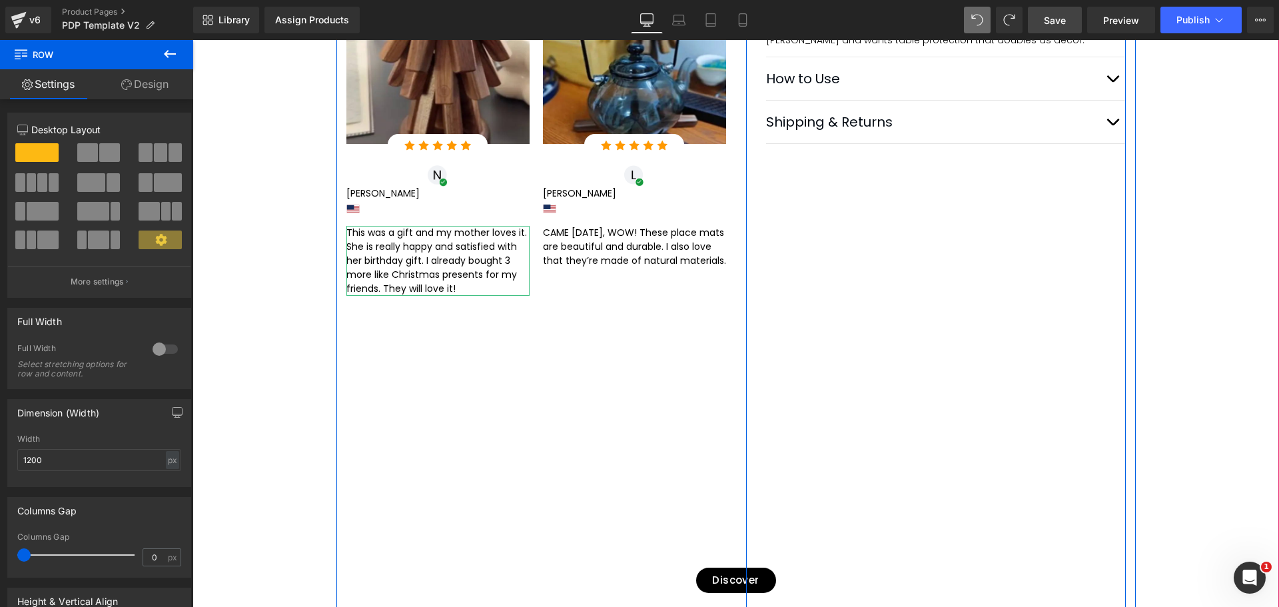
click at [806, 330] on div "Image 4.8 based on 3832 verified reviews Text Block Row Artistic Walnut Tree Ta…" at bounding box center [936, 108] width 380 height 1203
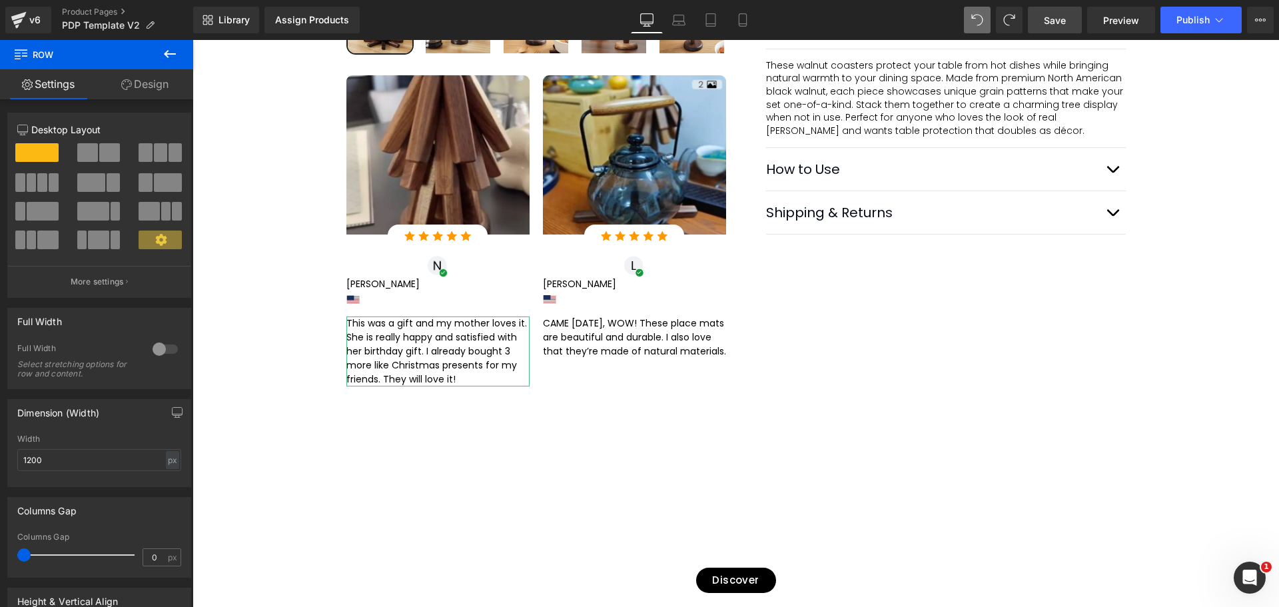
scroll to position [640, 0]
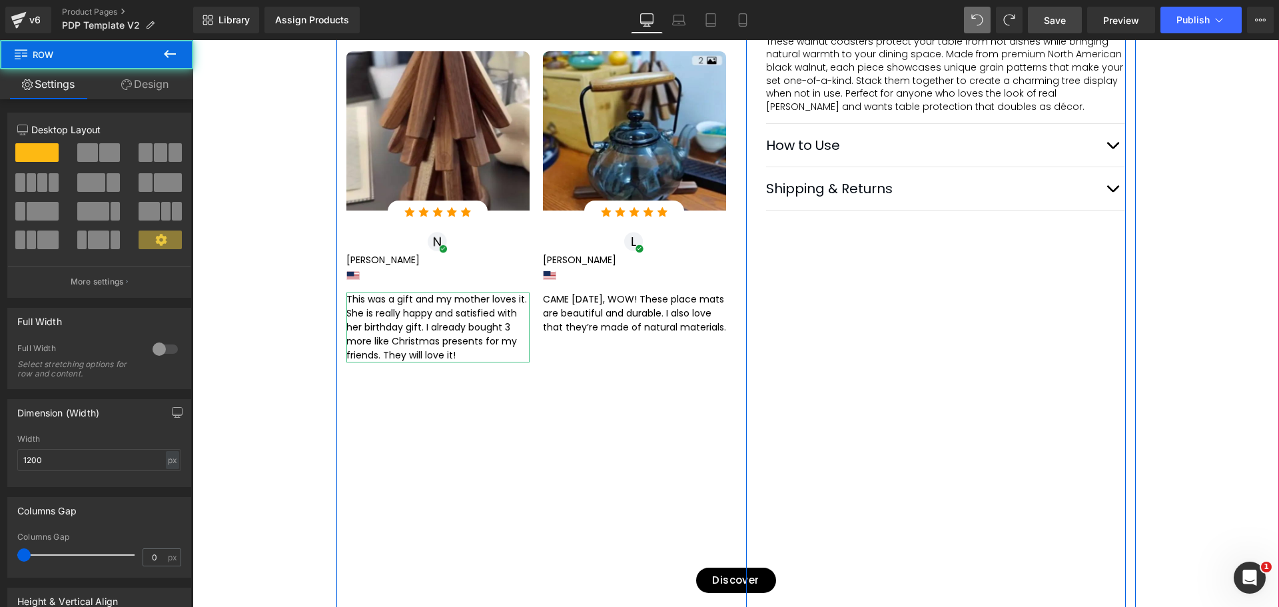
click at [820, 273] on div "Image 4.8 based on 3832 verified reviews Text Block Row Artistic Walnut Tree Ta…" at bounding box center [936, 175] width 380 height 1203
click at [768, 277] on div "Image 4.8 based on 3832 verified reviews Text Block Row Artistic Walnut Tree Ta…" at bounding box center [936, 175] width 380 height 1203
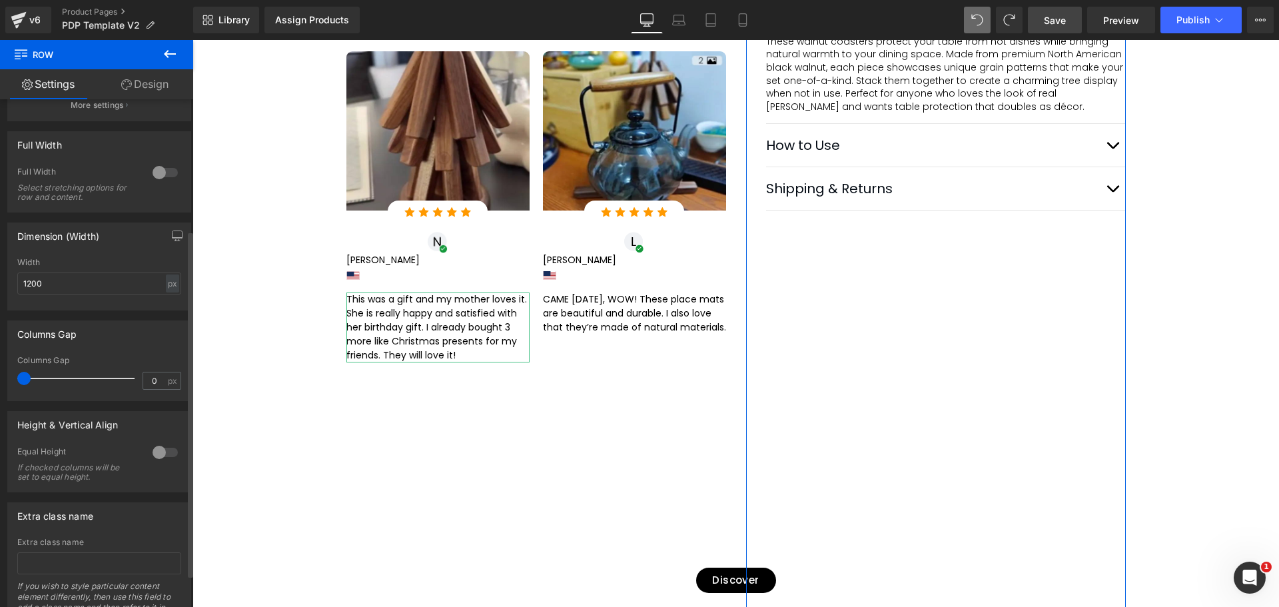
scroll to position [200, 0]
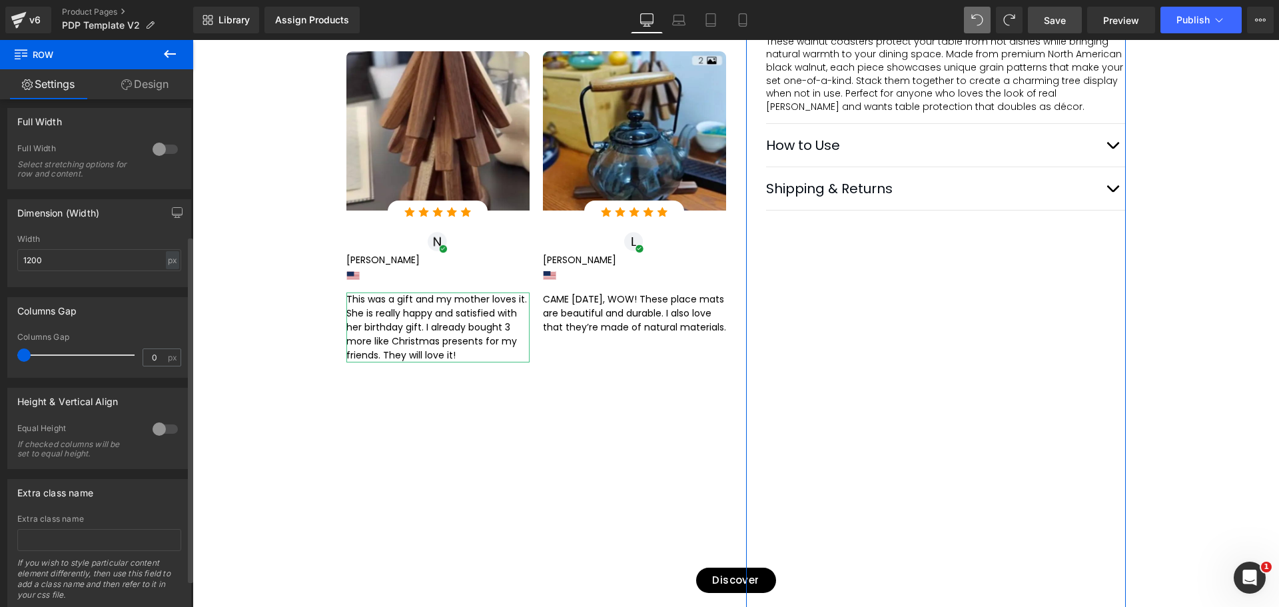
click at [154, 423] on div at bounding box center [165, 428] width 32 height 21
click at [154, 430] on div at bounding box center [165, 428] width 32 height 21
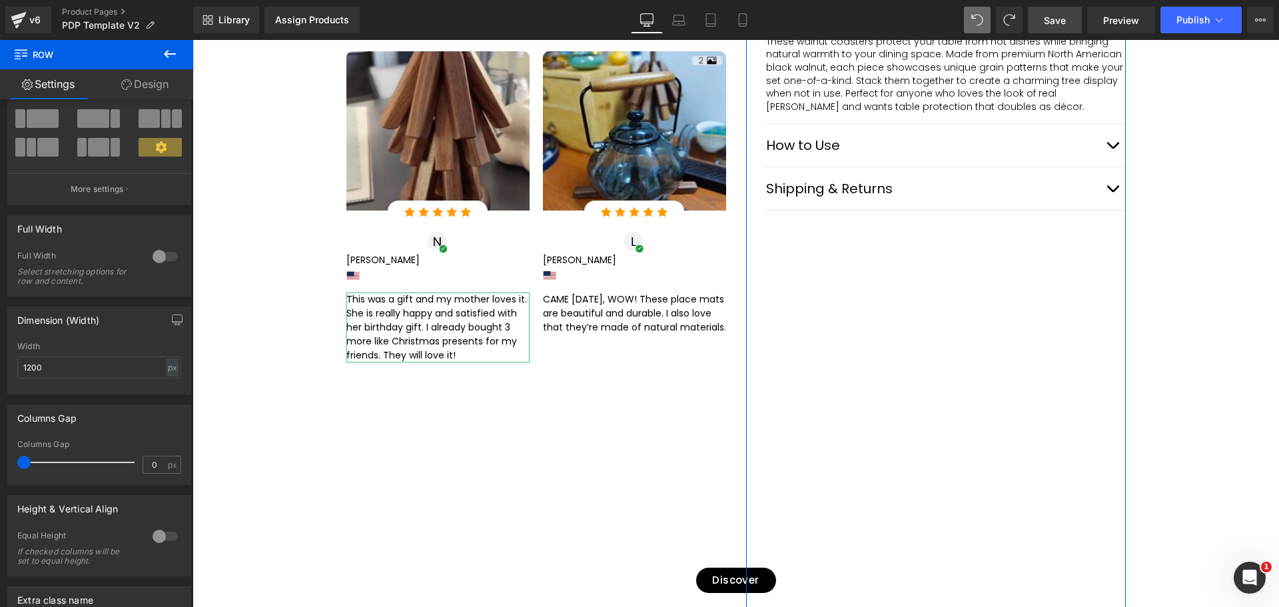
scroll to position [67, 0]
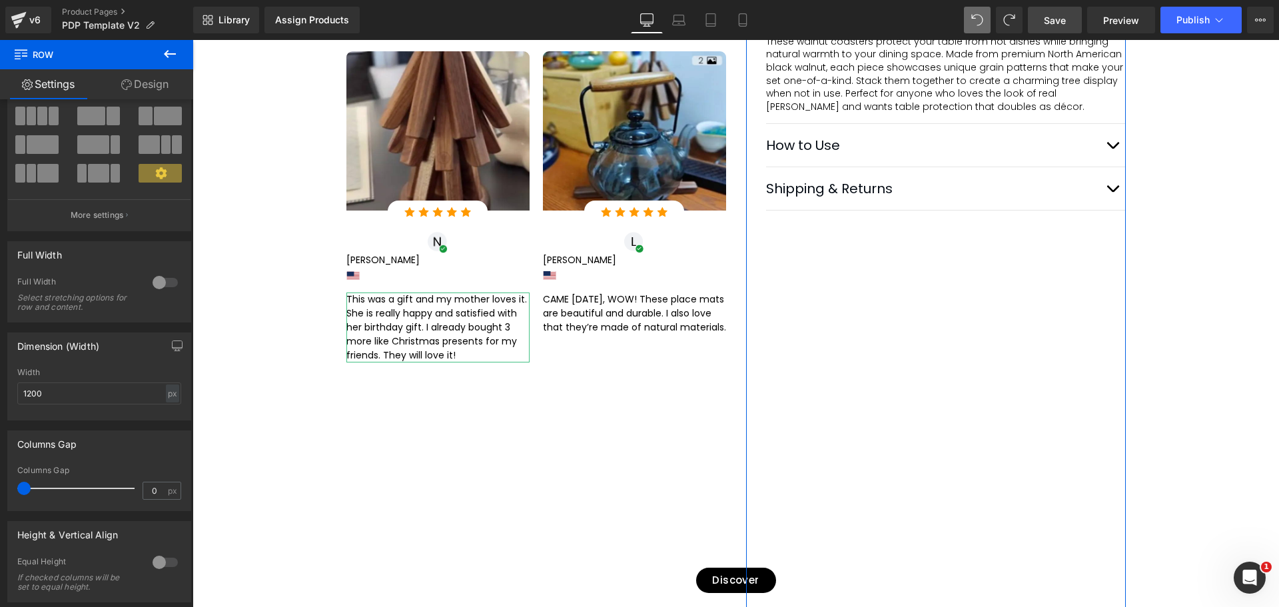
click at [137, 85] on link "Design" at bounding box center [145, 84] width 97 height 30
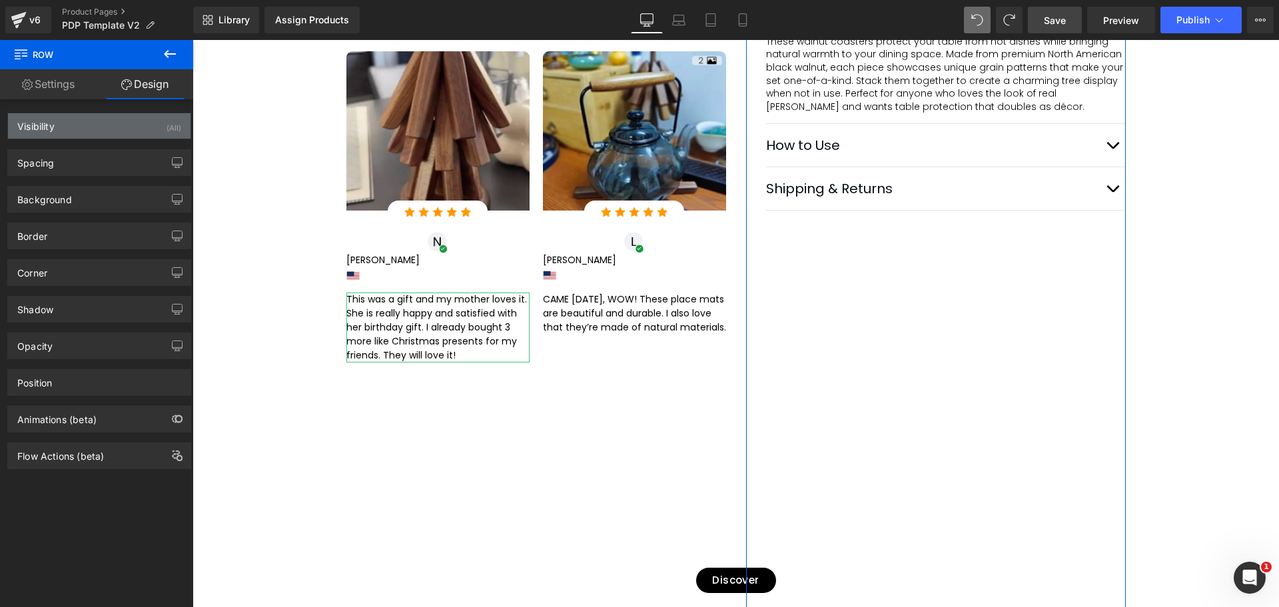
click at [68, 121] on div "Visibility (All)" at bounding box center [99, 125] width 183 height 25
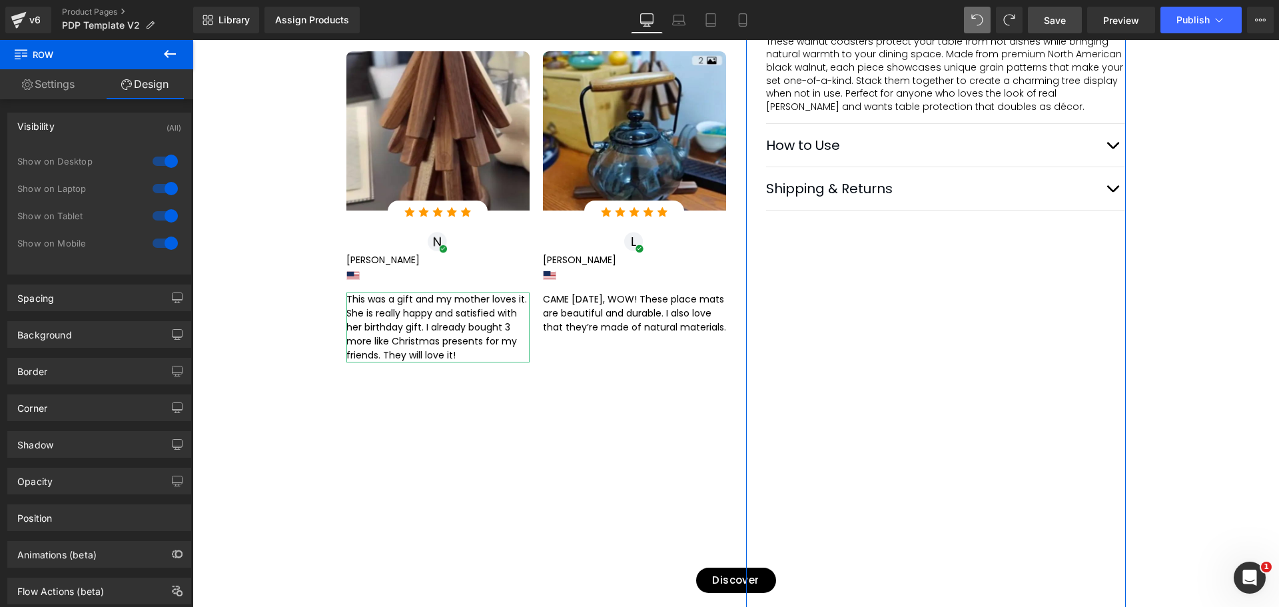
click at [68, 121] on div "Visibility (All)" at bounding box center [99, 125] width 183 height 25
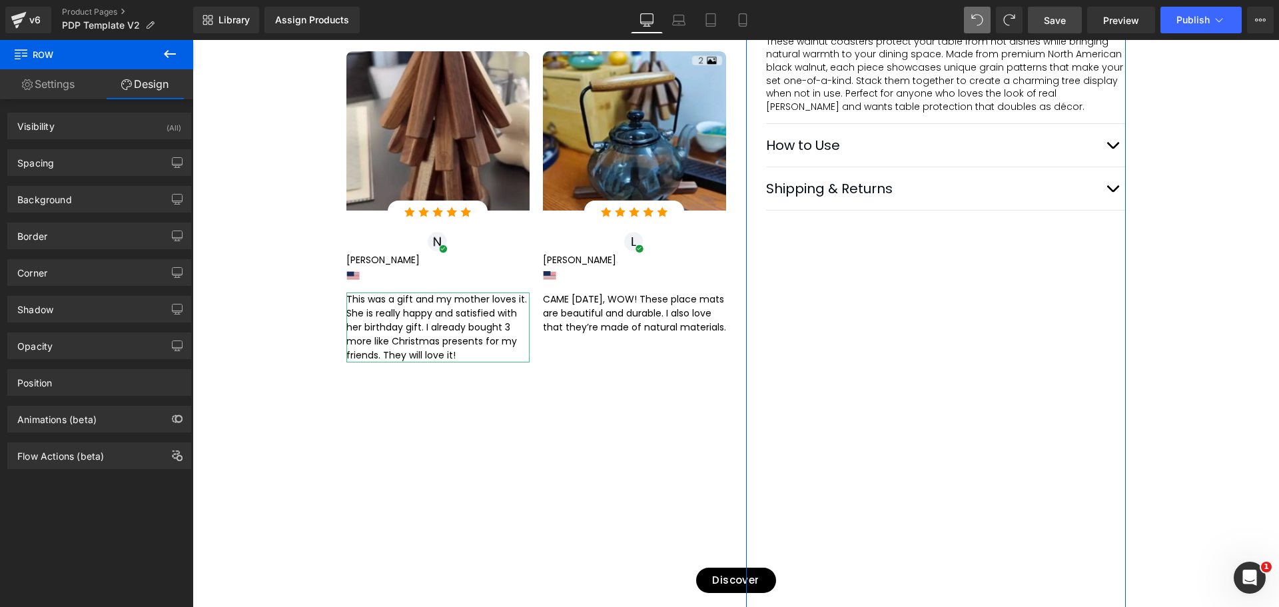
click at [48, 177] on div "Background Color & Image color transparent Color transparent 0 % Image Replace …" at bounding box center [99, 194] width 199 height 37
click at [60, 166] on div "Spacing" at bounding box center [99, 162] width 183 height 25
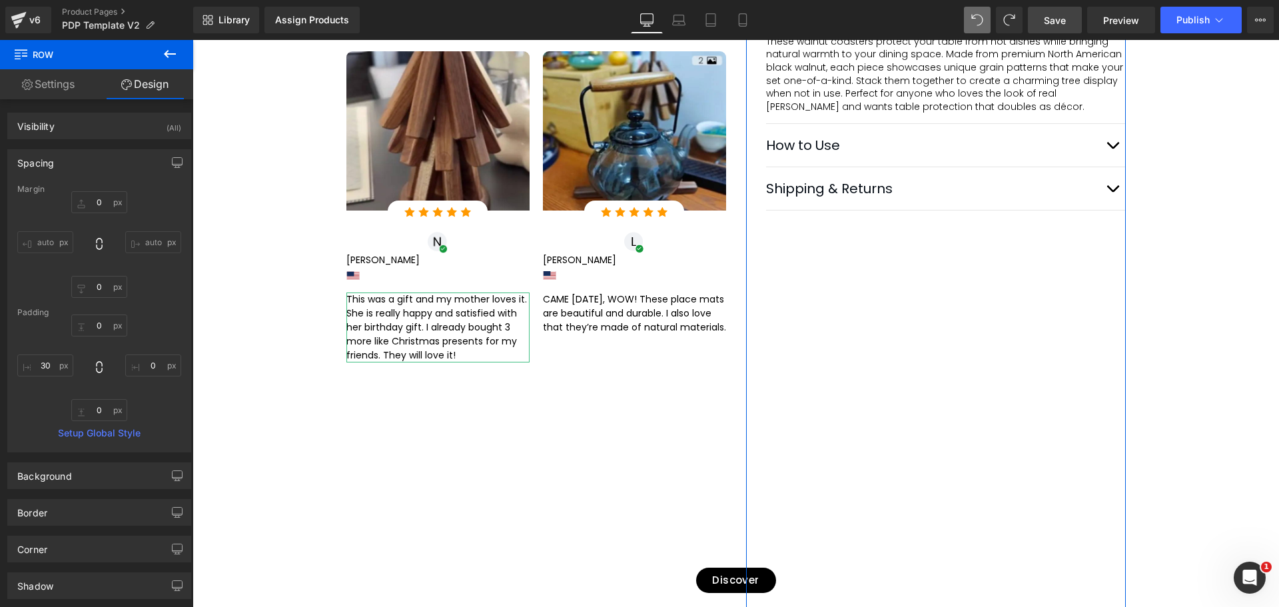
click at [60, 166] on div "Spacing" at bounding box center [99, 162] width 183 height 25
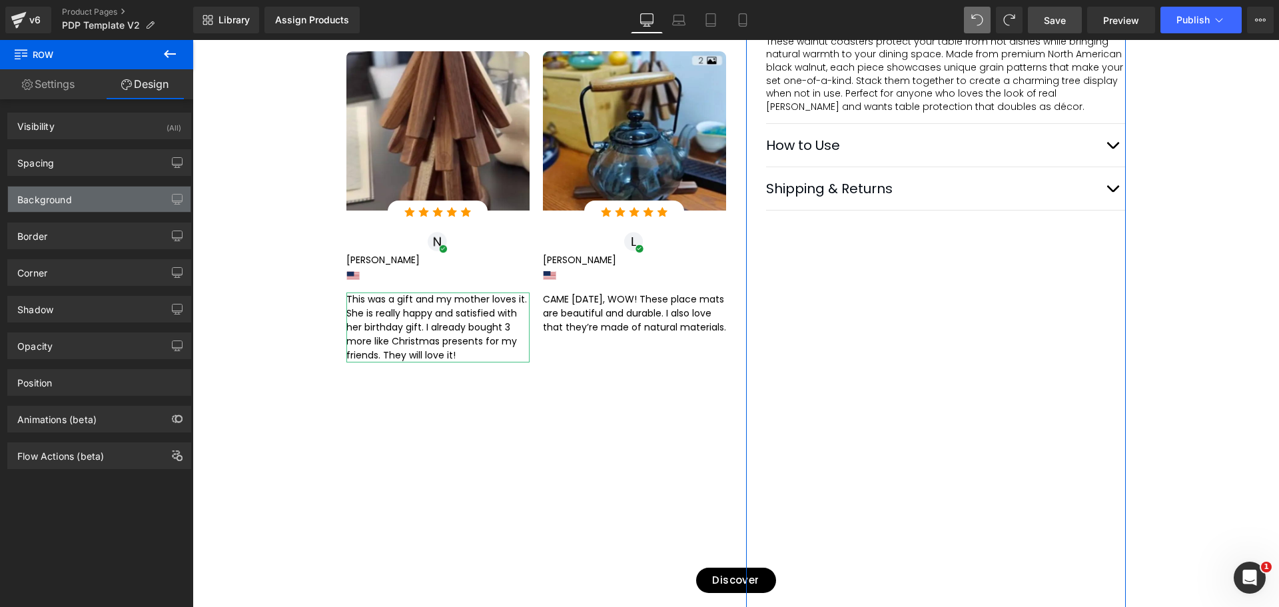
click at [61, 196] on div "Background" at bounding box center [44, 196] width 55 height 19
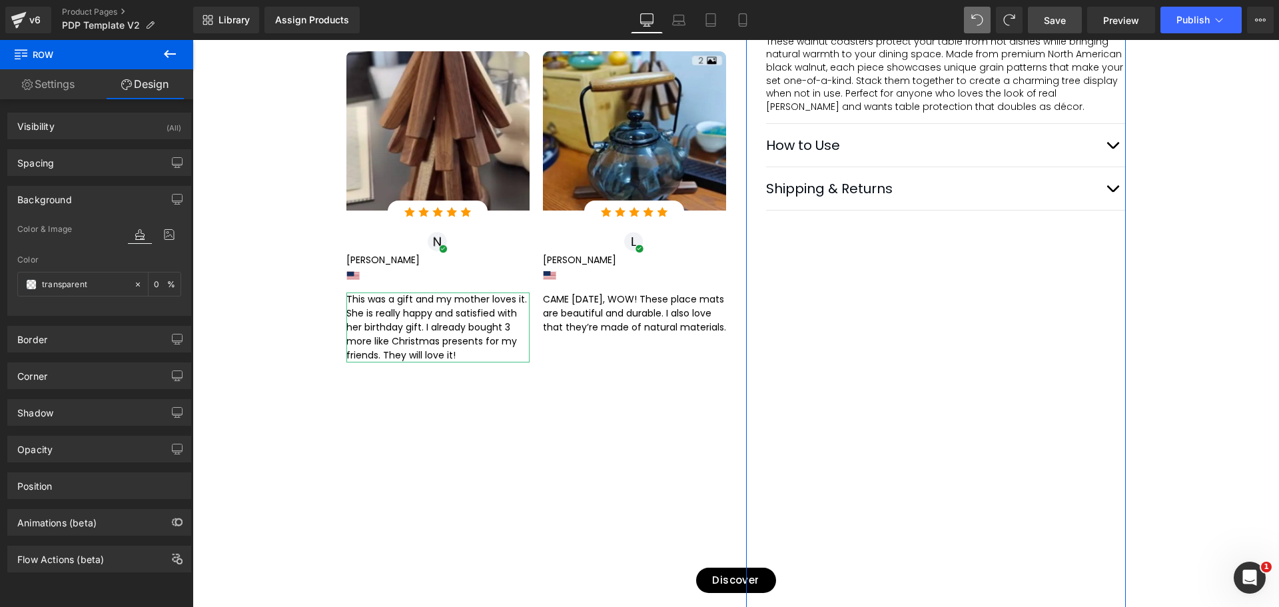
click at [61, 196] on div "Background" at bounding box center [44, 196] width 55 height 19
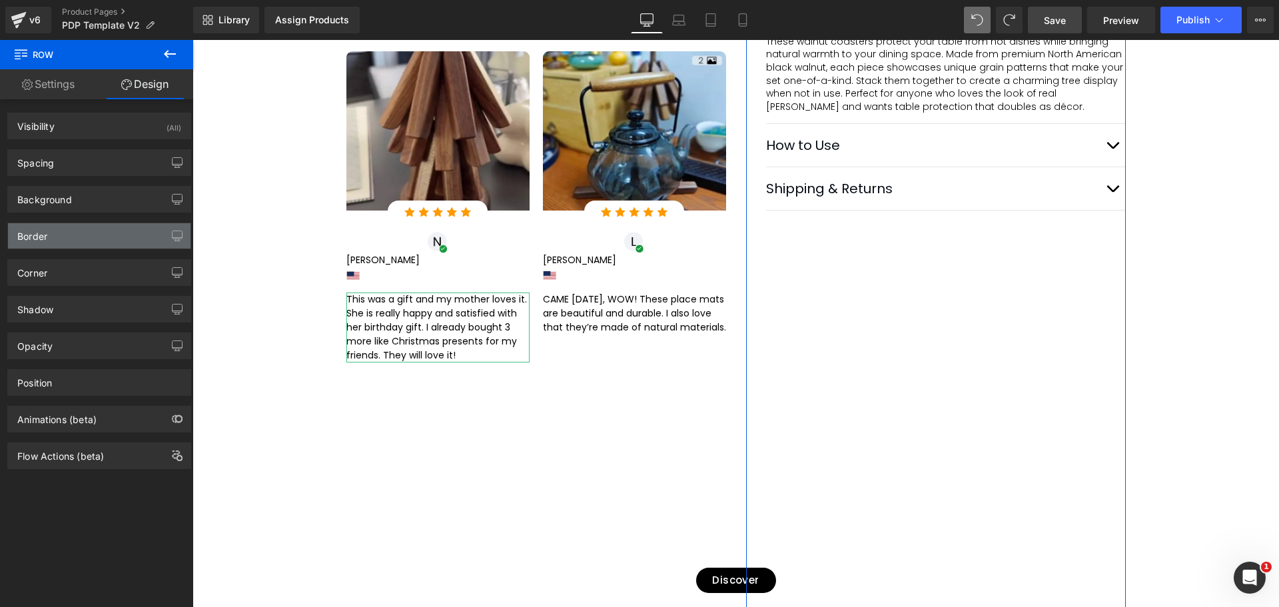
click at [58, 237] on div "Border" at bounding box center [99, 235] width 183 height 25
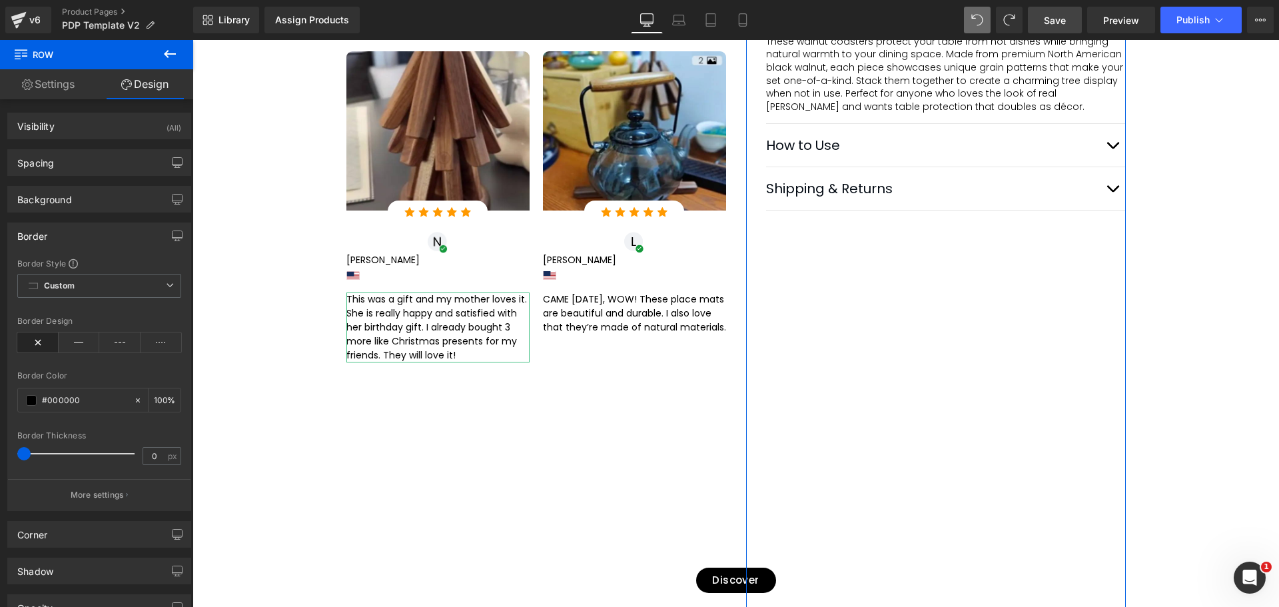
click at [58, 237] on div "Border" at bounding box center [99, 235] width 183 height 25
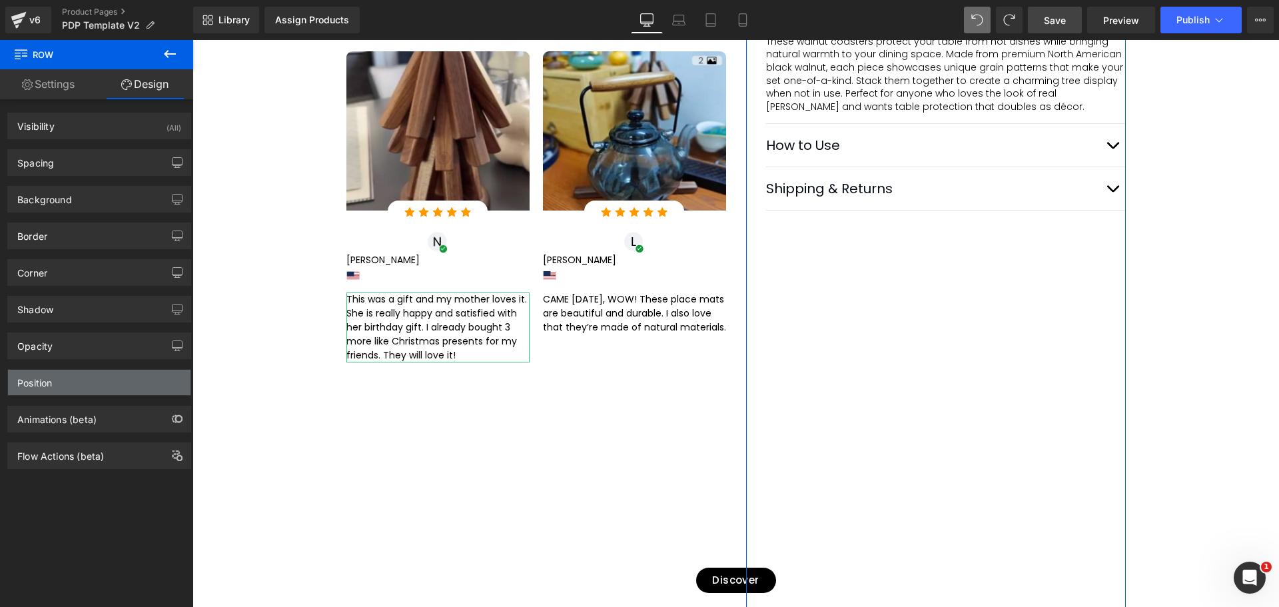
click at [88, 392] on div "Position" at bounding box center [99, 382] width 183 height 25
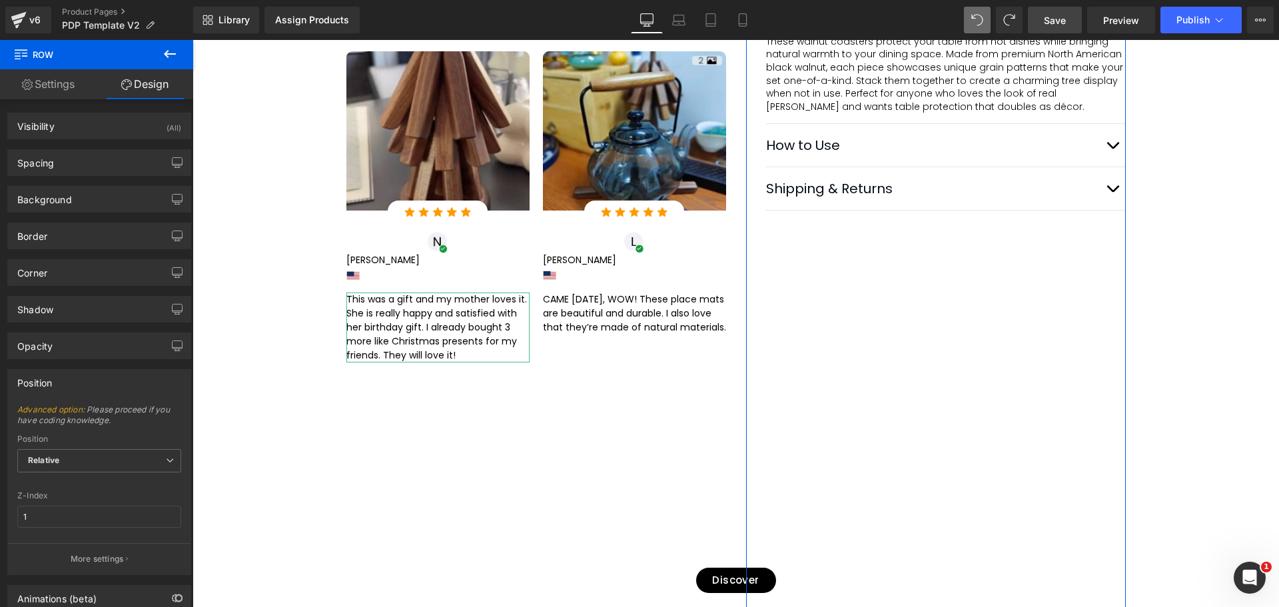
click at [88, 392] on div "Position" at bounding box center [99, 382] width 183 height 25
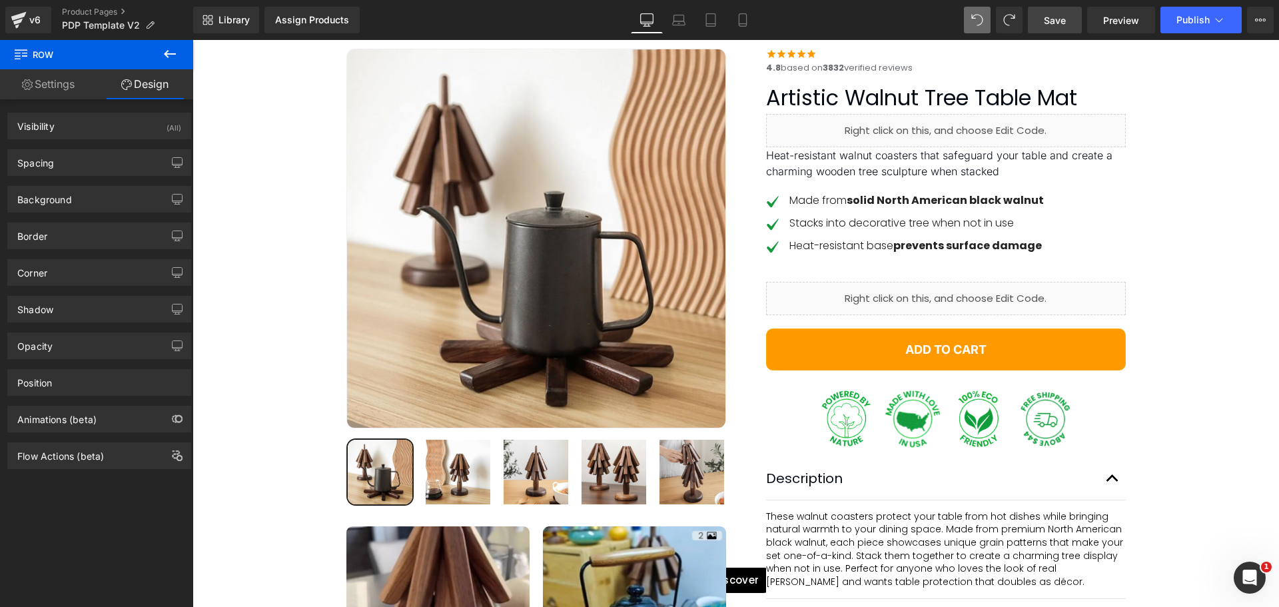
scroll to position [40, 0]
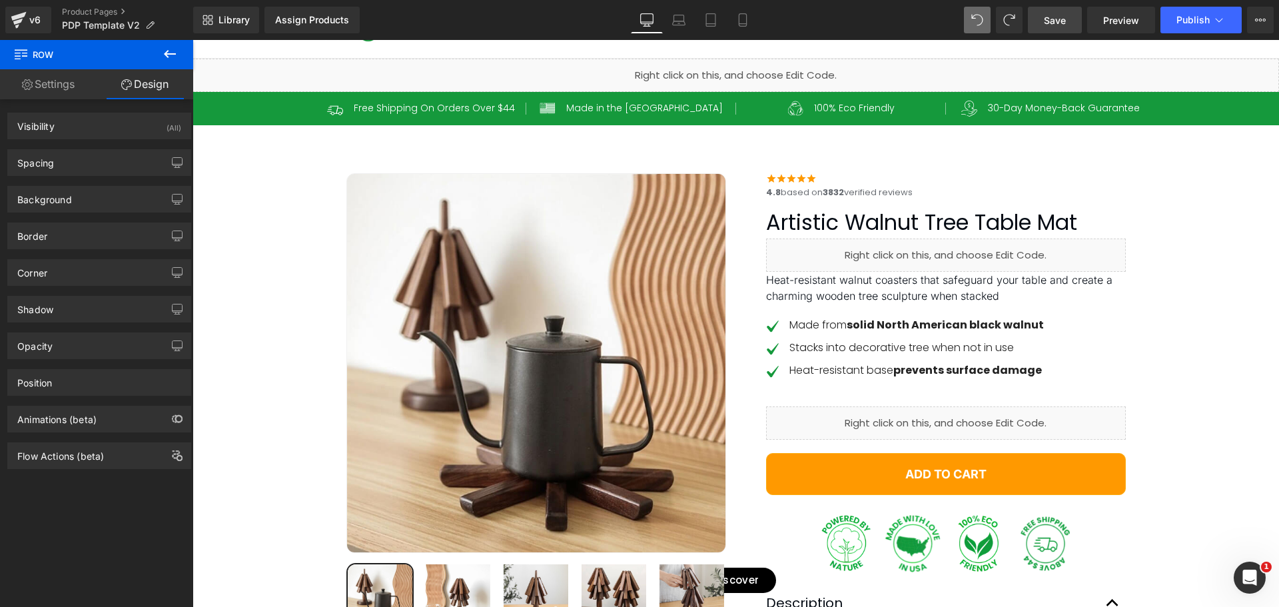
click at [1066, 23] on span "Save" at bounding box center [1055, 20] width 22 height 14
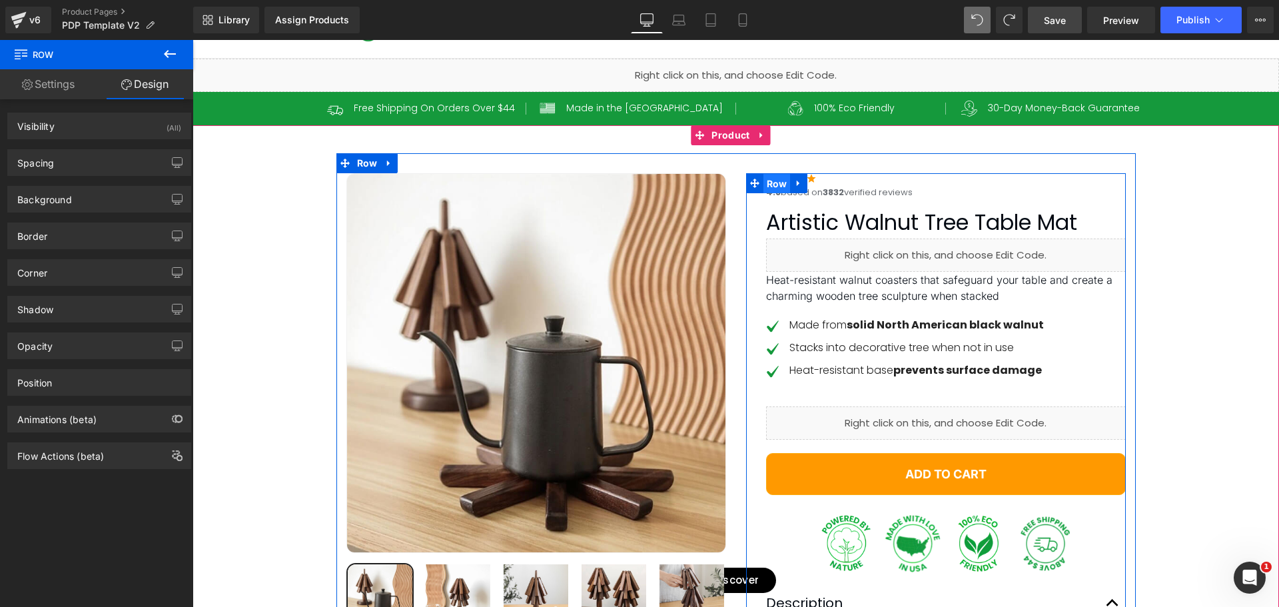
click at [774, 186] on span "Row" at bounding box center [777, 184] width 27 height 20
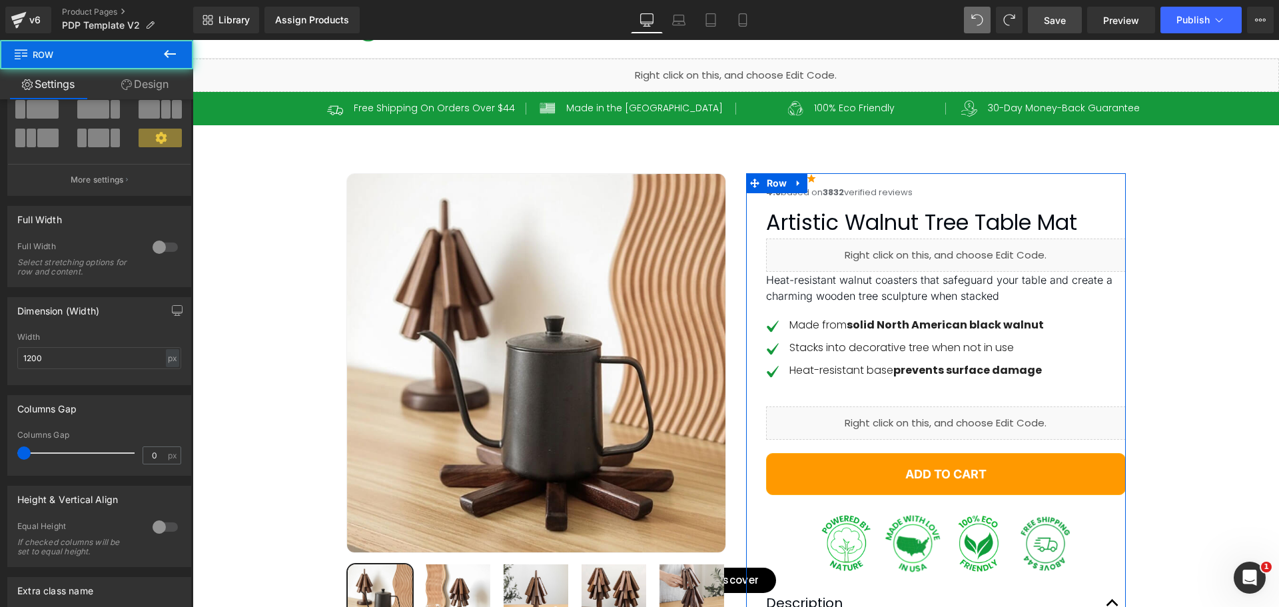
scroll to position [240, 0]
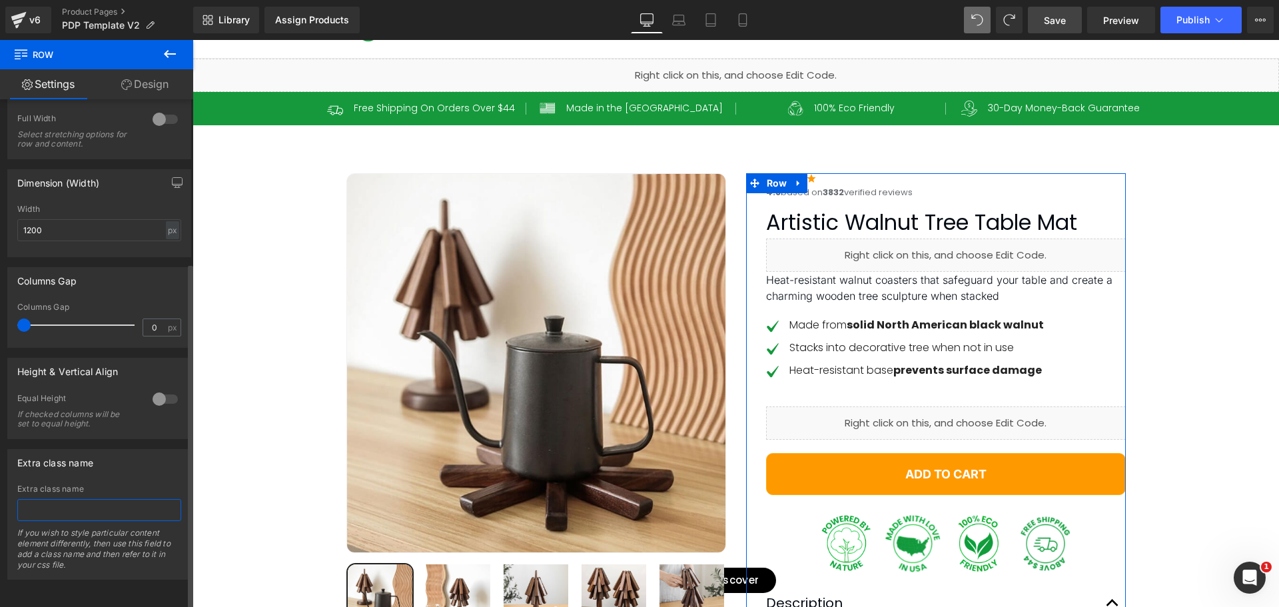
click at [47, 500] on input "text" at bounding box center [99, 510] width 164 height 22
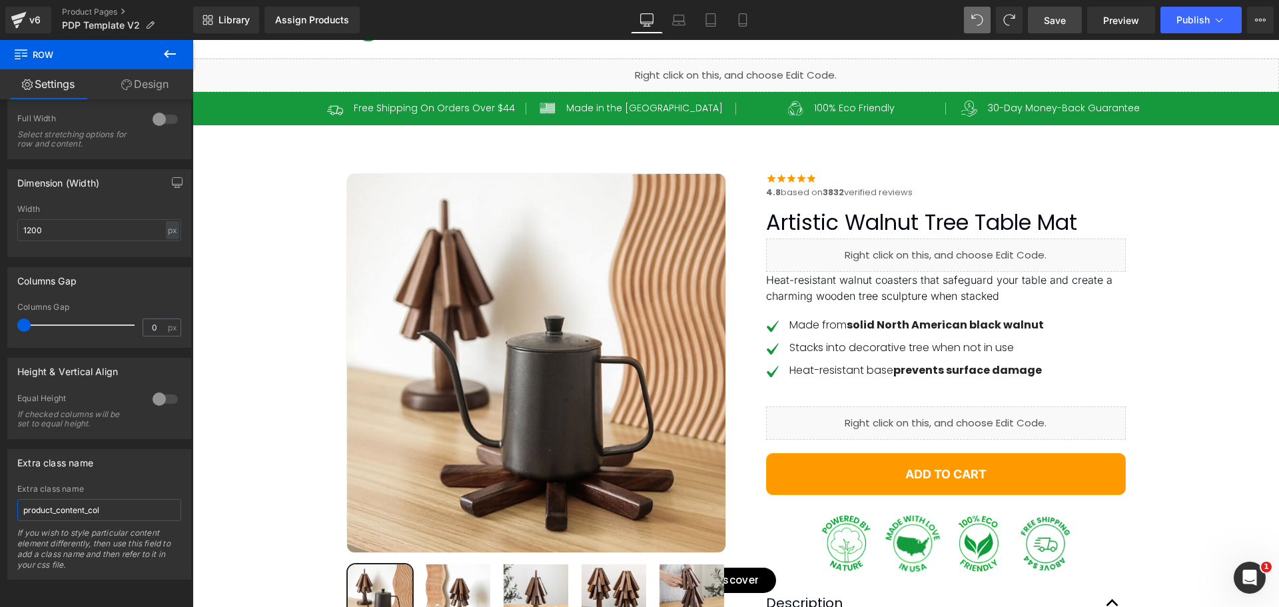
type input "product_content_col"
click at [1066, 21] on span "Save" at bounding box center [1055, 20] width 22 height 14
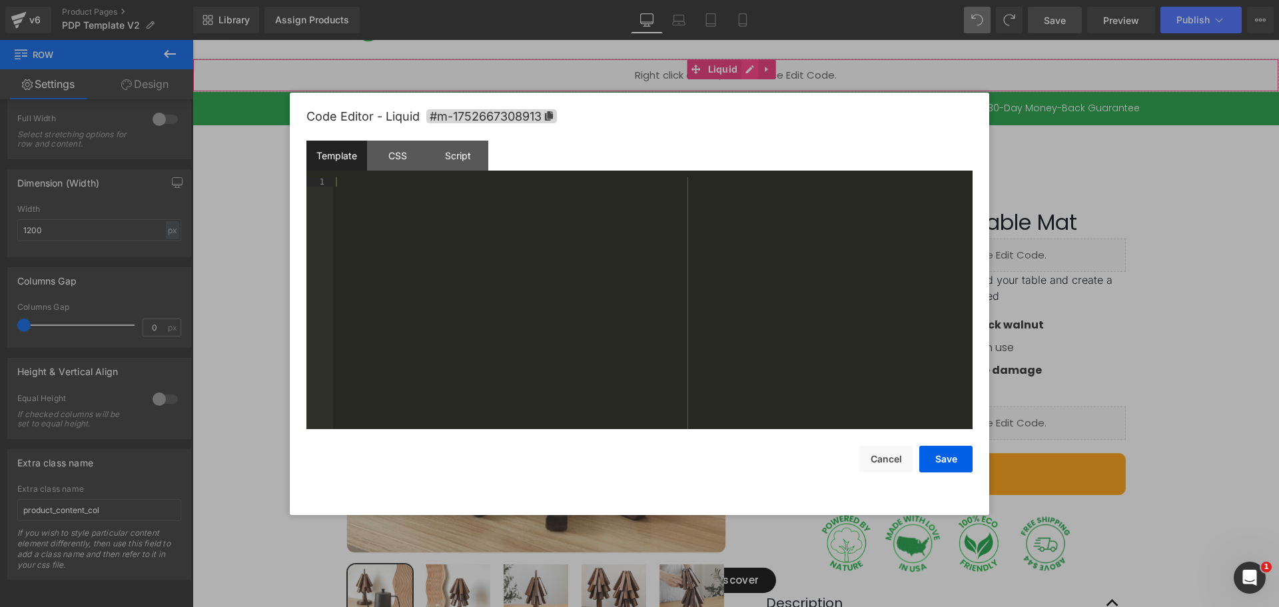
click at [749, 61] on div "Liquid" at bounding box center [736, 75] width 1087 height 33
click at [404, 161] on div "CSS" at bounding box center [397, 156] width 61 height 30
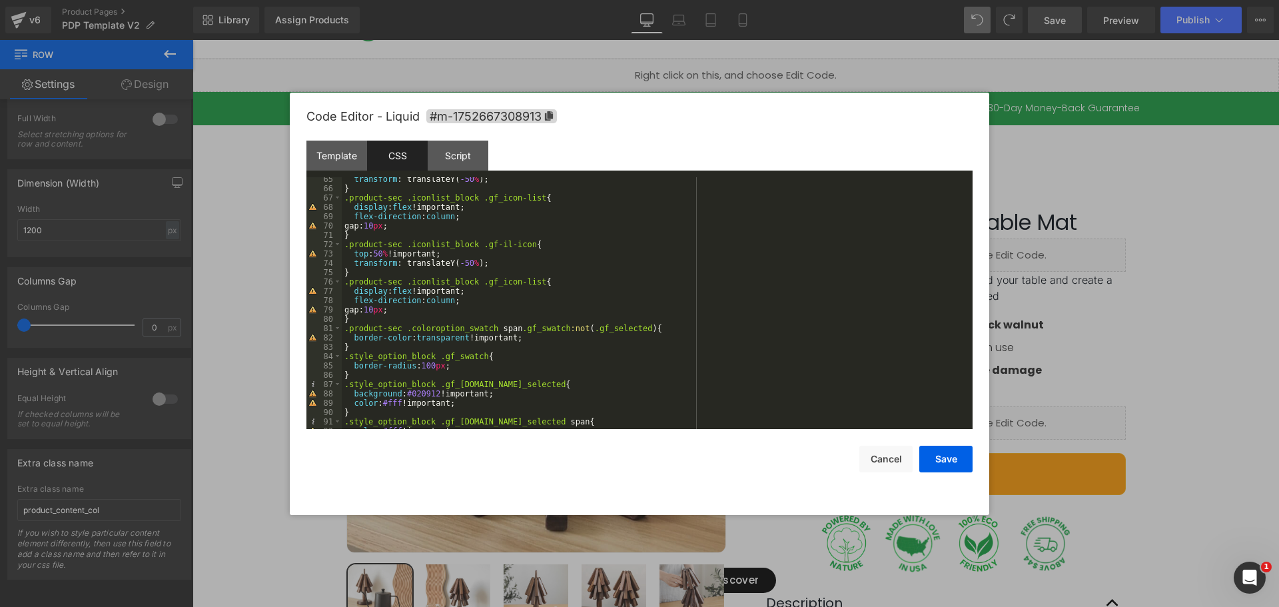
scroll to position [680, 0]
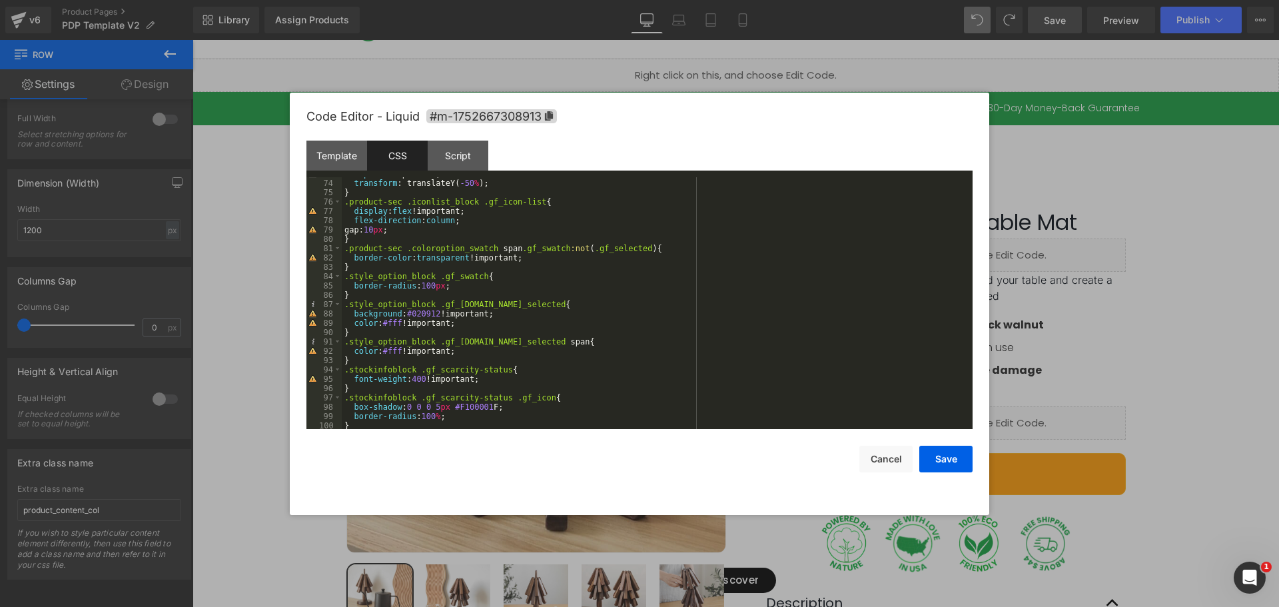
click at [363, 268] on div "top : 50 % !important; transform : translateY( -50 % ); } .product-sec .iconlis…" at bounding box center [655, 304] width 626 height 271
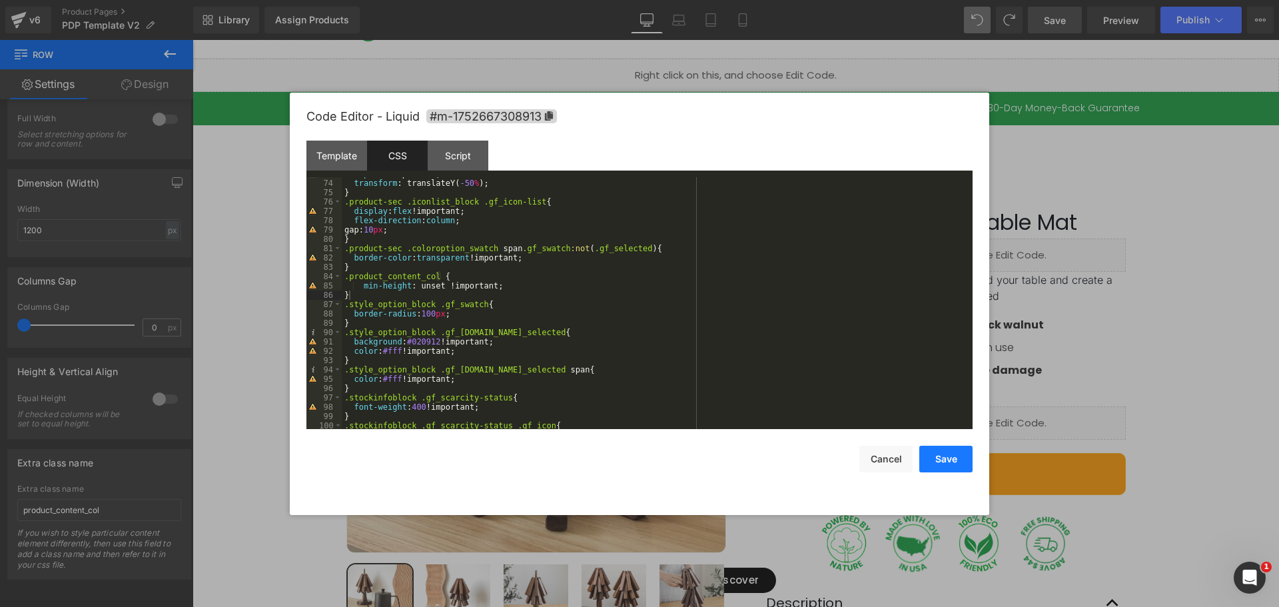
click at [950, 453] on button "Save" at bounding box center [946, 459] width 53 height 27
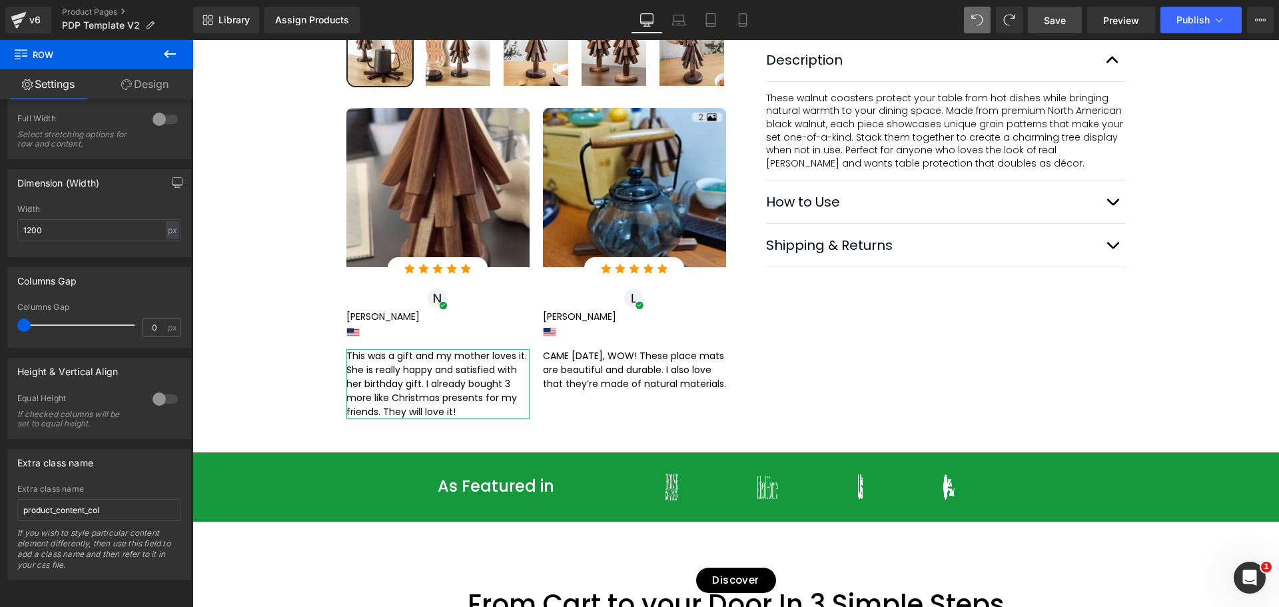
scroll to position [573, 0]
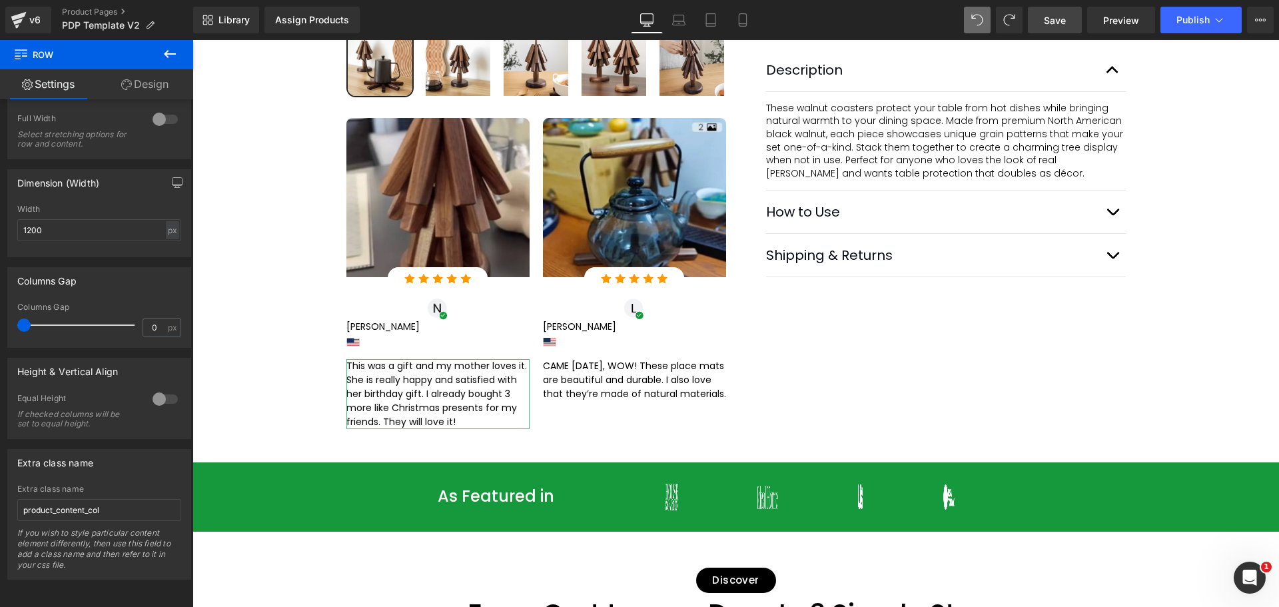
click at [1058, 21] on span "Save" at bounding box center [1055, 20] width 22 height 14
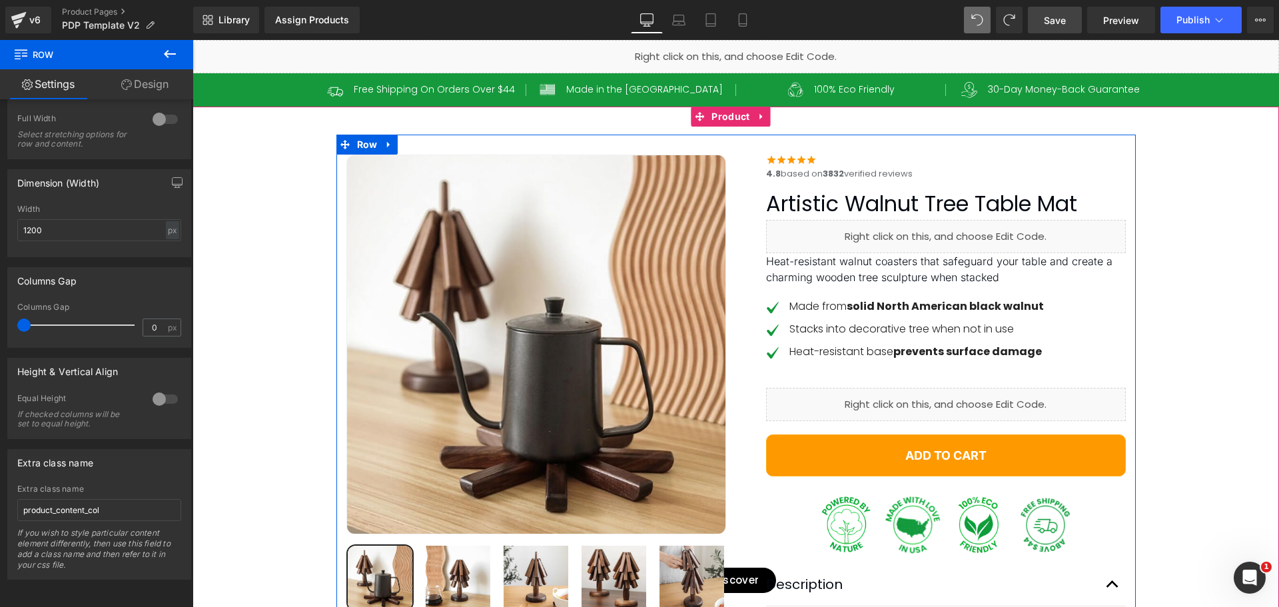
scroll to position [0, 0]
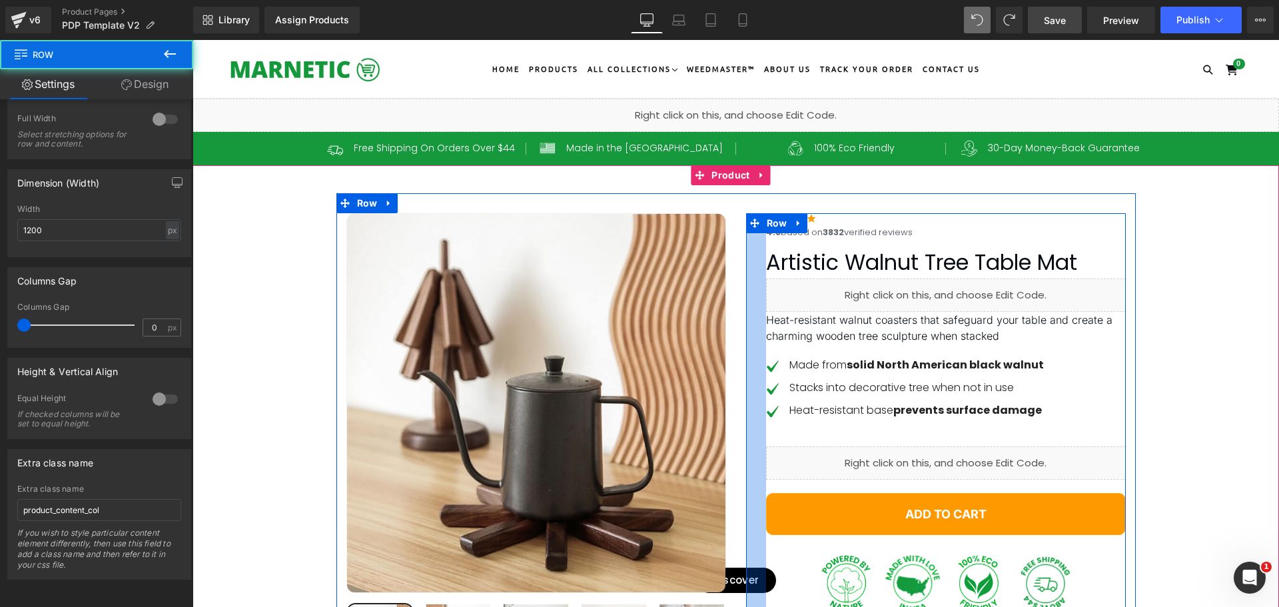
click at [746, 243] on div "Image 4.8 based on 3832 verified reviews Text Block Row Artistic Walnut Tree Ta…" at bounding box center [936, 532] width 380 height 638
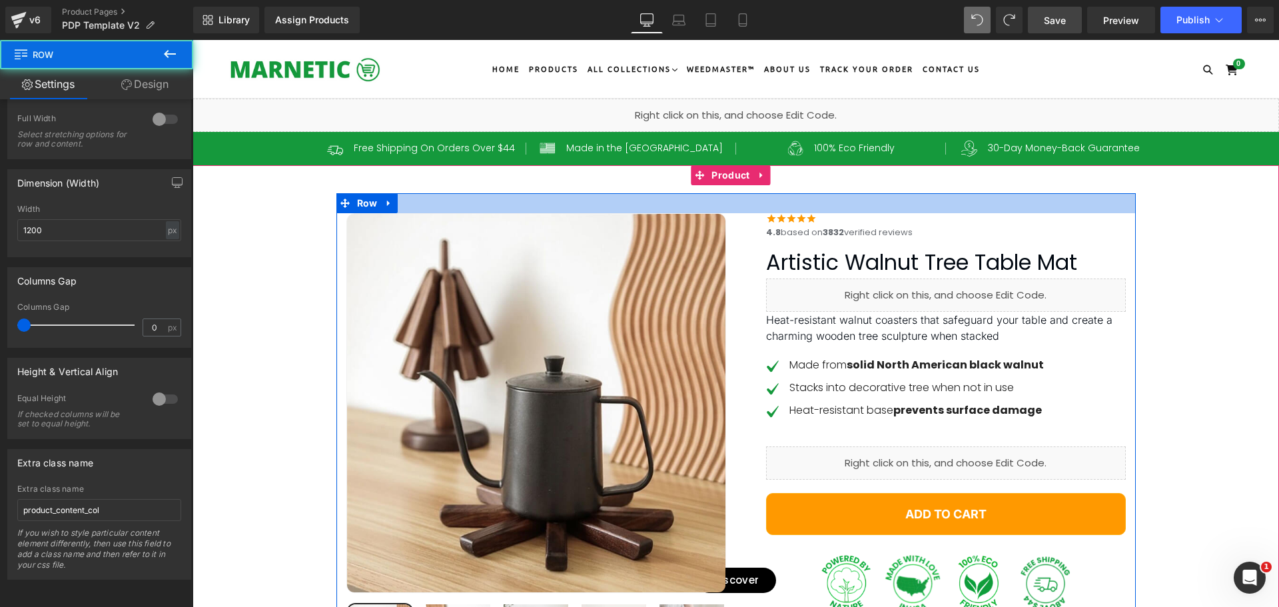
click at [738, 204] on div at bounding box center [737, 203] width 800 height 20
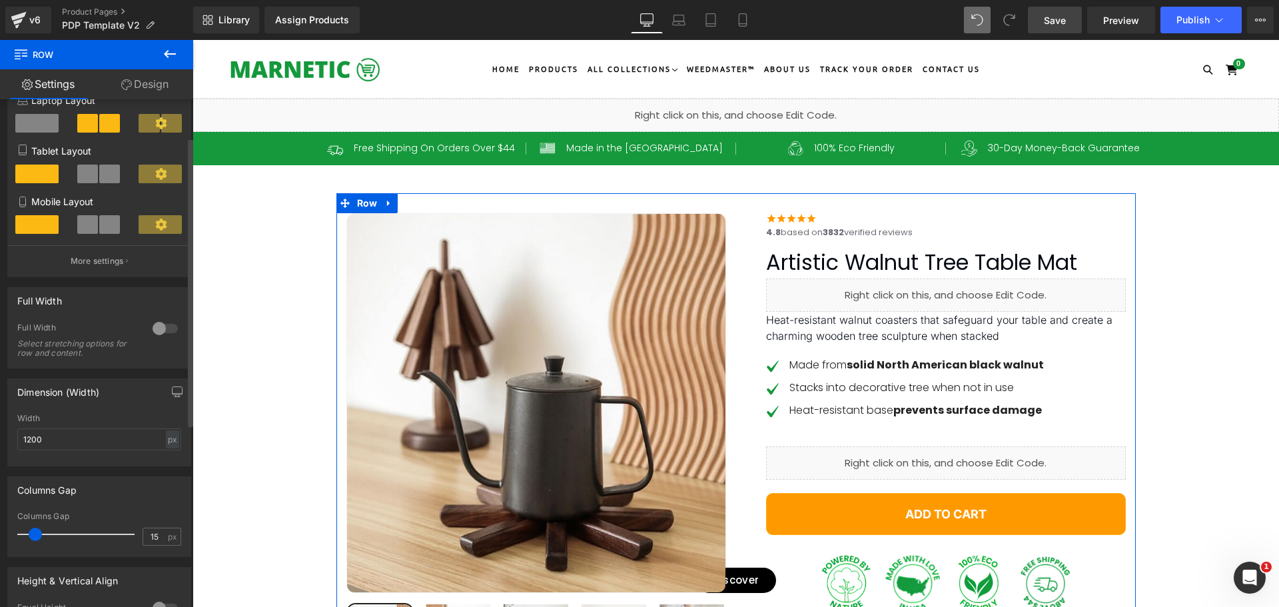
scroll to position [267, 0]
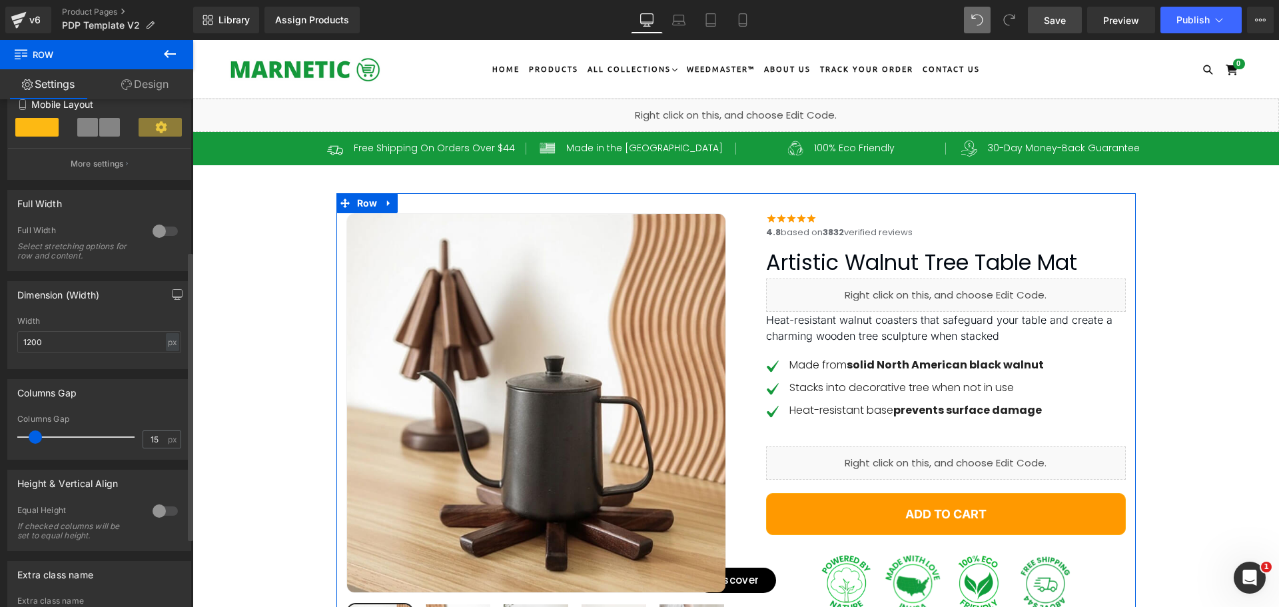
click at [152, 510] on div at bounding box center [165, 510] width 32 height 21
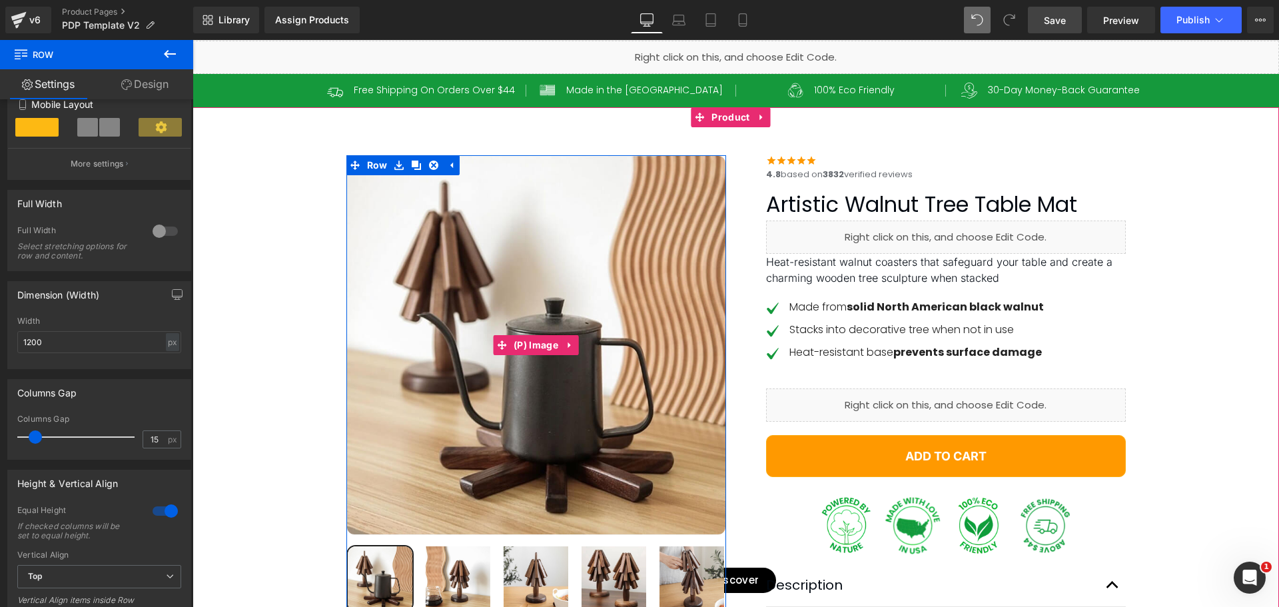
scroll to position [133, 0]
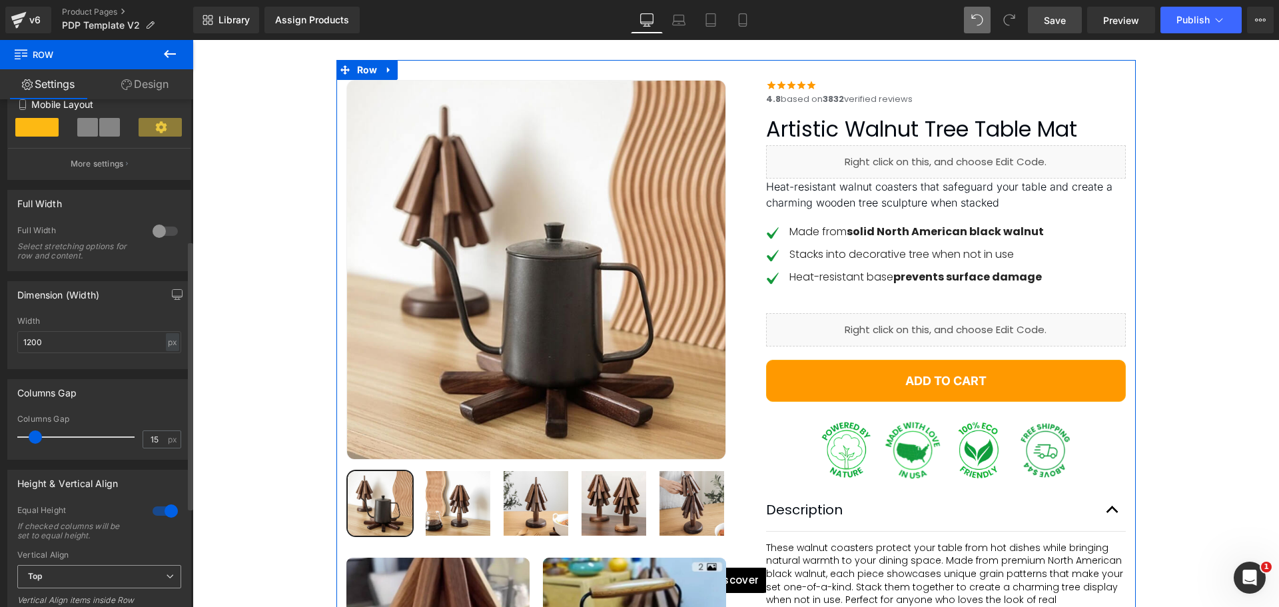
click at [63, 568] on span "Top" at bounding box center [99, 576] width 164 height 23
click at [81, 560] on div "Vertical Align Top Top Middle Bottom Vertical Align items inside Row" at bounding box center [99, 582] width 164 height 64
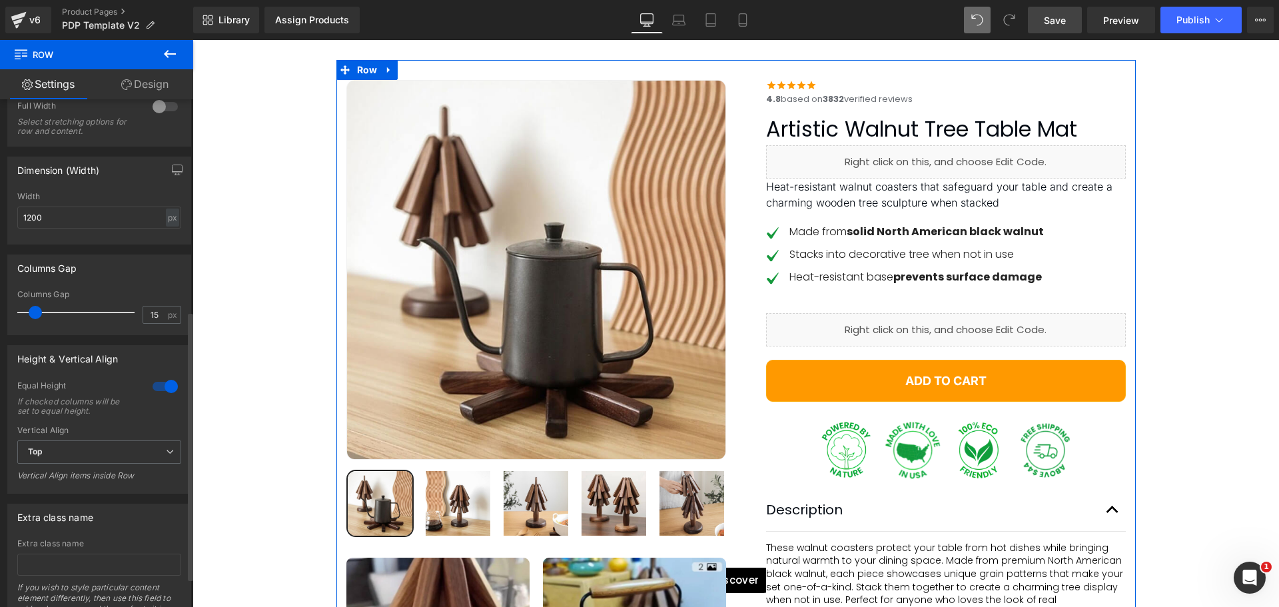
scroll to position [400, 0]
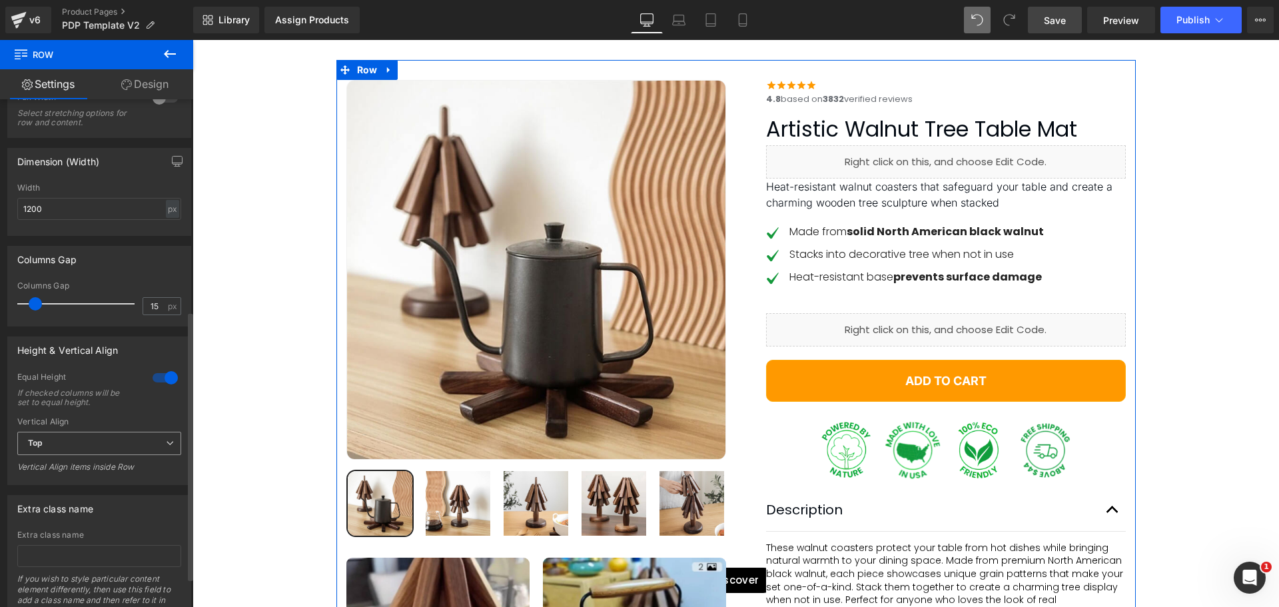
click at [89, 447] on span "Top" at bounding box center [99, 443] width 164 height 23
click at [89, 447] on span "Top" at bounding box center [96, 443] width 159 height 23
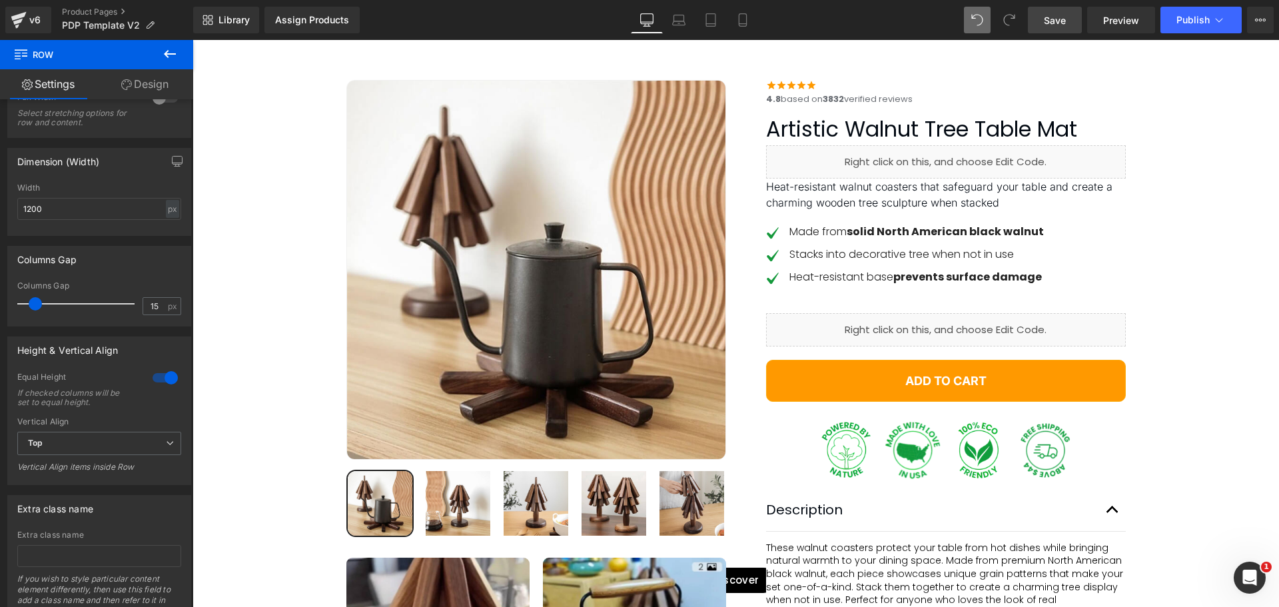
click at [1059, 11] on link "Save" at bounding box center [1055, 20] width 54 height 27
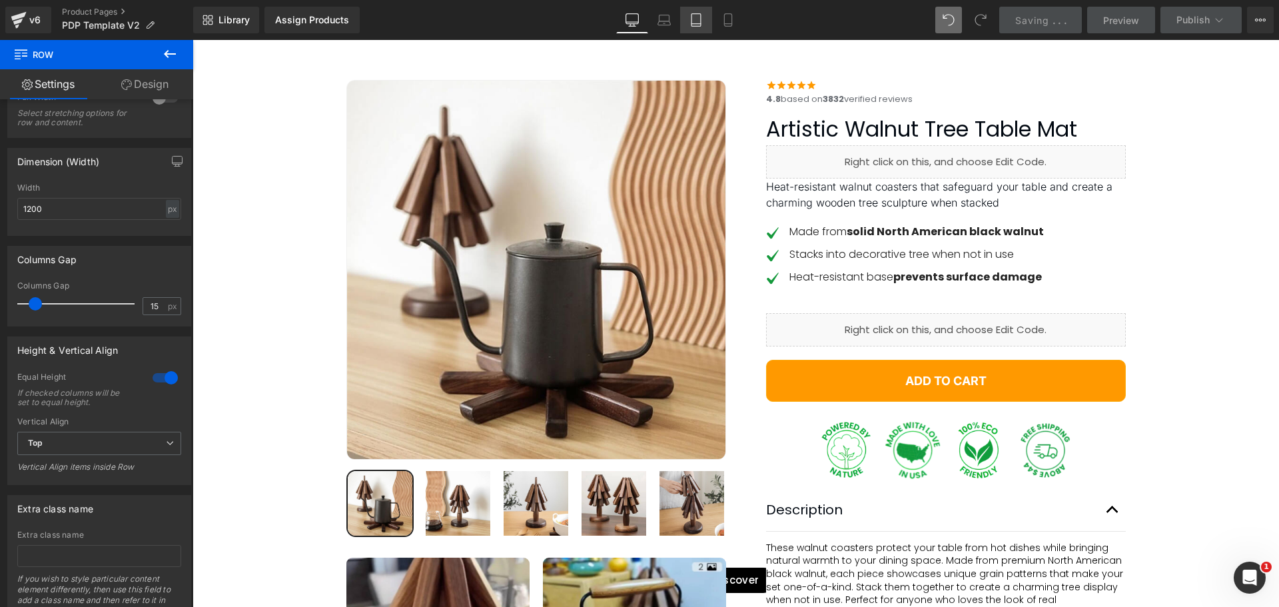
scroll to position [466, 0]
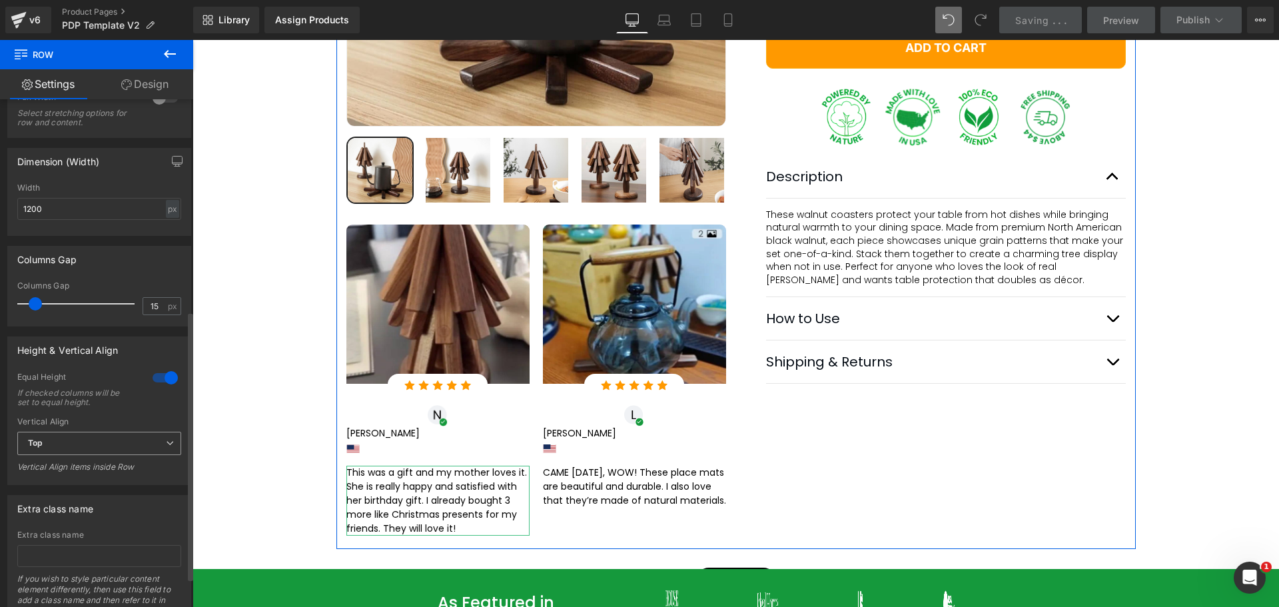
click at [107, 443] on span "Top" at bounding box center [99, 443] width 164 height 23
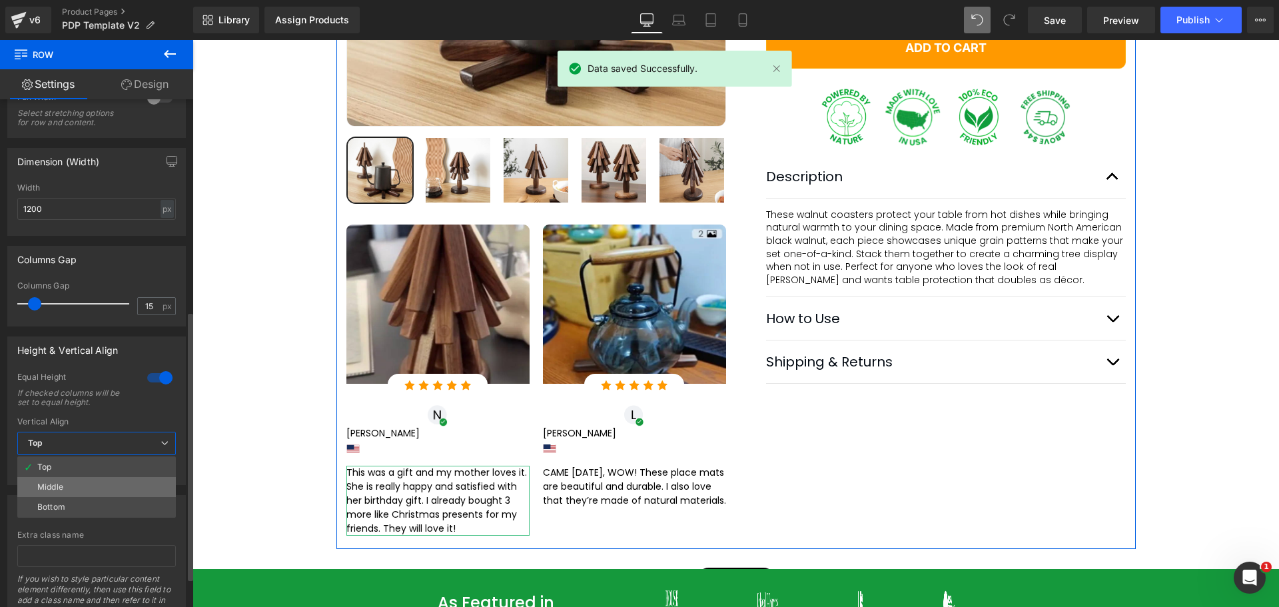
click at [78, 494] on li "Middle" at bounding box center [96, 487] width 159 height 20
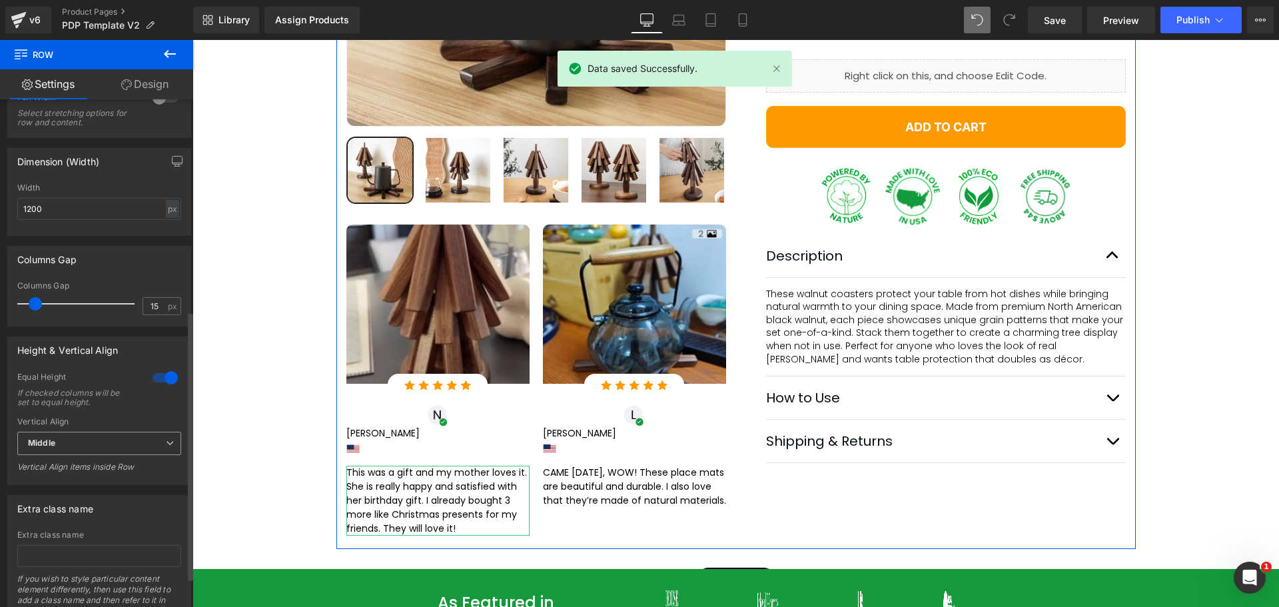
click at [91, 444] on span "Middle" at bounding box center [99, 443] width 164 height 23
click at [74, 457] on li "Top" at bounding box center [96, 467] width 159 height 20
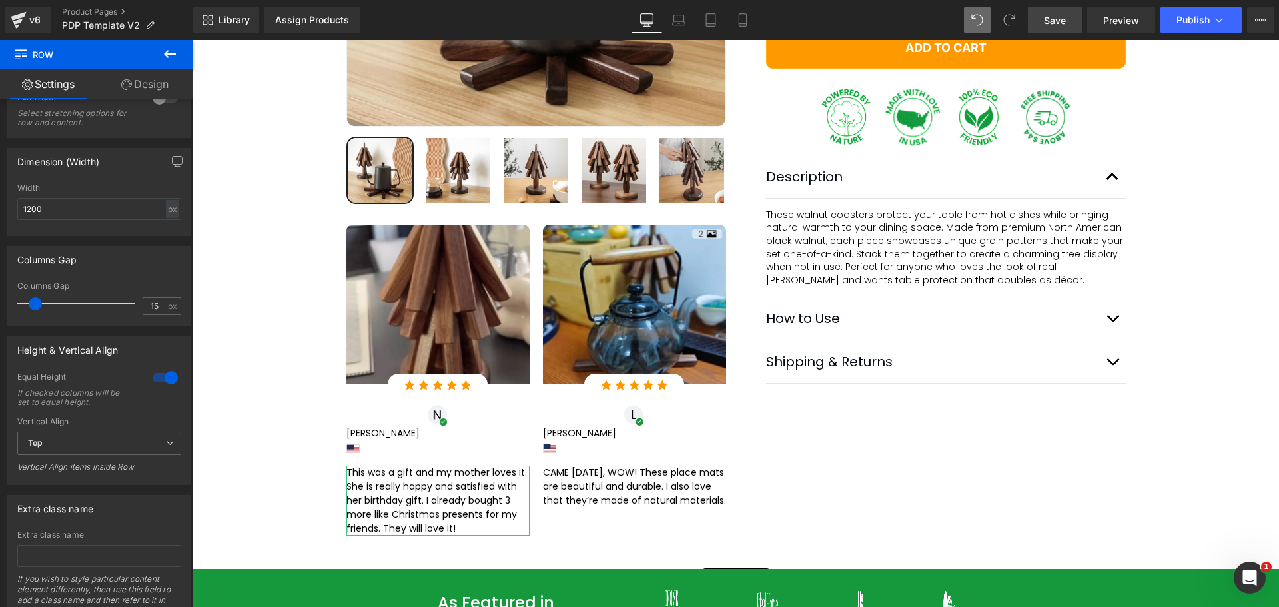
click at [1059, 23] on span "Save" at bounding box center [1055, 20] width 22 height 14
